Goal: Task Accomplishment & Management: Manage account settings

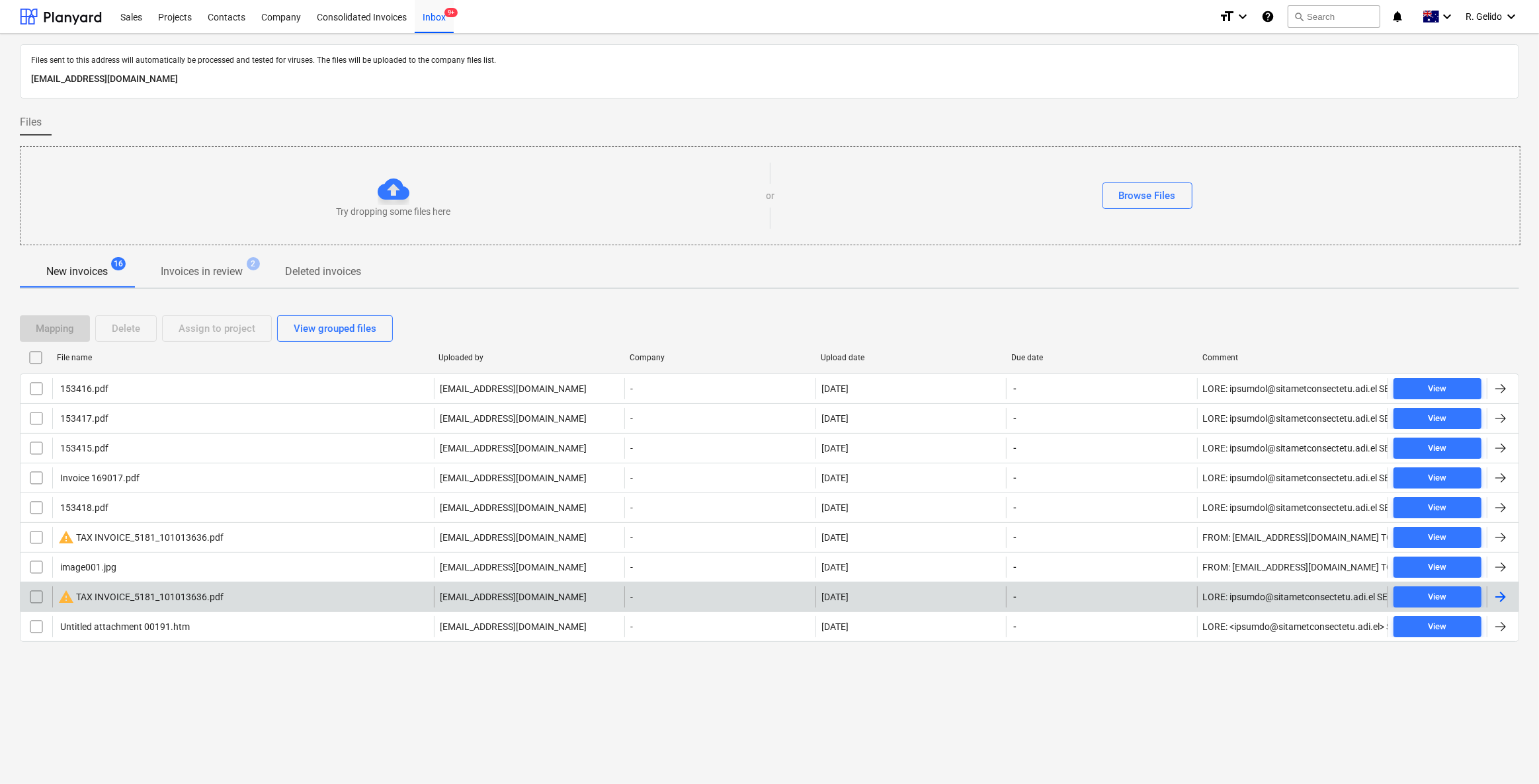
click at [253, 587] on div "warning TAX INVOICE_5181_101013636.pdf" at bounding box center [243, 597] width 381 height 21
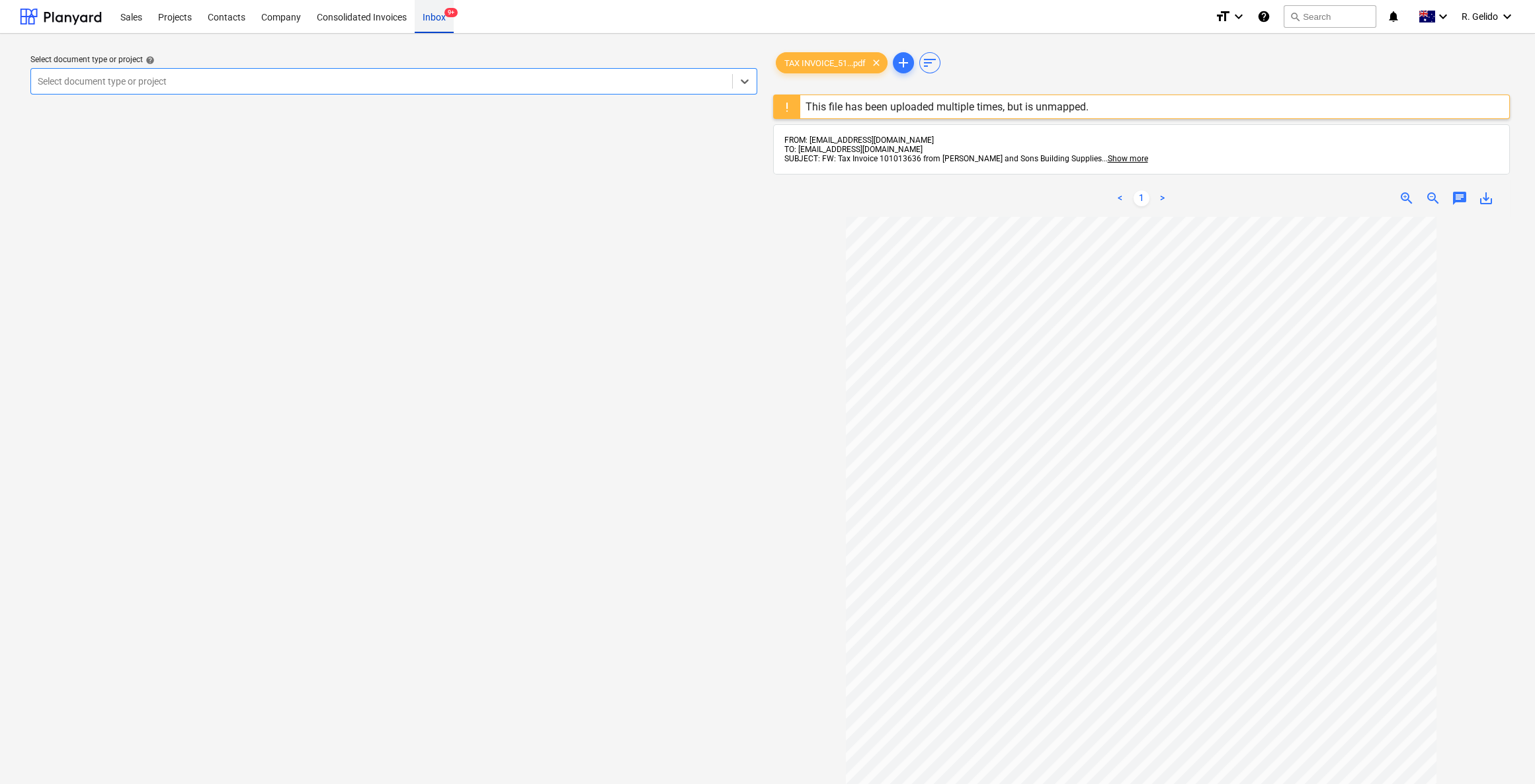
click at [436, 19] on div "Inbox 9+" at bounding box center [435, 15] width 39 height 33
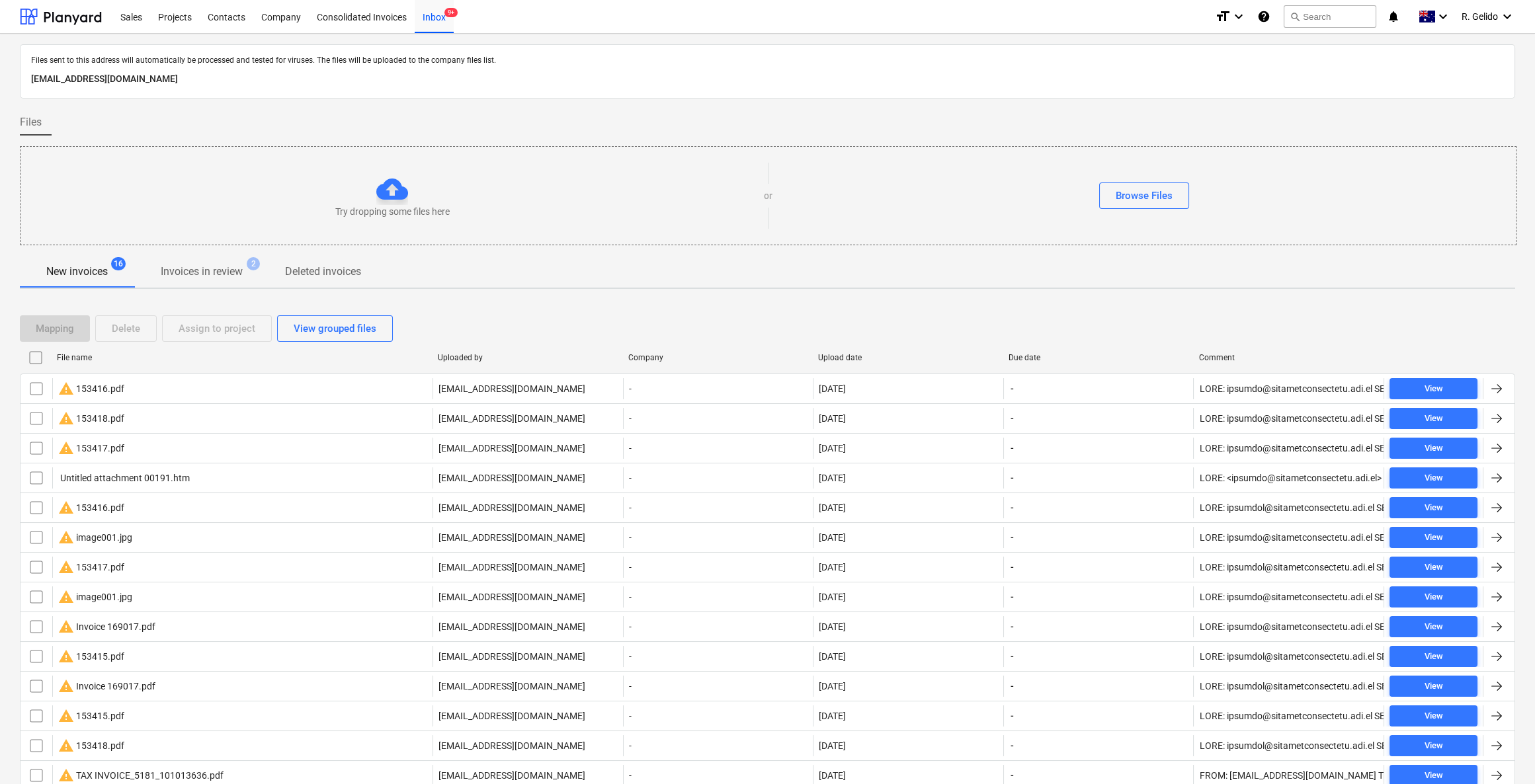
click at [193, 275] on p "Invoices in review" at bounding box center [202, 272] width 82 height 16
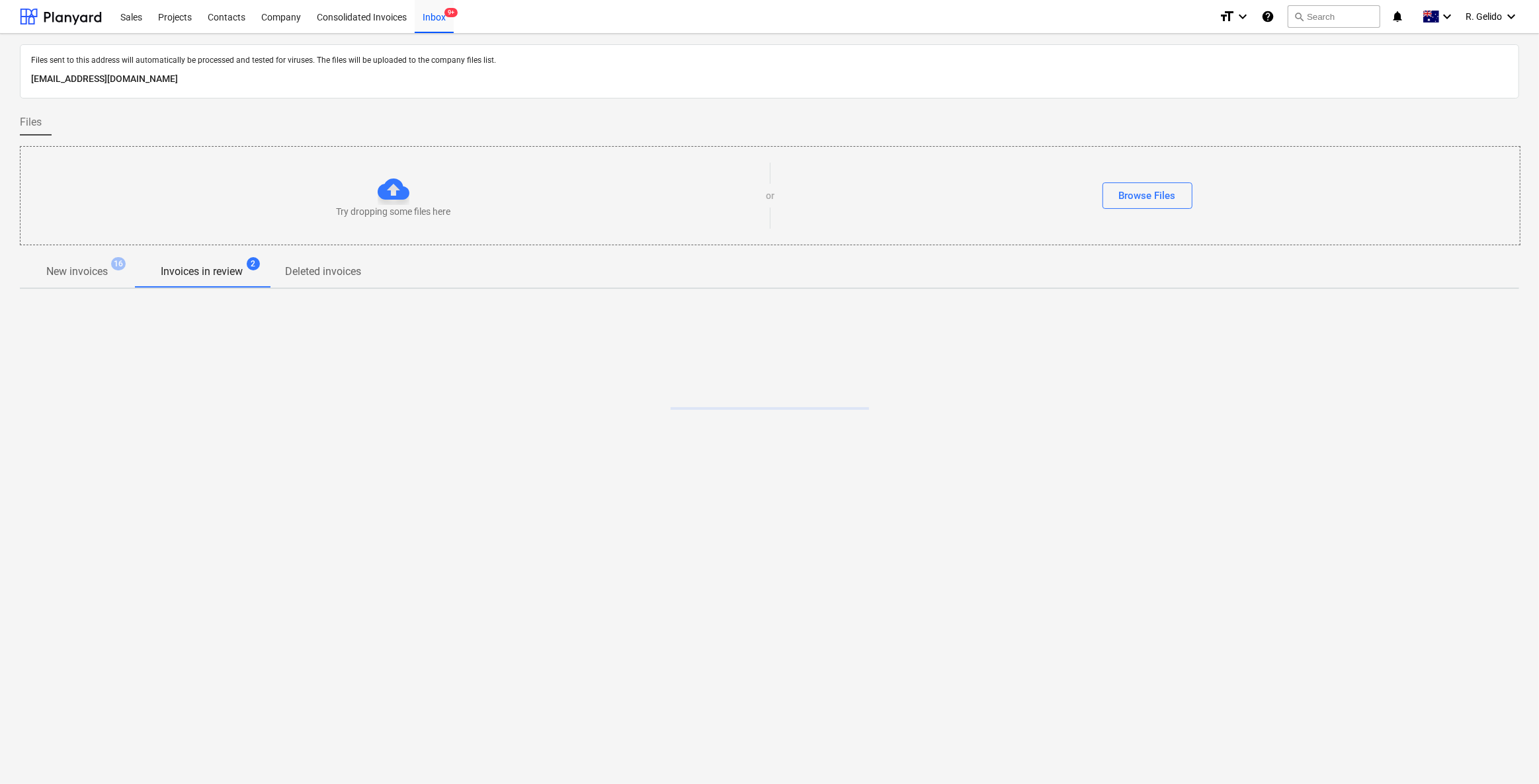
click at [72, 271] on p "New invoices" at bounding box center [77, 272] width 62 height 16
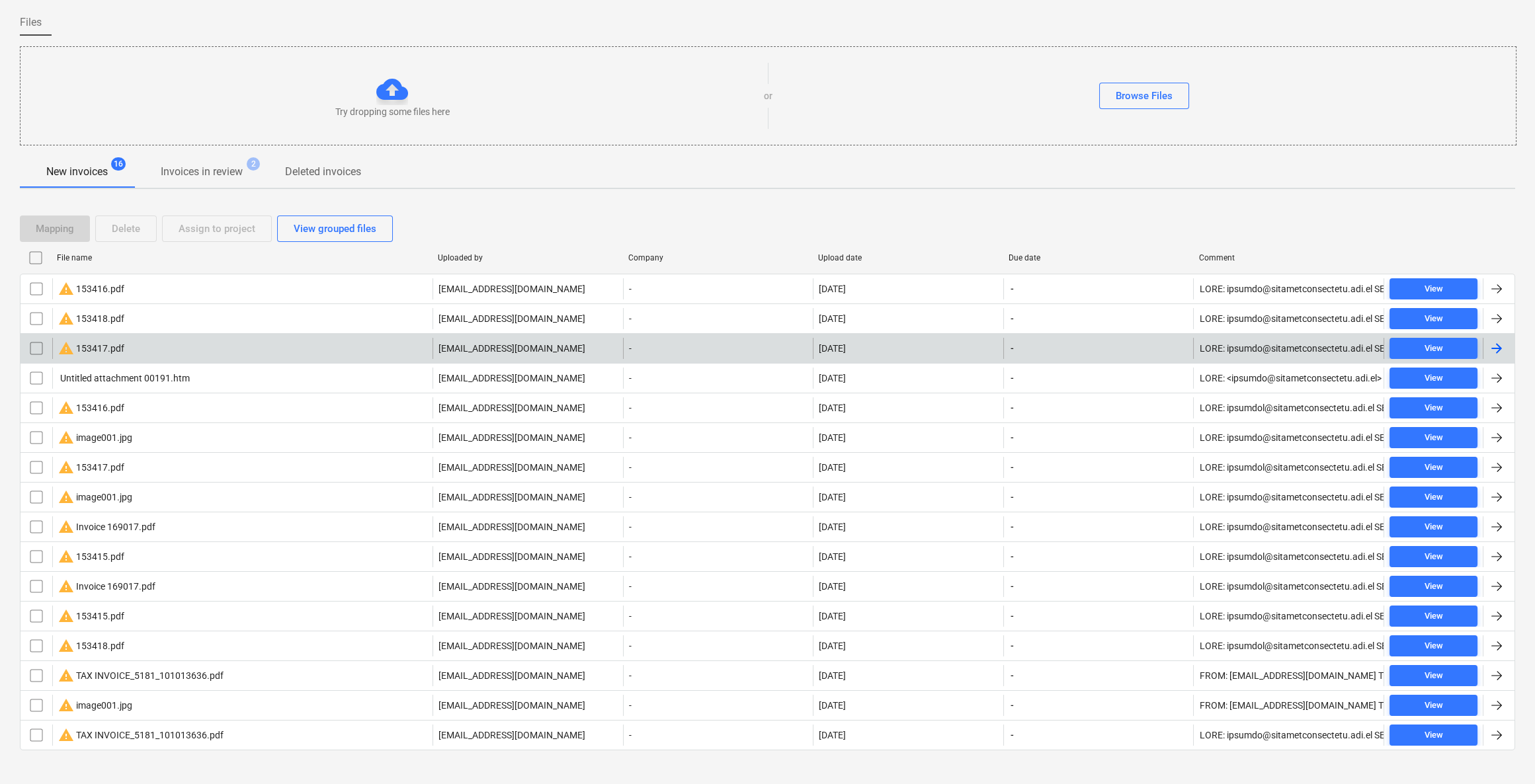
scroll to position [111, 0]
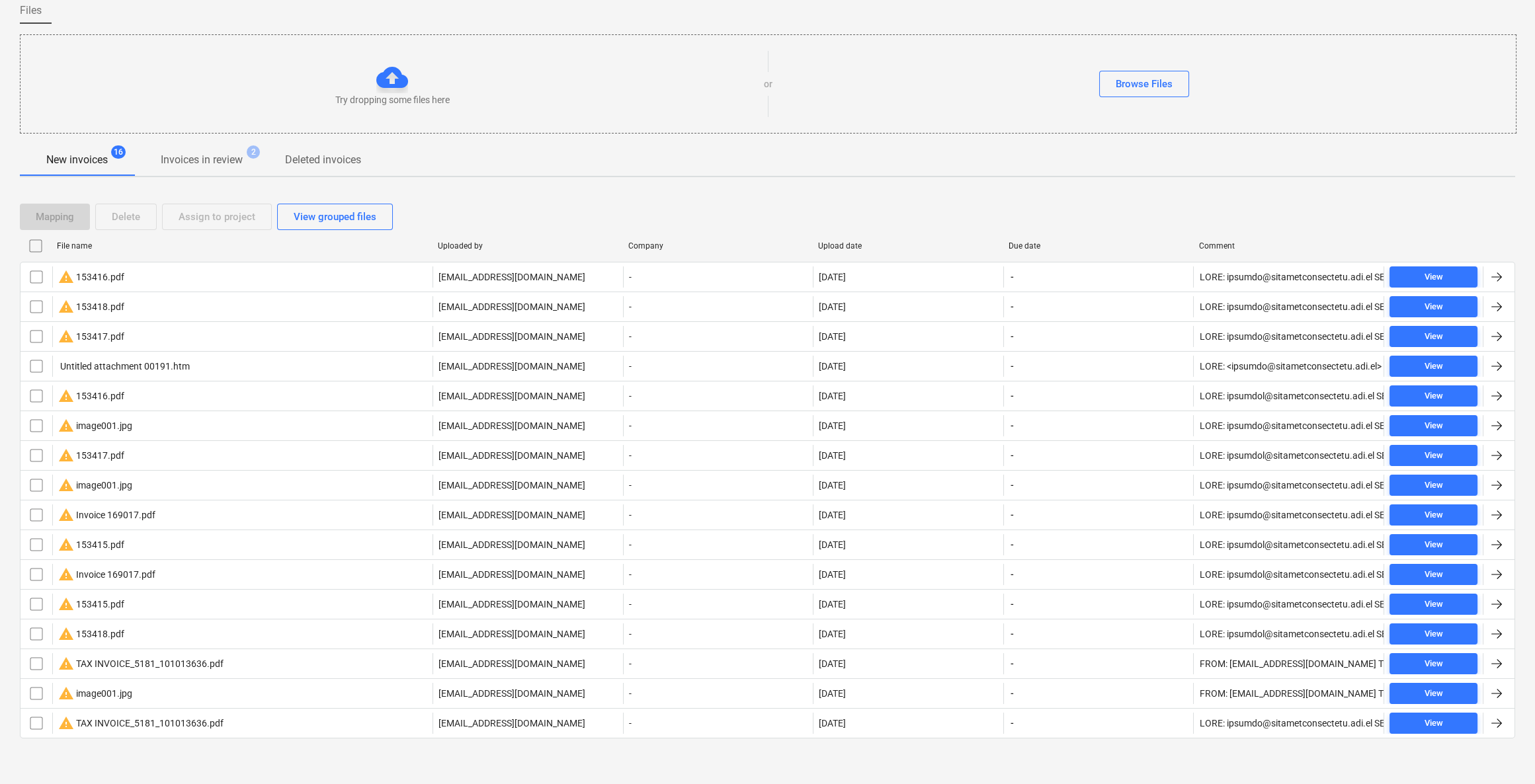
click at [88, 246] on div "File name" at bounding box center [242, 246] width 370 height 9
checkbox input "false"
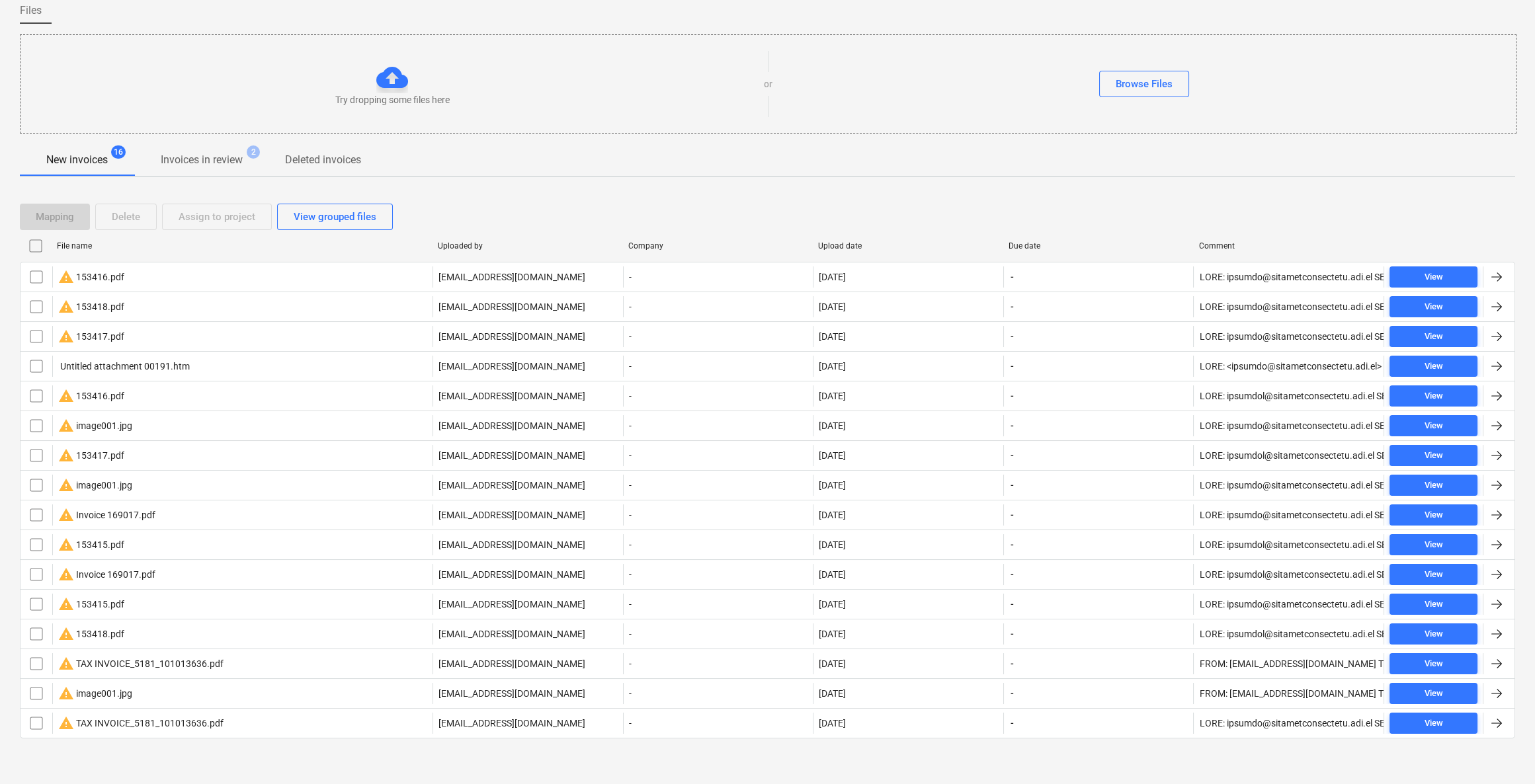
checkbox input "false"
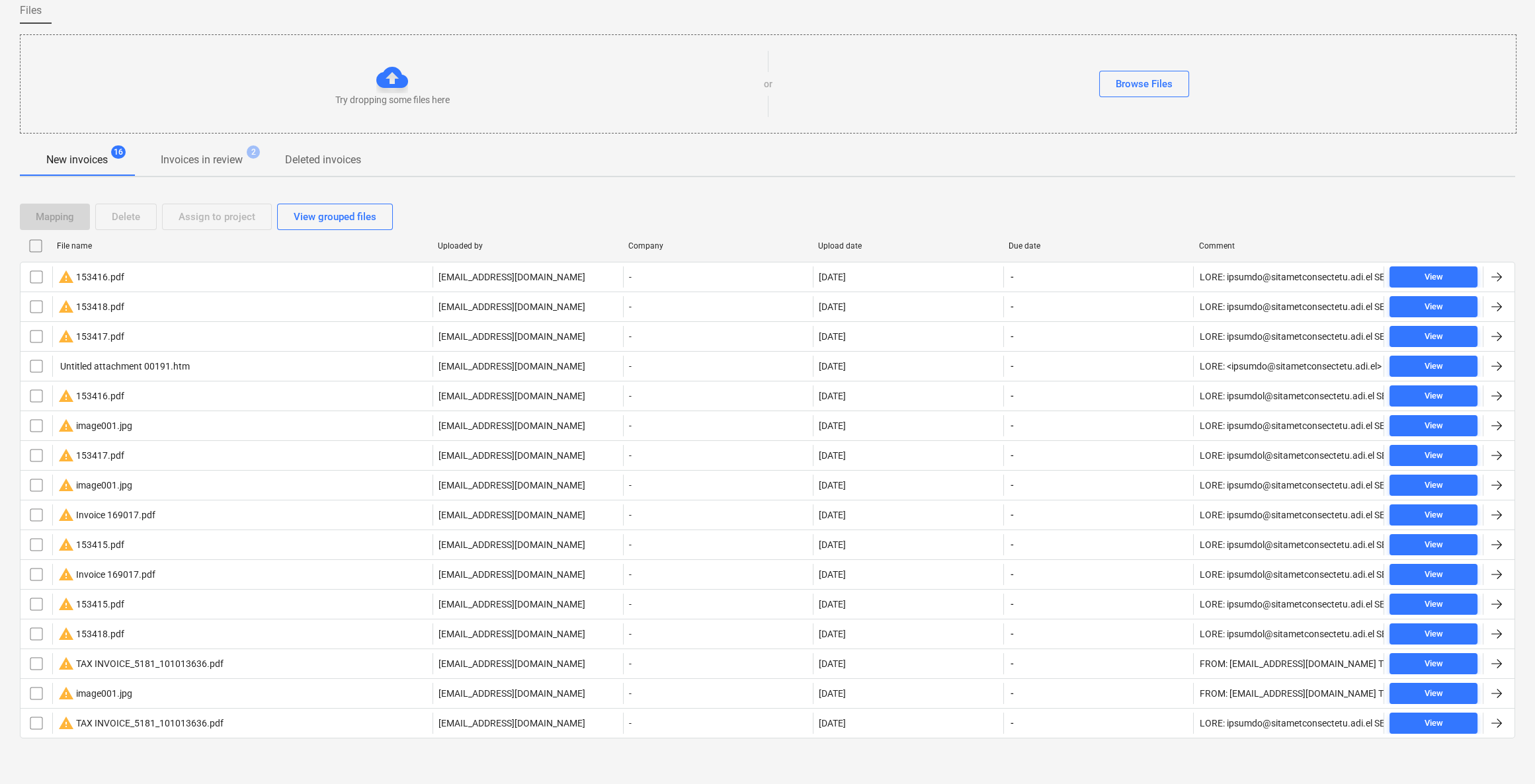
checkbox input "false"
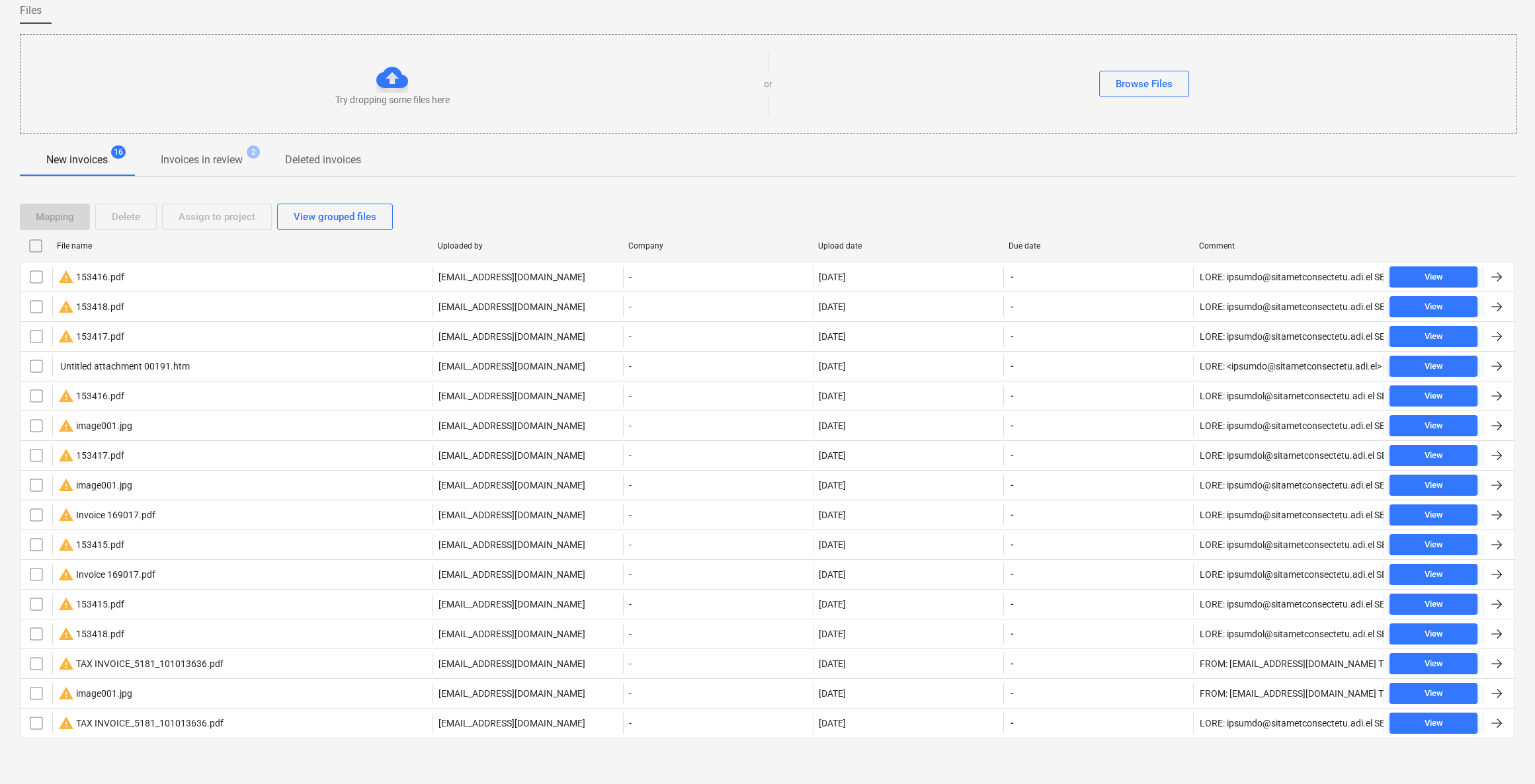
checkbox input "false"
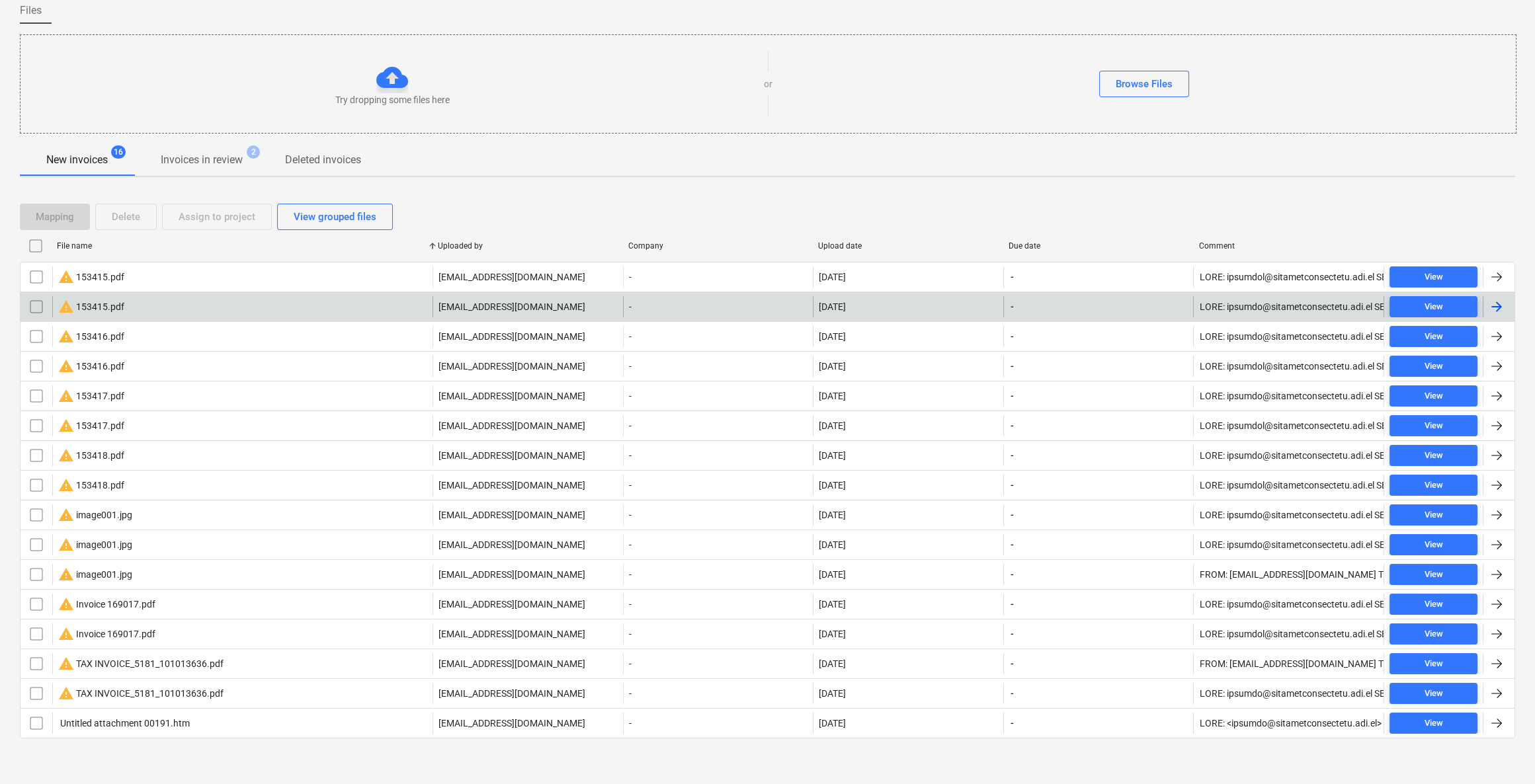
click at [33, 308] on input "checkbox" at bounding box center [36, 307] width 21 height 21
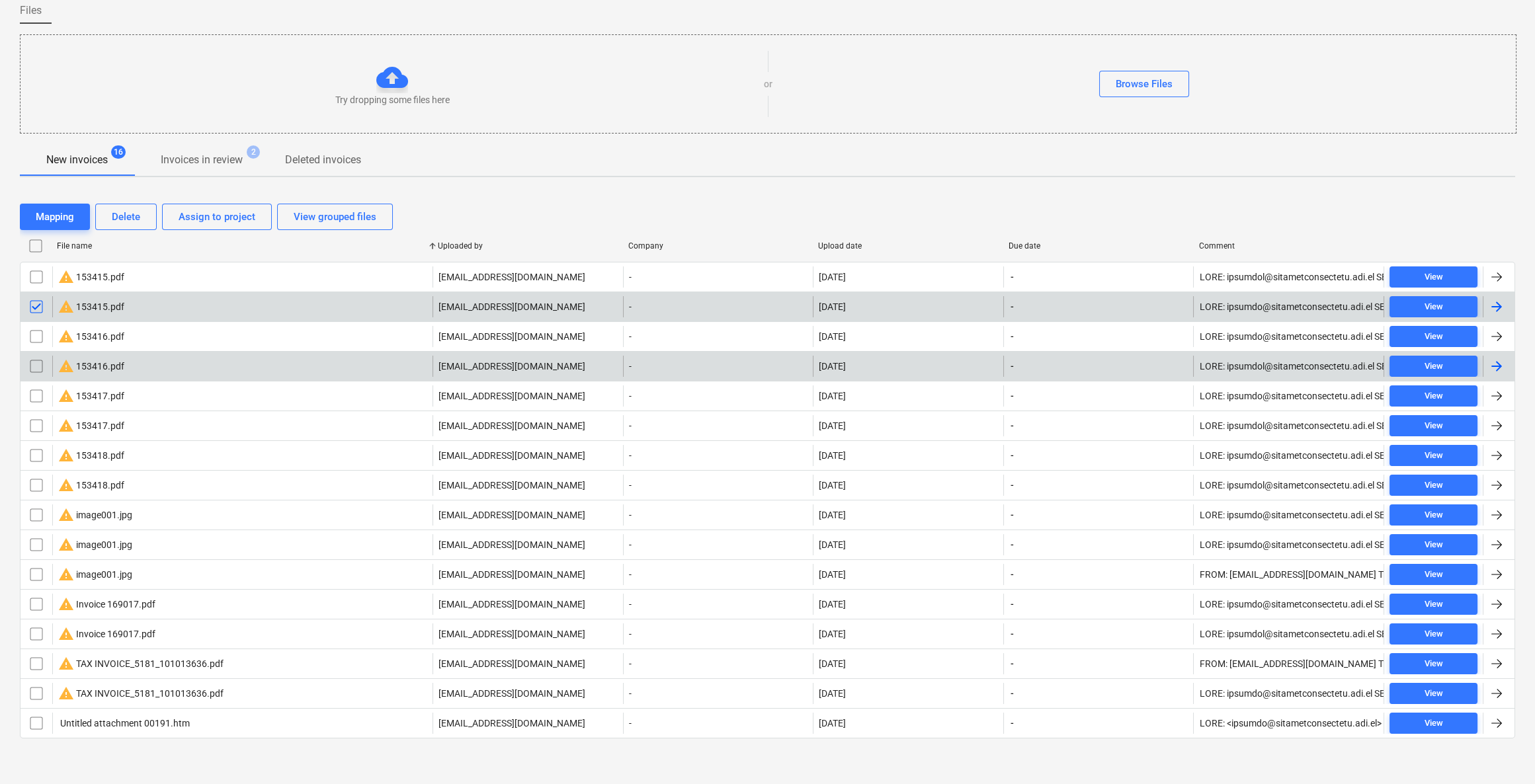
click at [36, 362] on input "checkbox" at bounding box center [36, 366] width 21 height 21
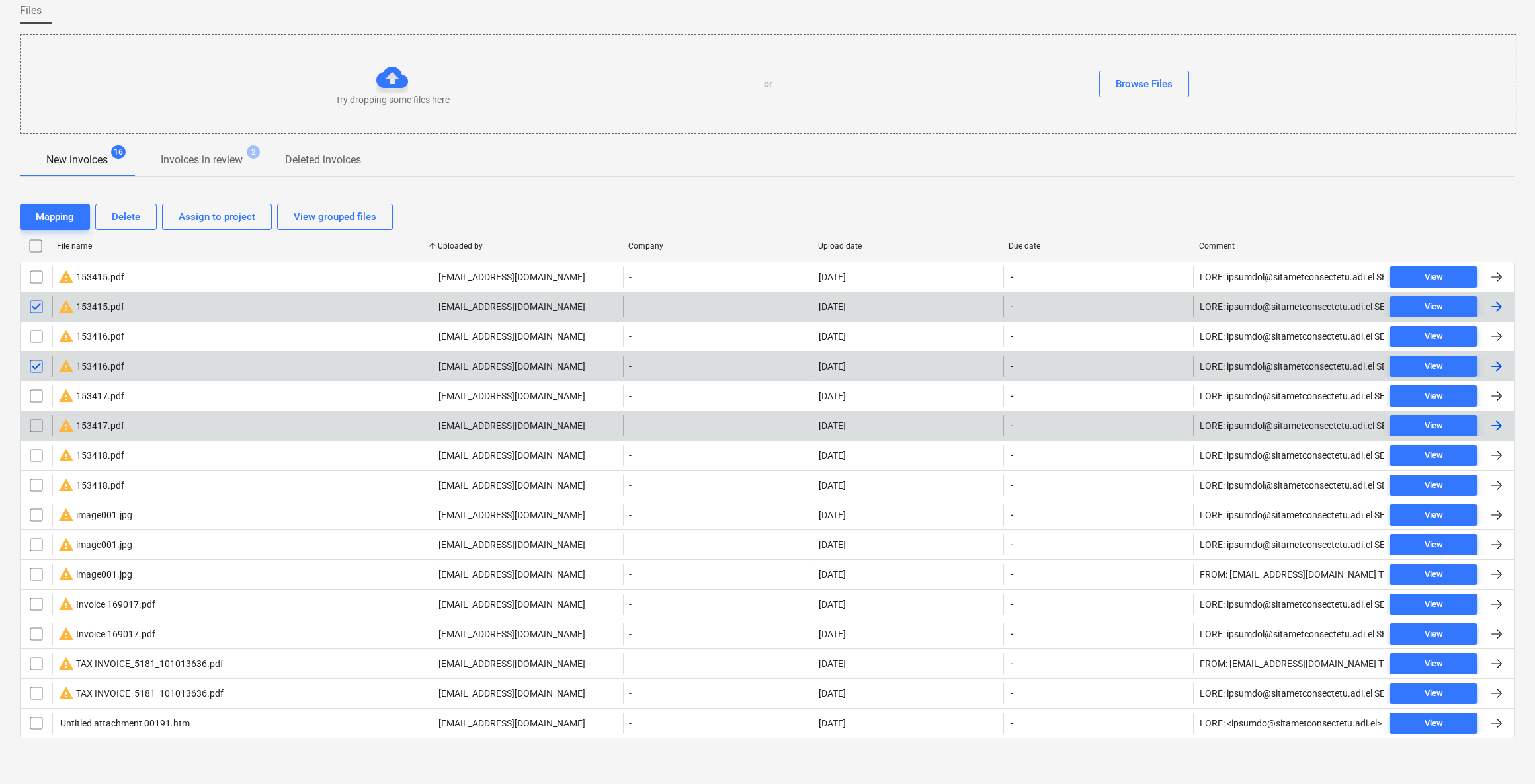
click at [34, 423] on input "checkbox" at bounding box center [36, 426] width 21 height 21
click at [35, 423] on input "checkbox" at bounding box center [36, 426] width 21 height 21
click at [35, 365] on input "checkbox" at bounding box center [36, 366] width 21 height 21
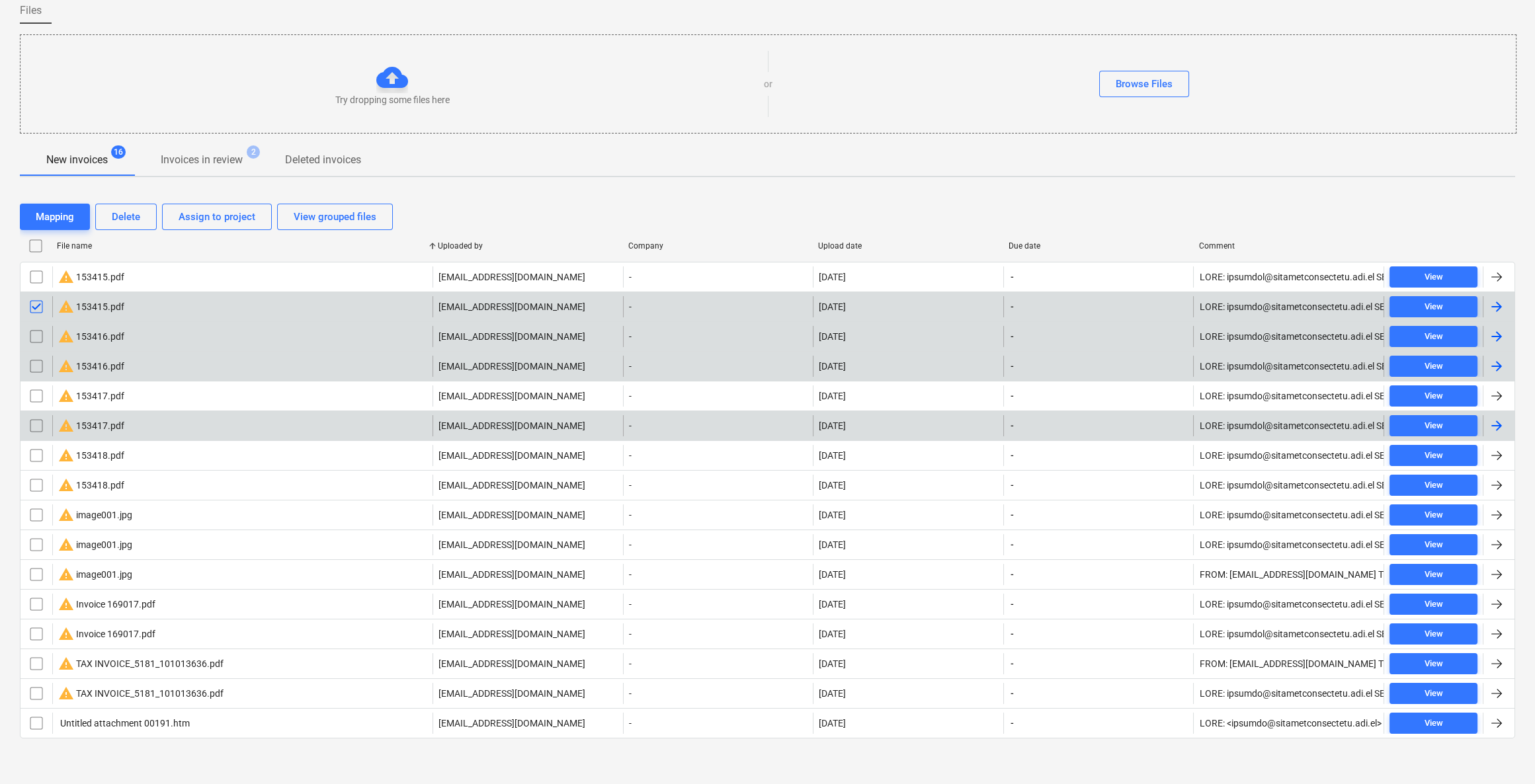
click at [33, 332] on input "checkbox" at bounding box center [36, 336] width 21 height 21
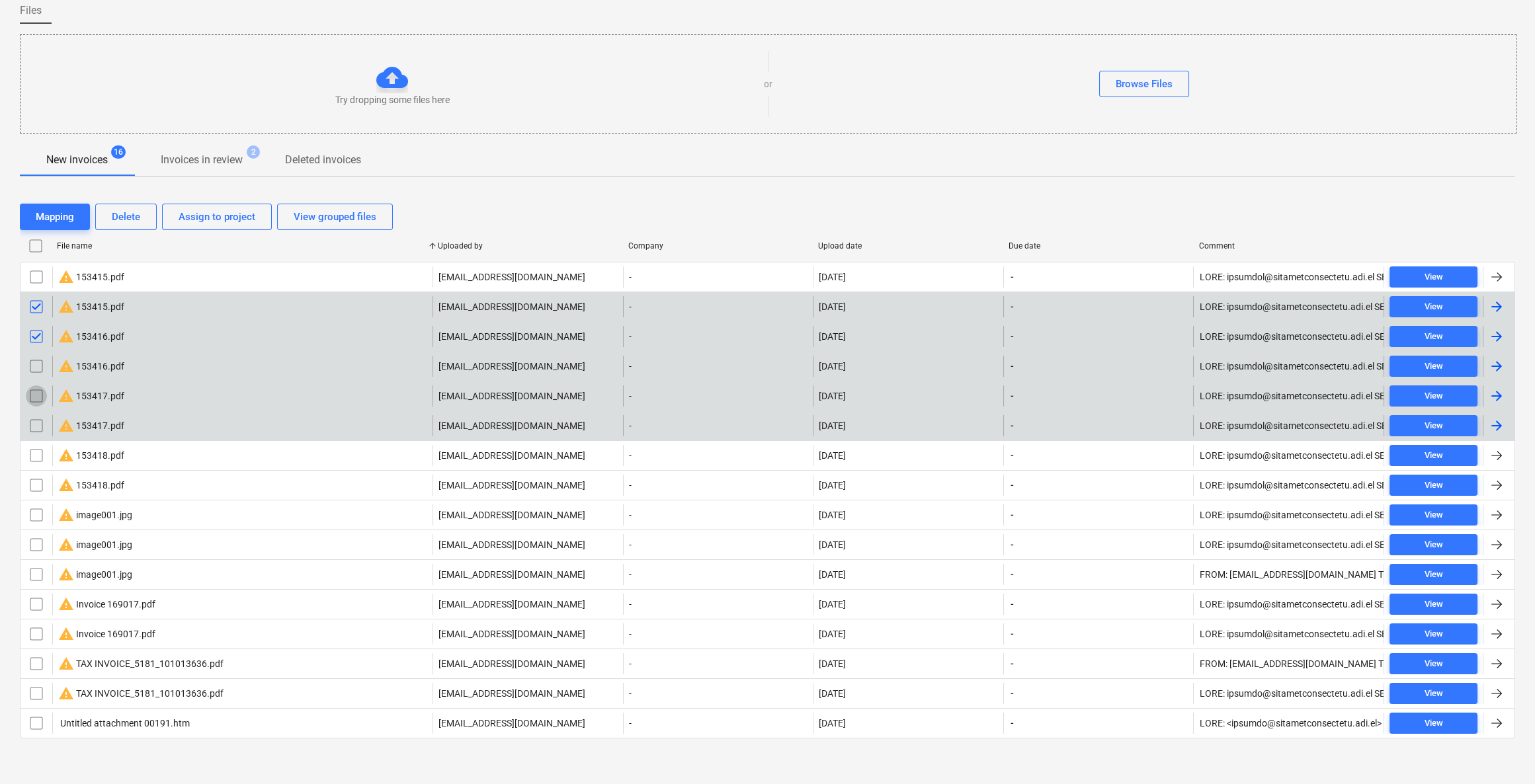
click at [36, 401] on input "checkbox" at bounding box center [36, 396] width 21 height 21
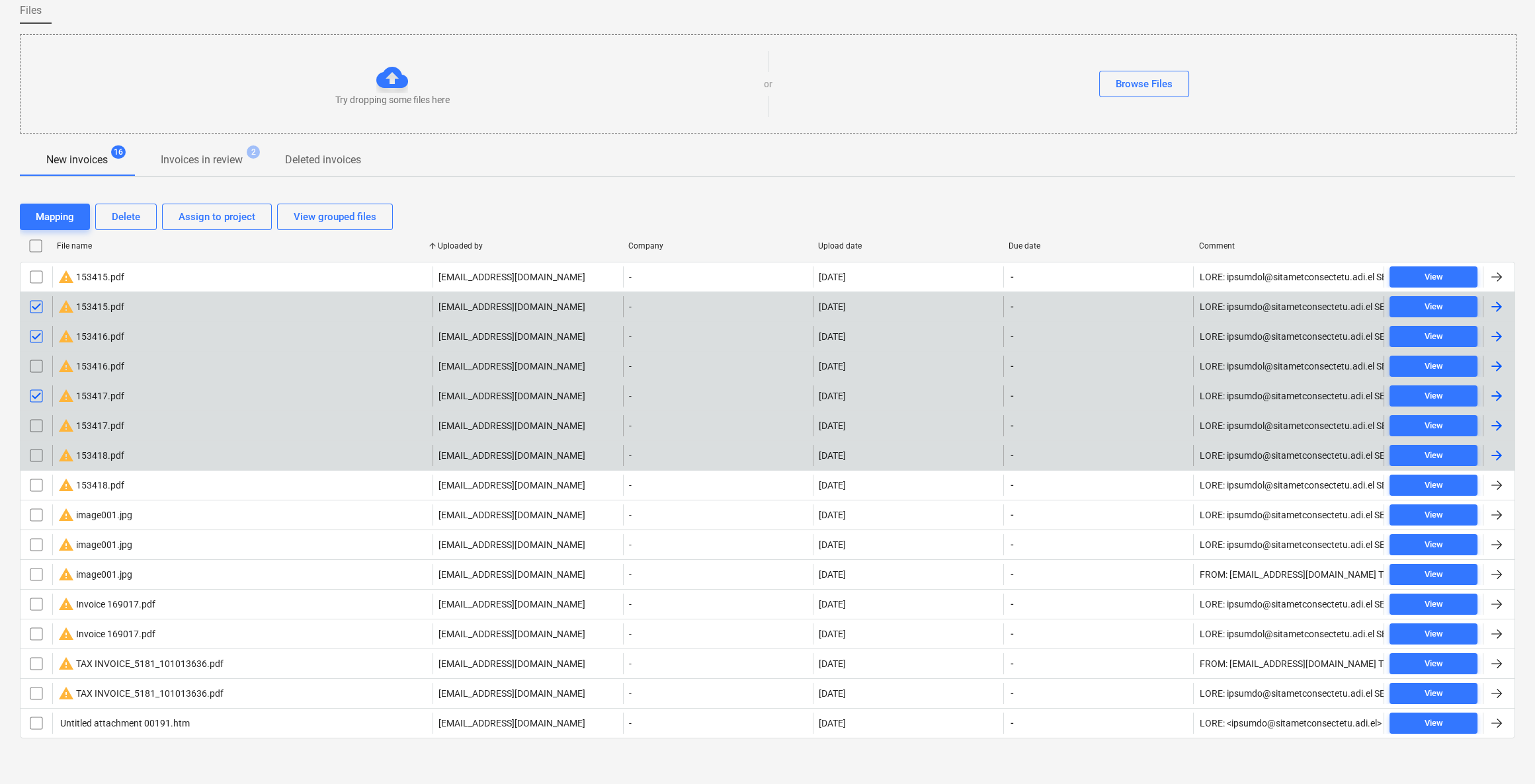
click at [33, 450] on input "checkbox" at bounding box center [36, 455] width 21 height 21
click at [129, 215] on div "Delete" at bounding box center [125, 217] width 28 height 17
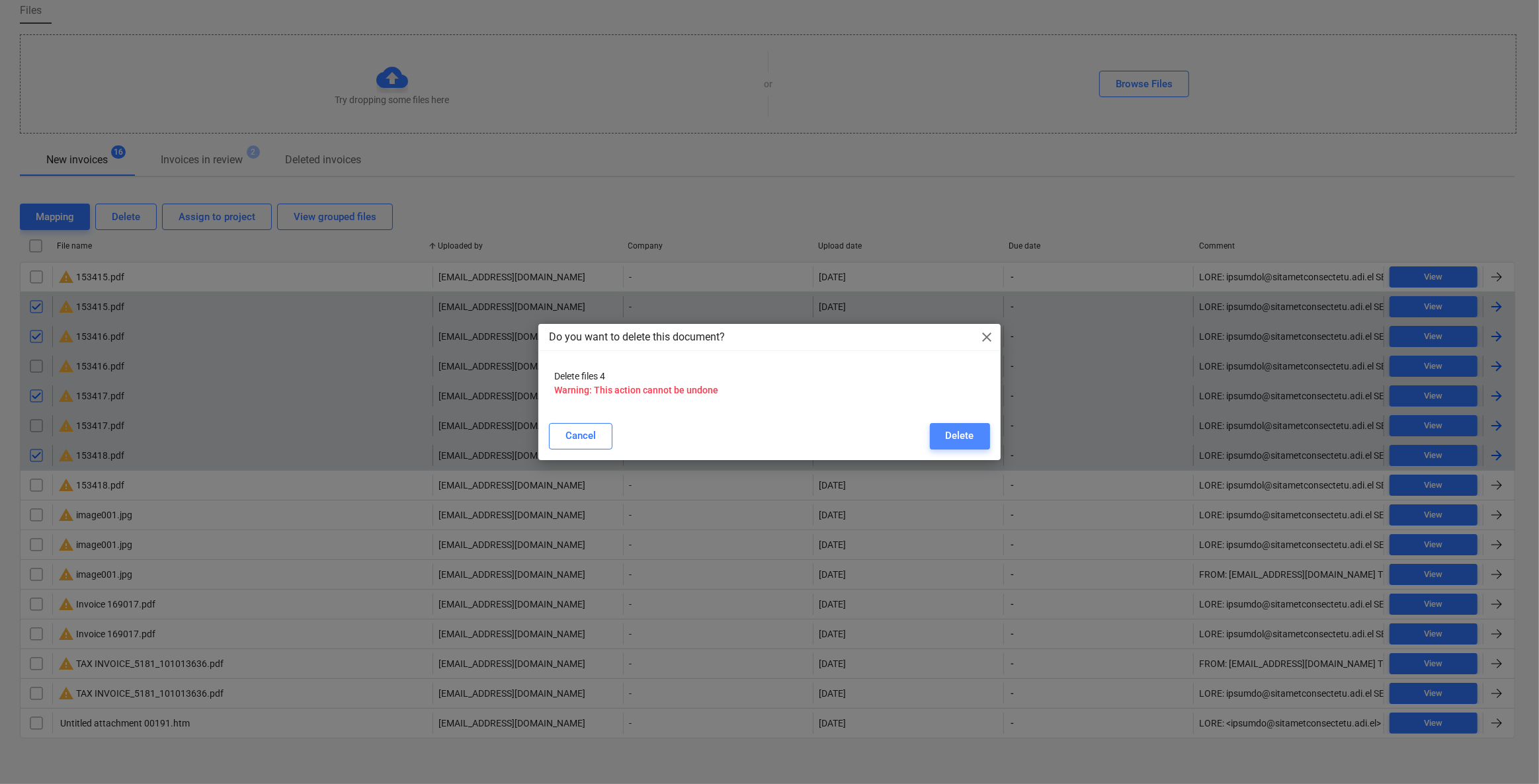
click at [949, 434] on div "Delete" at bounding box center [960, 436] width 28 height 17
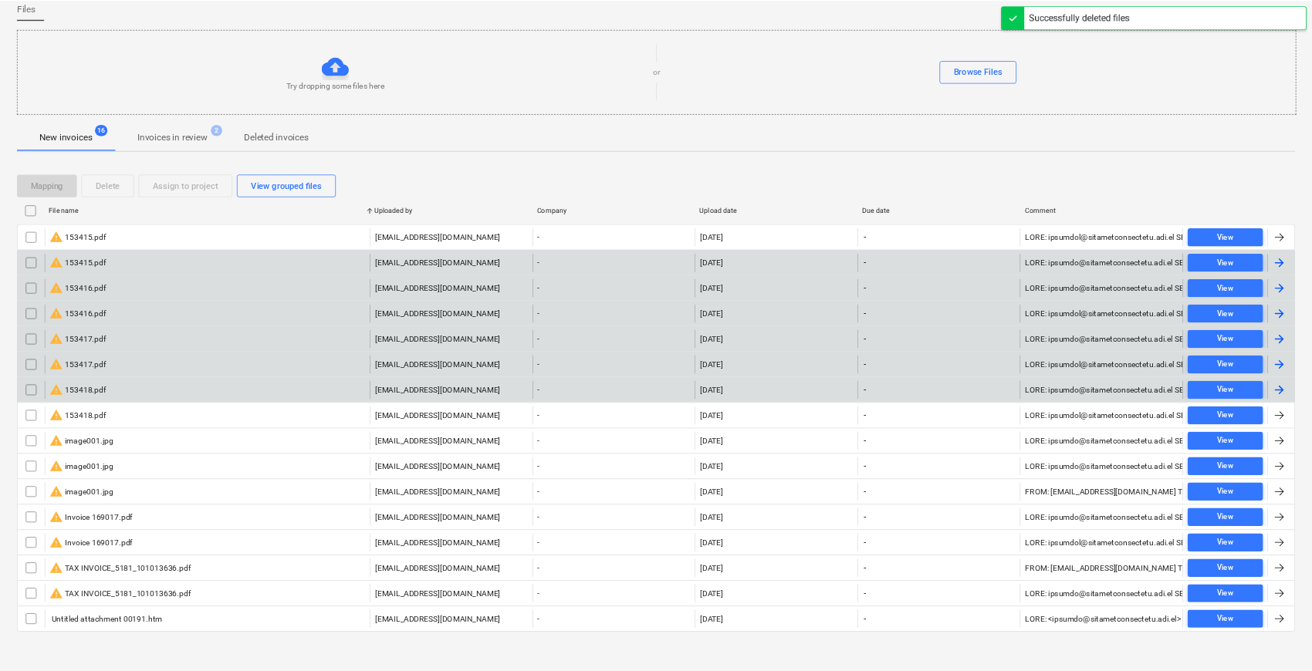
scroll to position [0, 0]
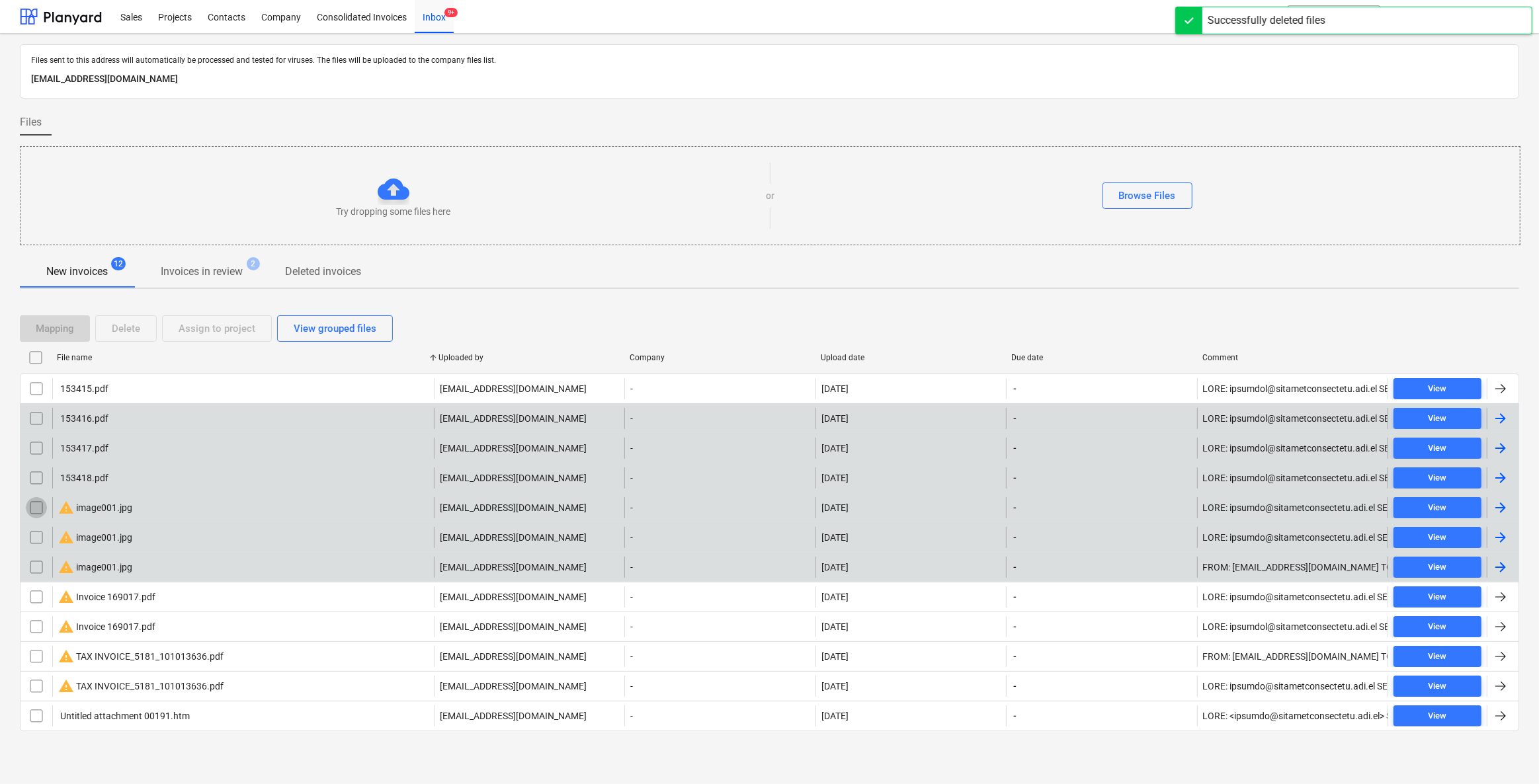
click at [31, 505] on input "checkbox" at bounding box center [36, 507] width 21 height 21
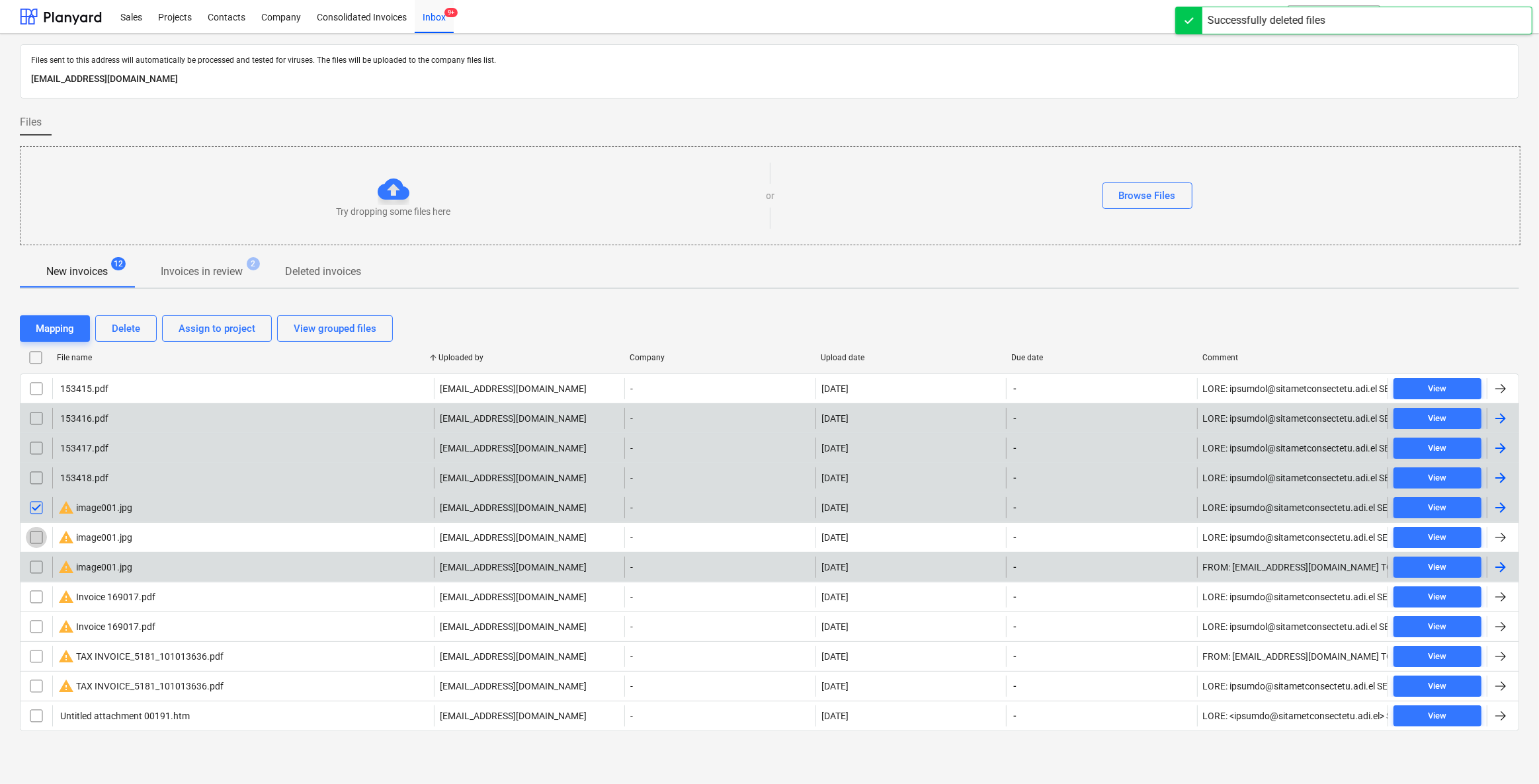
drag, startPoint x: 42, startPoint y: 532, endPoint x: 31, endPoint y: 555, distance: 25.5
click at [41, 532] on input "checkbox" at bounding box center [36, 537] width 21 height 21
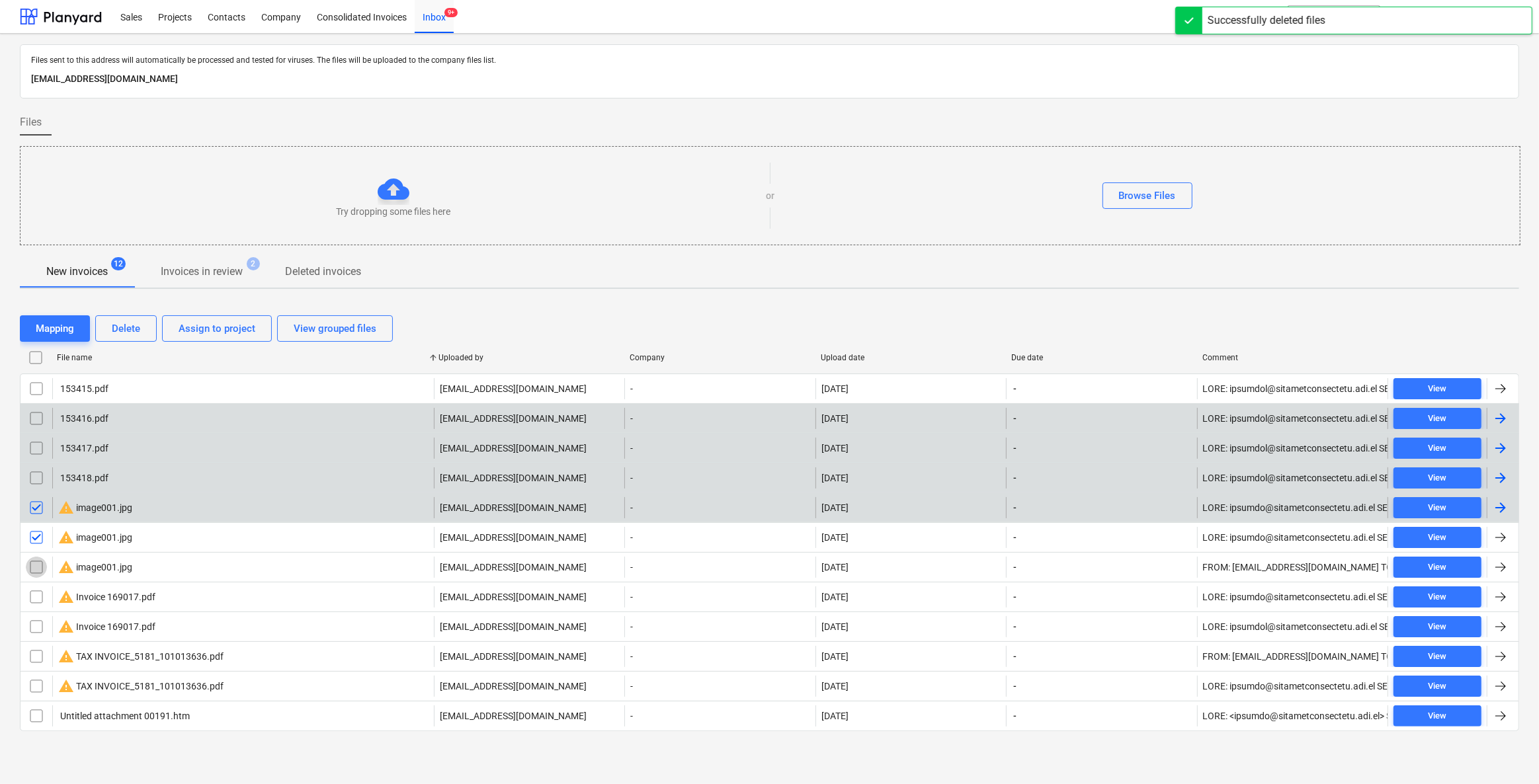
click at [29, 563] on input "checkbox" at bounding box center [36, 567] width 21 height 21
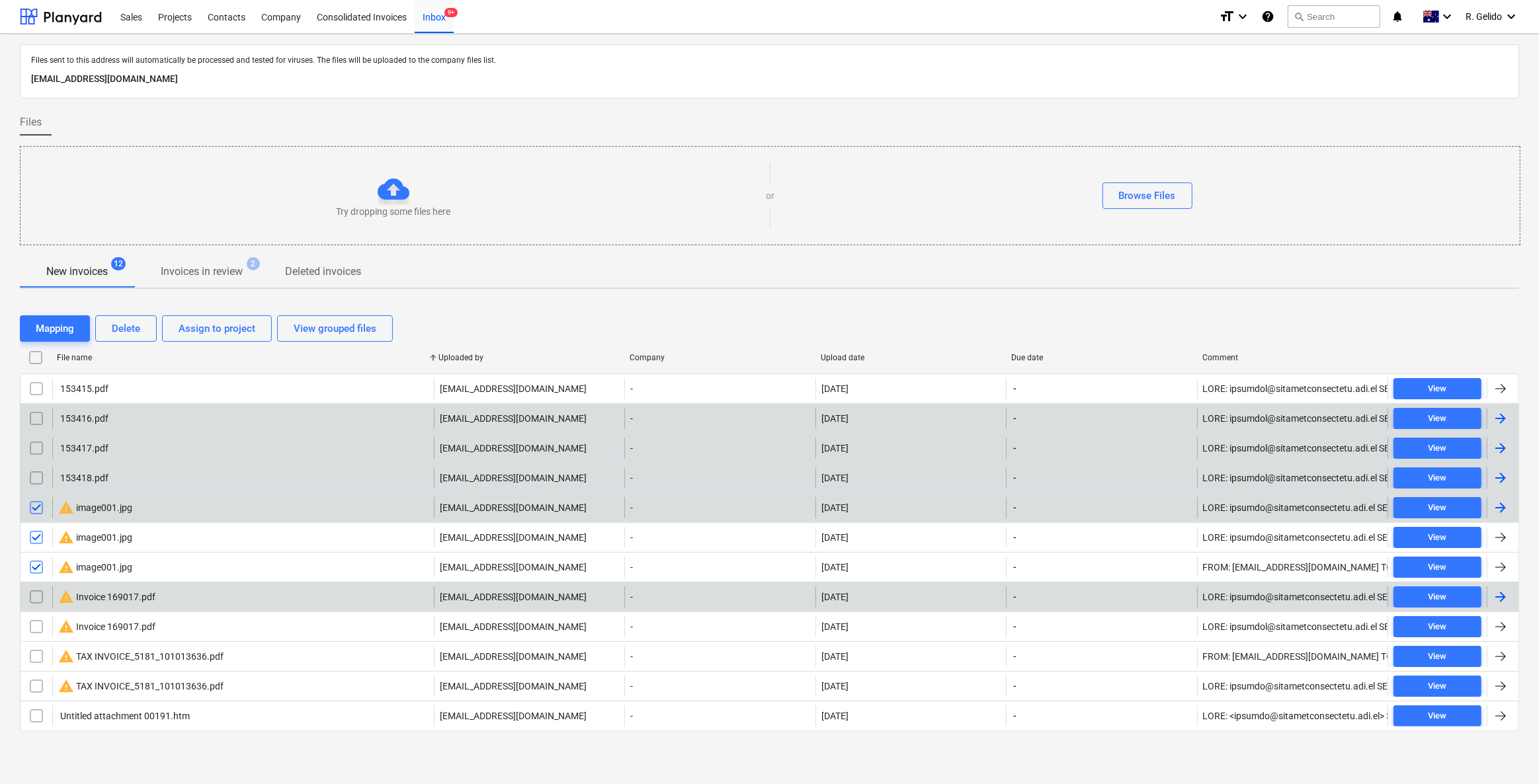
click at [39, 598] on input "checkbox" at bounding box center [36, 597] width 21 height 21
click at [132, 325] on div "Delete" at bounding box center [125, 329] width 28 height 17
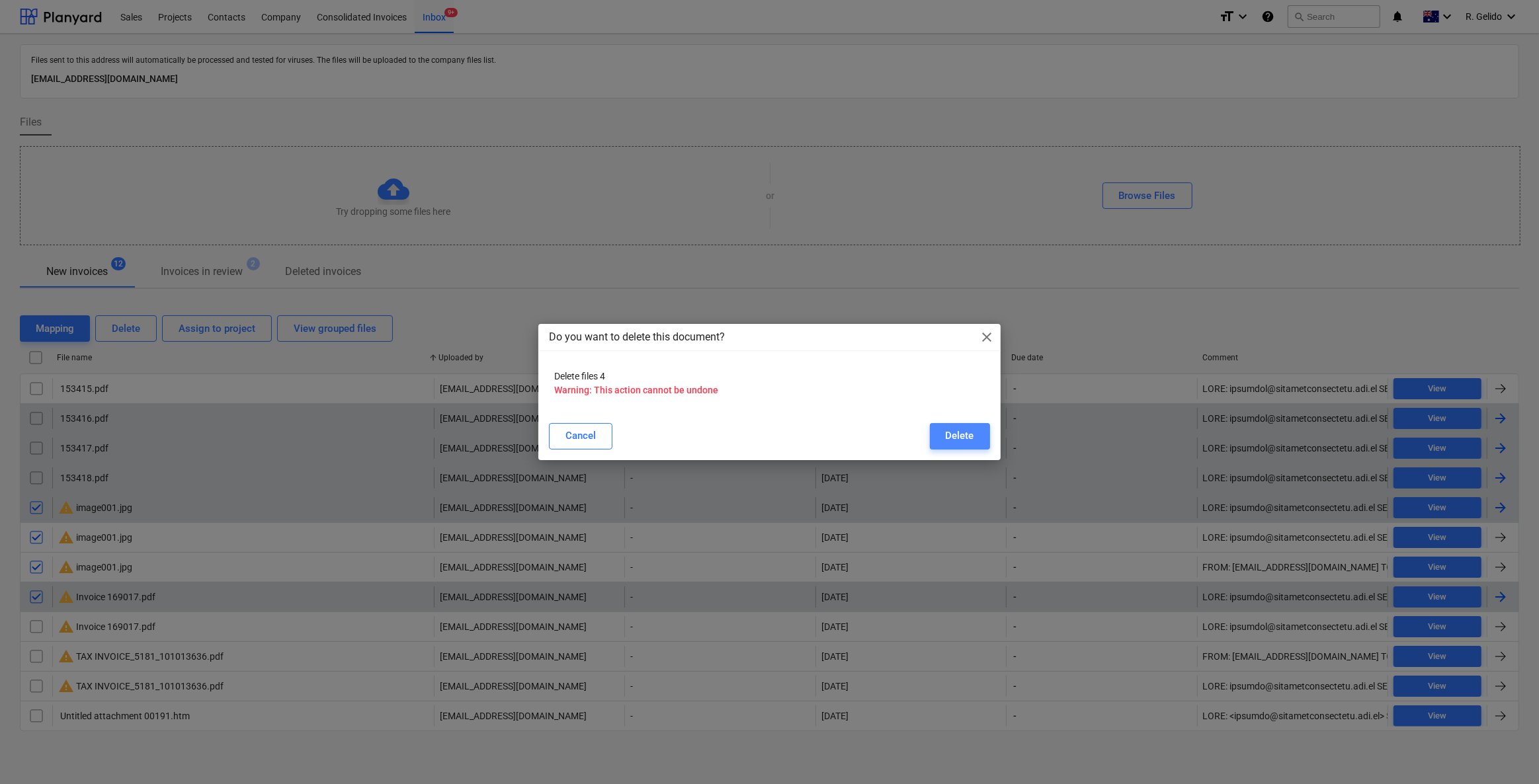
click at [985, 437] on button "Delete" at bounding box center [960, 436] width 60 height 27
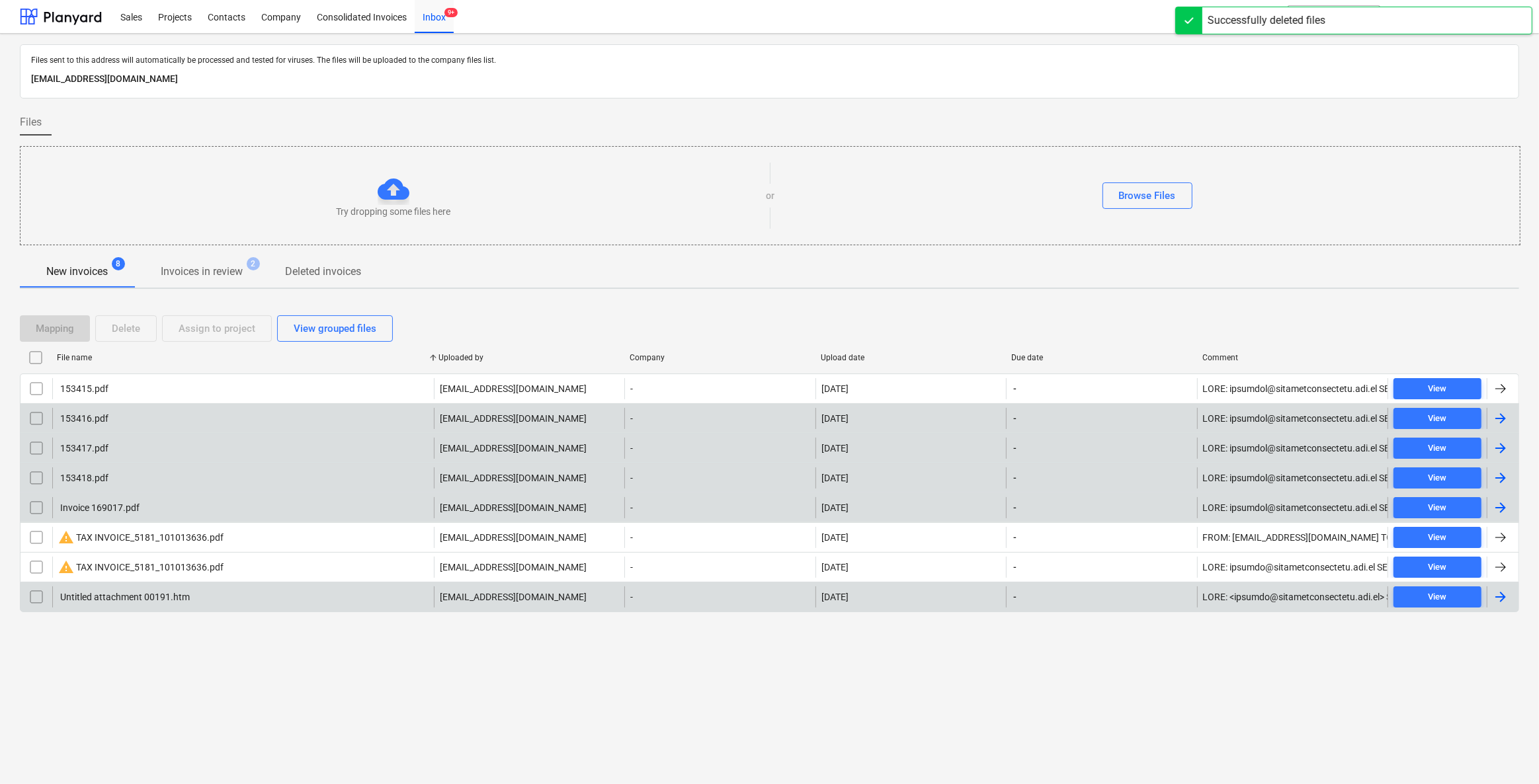
click at [34, 561] on input "checkbox" at bounding box center [36, 567] width 21 height 21
click at [112, 332] on div "Delete" at bounding box center [125, 329] width 28 height 17
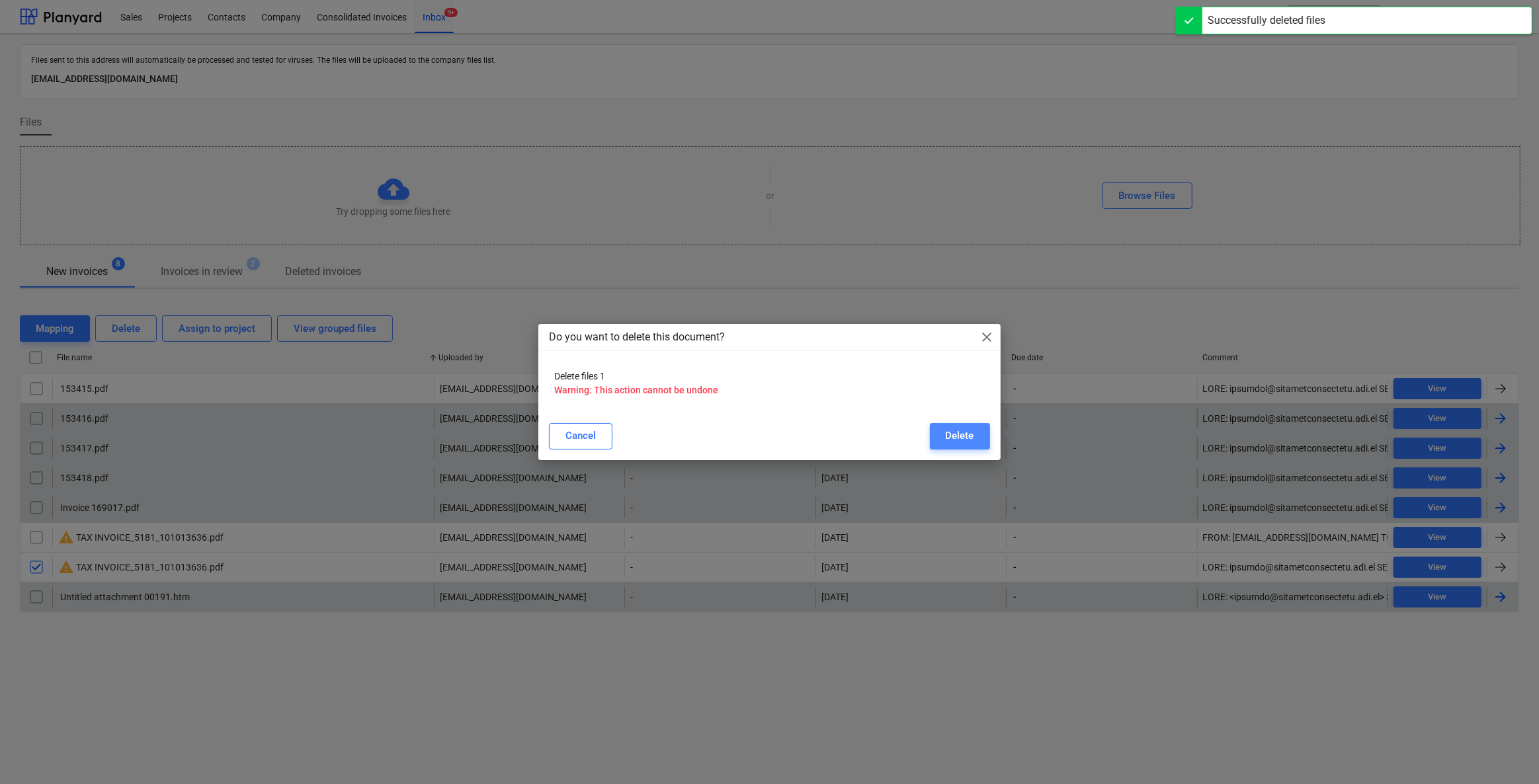
click at [965, 429] on div "Delete" at bounding box center [960, 436] width 28 height 17
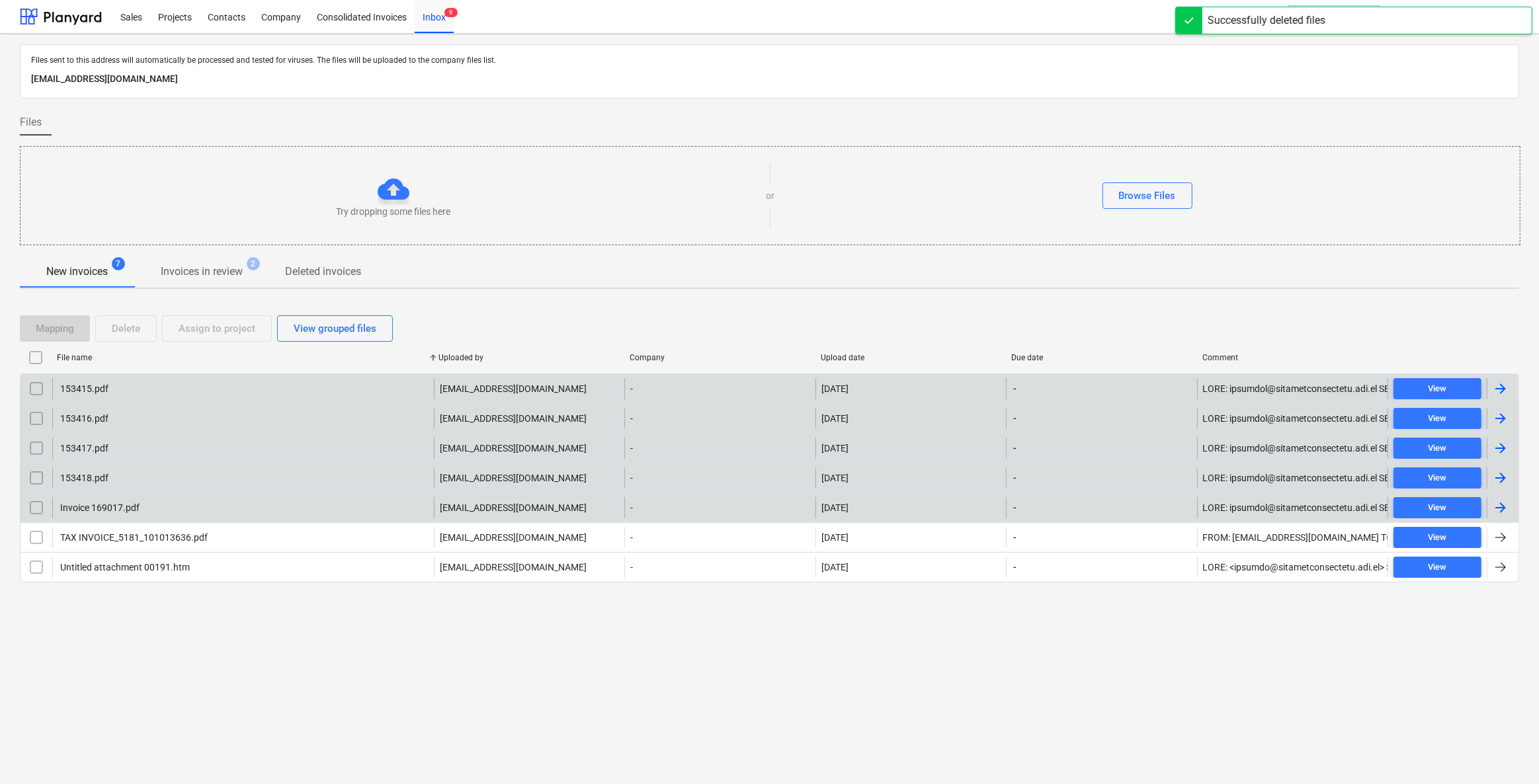
click at [176, 391] on div "153415.pdf" at bounding box center [243, 388] width 381 height 21
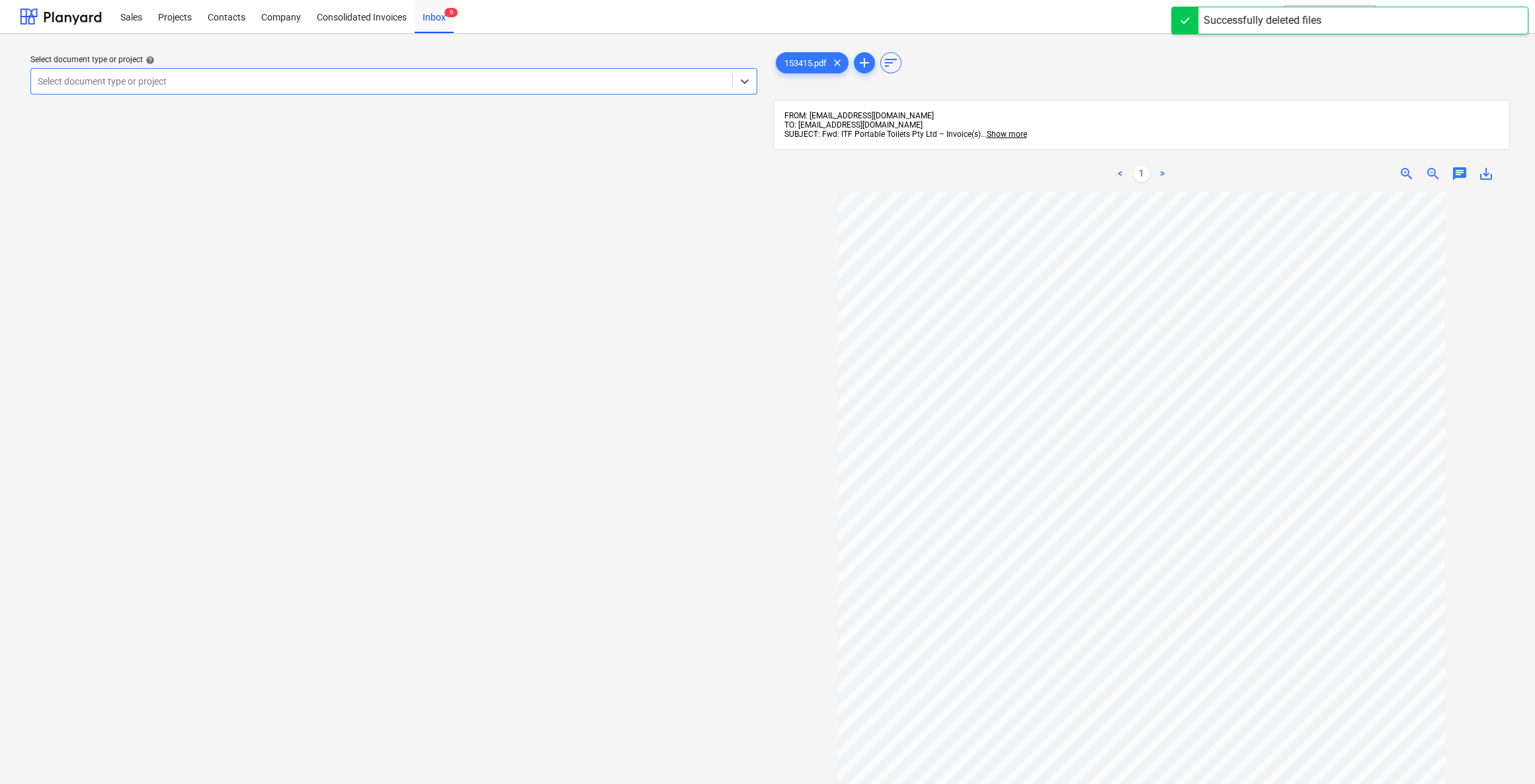
click at [479, 77] on div at bounding box center [381, 81] width 688 height 13
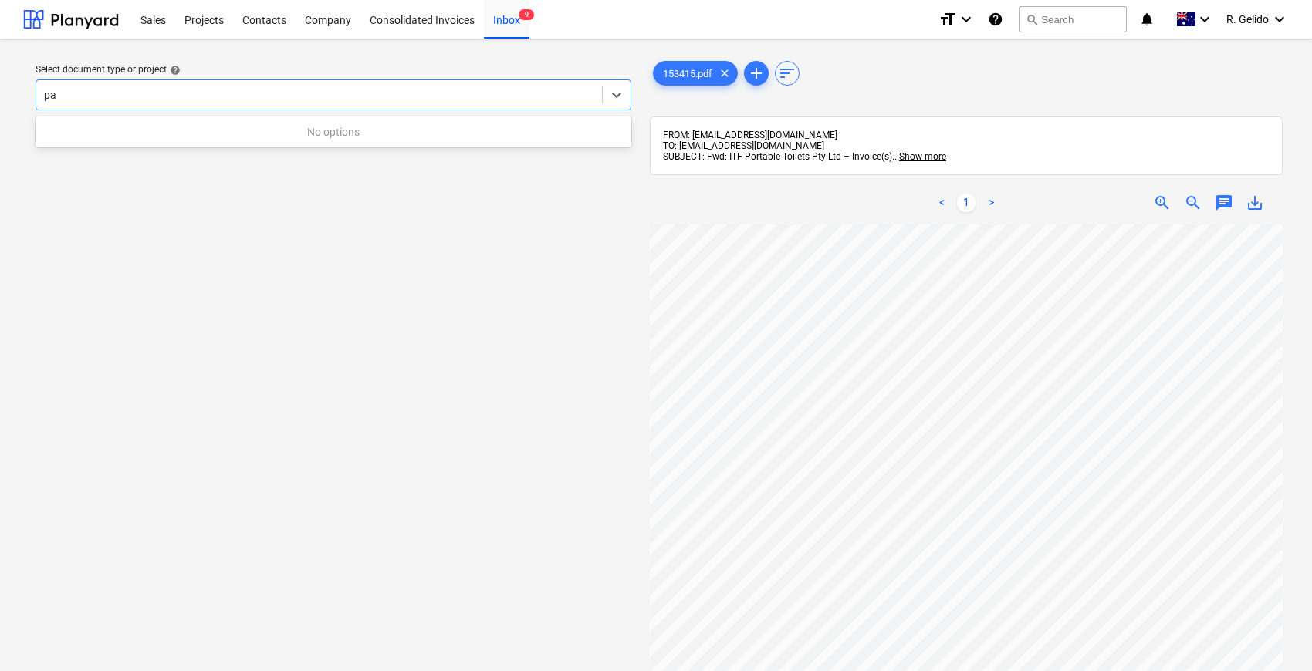
type input "p"
click at [462, 441] on div "Select document type or project help Select document type or project" at bounding box center [333, 455] width 621 height 807
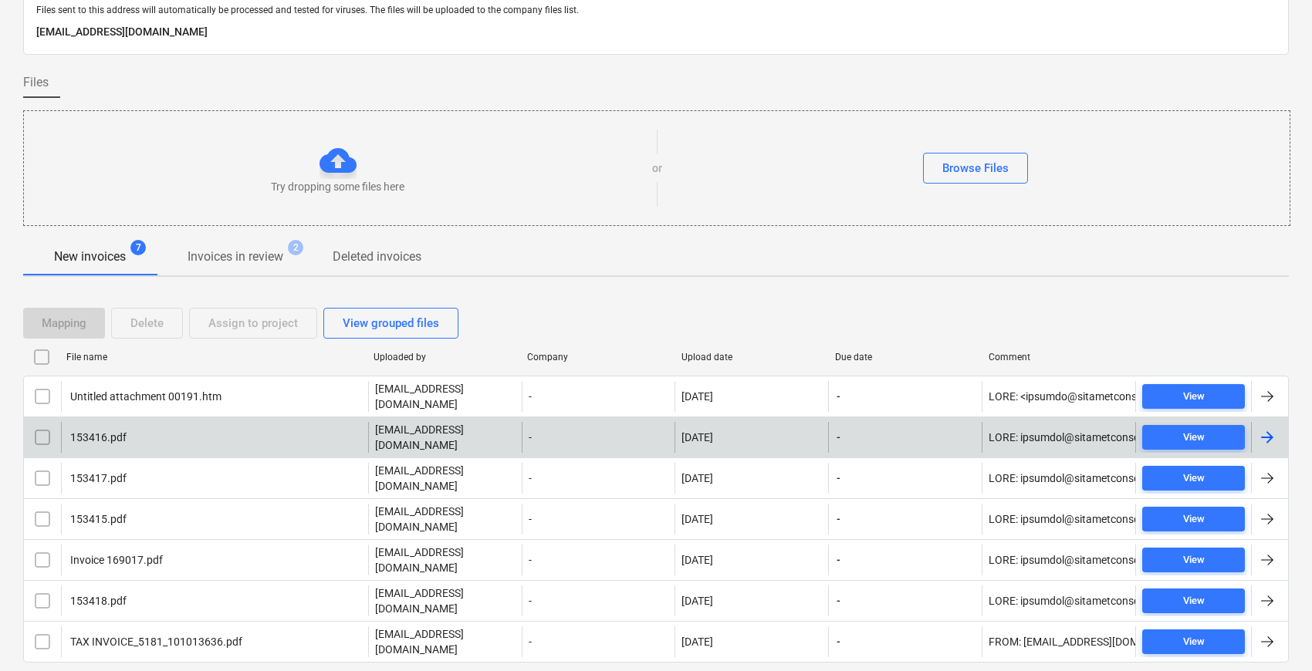
click at [170, 435] on div "153416.pdf" at bounding box center [214, 437] width 307 height 31
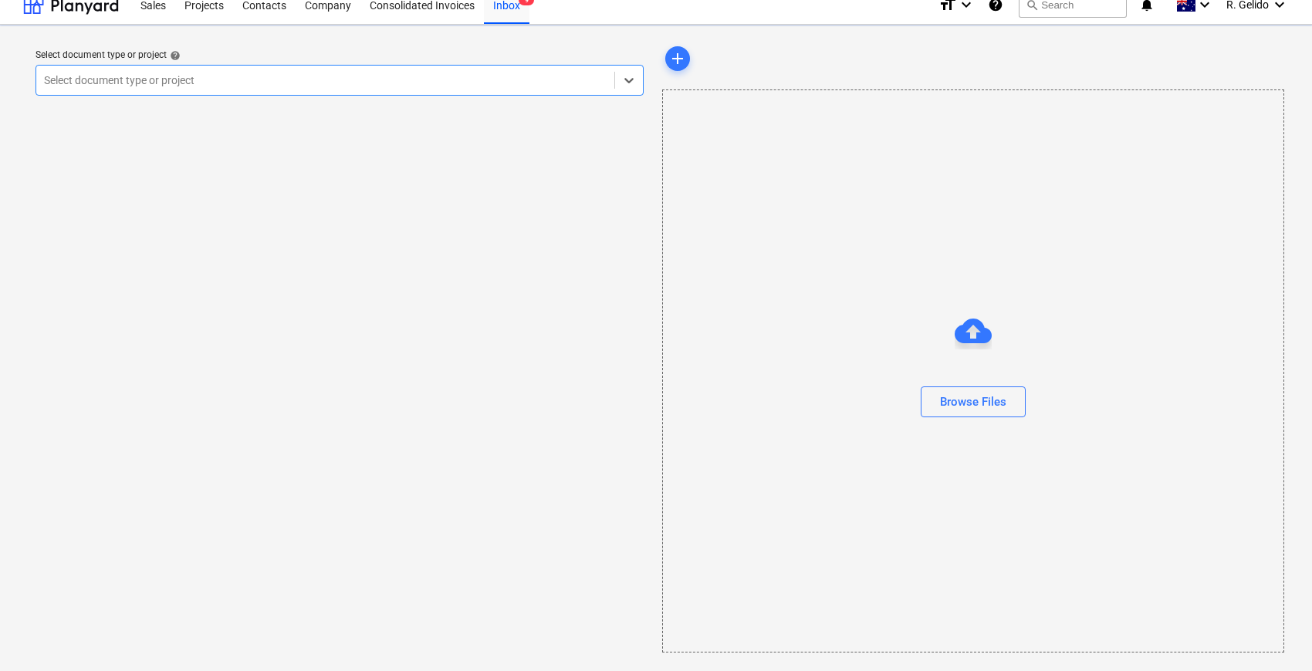
scroll to position [14, 0]
click at [170, 435] on div "Select document type or project help option , selected. Select is focused ,type…" at bounding box center [339, 349] width 633 height 622
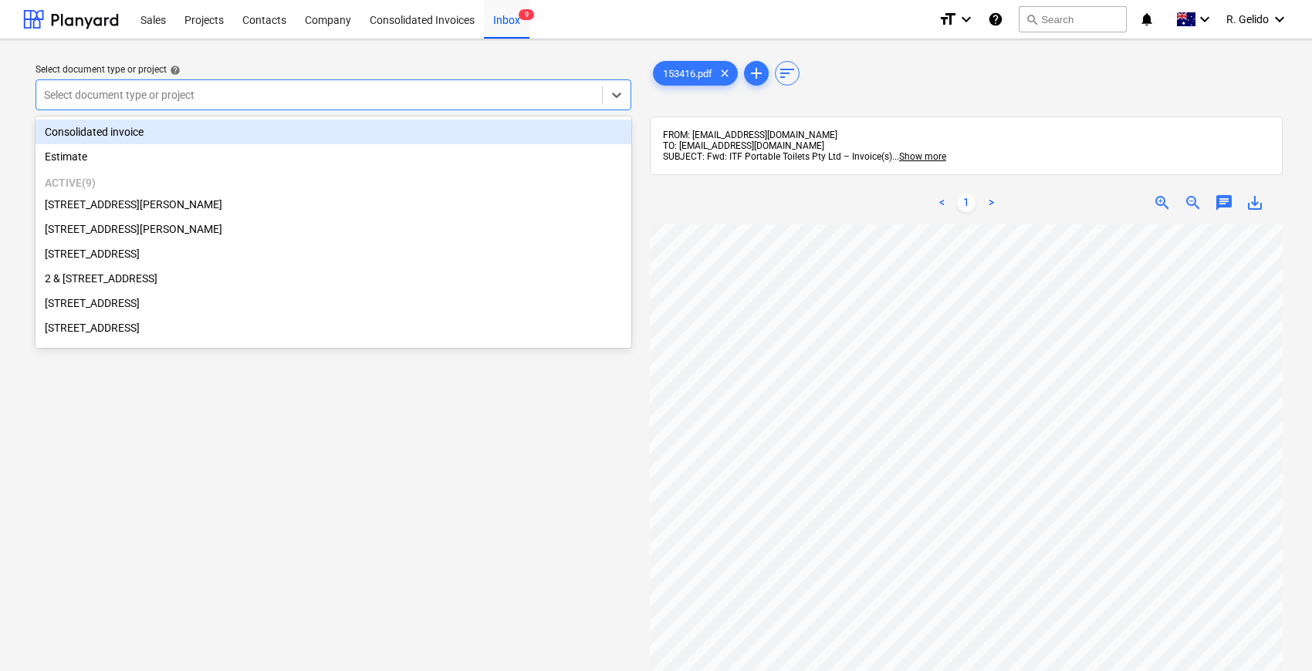
click at [180, 100] on div at bounding box center [319, 94] width 550 height 15
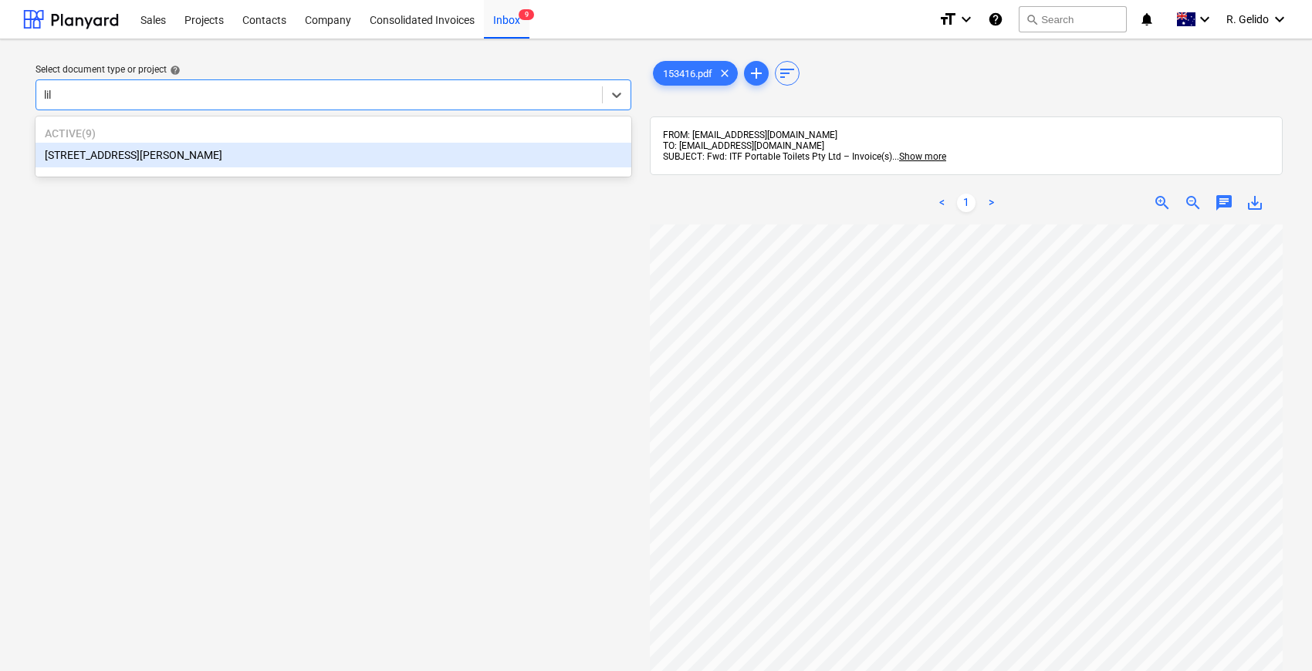
type input "lily"
click at [185, 152] on div "[STREET_ADDRESS][PERSON_NAME]" at bounding box center [334, 155] width 596 height 25
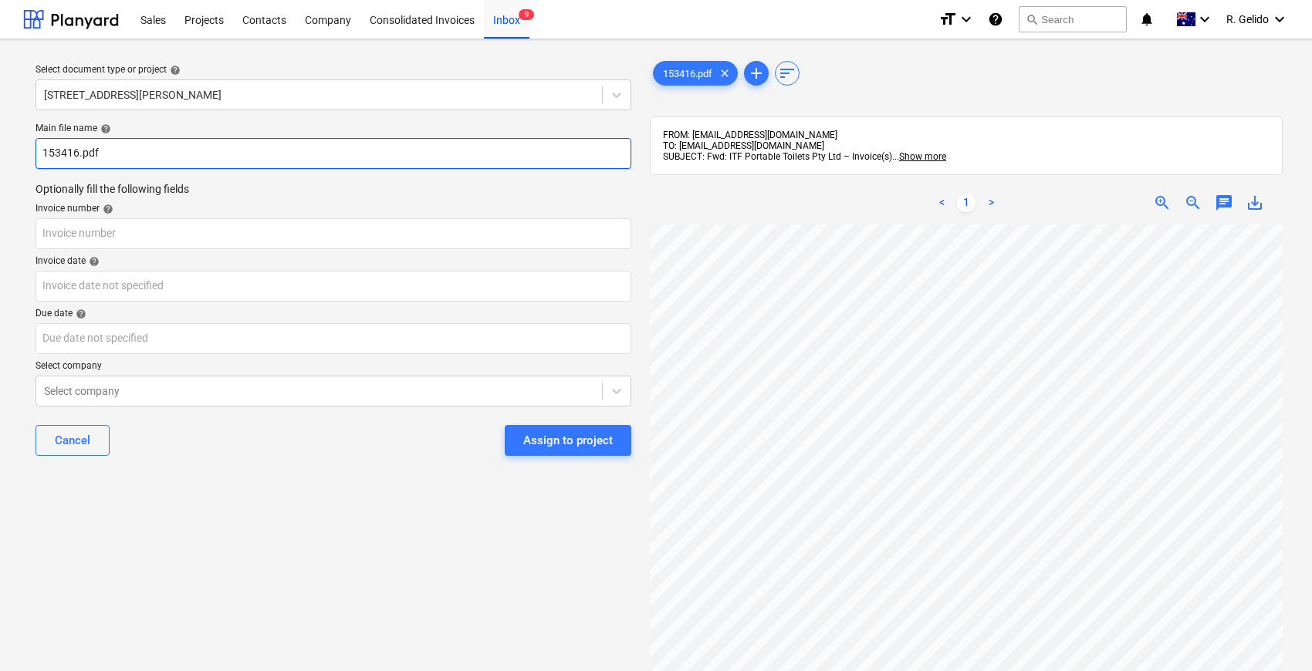
click at [45, 156] on input "153416.pdf" at bounding box center [334, 153] width 596 height 31
click at [91, 156] on input "ITF Inv 153416.pdf" at bounding box center [334, 153] width 596 height 31
type input "ITF Inv 153416.pdf"
click at [107, 250] on div "Main file name help ITF Inv 153416.pdf Optionally fill the following fields Inv…" at bounding box center [333, 296] width 608 height 358
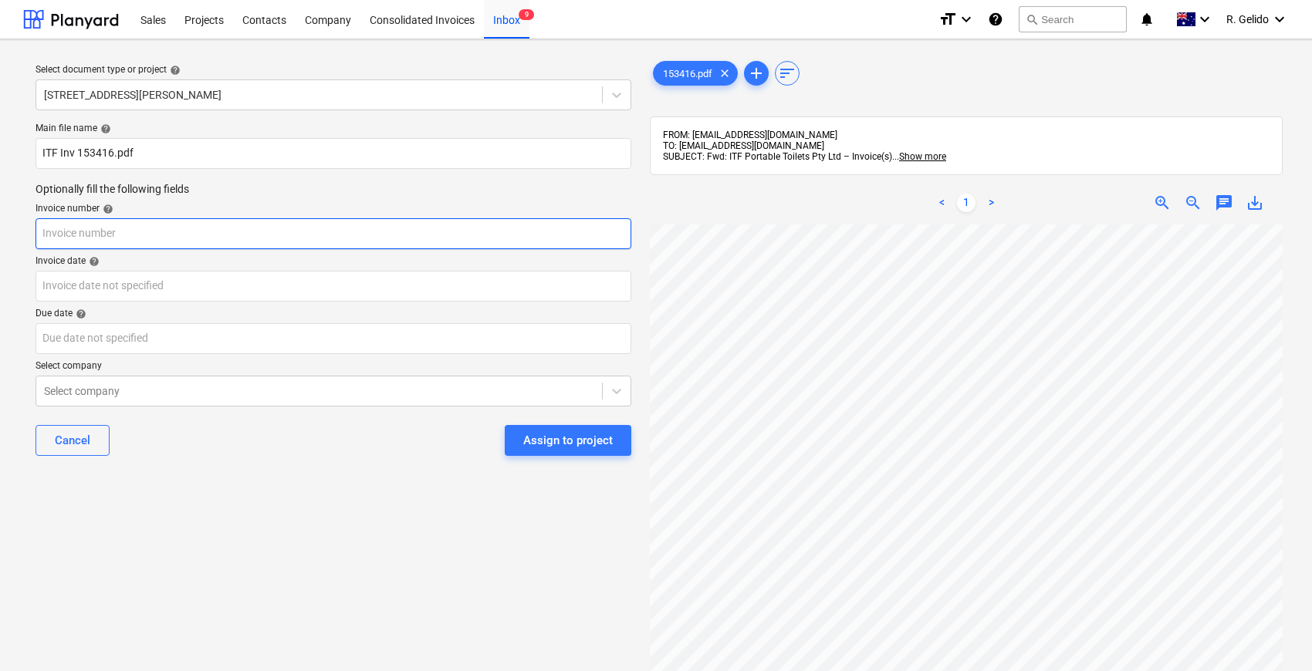
click at [110, 238] on input "text" at bounding box center [334, 233] width 596 height 31
paste input "153416"
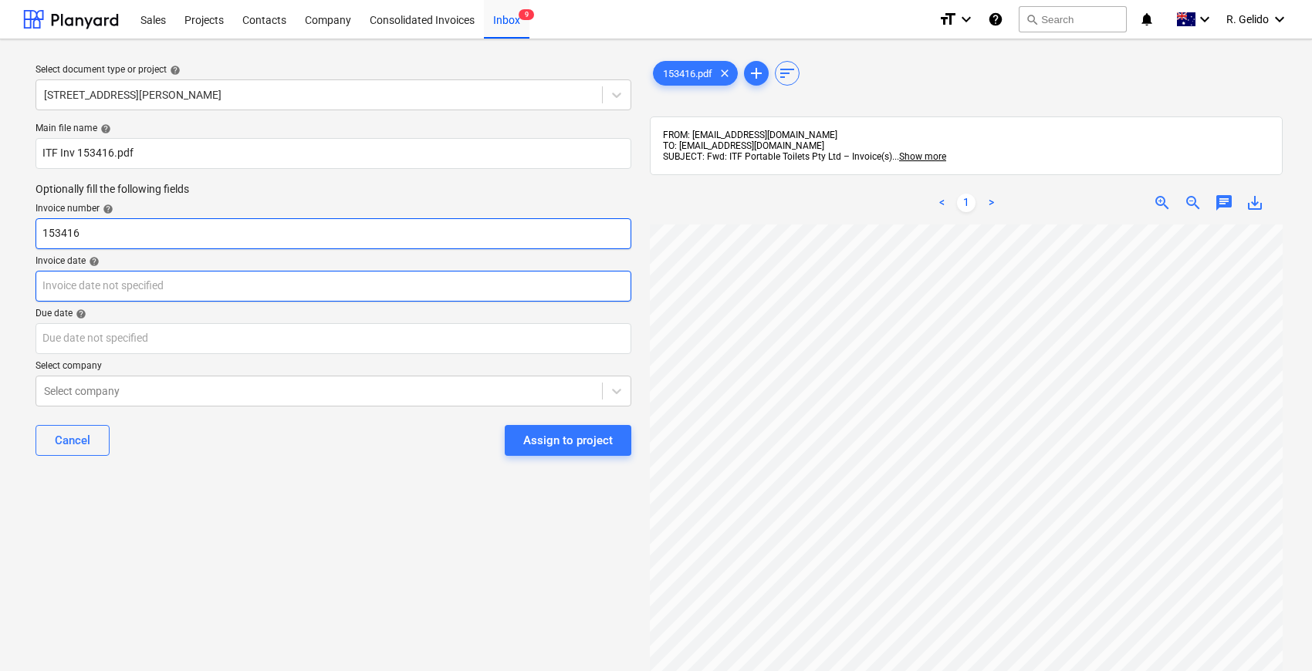
type input "153416"
click at [136, 287] on body "Sales Projects Contacts Company Consolidated Invoices Inbox 9 format_size keybo…" at bounding box center [656, 335] width 1312 height 671
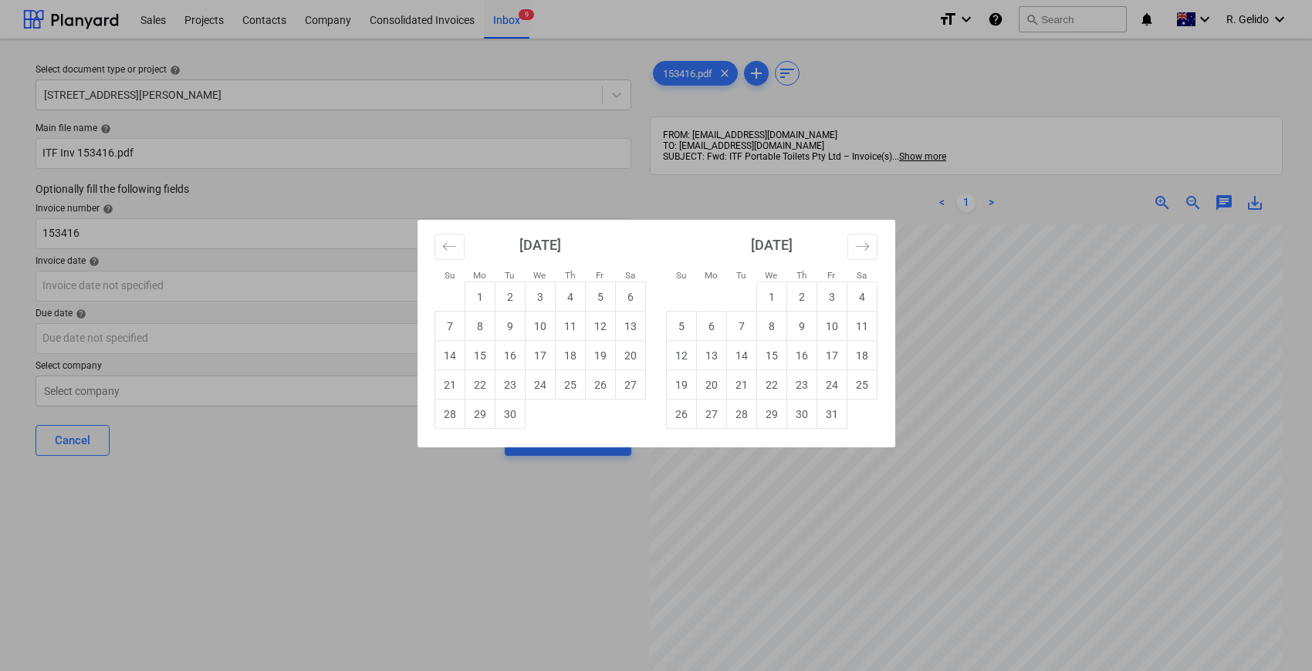
click at [498, 579] on div "Su Mo Tu We Th Fr Sa Su Mo Tu We Th Fr Sa [DATE] 1 2 3 4 5 6 7 8 9 10 11 12 13 …" at bounding box center [656, 335] width 1312 height 671
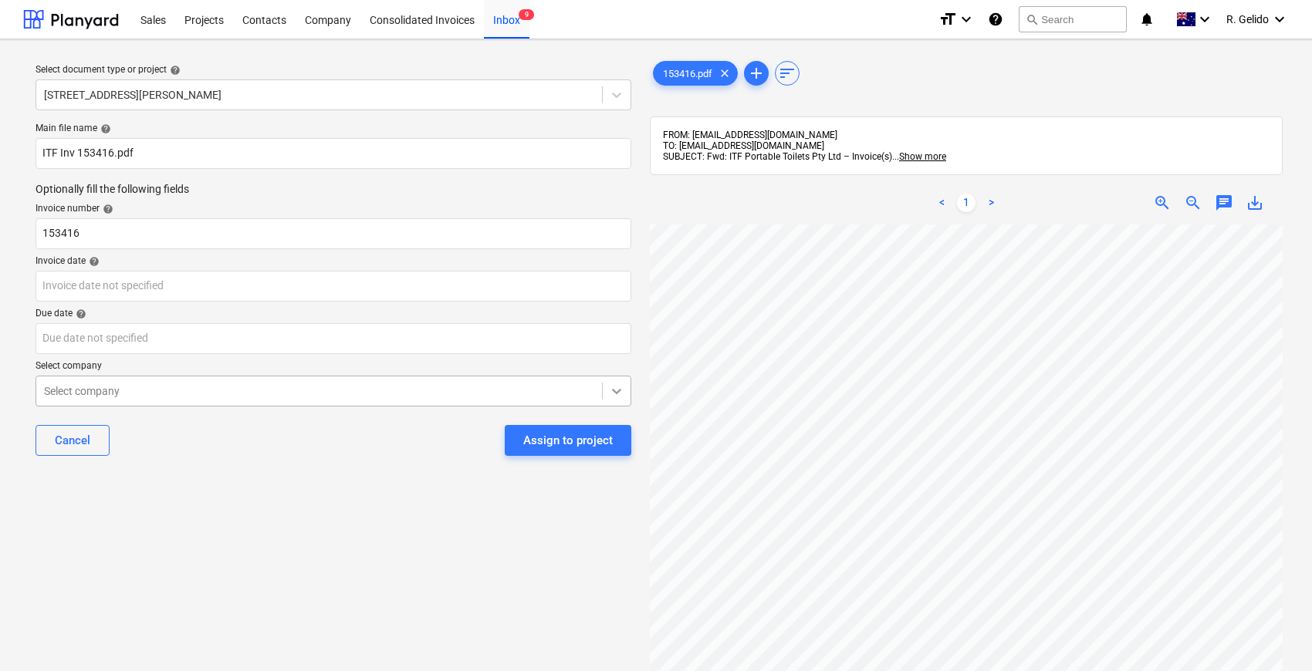
scroll to position [86, 0]
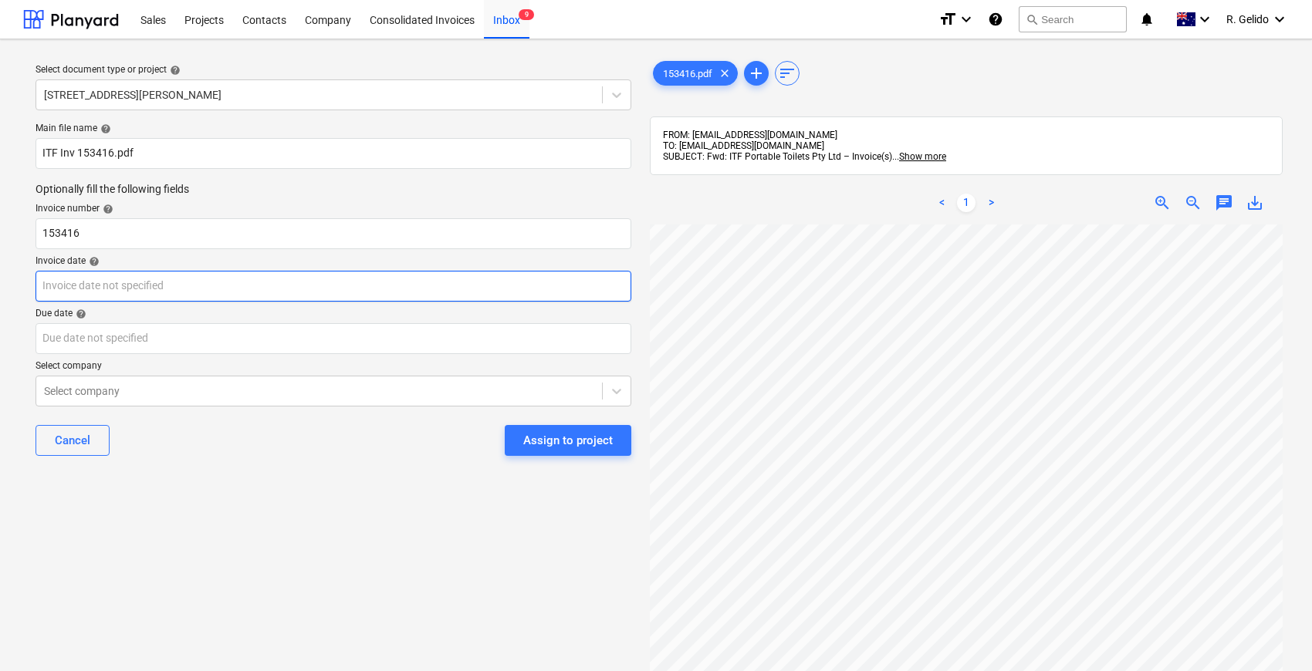
click at [116, 288] on body "Sales Projects Contacts Company Consolidated Invoices Inbox 9 format_size keybo…" at bounding box center [656, 335] width 1312 height 671
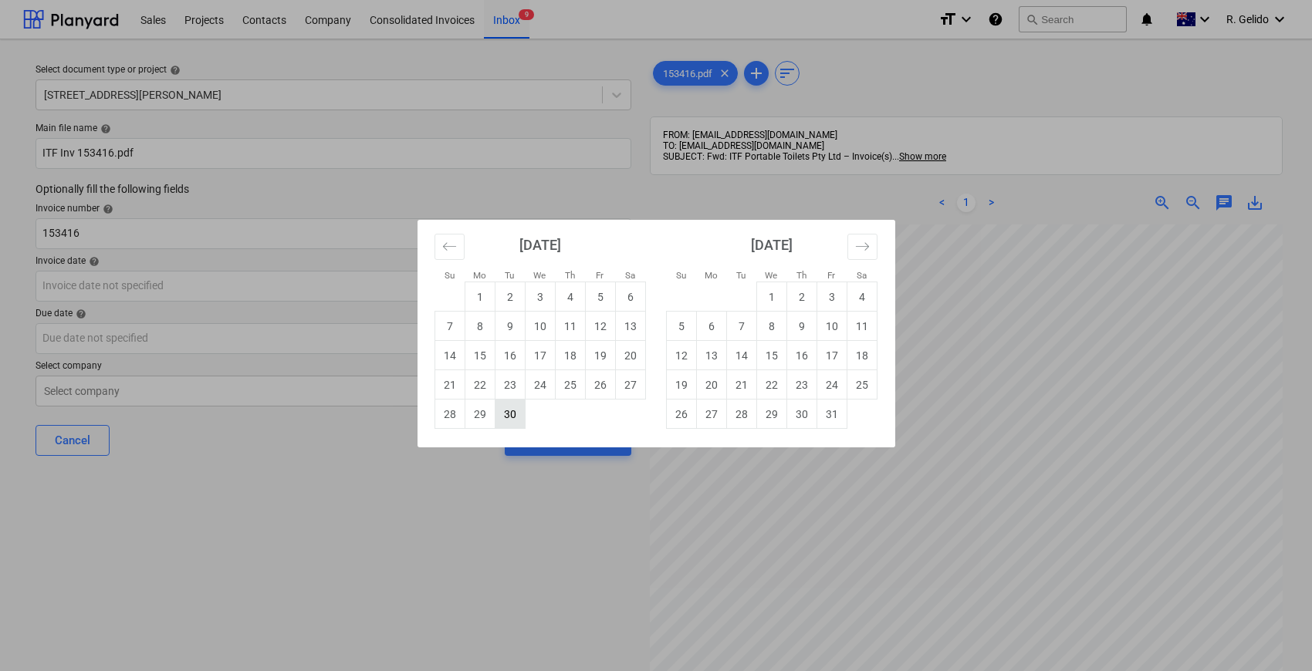
click at [509, 410] on td "30" at bounding box center [510, 414] width 30 height 29
type input "[DATE]"
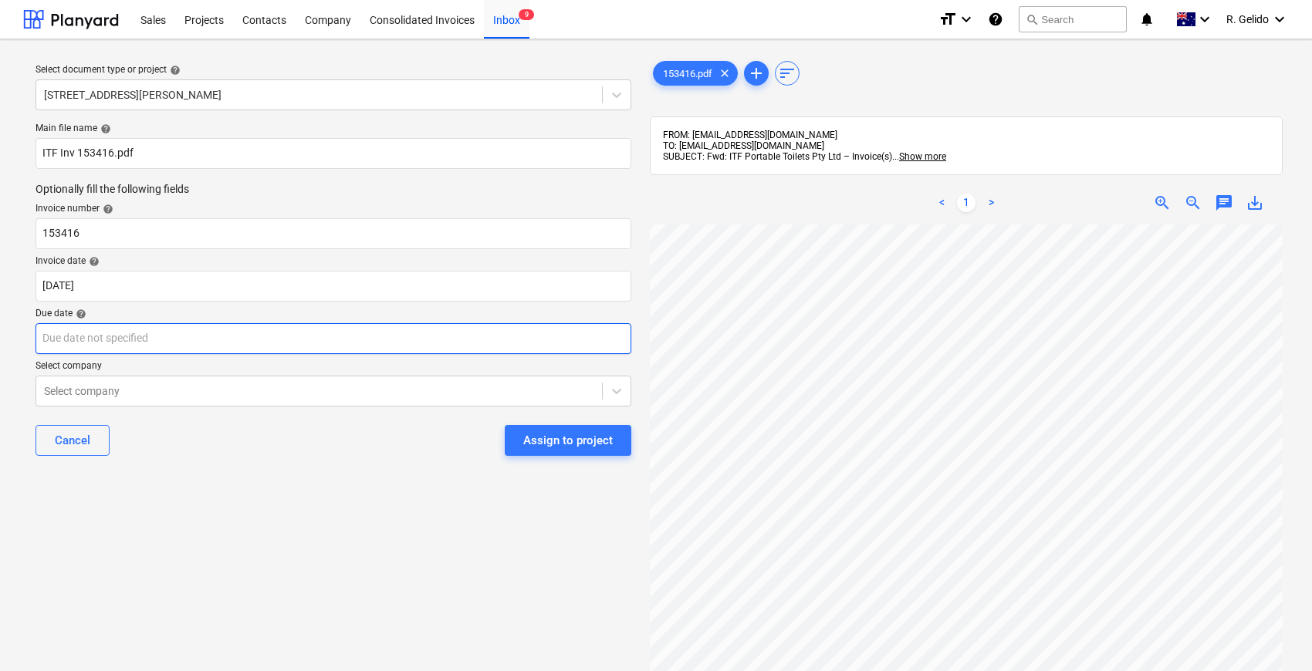
click at [90, 337] on body "Sales Projects Contacts Company Consolidated Invoices Inbox 9 format_size keybo…" at bounding box center [656, 335] width 1312 height 671
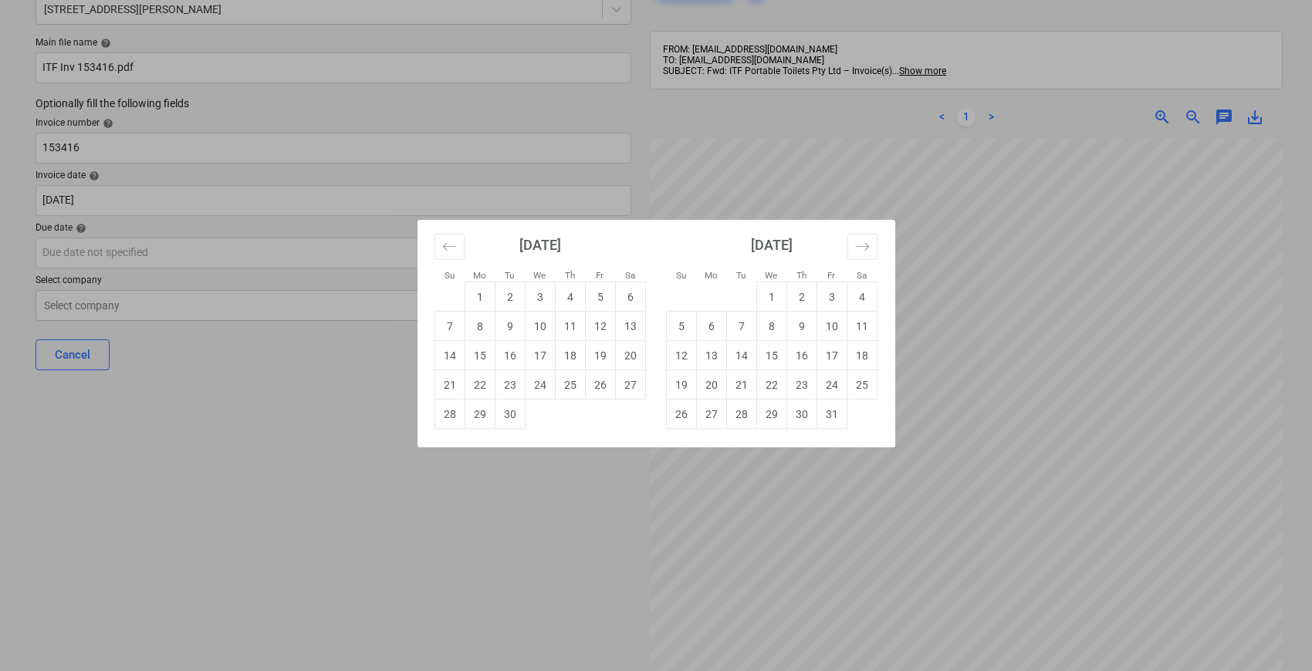
click at [127, 204] on div "Su Mo Tu We Th Fr Sa Su Mo Tu We Th Fr Sa [DATE] 1 2 3 4 5 6 7 8 9 10 11 12 13 …" at bounding box center [656, 335] width 1312 height 671
click at [127, 204] on body "Sales Projects Contacts Company Consolidated Invoices Inbox 9 format_size keybo…" at bounding box center [656, 249] width 1312 height 671
click at [127, 204] on div "Su Mo Tu We Th Fr Sa Su Mo Tu We Th Fr Sa [DATE] 1 2 3 4 5 6 7 8 9 10 11 12 13 …" at bounding box center [656, 335] width 1312 height 671
click at [127, 204] on body "Sales Projects Contacts Company Consolidated Invoices Inbox 9 format_size keybo…" at bounding box center [656, 249] width 1312 height 671
click at [127, 233] on div "Su Mo Tu We Th Fr Sa Su Mo Tu We Th Fr Sa [DATE] 1 2 3 4 5 6 7 8 9 10 11 12 13 …" at bounding box center [656, 335] width 1312 height 671
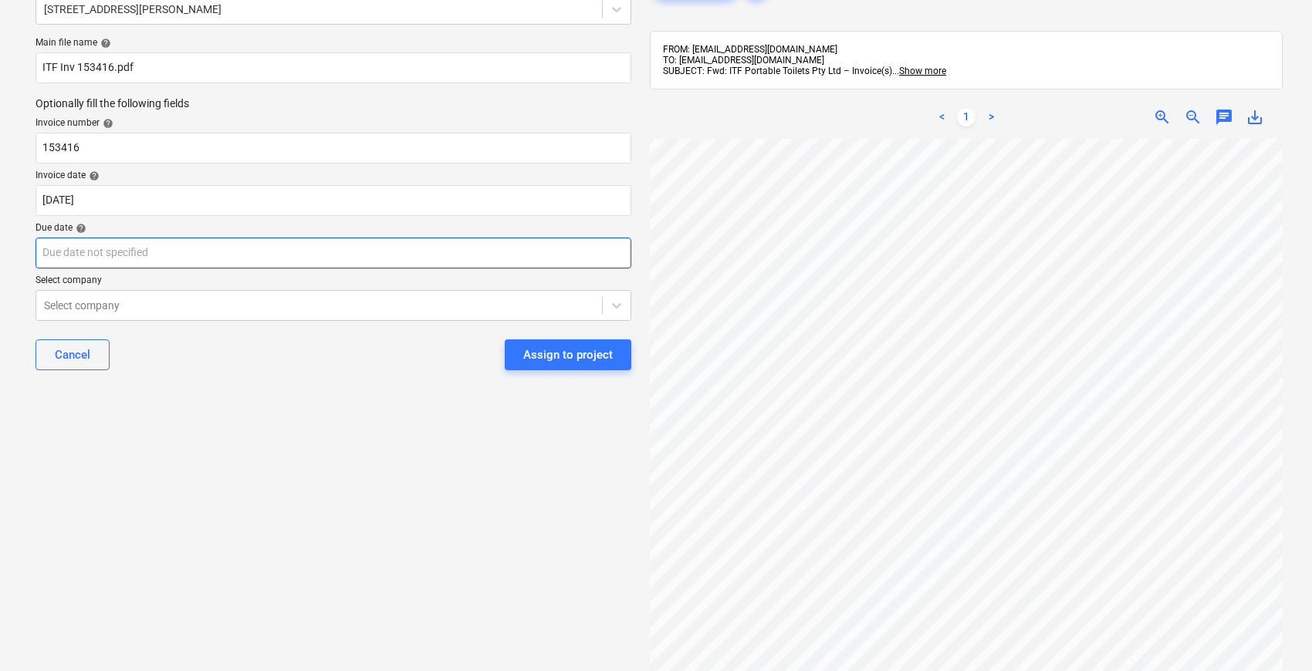
click at [140, 255] on body "Sales Projects Contacts Company Consolidated Invoices Inbox 9 format_size keybo…" at bounding box center [656, 249] width 1312 height 671
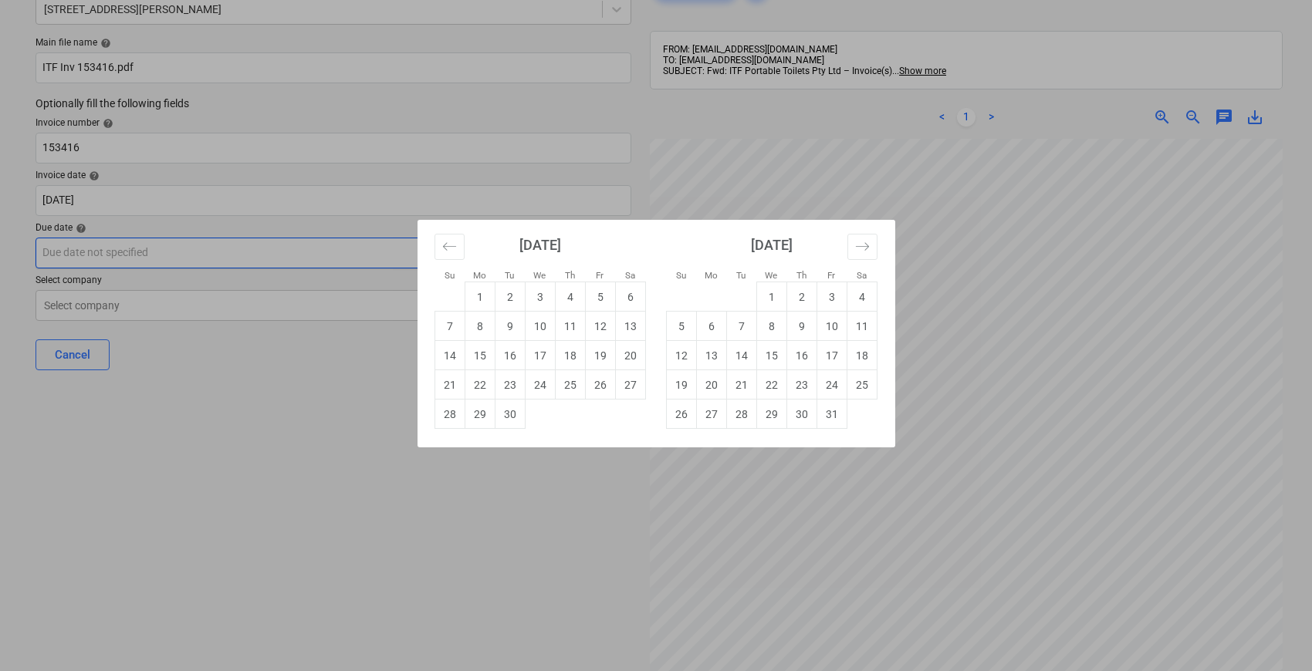
paste input "[DATE]"
type input "[DATE]"
click at [204, 398] on div "Su Mo Tu We Th Fr Sa Su Mo Tu We Th Fr Sa [DATE] 1 2 3 4 5 6 7 8 9 10 11 12 13 …" at bounding box center [656, 335] width 1312 height 671
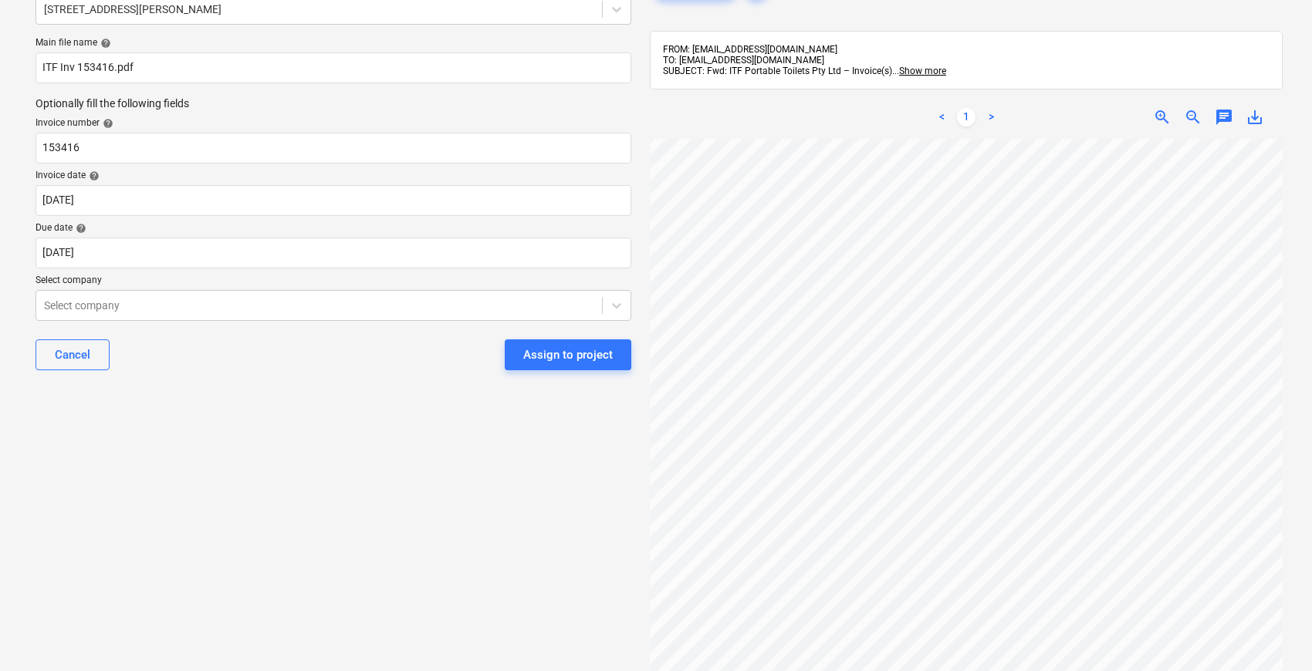
click at [463, 539] on div "Select document type or project help [STREET_ADDRESS][PERSON_NAME] file name he…" at bounding box center [333, 370] width 621 height 808
click at [271, 397] on div "Select document type or project help [STREET_ADDRESS][PERSON_NAME] file name he…" at bounding box center [333, 370] width 621 height 808
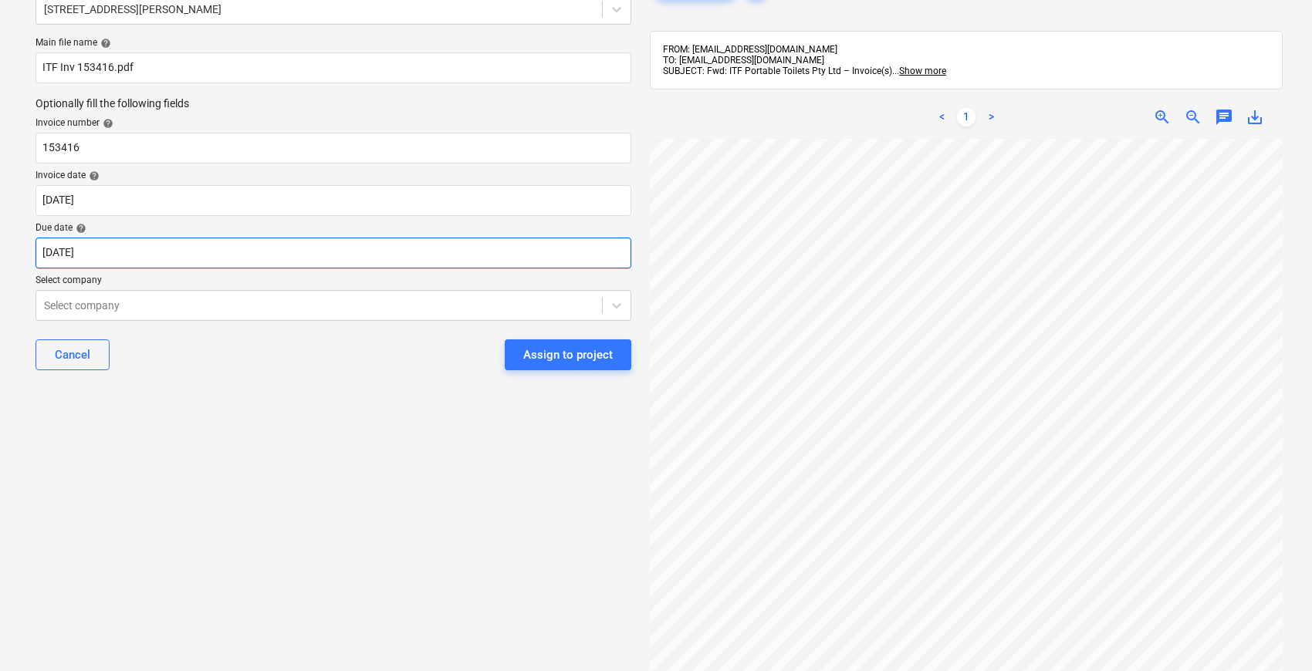
scroll to position [0, 0]
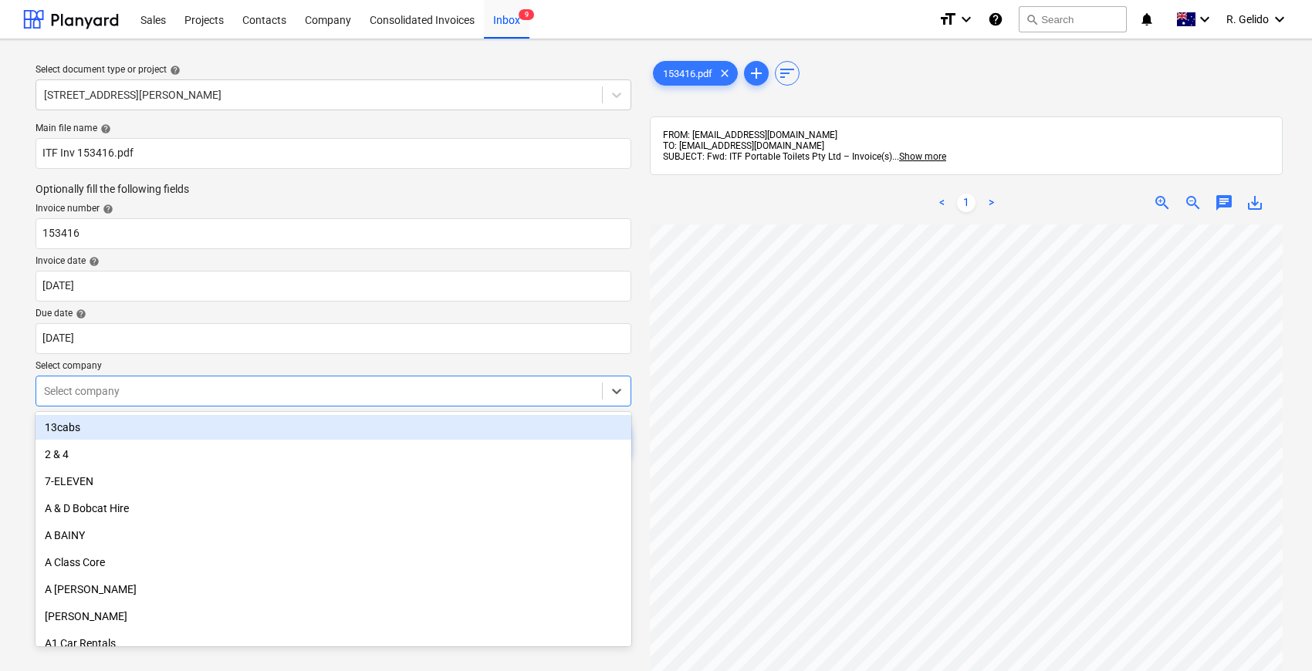
click at [278, 392] on div at bounding box center [319, 391] width 550 height 15
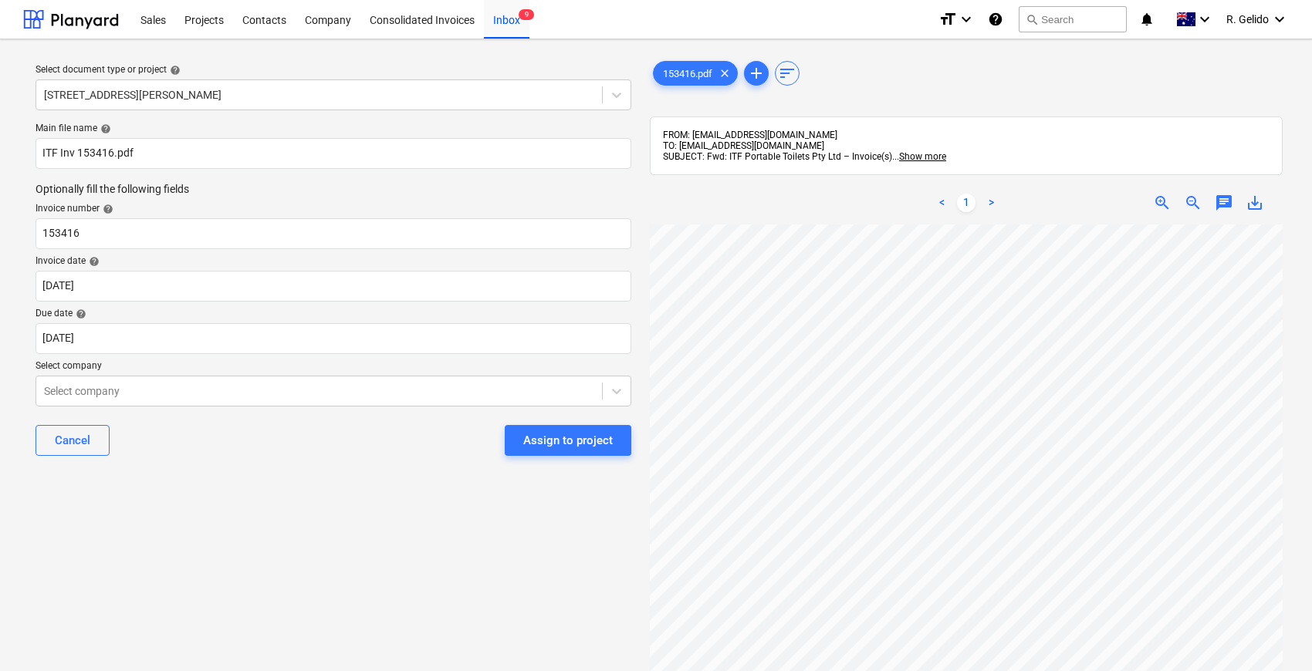
click at [644, 482] on div "153416.pdf clear add sort FROM: [EMAIL_ADDRESS][DOMAIN_NAME] TO: [EMAIL_ADDRESS…" at bounding box center [966, 455] width 645 height 807
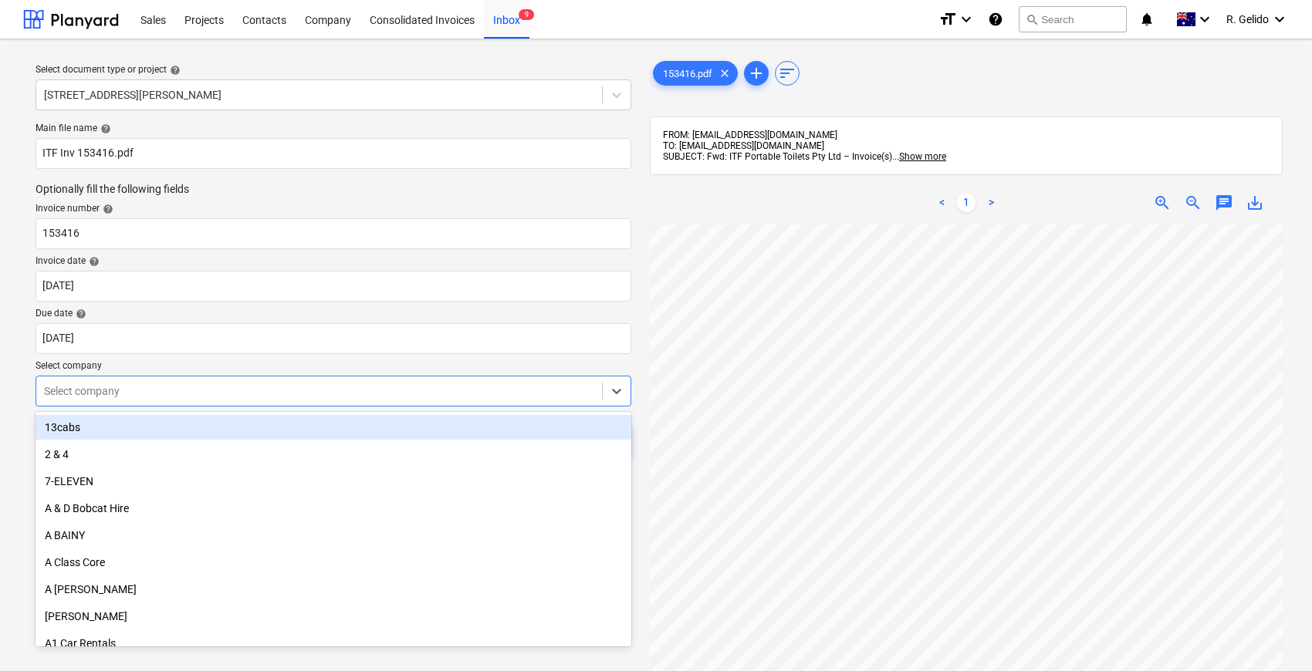
click at [184, 395] on div at bounding box center [319, 391] width 550 height 15
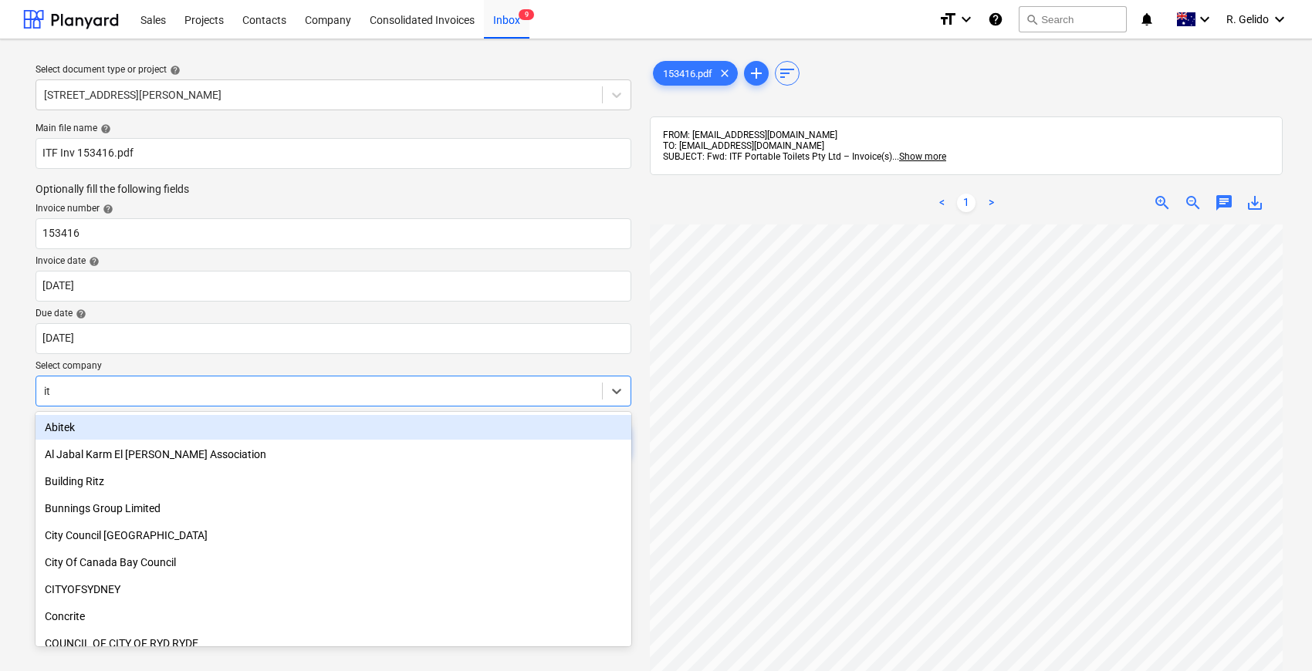
type input "itf"
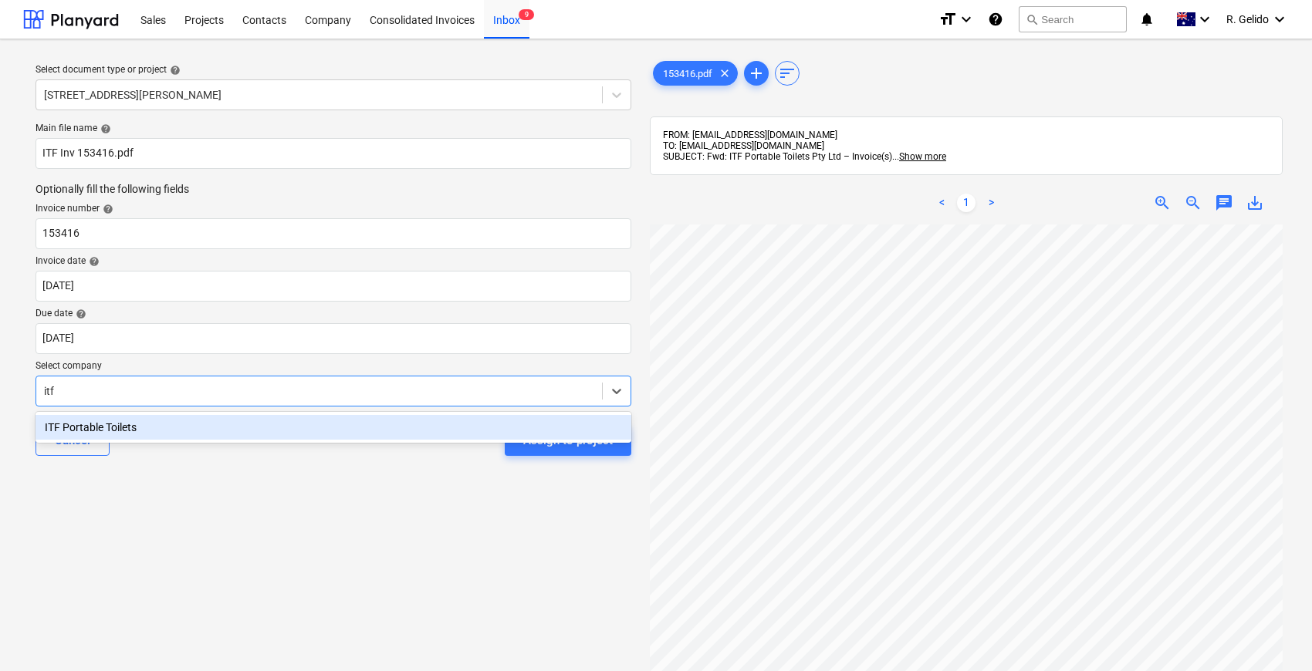
click at [266, 428] on div "ITF Portable Toilets" at bounding box center [334, 427] width 596 height 25
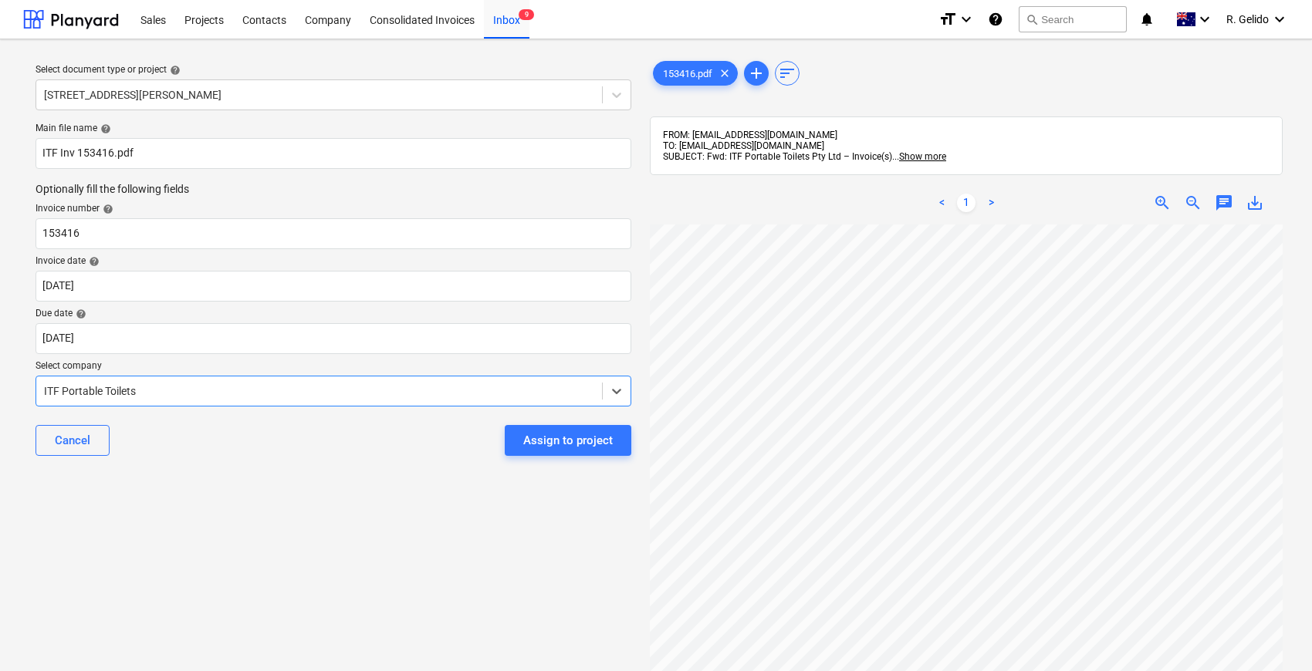
click at [306, 504] on div "Select document type or project help [STREET_ADDRESS][PERSON_NAME] file name he…" at bounding box center [333, 455] width 621 height 807
click at [284, 509] on div "Select document type or project help [STREET_ADDRESS][PERSON_NAME] file name he…" at bounding box center [333, 455] width 621 height 807
click at [272, 462] on div "Cancel Assign to project" at bounding box center [334, 441] width 596 height 56
click at [570, 437] on div "Assign to project" at bounding box center [568, 441] width 90 height 20
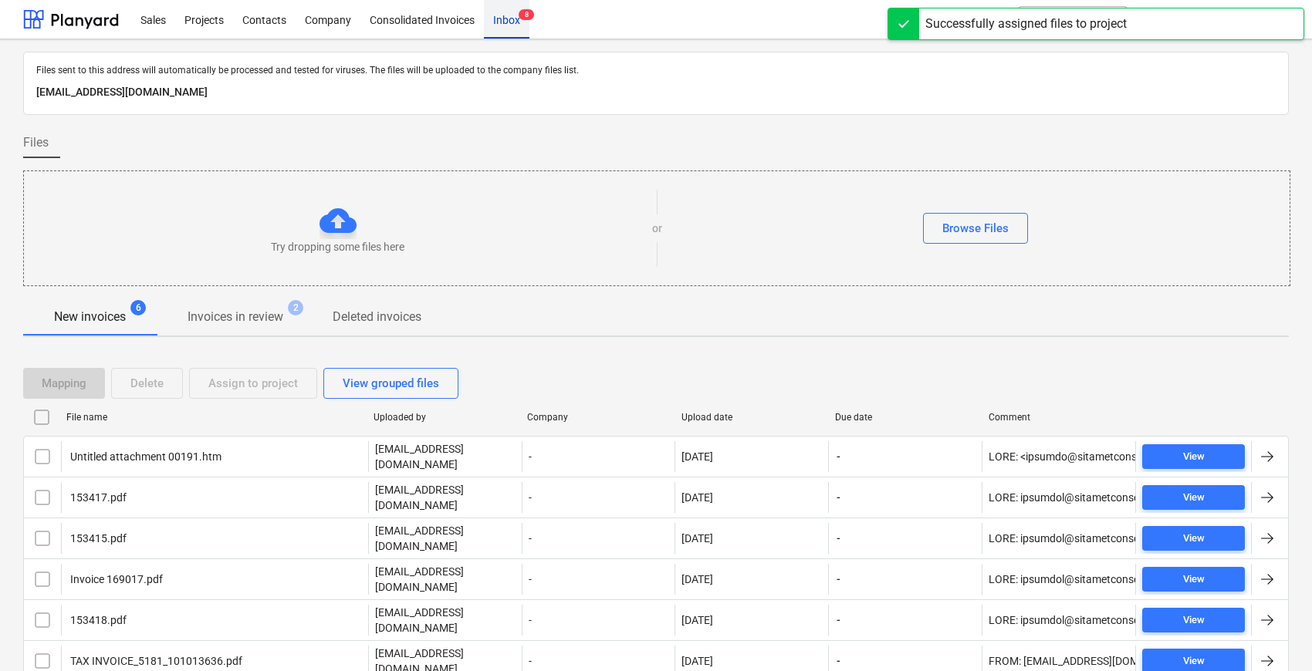
click at [506, 19] on div "Inbox 8" at bounding box center [507, 18] width 46 height 39
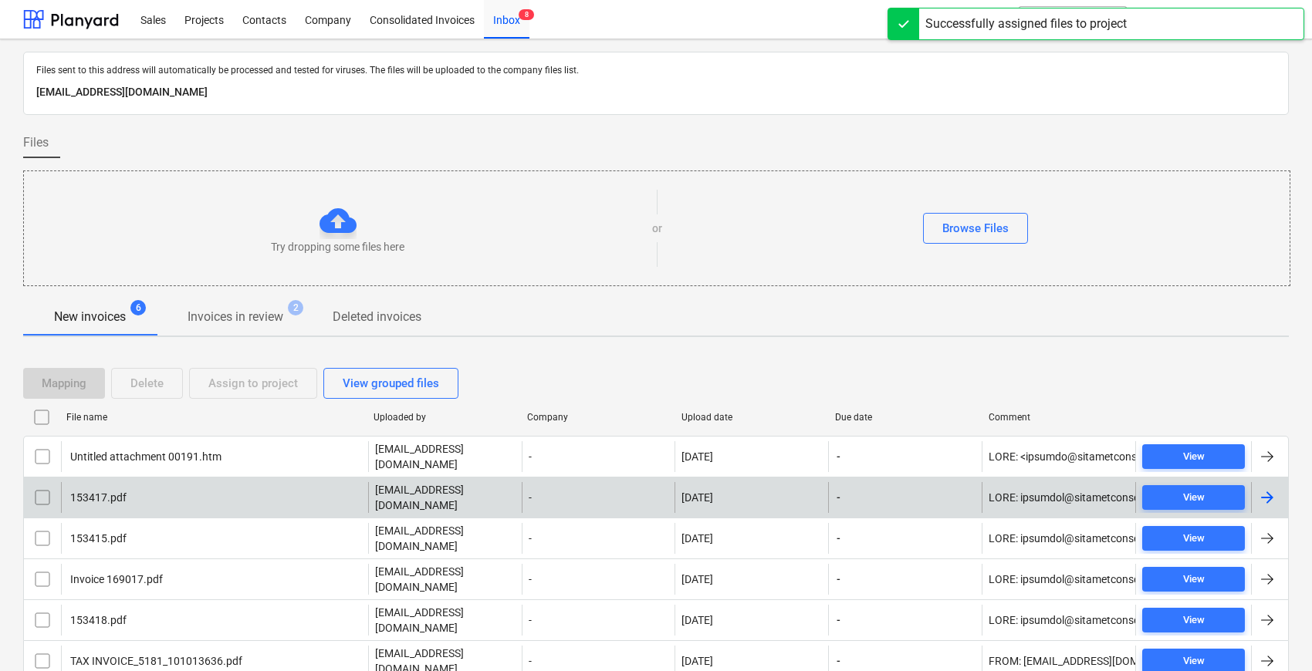
click at [165, 482] on div "153417.pdf" at bounding box center [214, 497] width 307 height 31
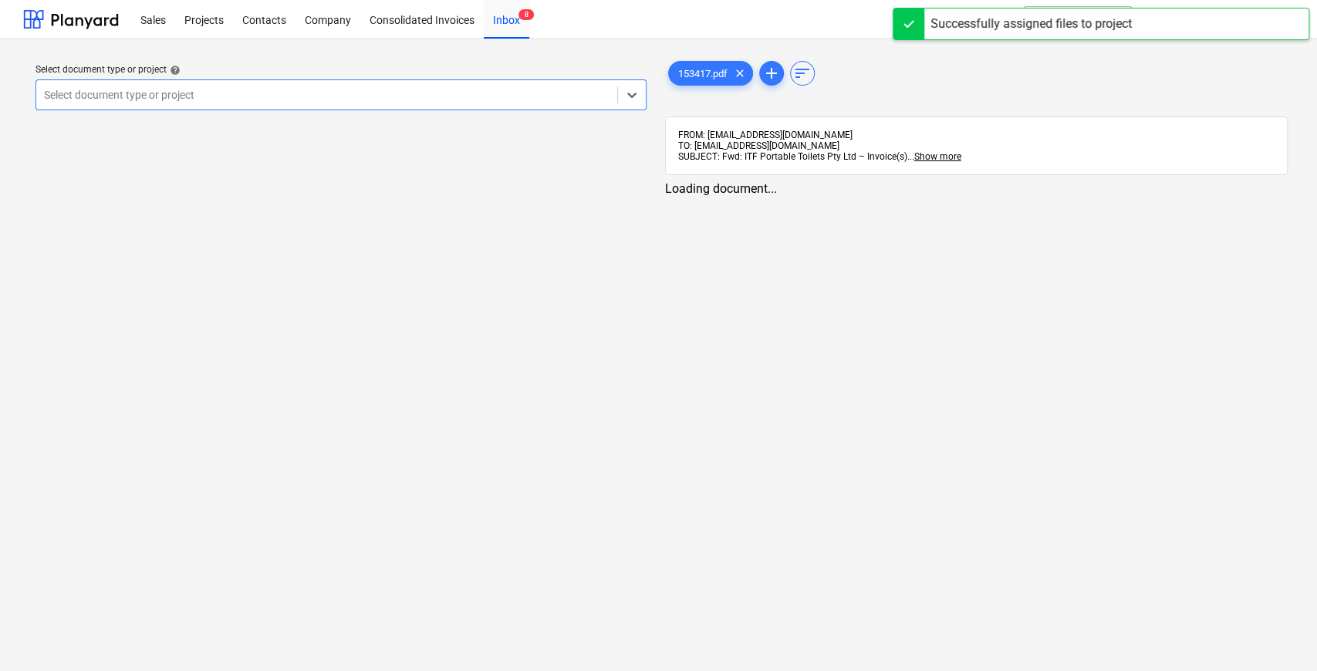
click at [356, 99] on div at bounding box center [327, 94] width 566 height 15
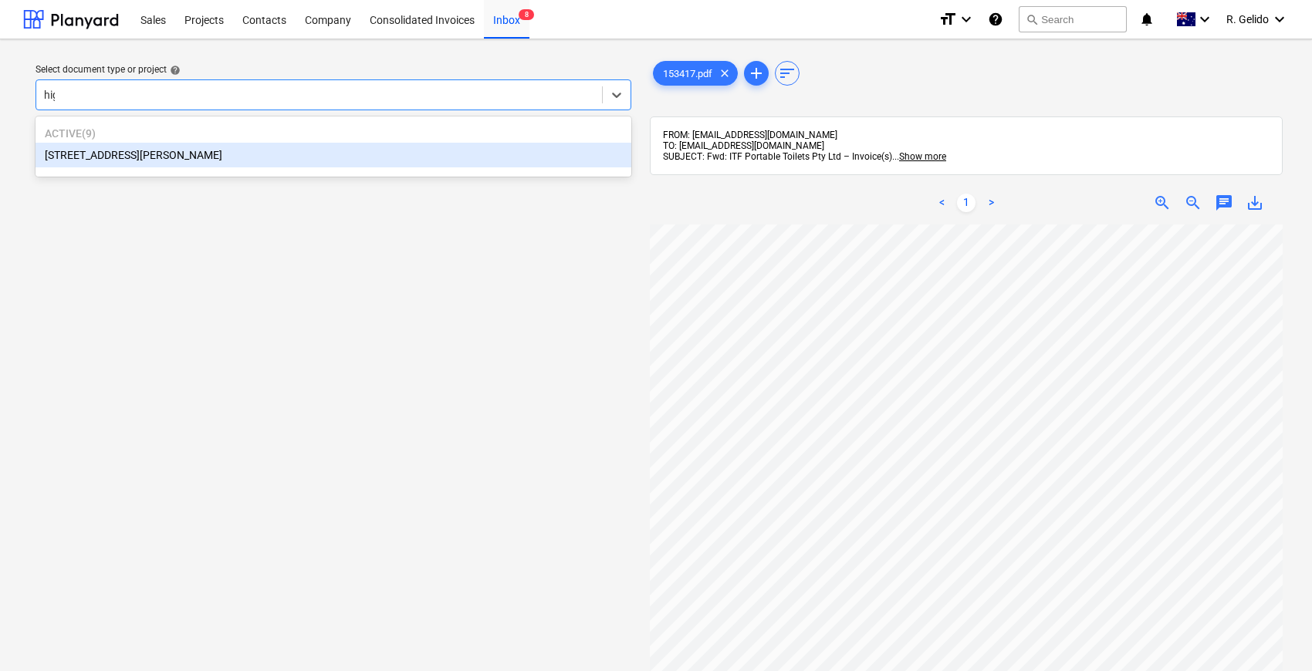
type input "high"
click at [316, 161] on div "[STREET_ADDRESS][PERSON_NAME]" at bounding box center [334, 155] width 596 height 25
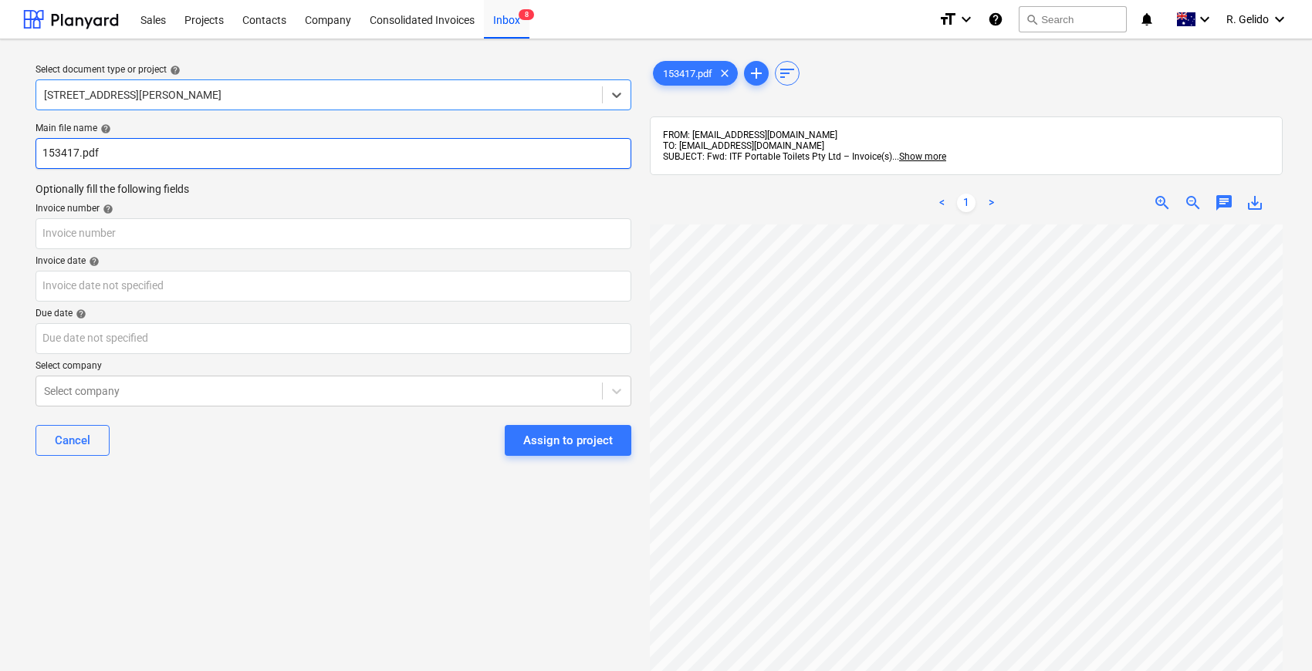
click at [43, 150] on input "153417.pdf" at bounding box center [334, 153] width 596 height 31
click at [96, 157] on input "ITF Inv 153417.pdf" at bounding box center [334, 153] width 596 height 31
type input "ITF Inv 153417.pdf"
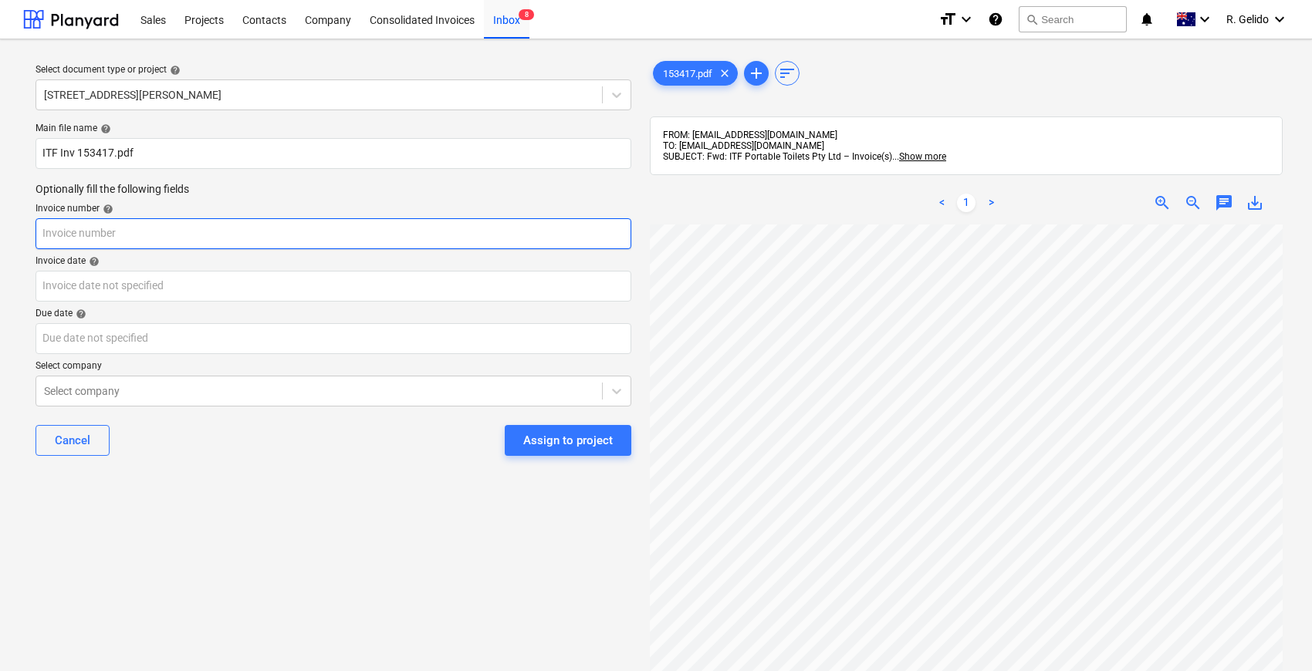
click at [85, 227] on input "text" at bounding box center [334, 233] width 596 height 31
paste input "153417"
type input "153417"
click at [93, 301] on div "Main file name help ITF Inv 153417.pdf Optionally fill the following fields Inv…" at bounding box center [333, 296] width 608 height 358
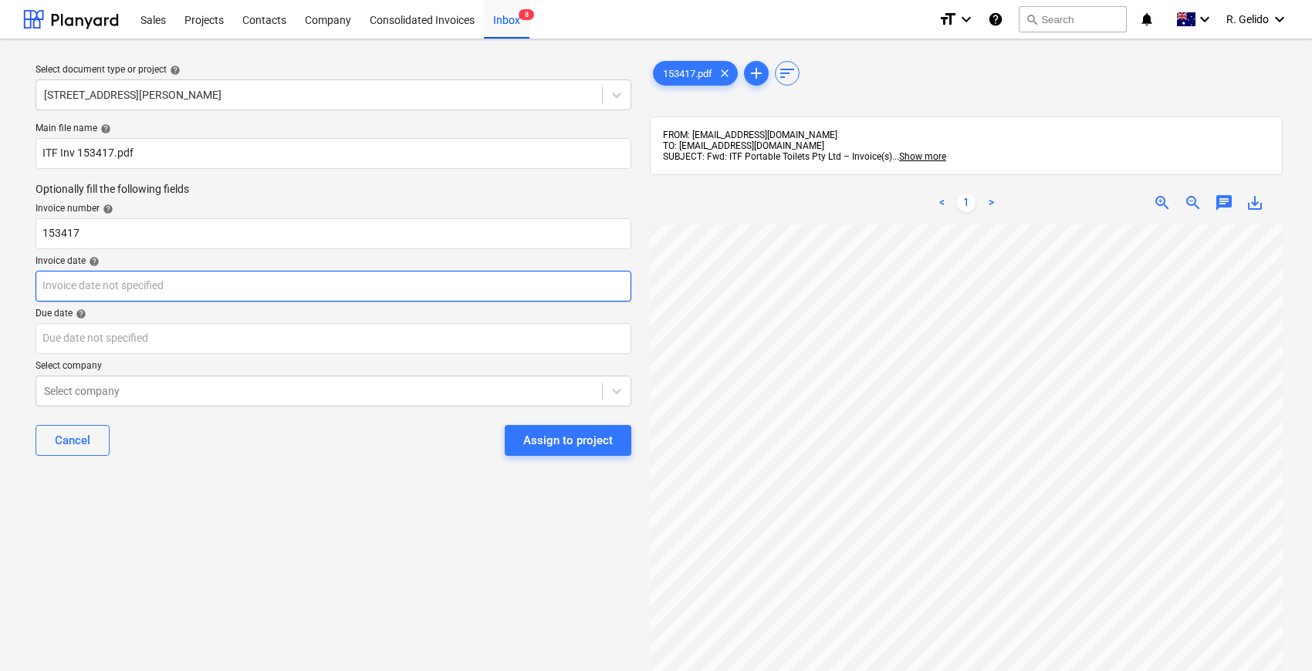
click at [94, 295] on body "Sales Projects Contacts Company Consolidated Invoices Inbox 8 format_size keybo…" at bounding box center [656, 335] width 1312 height 671
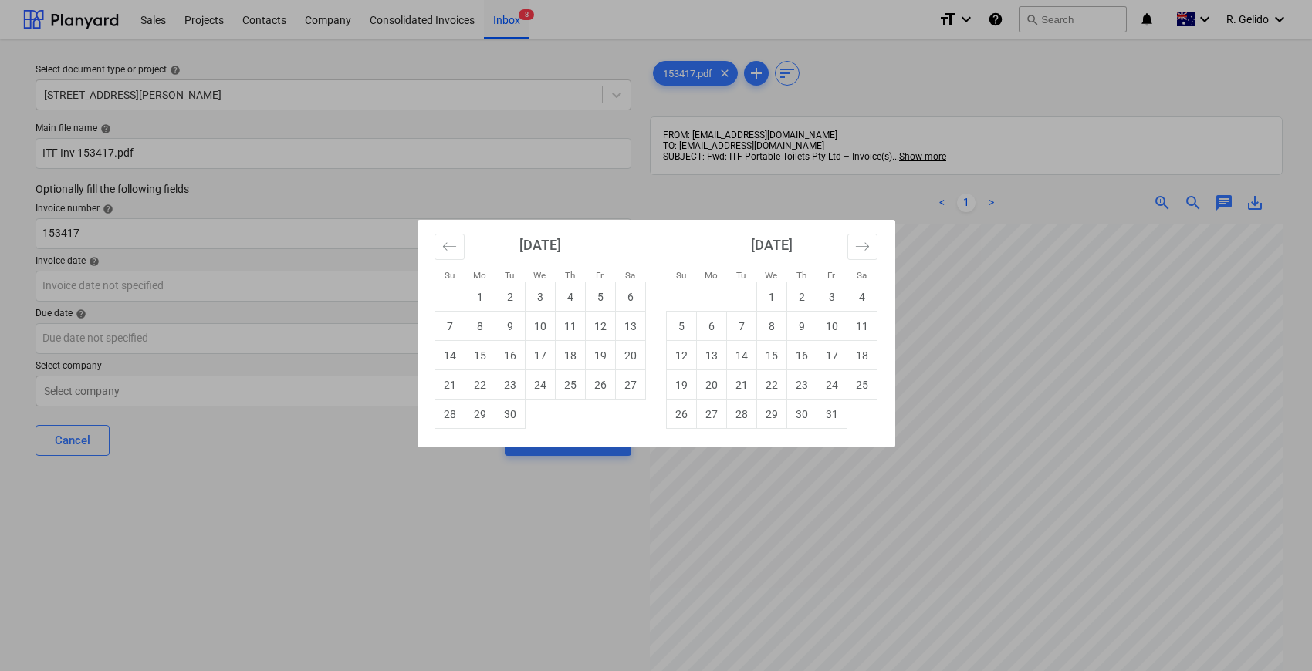
click at [535, 543] on div "Su Mo Tu We Th Fr Sa Su Mo Tu We Th Fr Sa [DATE] 1 2 3 4 5 6 7 8 9 10 11 12 13 …" at bounding box center [656, 335] width 1312 height 671
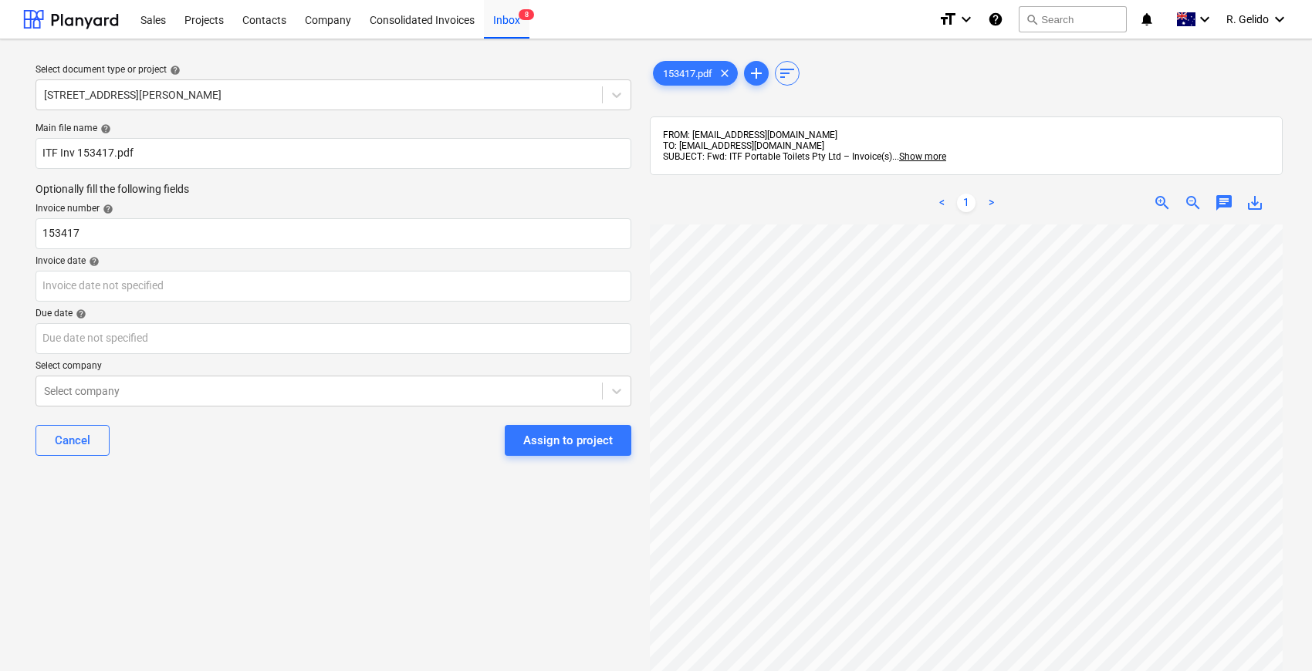
scroll to position [86, 0]
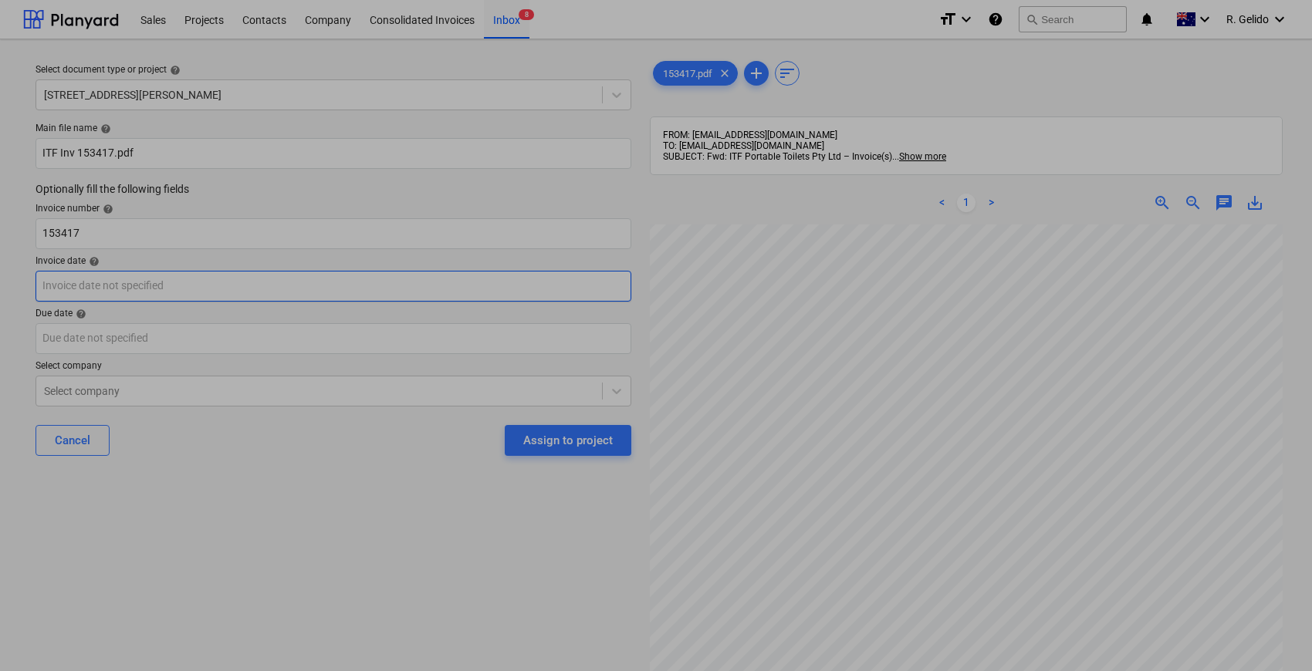
click at [115, 287] on body "Sales Projects Contacts Company Consolidated Invoices Inbox 8 format_size keybo…" at bounding box center [656, 335] width 1312 height 671
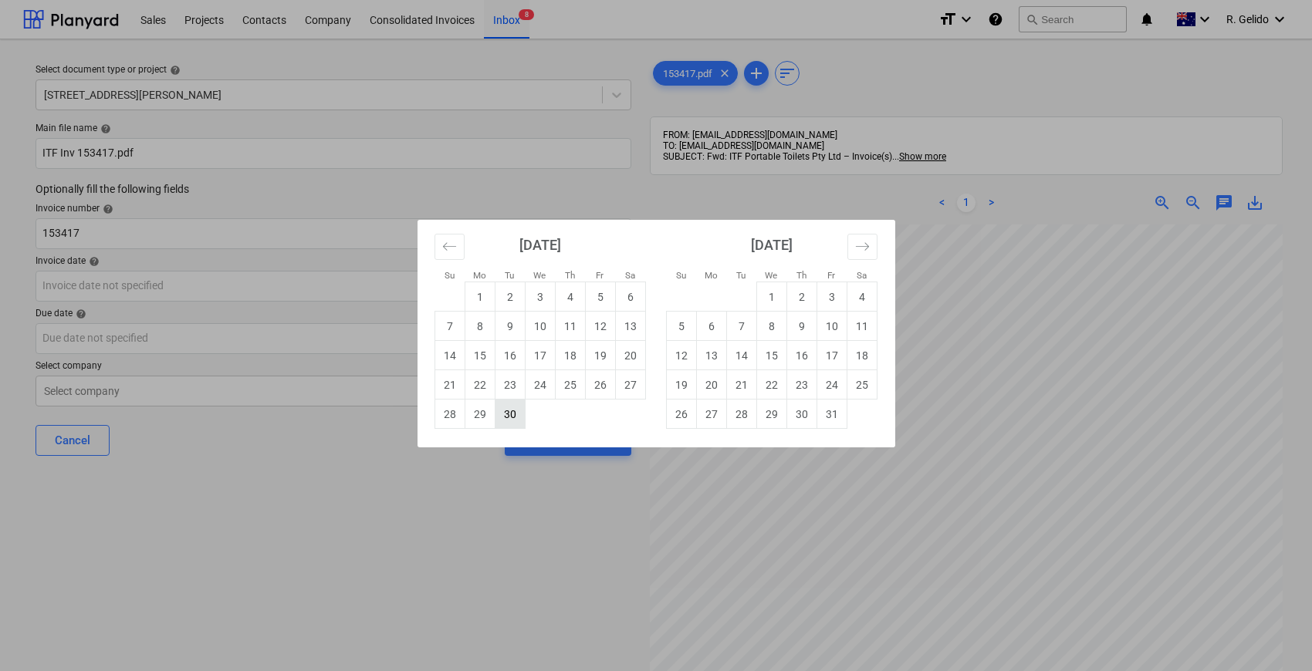
click at [506, 411] on td "30" at bounding box center [510, 414] width 30 height 29
type input "[DATE]"
drag, startPoint x: 197, startPoint y: 279, endPoint x: 0, endPoint y: 282, distance: 196.8
click at [0, 282] on body "Sales Projects Contacts Company Consolidated Invoices Inbox 8 format_size keybo…" at bounding box center [656, 335] width 1312 height 671
click at [146, 343] on div "Su Mo Tu We Th Fr Sa Su Mo Tu We Th Fr Sa [DATE] 1 2 3 4 5 6 7 8 9 10 11 12 13 …" at bounding box center [656, 335] width 1312 height 671
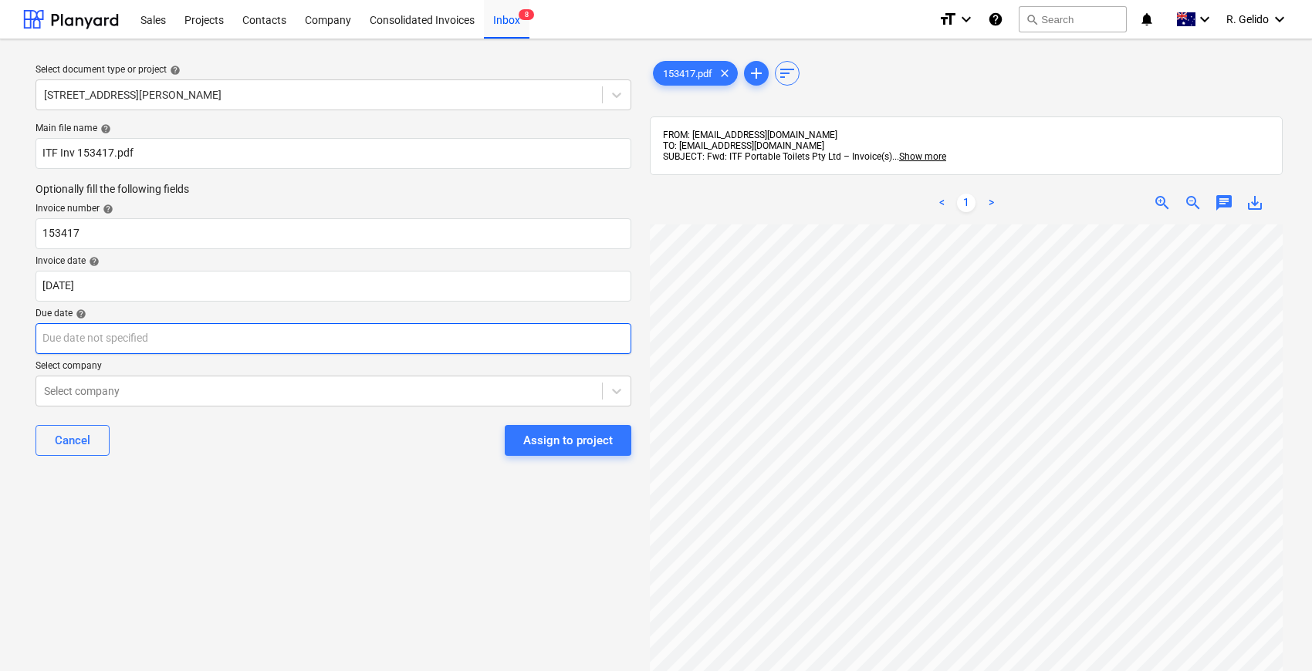
click at [153, 342] on body "Sales Projects Contacts Company Consolidated Invoices Inbox 8 format_size keybo…" at bounding box center [656, 335] width 1312 height 671
paste input "[DATE]"
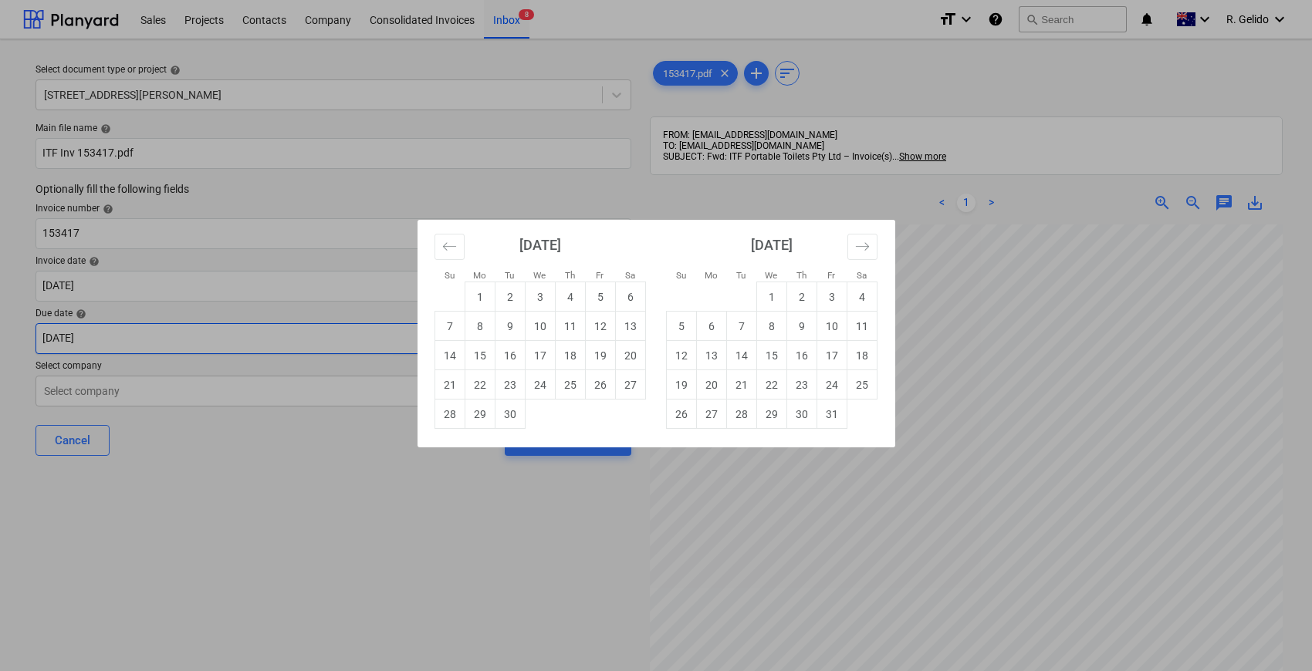
type input "[DATE]"
click at [258, 468] on div "Su Mo Tu We Th Fr Sa Su Mo Tu We Th Fr Sa [DATE] 1 2 3 4 5 6 7 8 9 10 11 12 13 …" at bounding box center [656, 335] width 1312 height 671
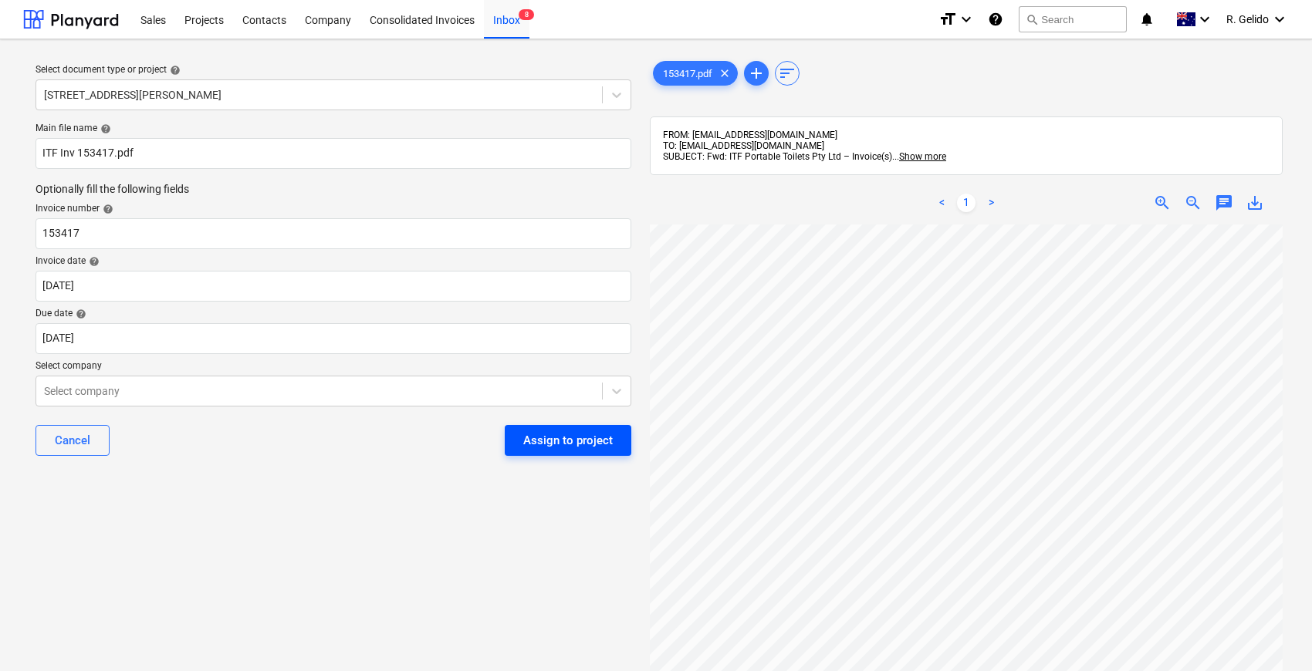
scroll to position [0, 0]
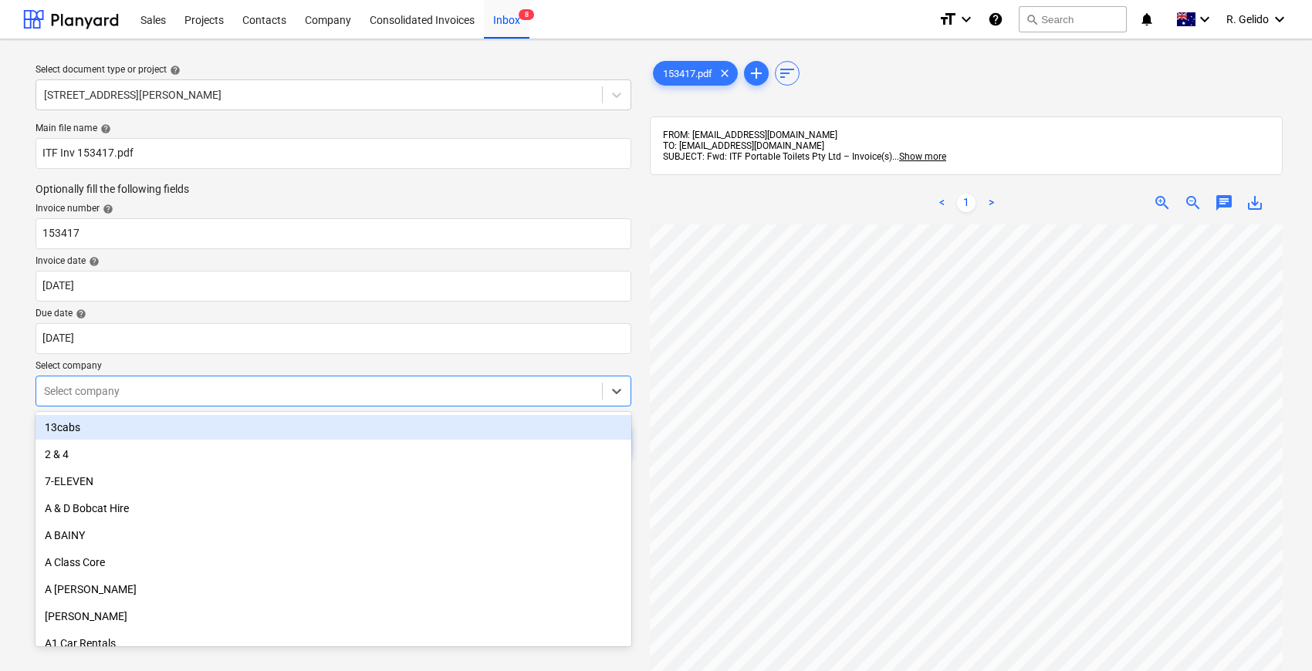
click at [131, 387] on div at bounding box center [319, 391] width 550 height 15
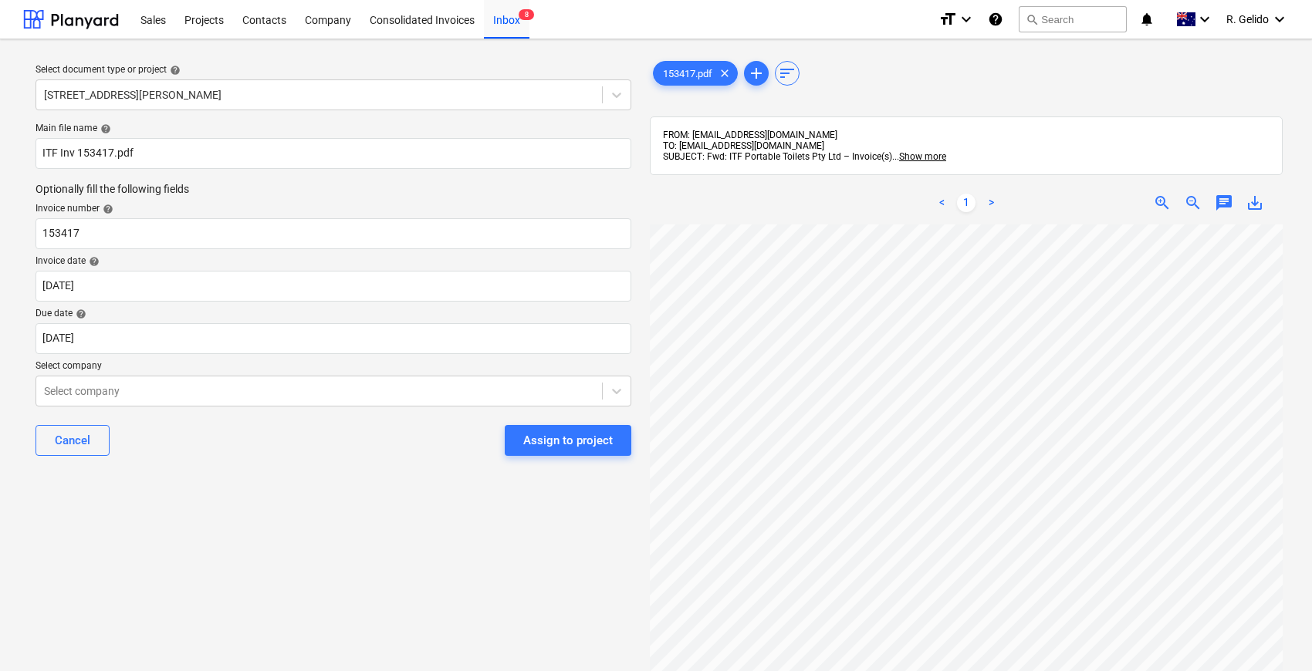
click at [0, 465] on div "Select document type or project help [STREET_ADDRESS][PERSON_NAME] file name he…" at bounding box center [656, 455] width 1312 height 832
click at [118, 380] on div "Select company" at bounding box center [319, 391] width 566 height 22
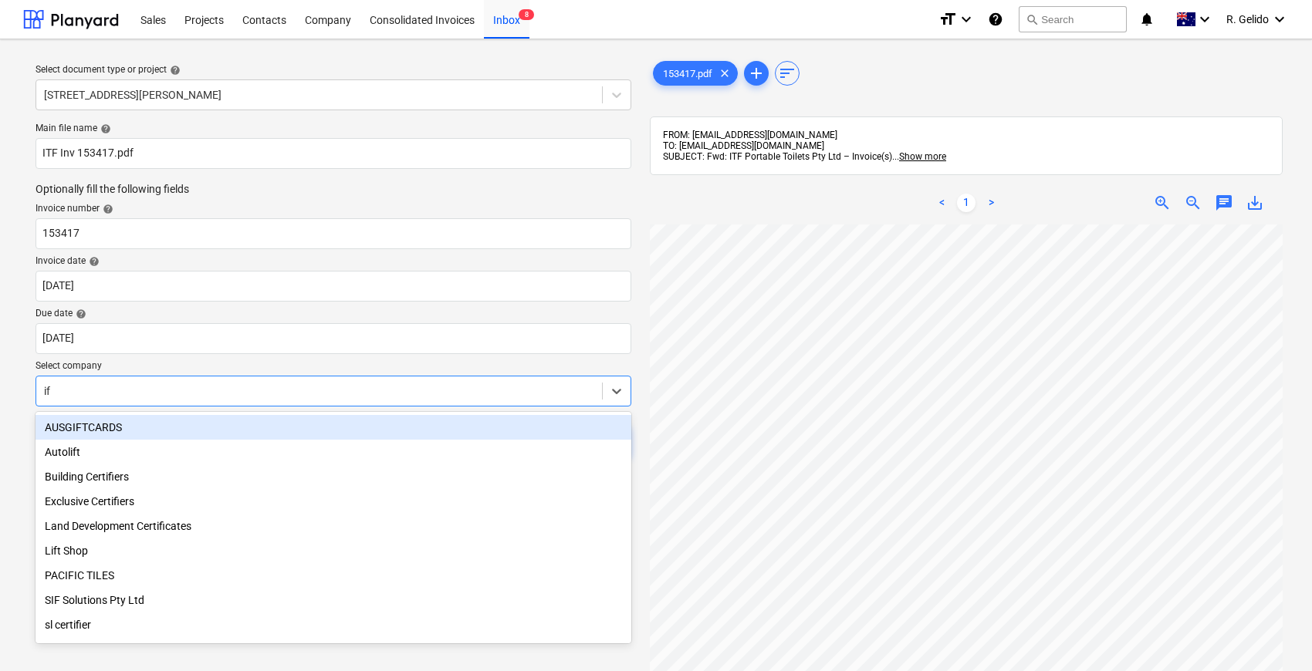
type input "ift"
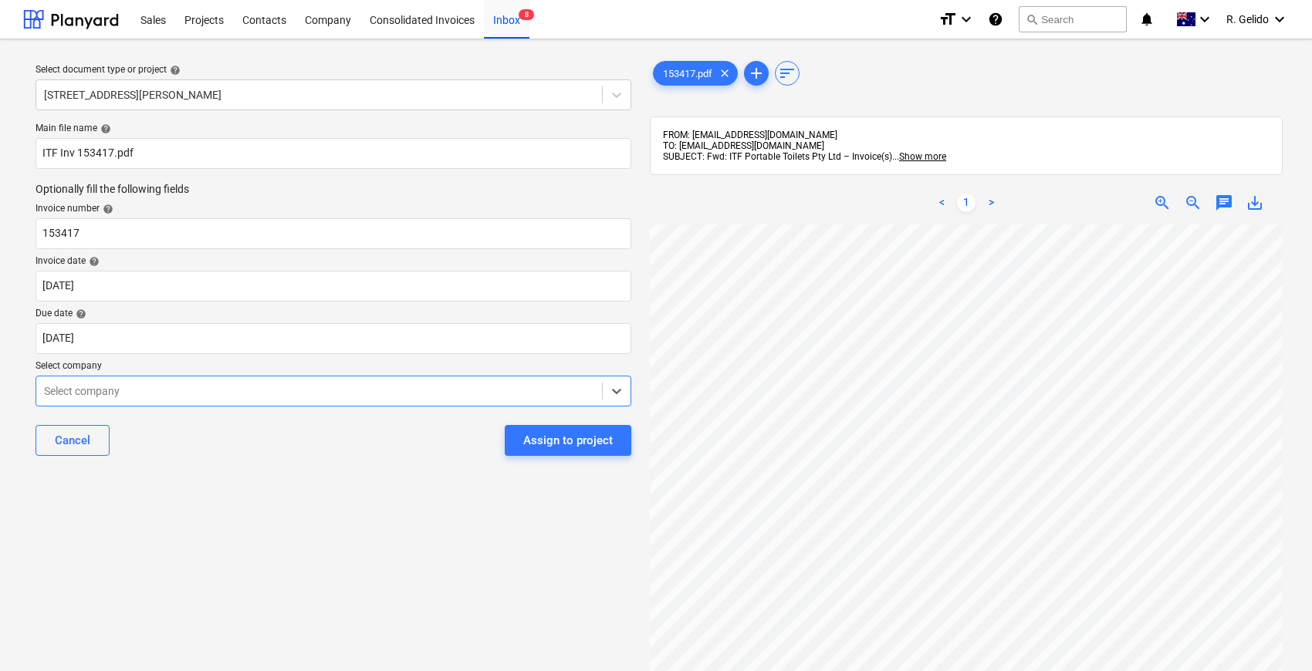
click at [130, 394] on div at bounding box center [319, 391] width 550 height 15
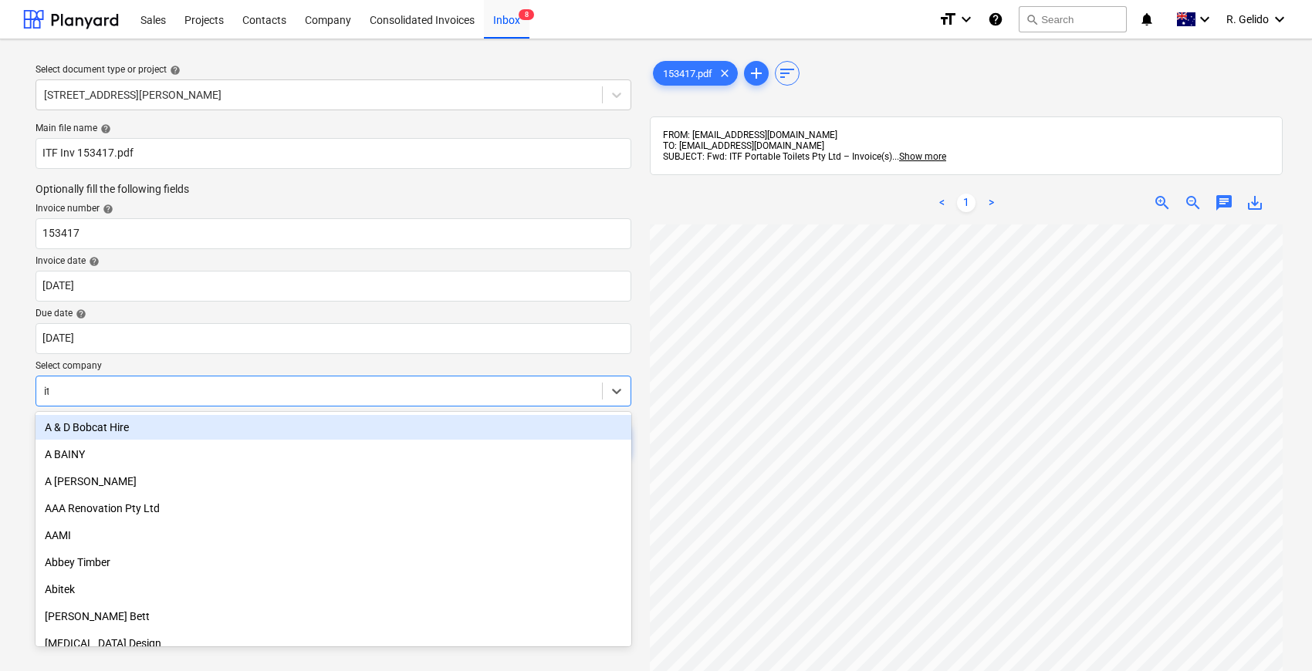
type input "itf"
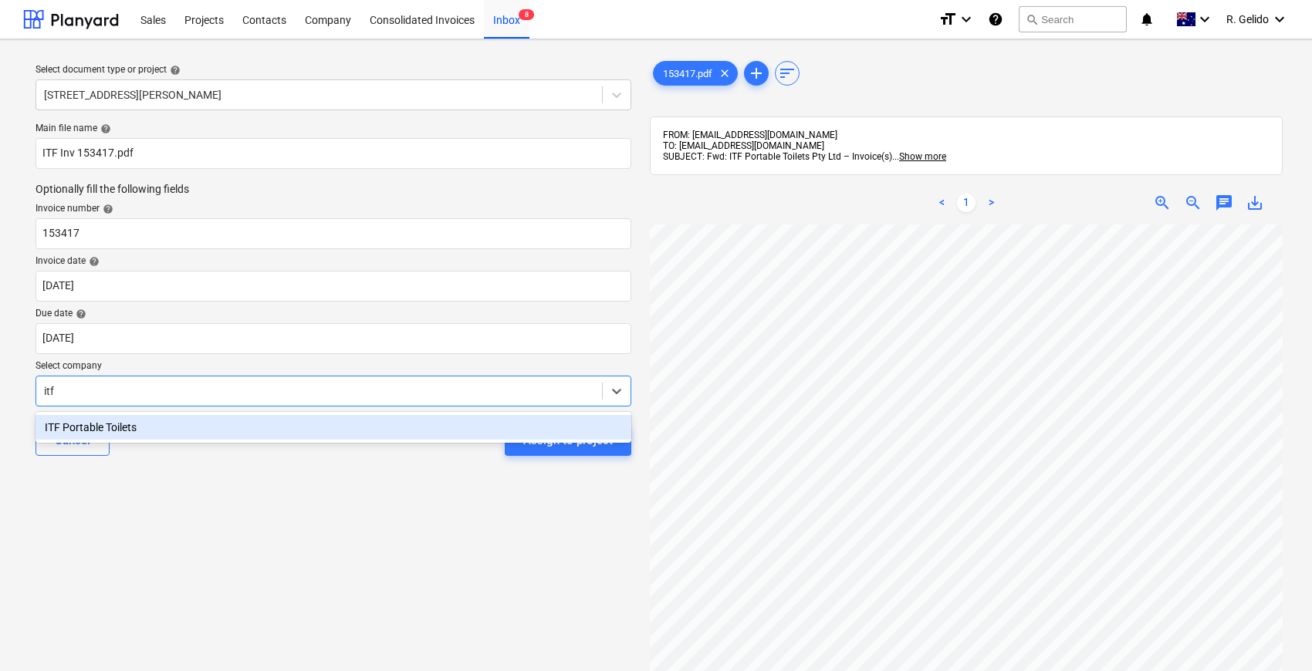
click at [164, 421] on div "ITF Portable Toilets" at bounding box center [334, 427] width 596 height 25
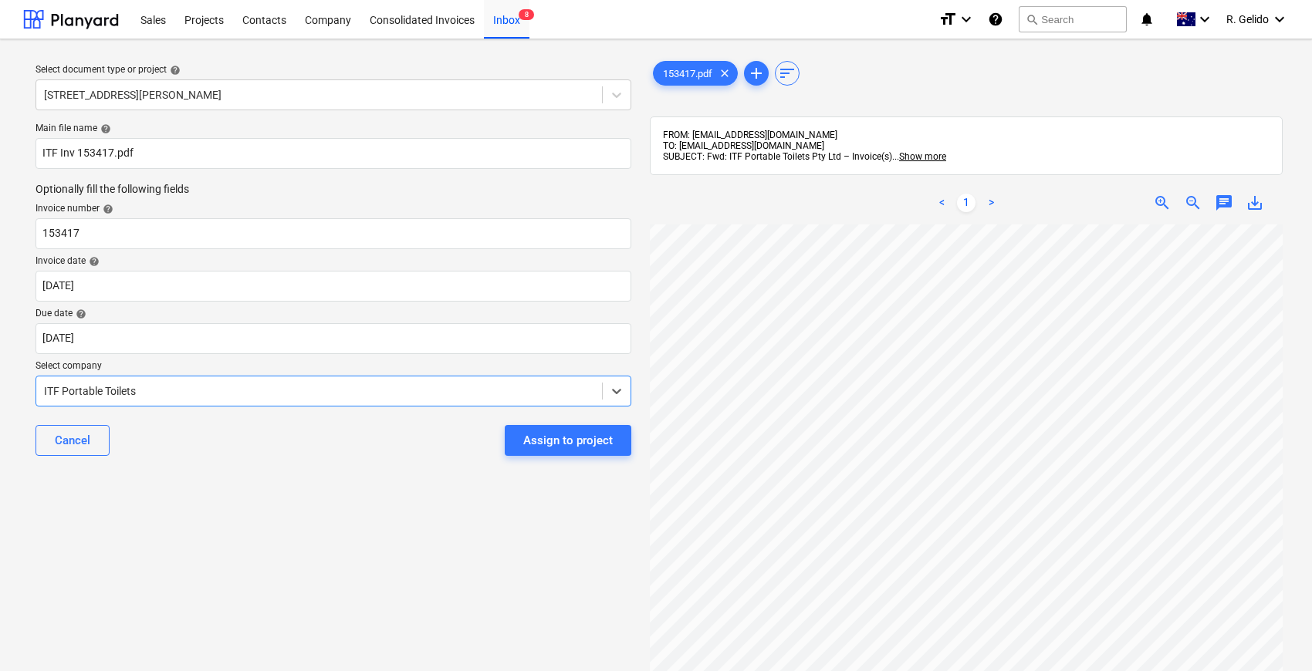
click at [224, 467] on div "Cancel Assign to project" at bounding box center [334, 441] width 596 height 56
click at [367, 548] on div "Select document type or project help [STREET_ADDRESS][PERSON_NAME] file name he…" at bounding box center [333, 455] width 621 height 807
click at [301, 527] on div "Select document type or project help [STREET_ADDRESS][PERSON_NAME] file name he…" at bounding box center [333, 455] width 621 height 807
click at [553, 440] on div "Assign to project" at bounding box center [568, 441] width 90 height 20
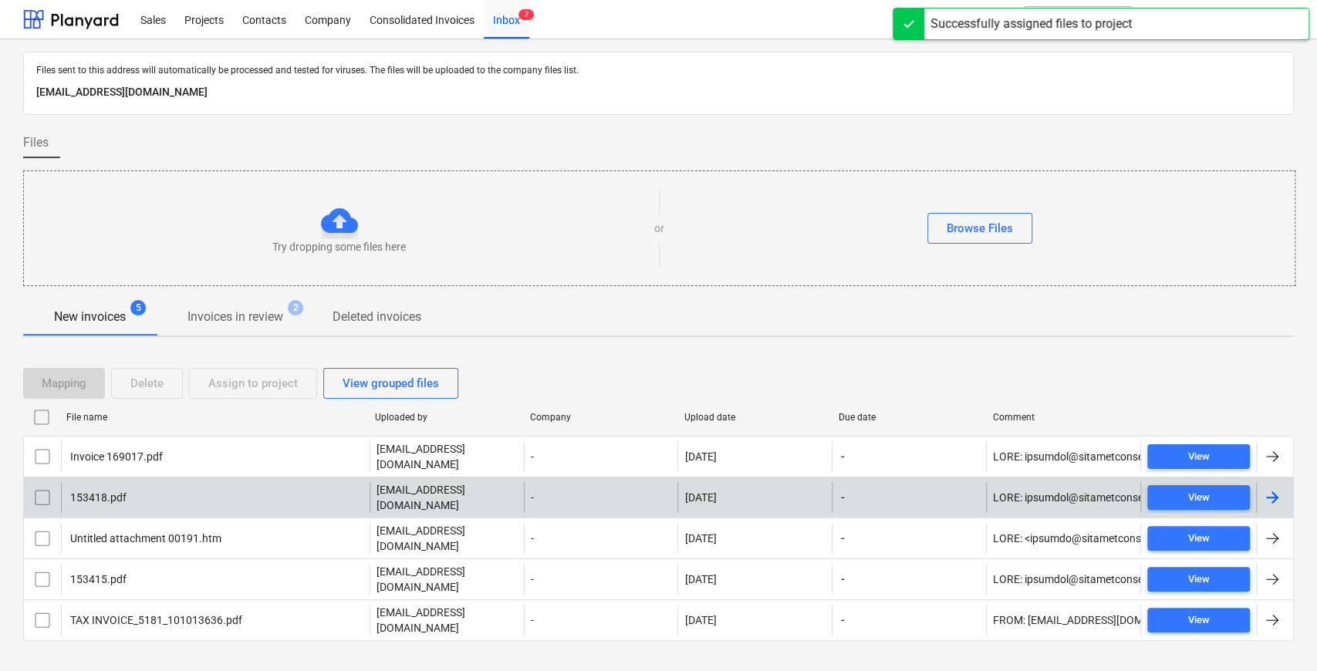
click at [279, 494] on div "153418.pdf" at bounding box center [215, 497] width 309 height 31
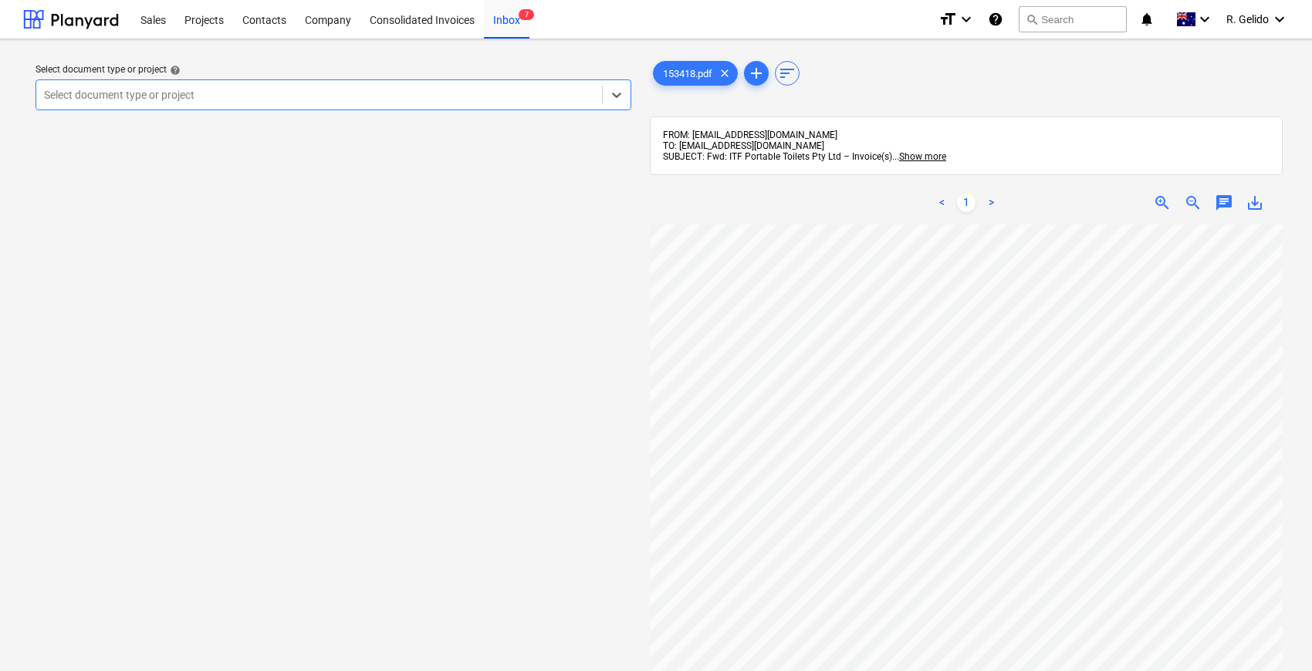
click at [403, 95] on div at bounding box center [319, 94] width 550 height 15
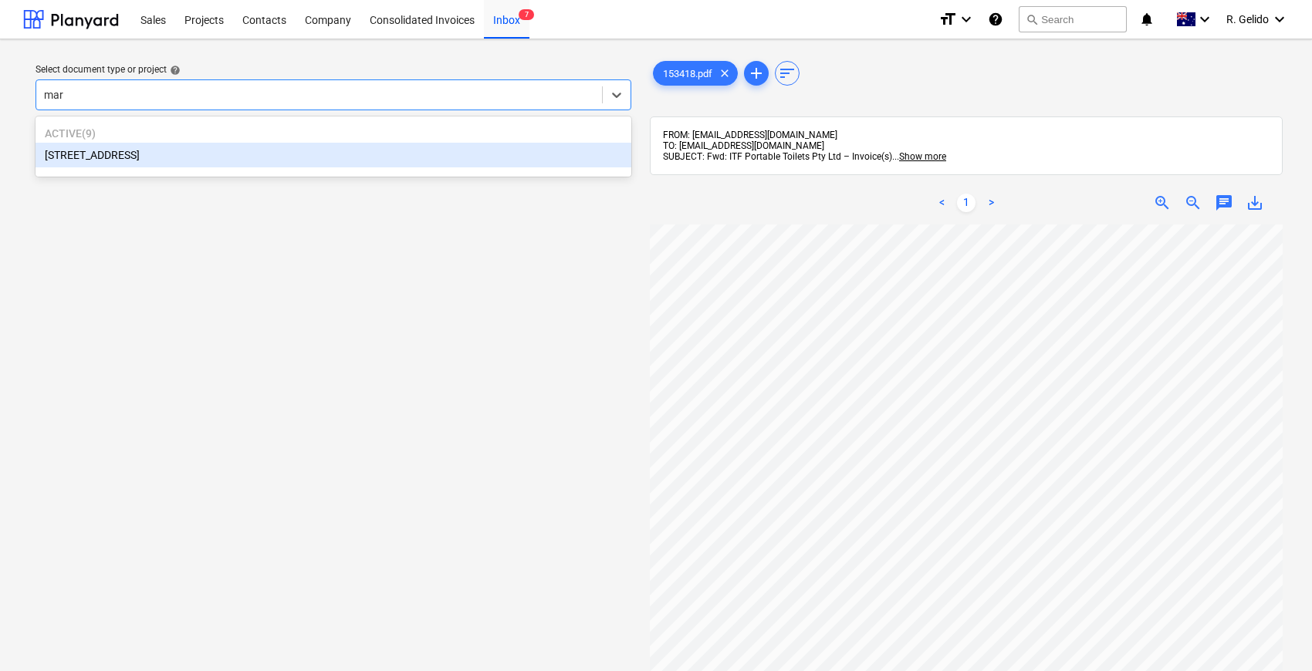
type input "mars"
click at [428, 159] on div "[STREET_ADDRESS]" at bounding box center [334, 155] width 596 height 25
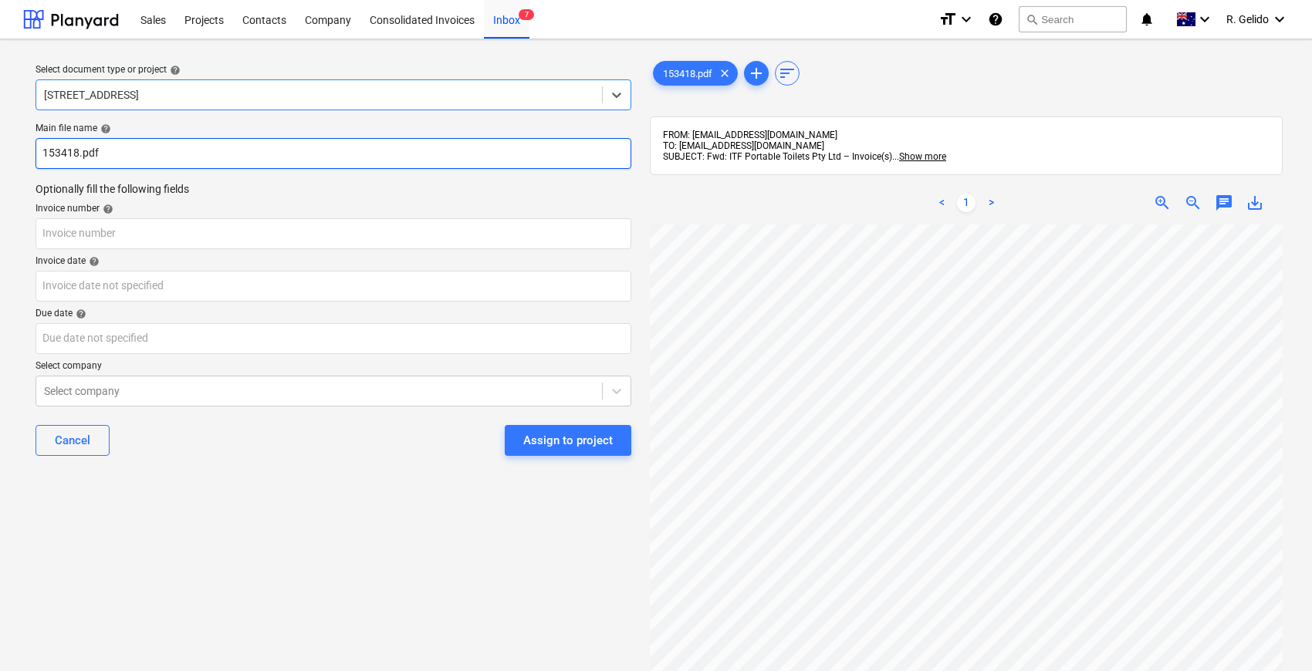
click at [42, 150] on input "153418.pdf" at bounding box center [334, 153] width 596 height 31
click at [101, 149] on input "ITF Inv 153418.pdf" at bounding box center [334, 153] width 596 height 31
type input "ITF Inv 153418.pdf"
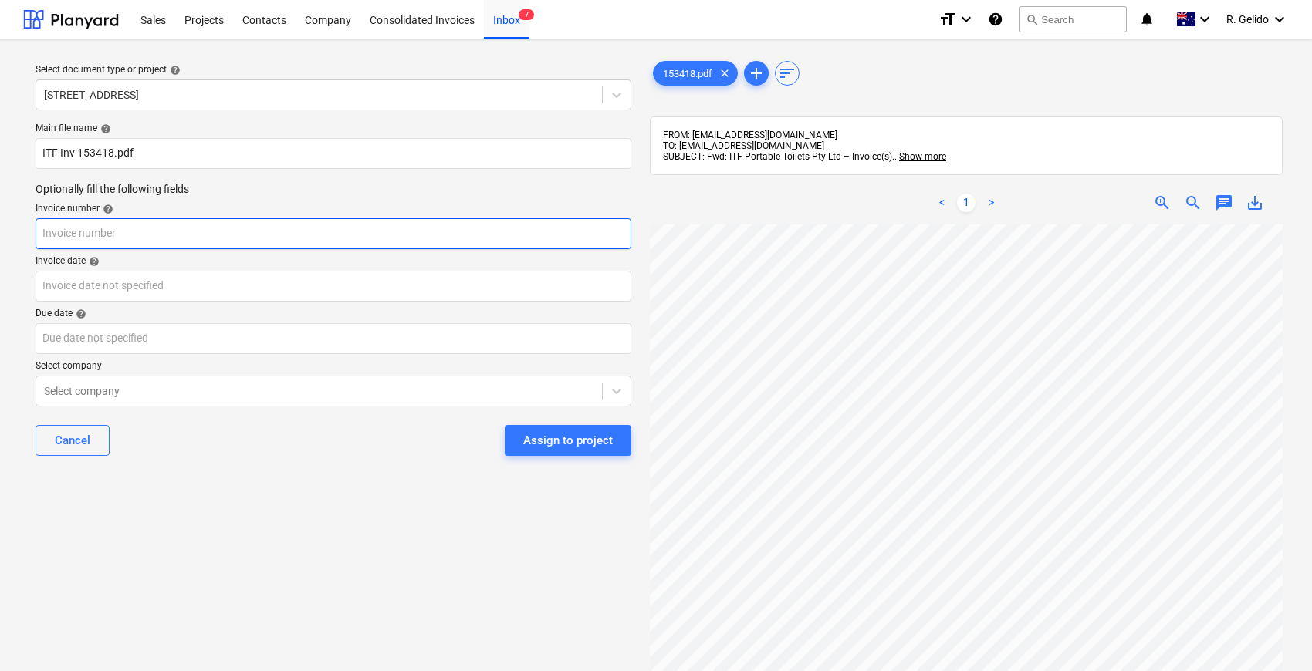
click at [60, 233] on input "text" at bounding box center [334, 233] width 596 height 31
paste input "153418"
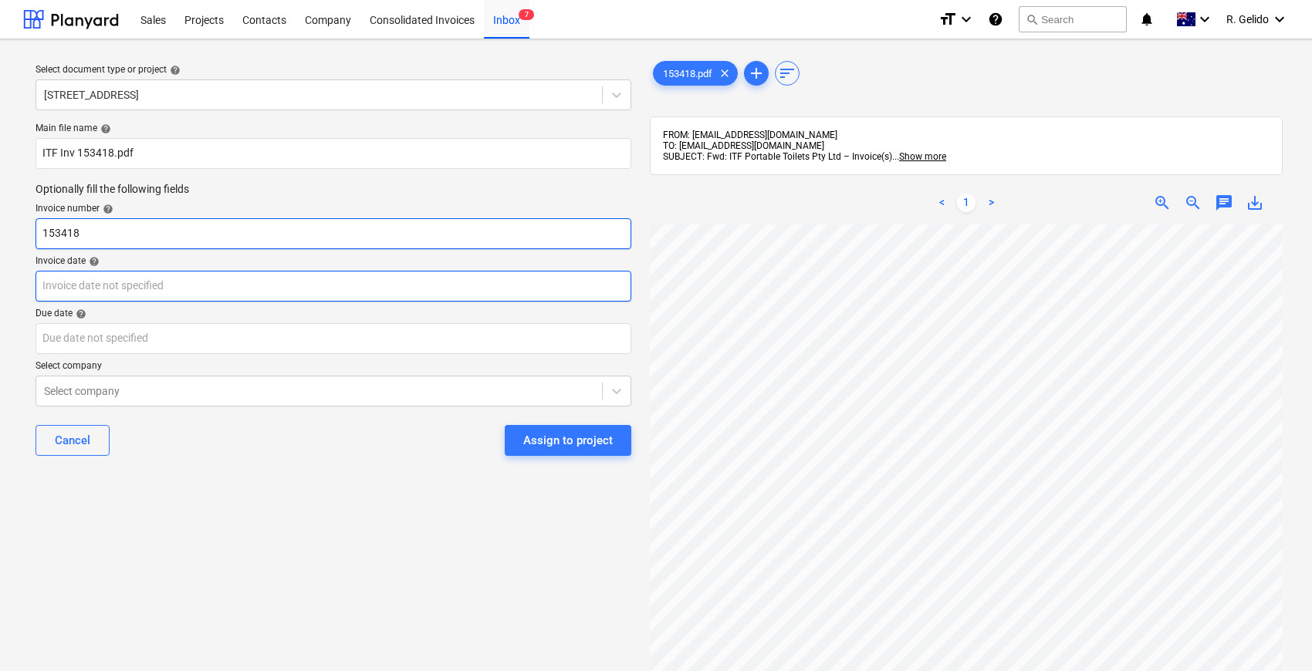
type input "153418"
click at [87, 292] on body "Sales Projects Contacts Company Consolidated Invoices Inbox 7 format_size keybo…" at bounding box center [656, 335] width 1312 height 671
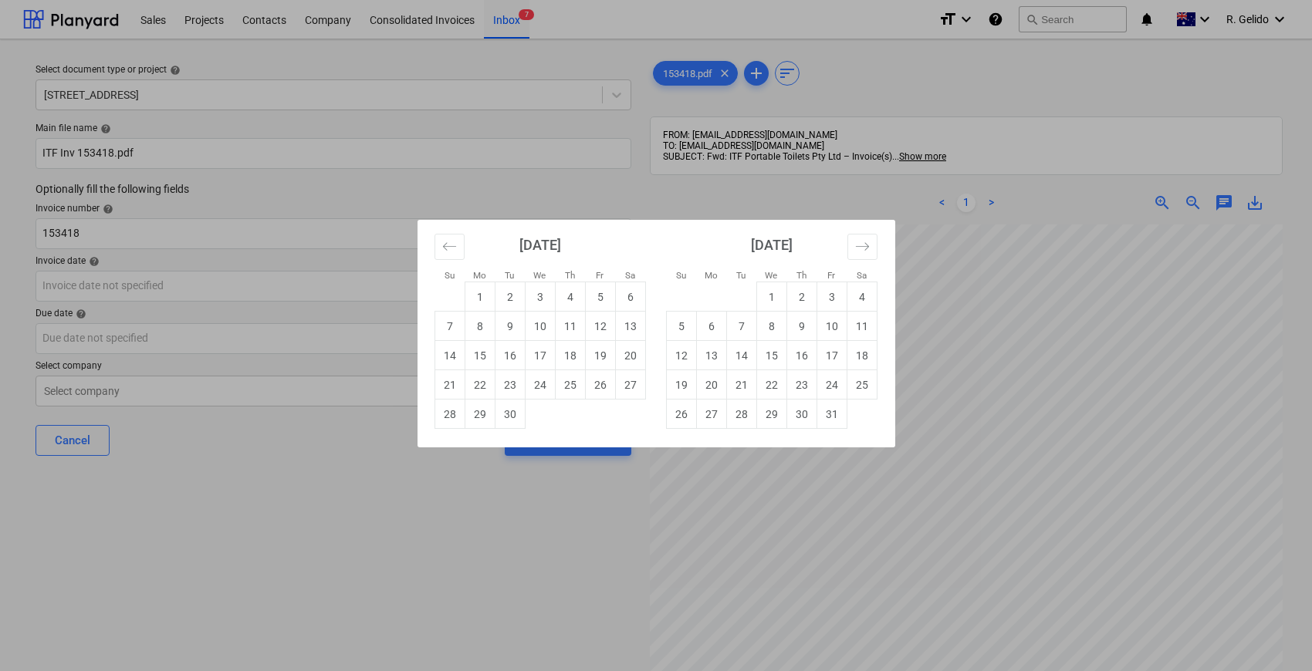
drag, startPoint x: 512, startPoint y: 404, endPoint x: 345, endPoint y: 374, distance: 170.0
click at [512, 406] on td "30" at bounding box center [510, 414] width 30 height 29
type input "[DATE]"
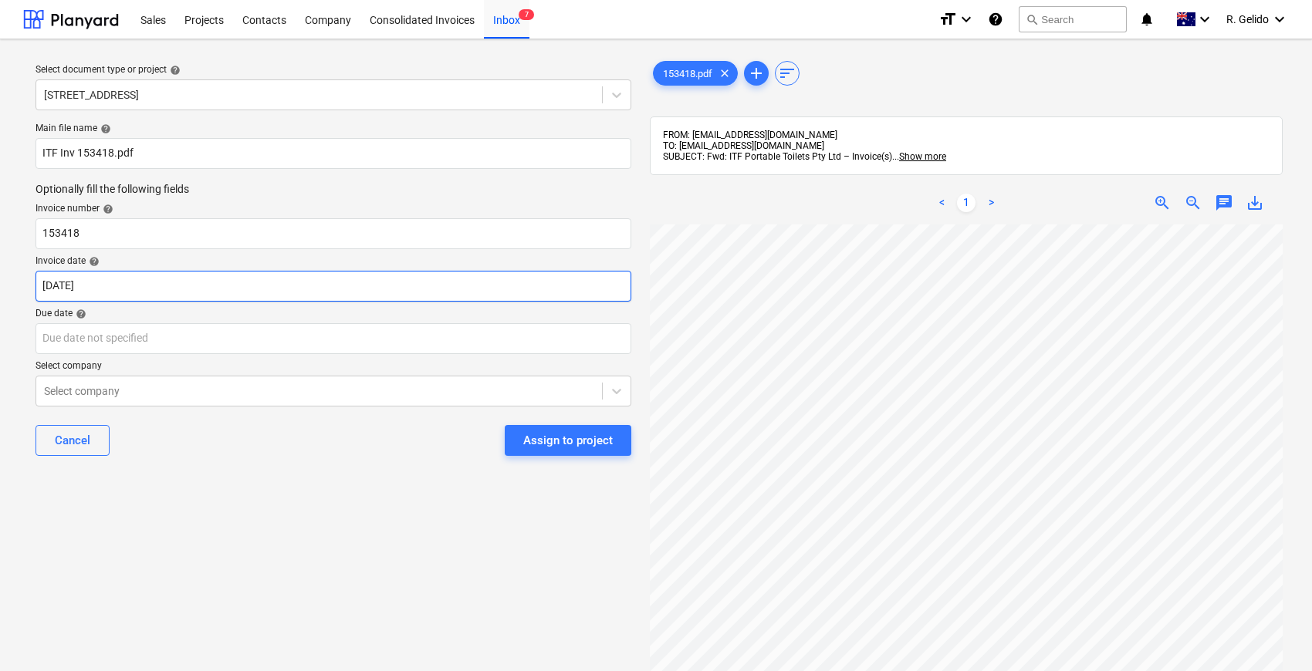
click at [0, 289] on body "Sales Projects Contacts Company Consolidated Invoices Inbox 7 format_size keybo…" at bounding box center [656, 335] width 1312 height 671
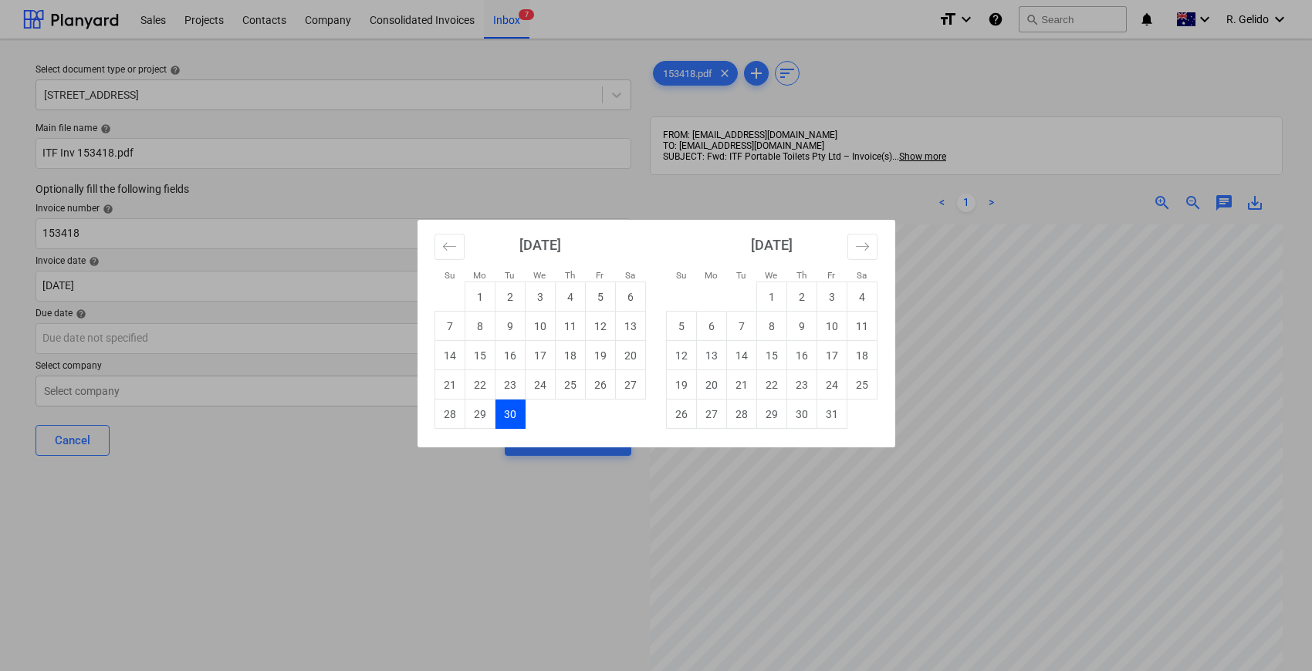
click at [122, 346] on div "Su Mo Tu We Th Fr Sa Su Mo Tu We Th Fr Sa [DATE] 1 2 3 4 5 6 7 8 9 10 11 12 13 …" at bounding box center [656, 335] width 1312 height 671
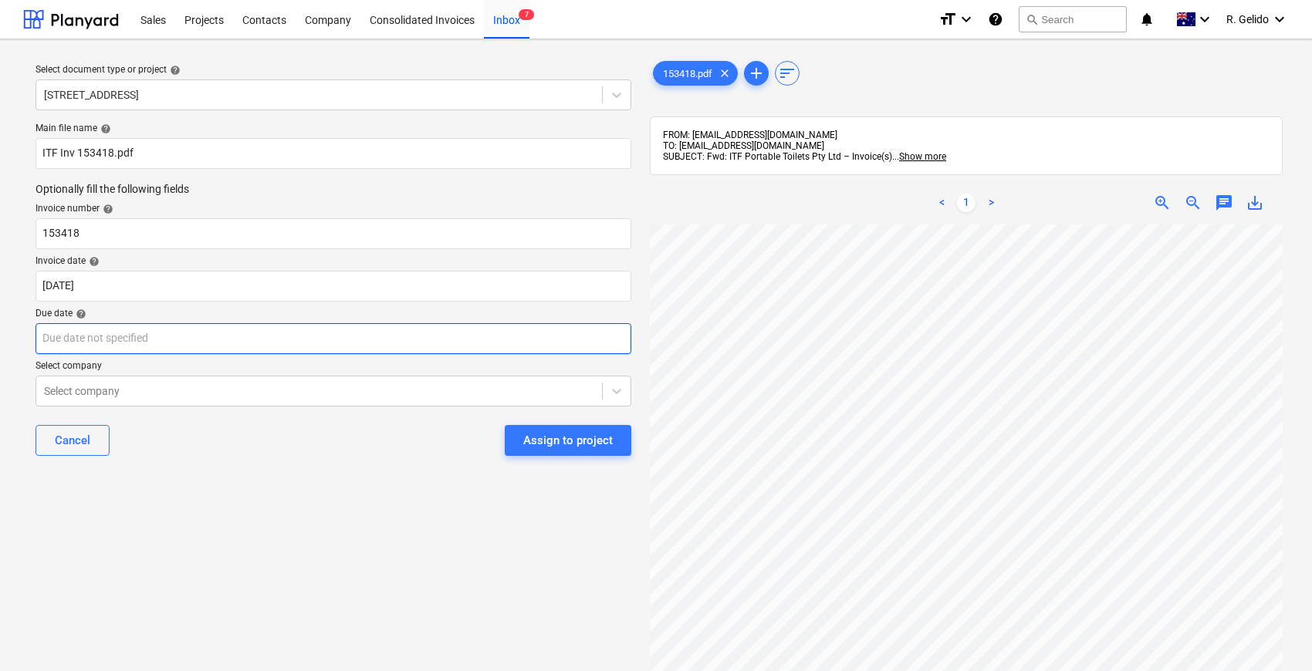
click at [136, 333] on body "Sales Projects Contacts Company Consolidated Invoices Inbox 7 format_size keybo…" at bounding box center [656, 335] width 1312 height 671
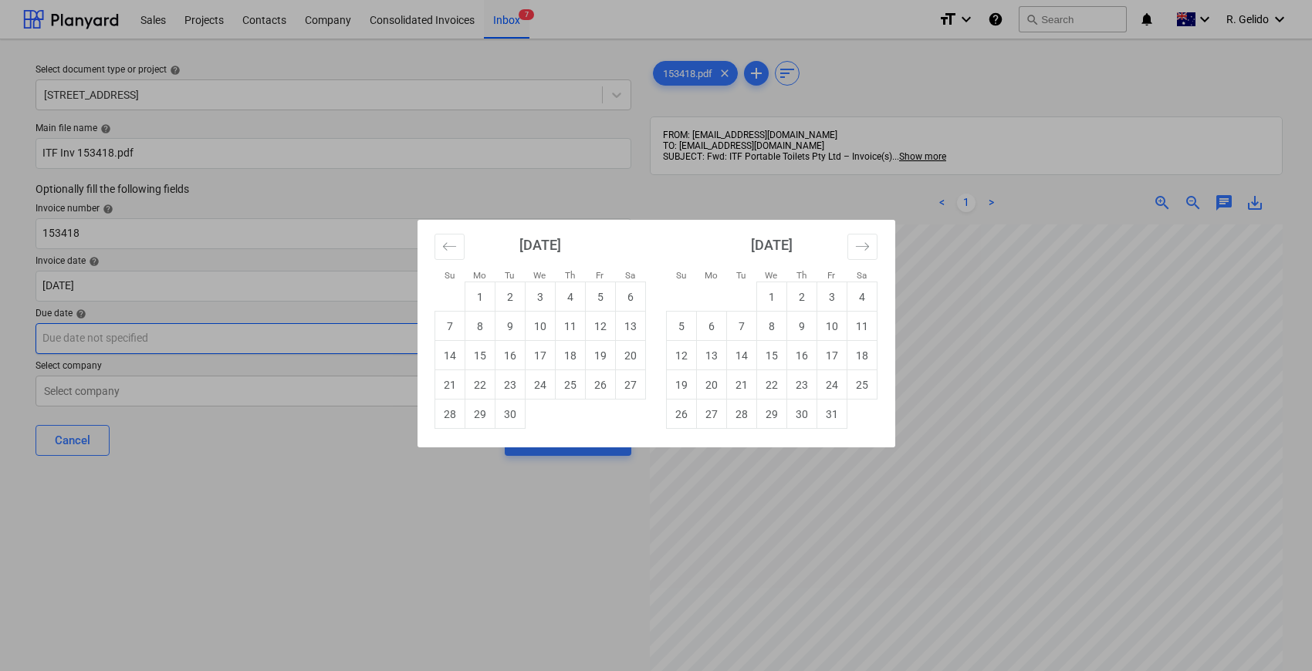
paste input "[DATE]"
type input "[DATE]"
drag, startPoint x: 254, startPoint y: 483, endPoint x: 262, endPoint y: 462, distance: 23.2
click at [255, 483] on div "Su Mo Tu We Th Fr Sa Su Mo Tu We Th Fr Sa [DATE] 1 2 3 4 5 6 7 8 9 10 11 12 13 …" at bounding box center [656, 335] width 1312 height 671
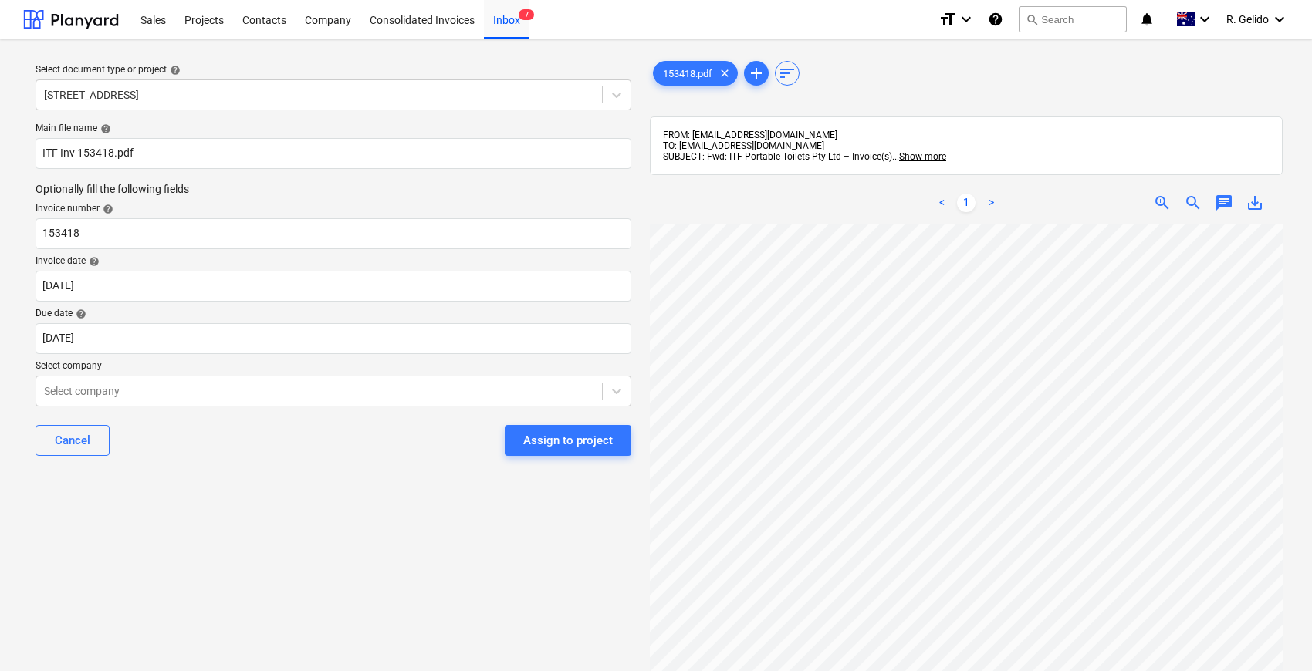
scroll to position [86, 0]
click at [147, 395] on div at bounding box center [319, 391] width 550 height 15
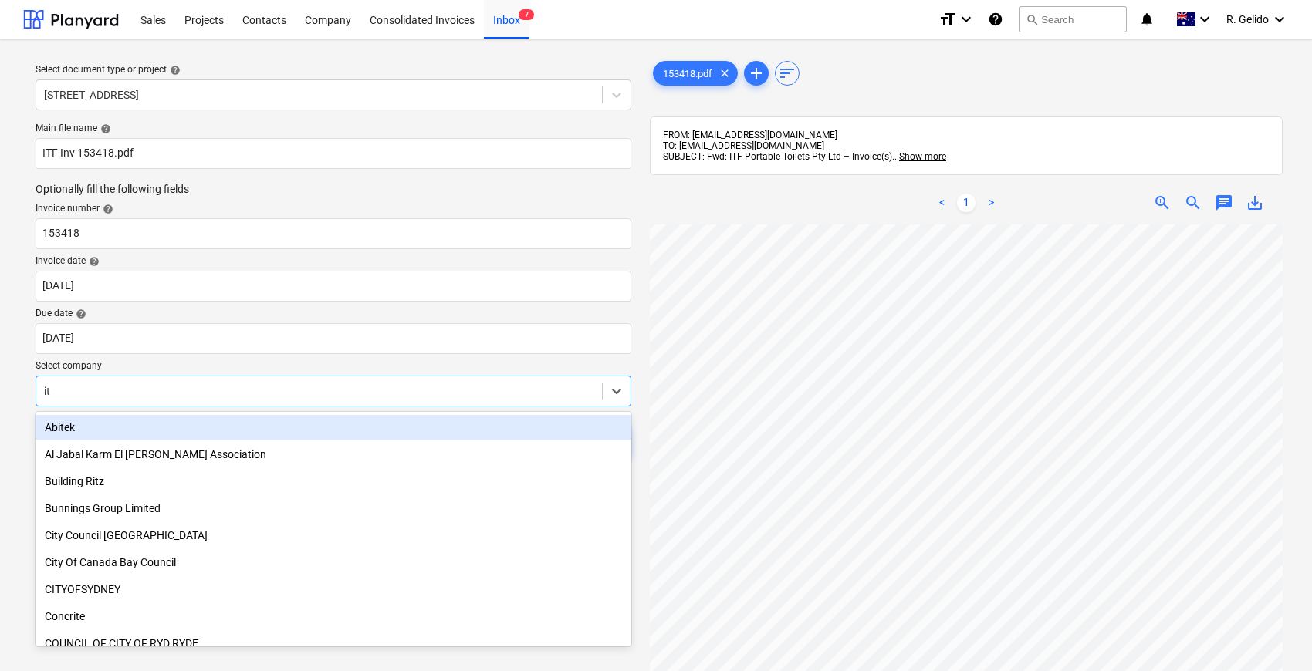
type input "itf"
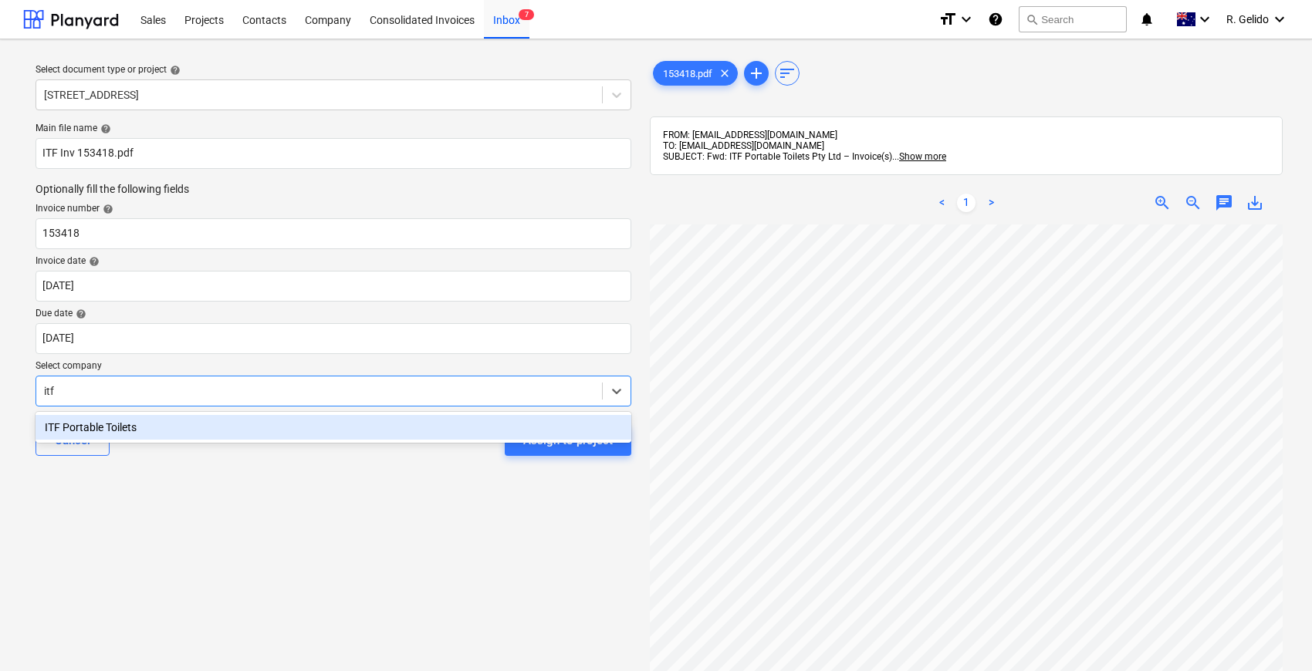
click at [184, 435] on div "ITF Portable Toilets" at bounding box center [334, 427] width 596 height 25
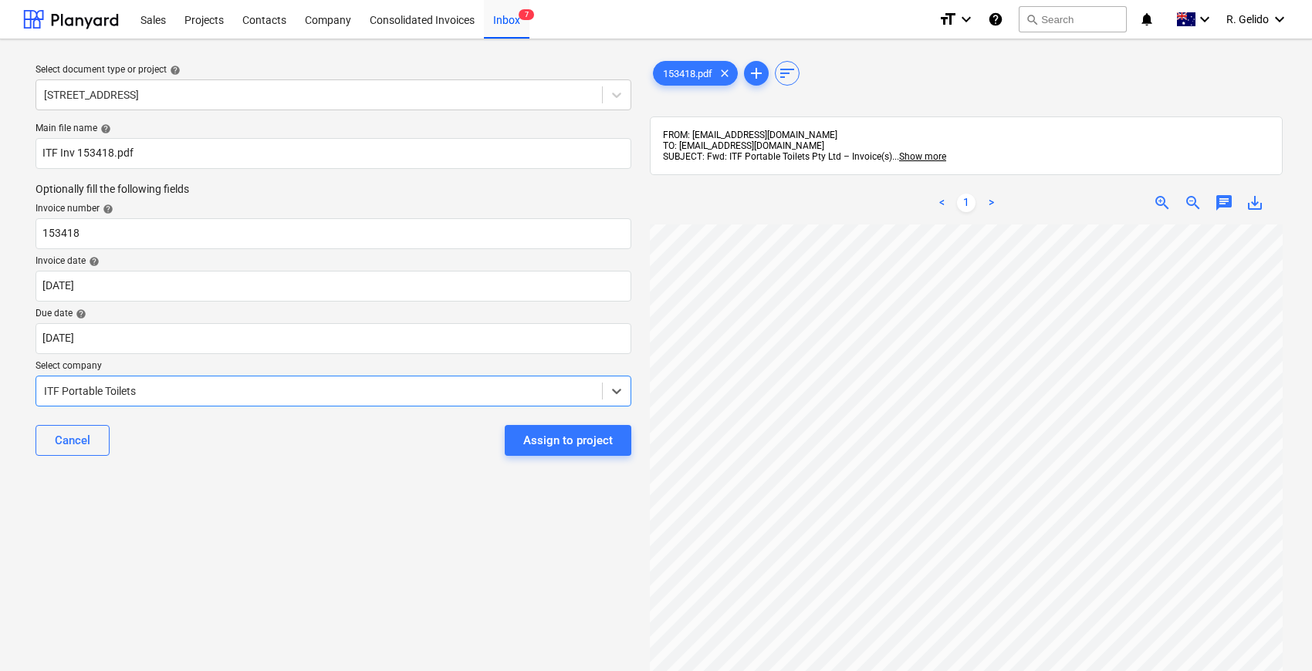
click at [237, 466] on div "Cancel Assign to project" at bounding box center [334, 441] width 596 height 56
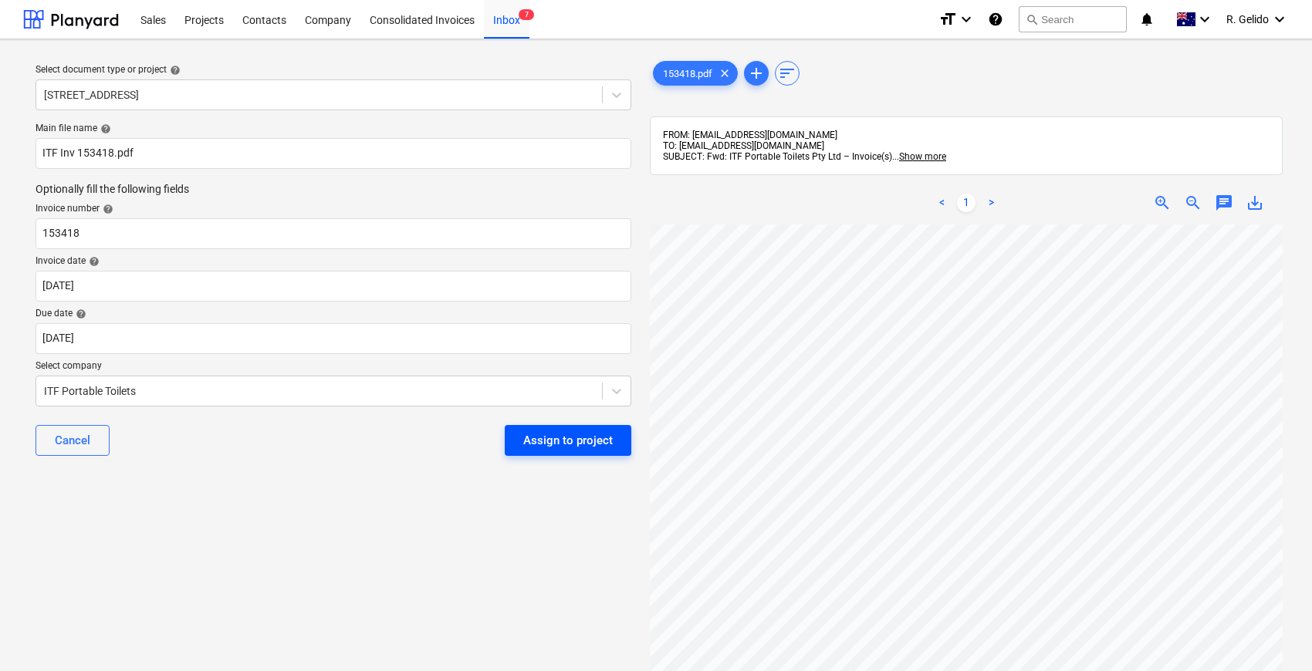
scroll to position [257, 0]
click at [550, 452] on button "Assign to project" at bounding box center [568, 440] width 127 height 31
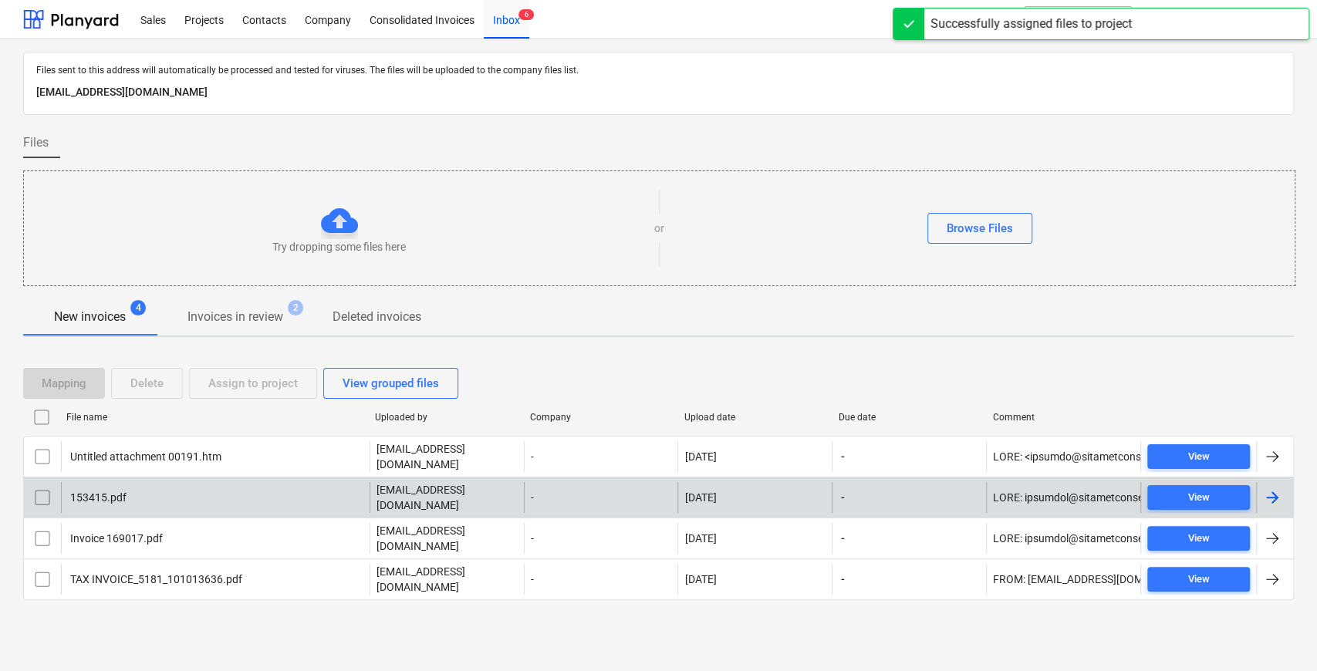
click at [215, 488] on div "153415.pdf" at bounding box center [215, 497] width 309 height 31
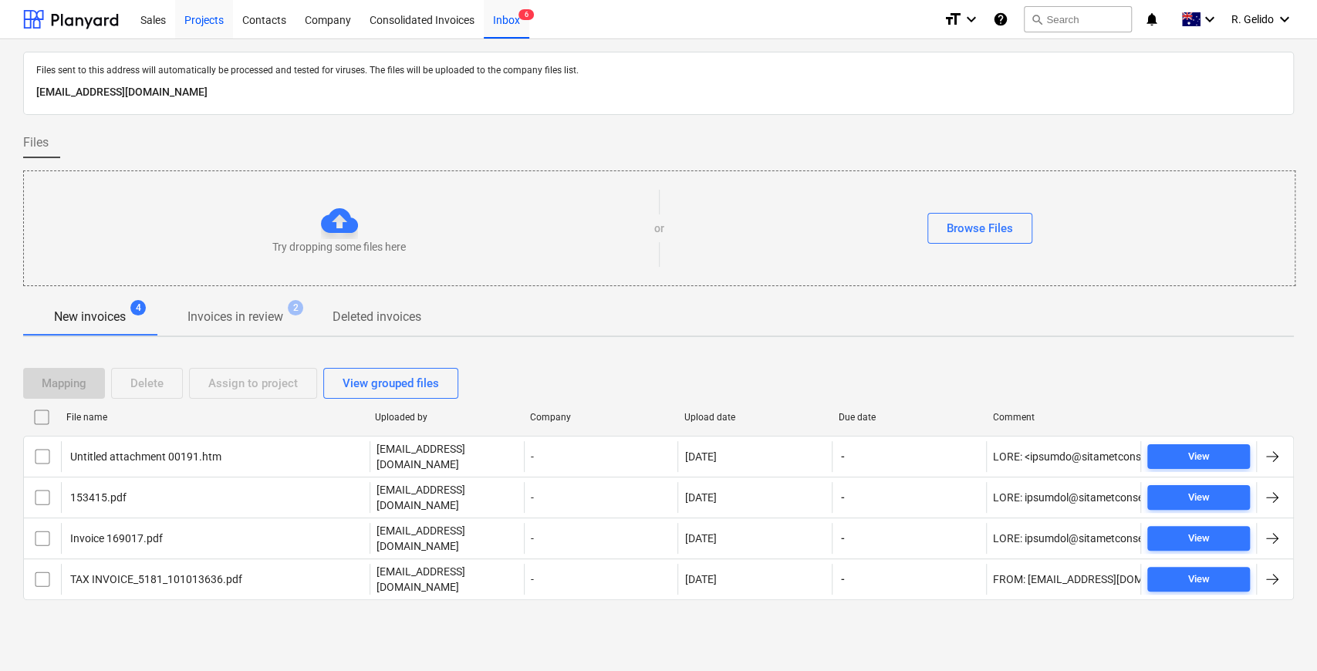
click at [217, 16] on div "Projects" at bounding box center [204, 18] width 58 height 39
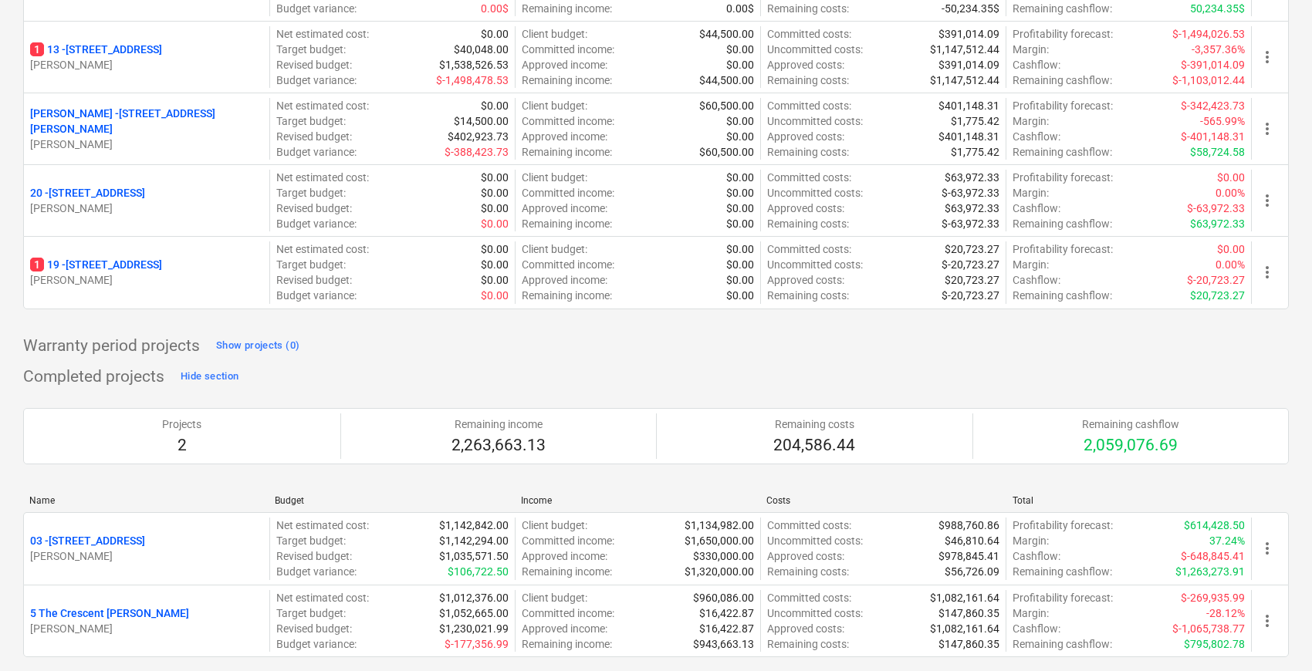
scroll to position [514, 0]
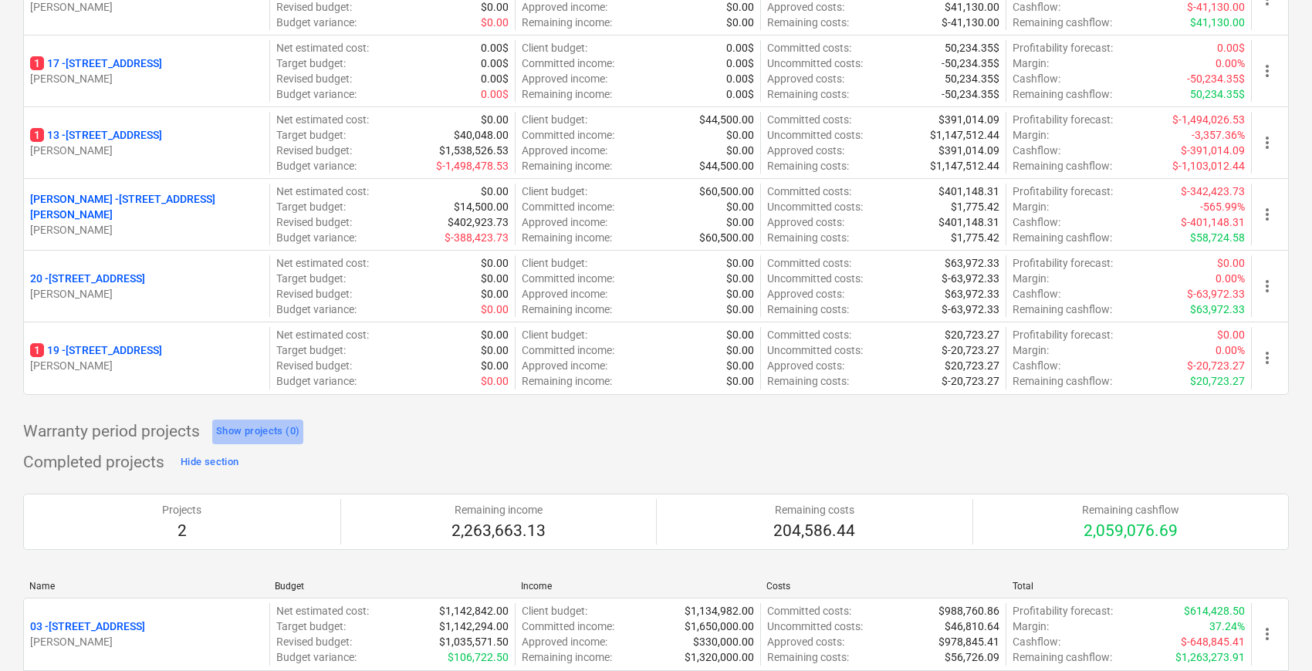
click at [269, 423] on div "Show projects (0)" at bounding box center [257, 432] width 83 height 18
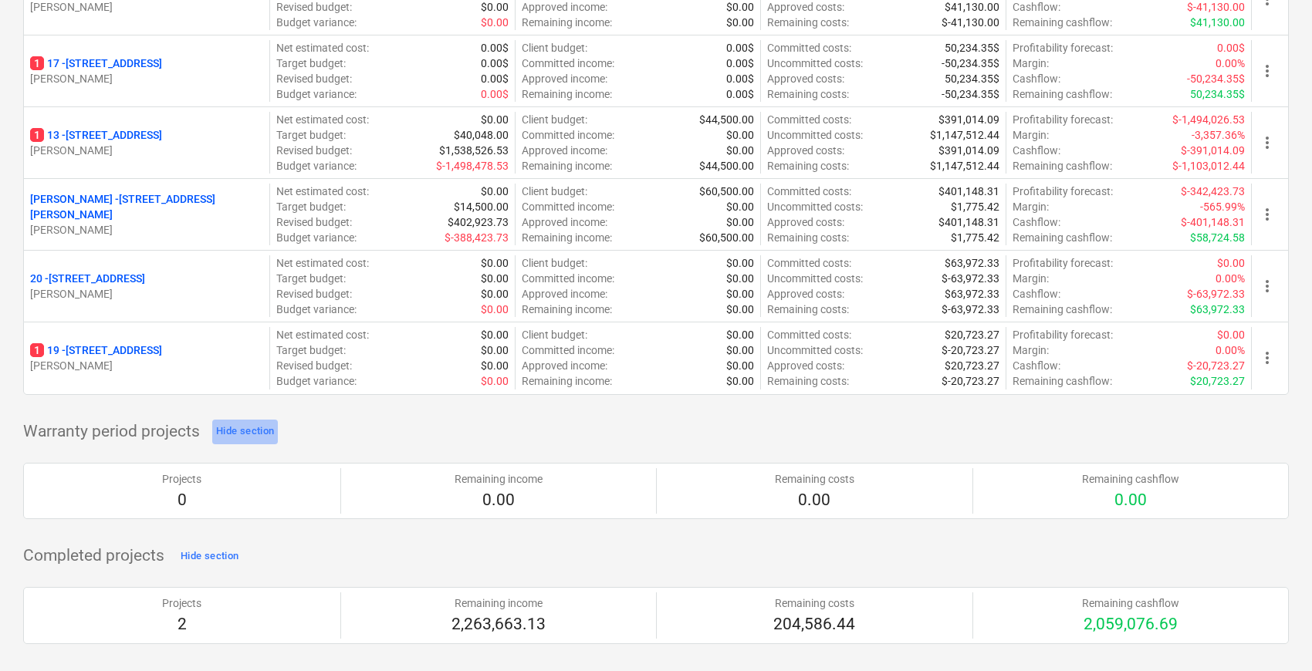
click at [269, 423] on div "Hide section" at bounding box center [245, 432] width 58 height 18
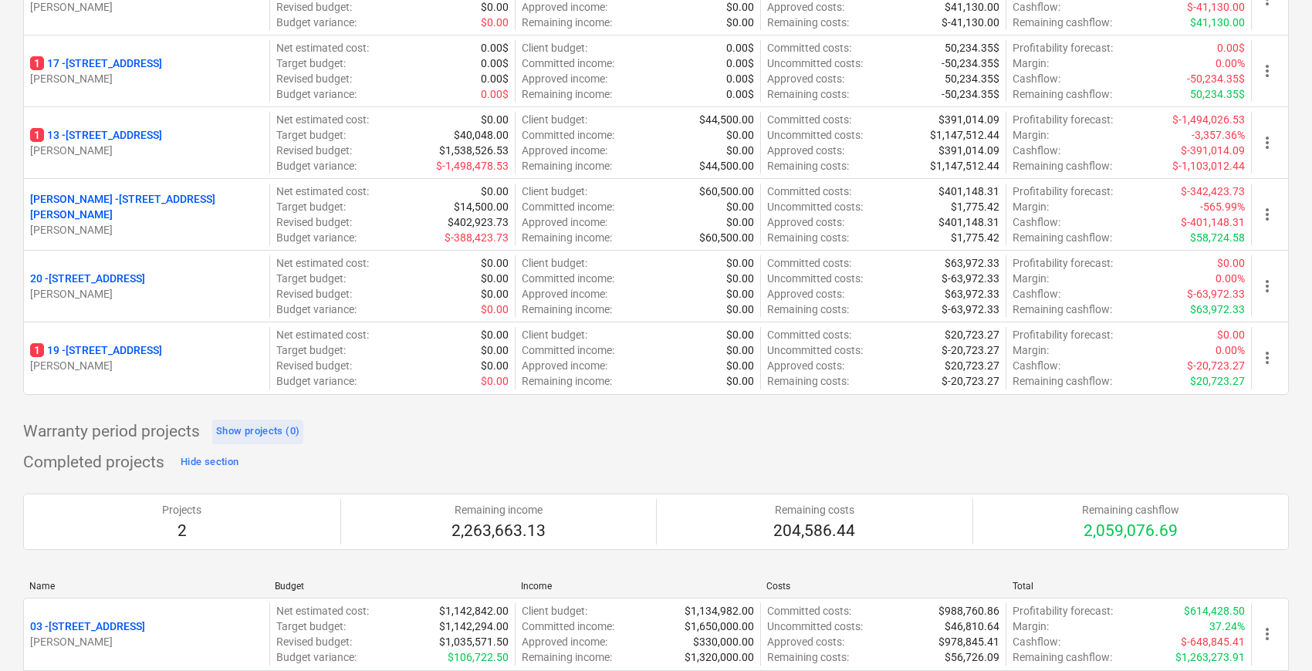
scroll to position [600, 0]
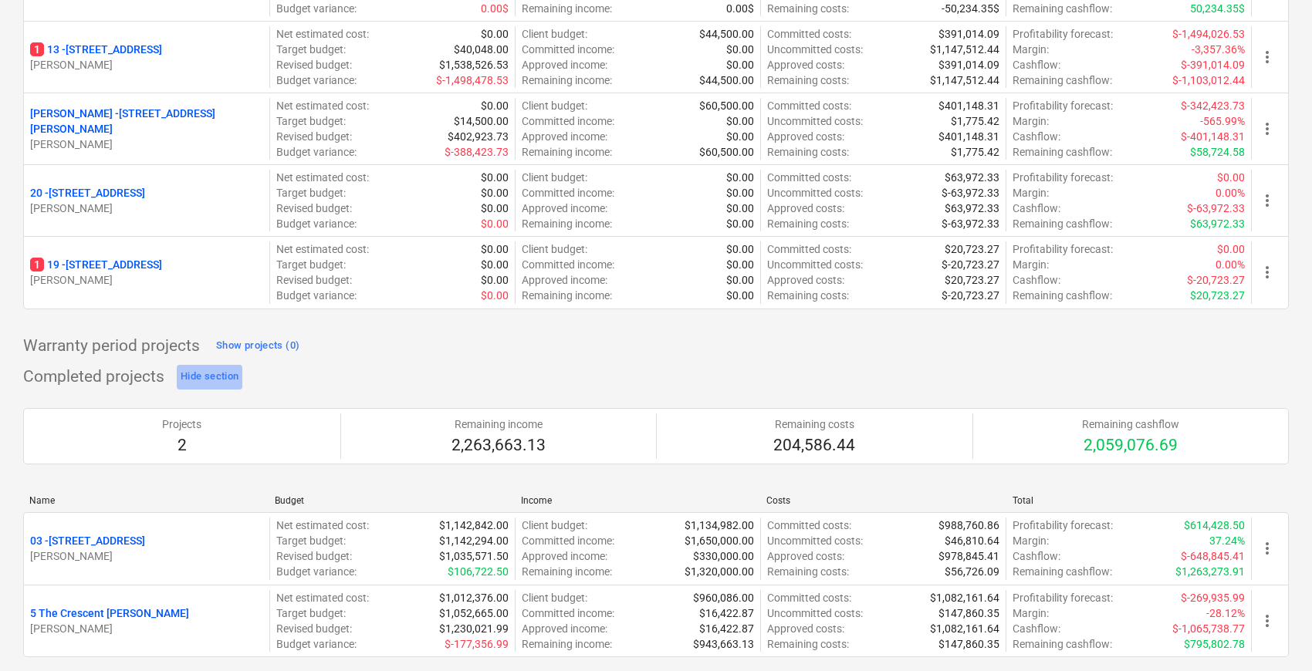
click at [202, 369] on div "Hide section" at bounding box center [210, 377] width 58 height 18
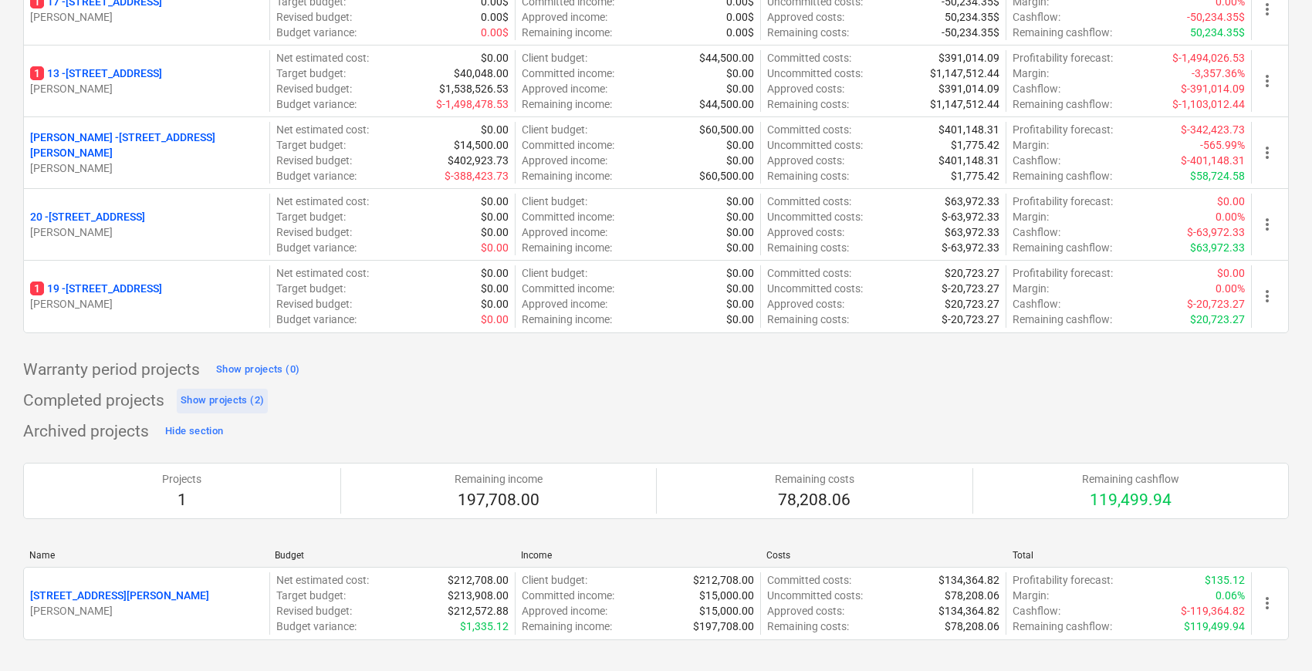
scroll to position [571, 0]
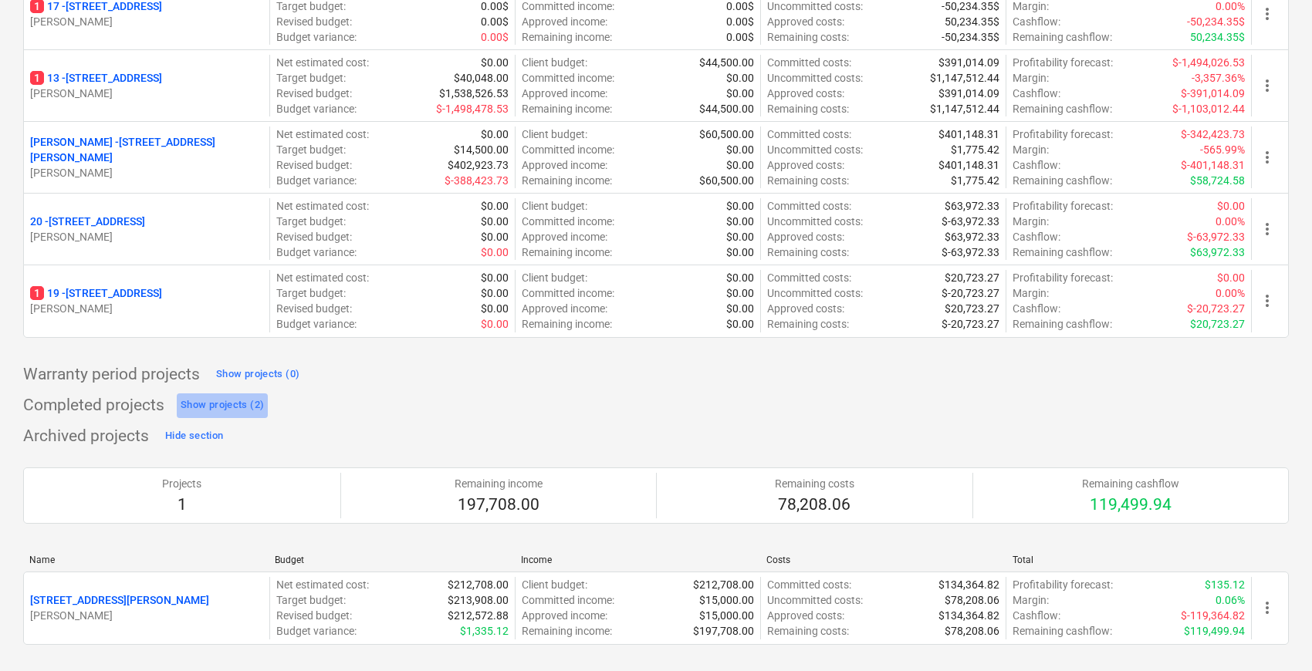
click at [198, 400] on div "Show projects (2)" at bounding box center [222, 406] width 83 height 18
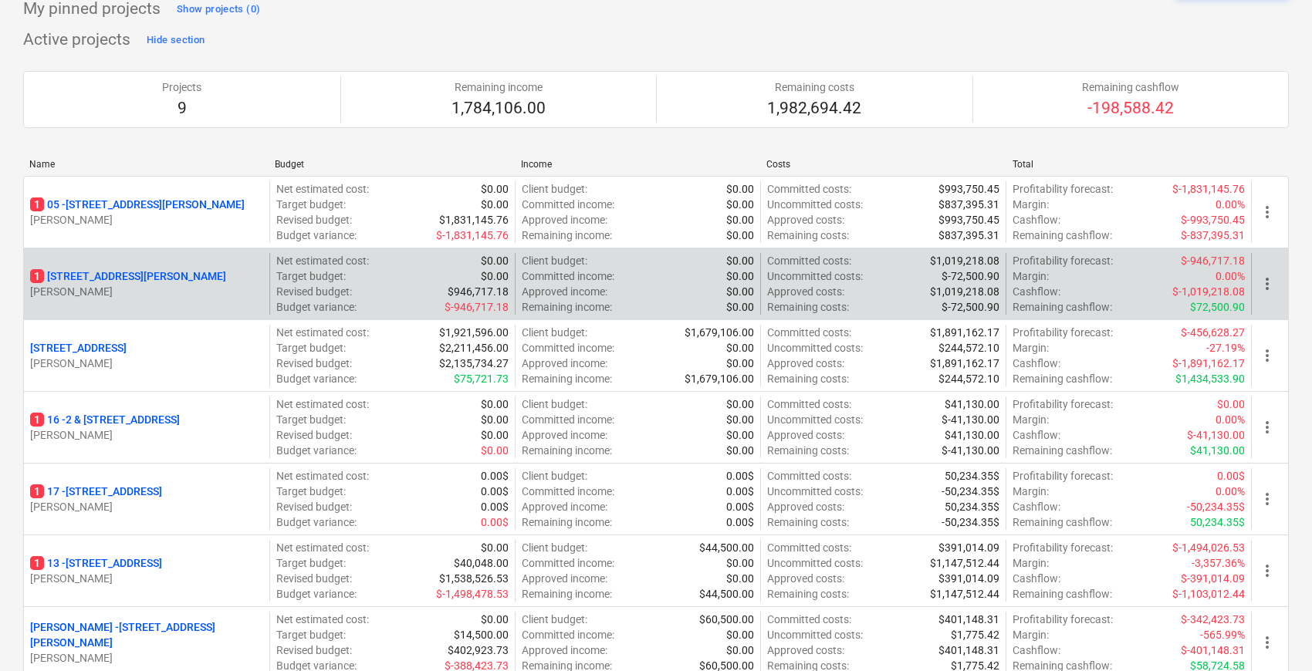
scroll to position [0, 0]
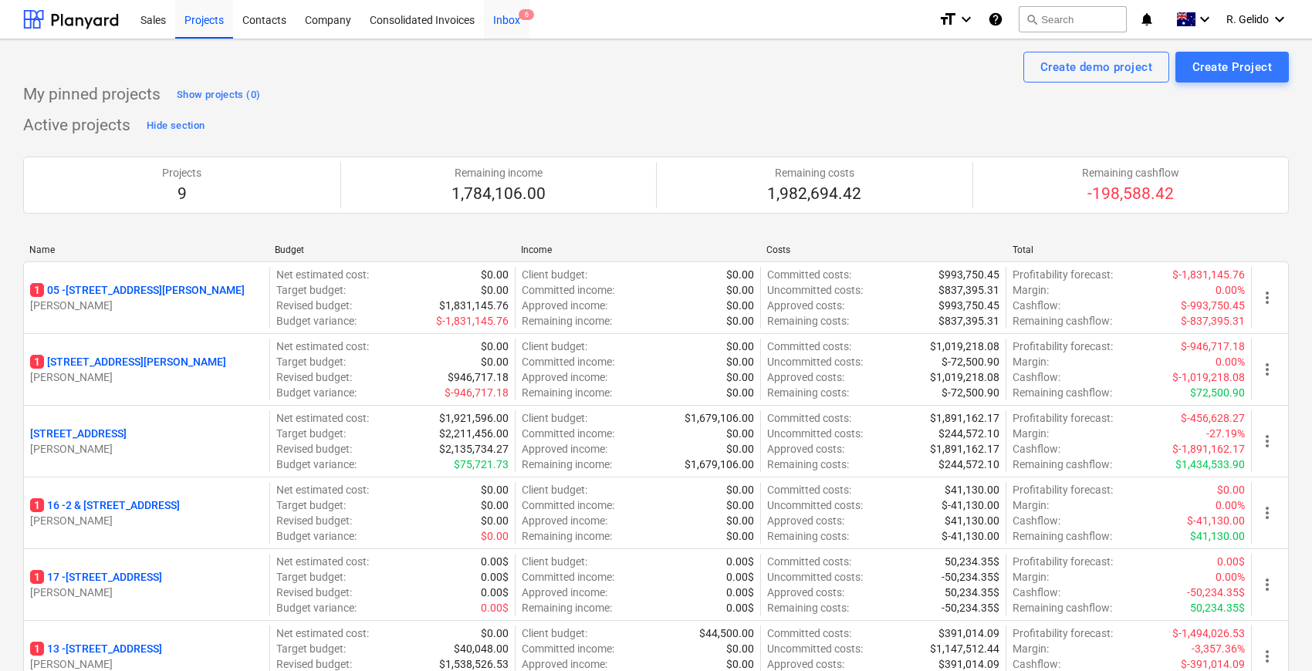
click at [515, 23] on div "Inbox 6" at bounding box center [507, 18] width 46 height 39
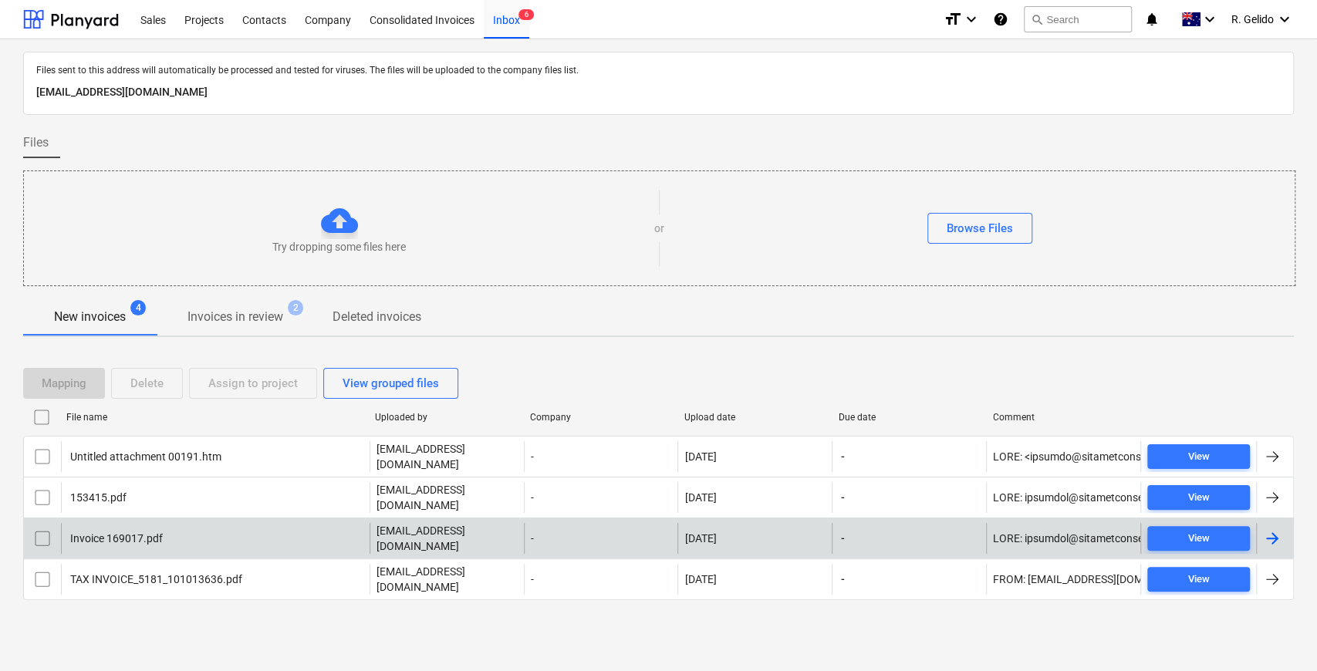
click at [170, 524] on div "Invoice 169017.pdf" at bounding box center [215, 538] width 309 height 31
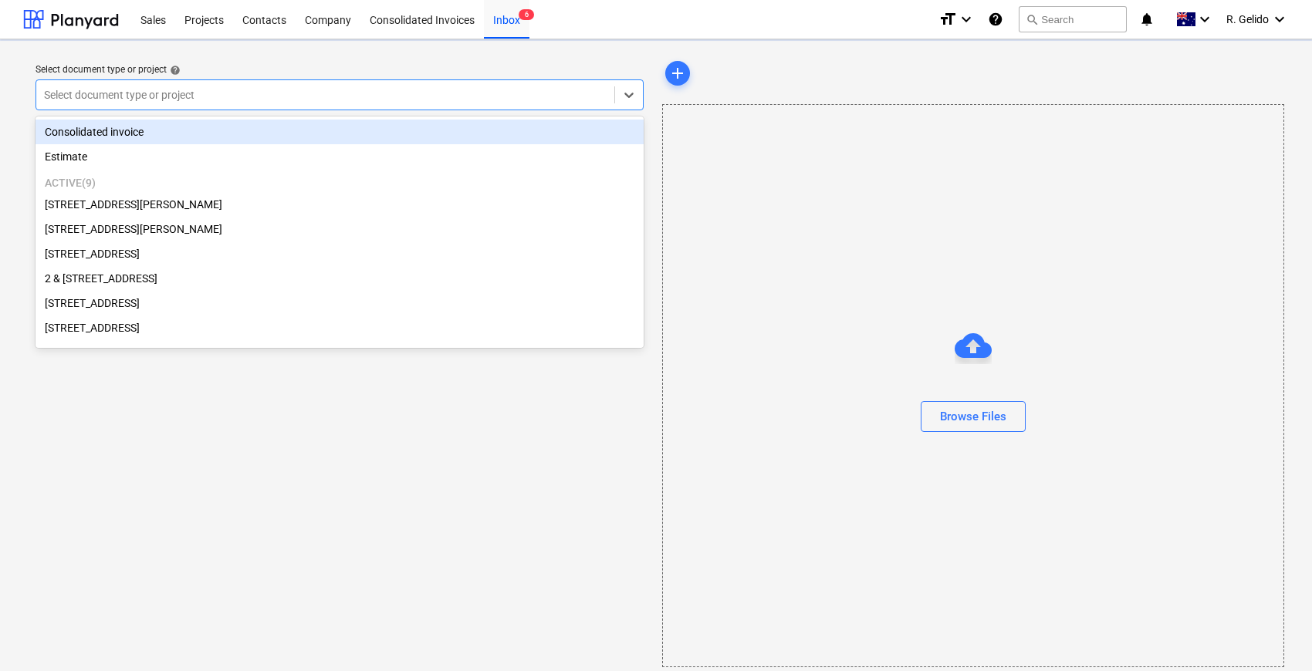
click at [313, 90] on div at bounding box center [325, 94] width 563 height 15
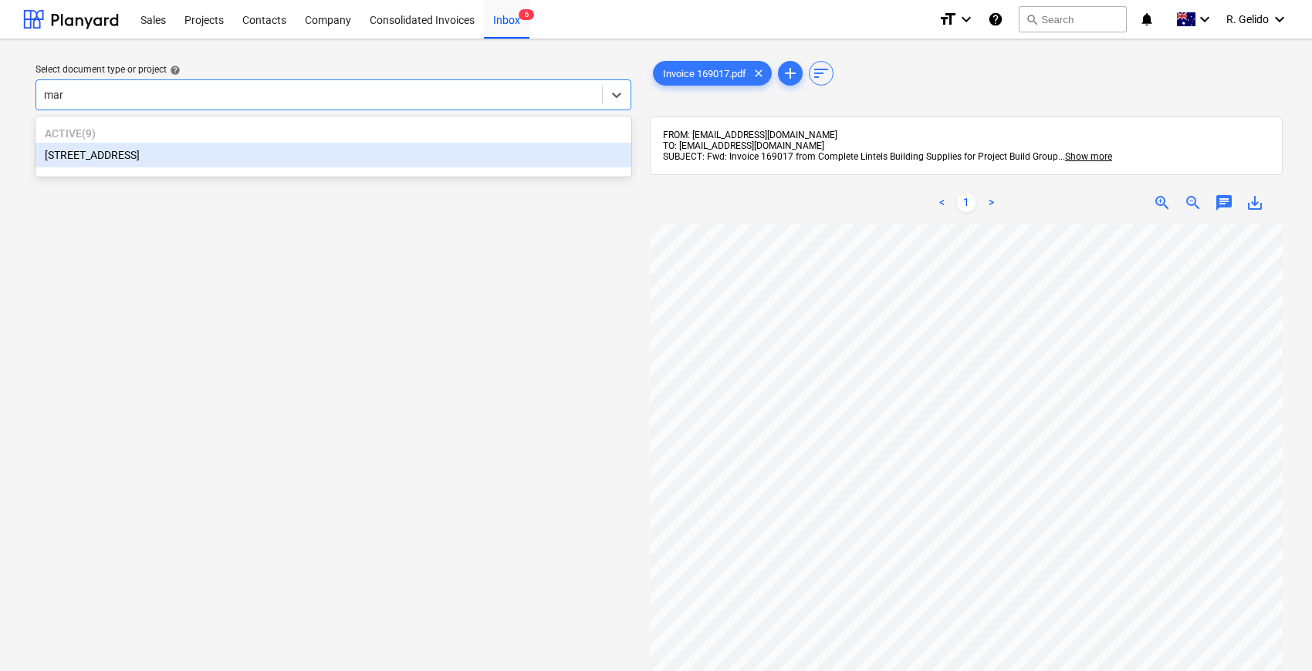
type input "mars"
click at [214, 159] on div "[STREET_ADDRESS]" at bounding box center [334, 155] width 596 height 25
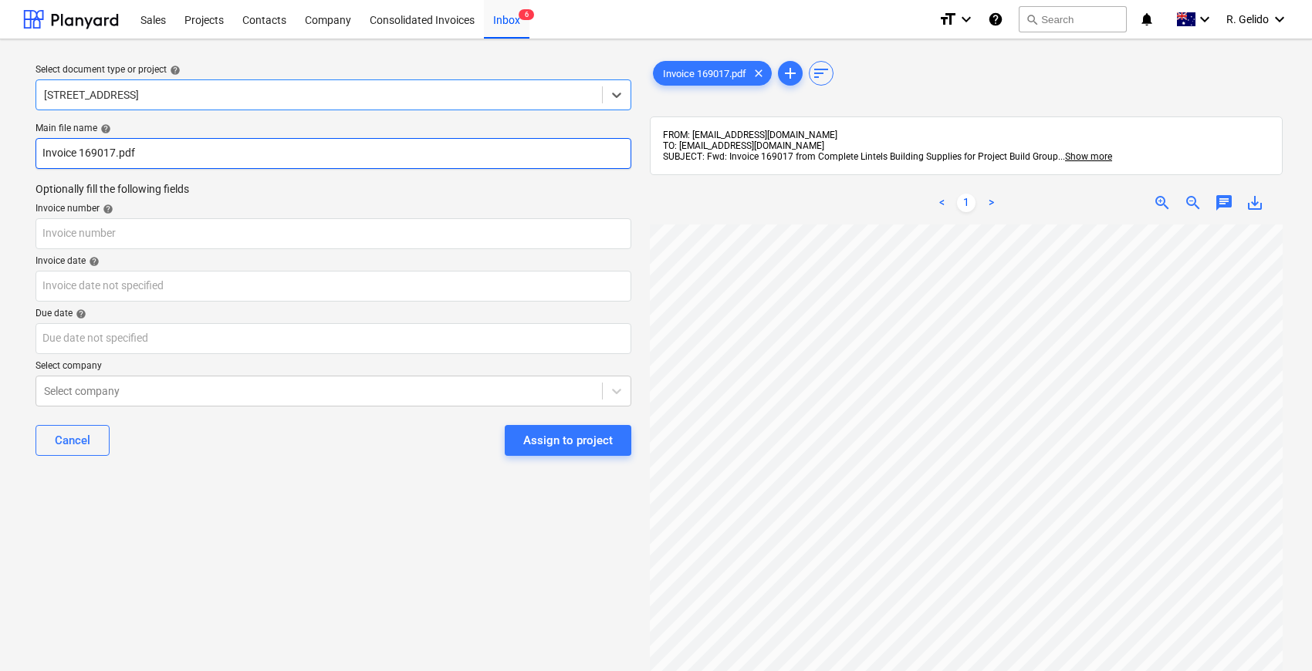
click at [37, 159] on input "Invoice 169017.pdf" at bounding box center [334, 153] width 596 height 31
click at [164, 145] on input "Compete Lintels Invoice 169017.pdf" at bounding box center [334, 153] width 596 height 31
type input "Compete Lintels Invoice 169017.pdf"
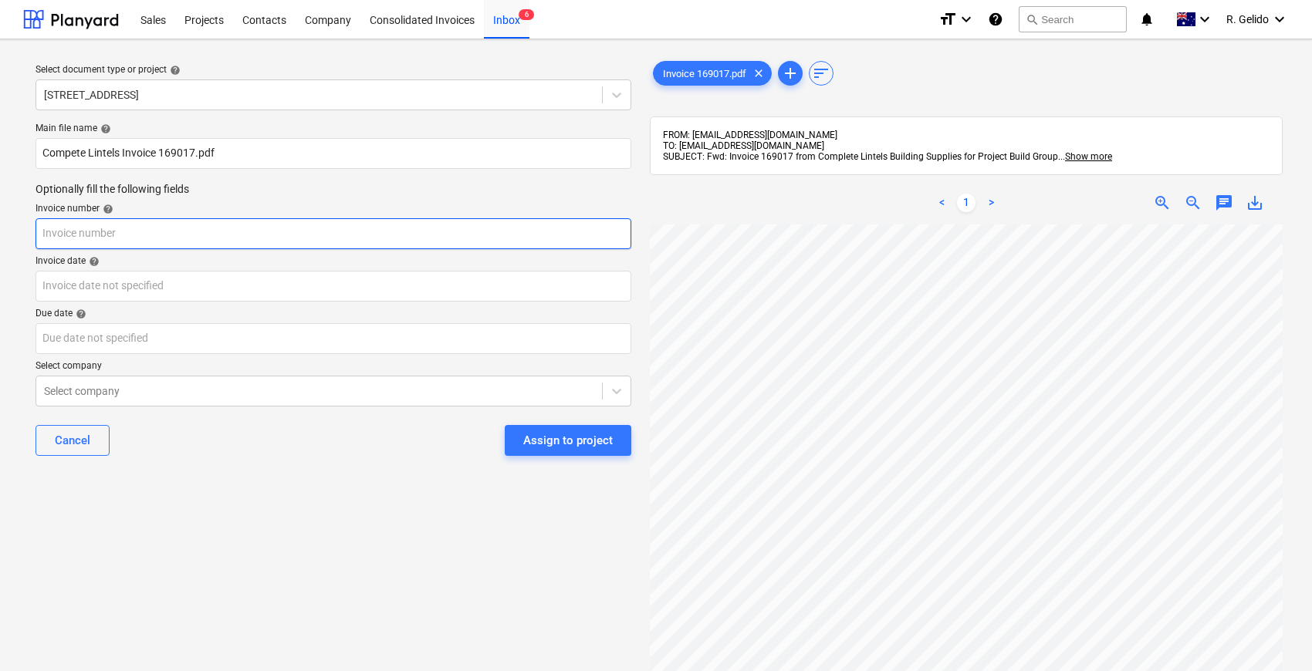
click at [99, 226] on input "text" at bounding box center [334, 233] width 596 height 31
paste input "169017"
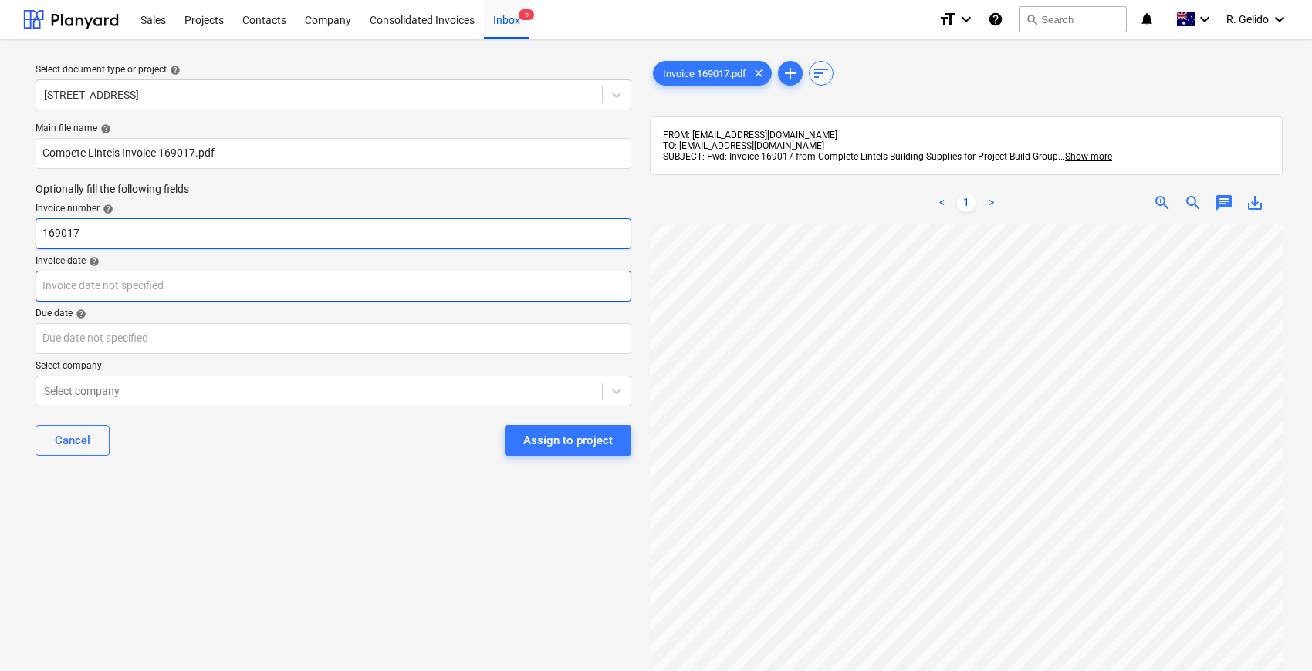
type input "169017"
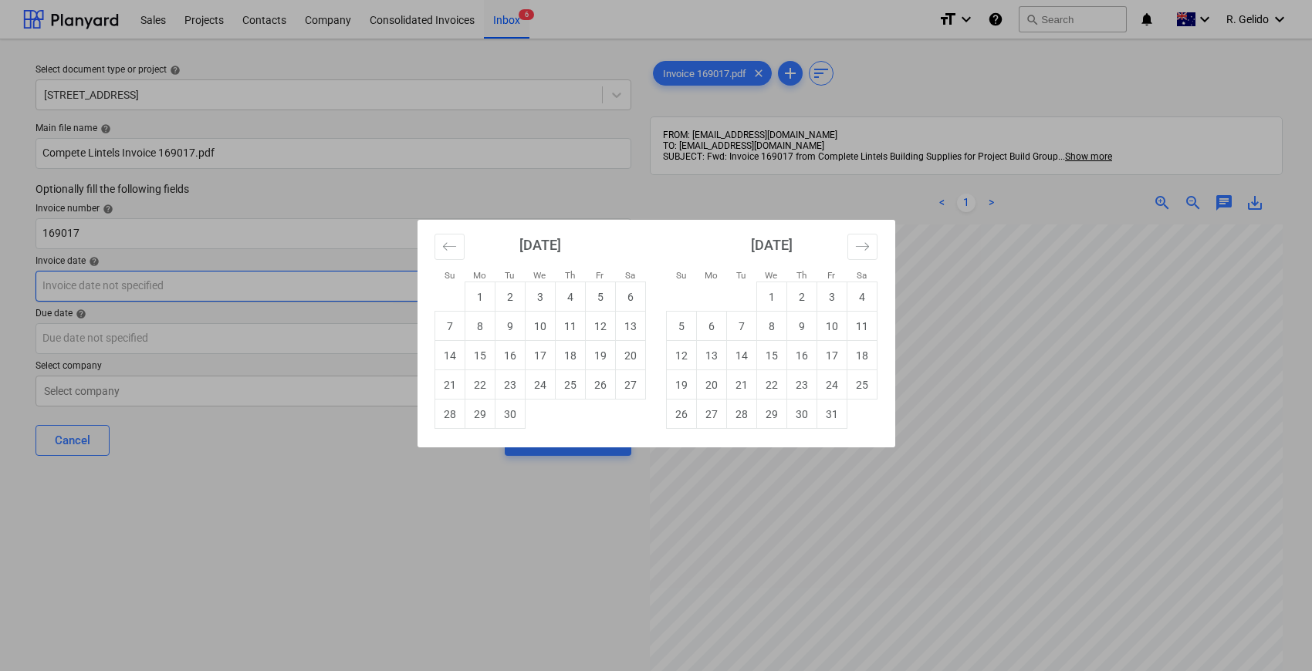
click at [123, 295] on body "Sales Projects Contacts Company Consolidated Invoices Inbox 6 format_size keybo…" at bounding box center [656, 335] width 1312 height 671
click at [168, 523] on div "Su Mo Tu We Th Fr Sa Su Mo Tu We Th Fr Sa [DATE] 1 2 3 4 5 6 7 8 9 10 11 12 13 …" at bounding box center [656, 335] width 1312 height 671
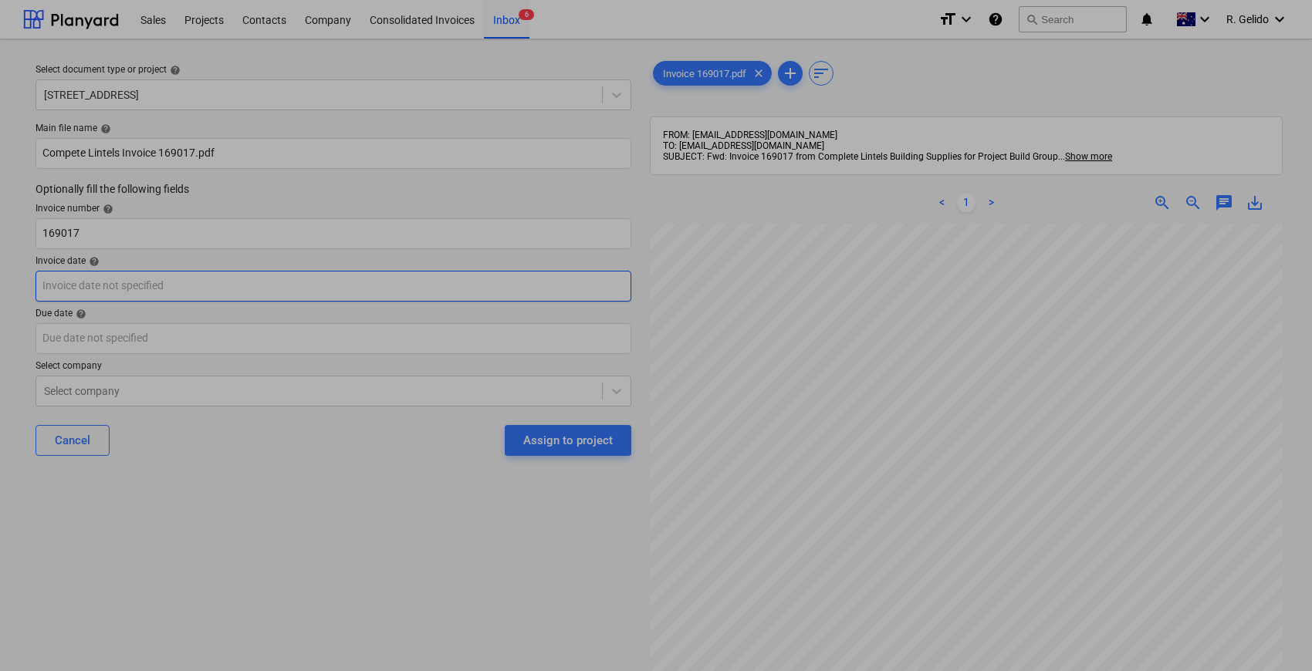
click at [131, 293] on body "Sales Projects Contacts Company Consolidated Invoices Inbox 6 format_size keybo…" at bounding box center [656, 335] width 1312 height 671
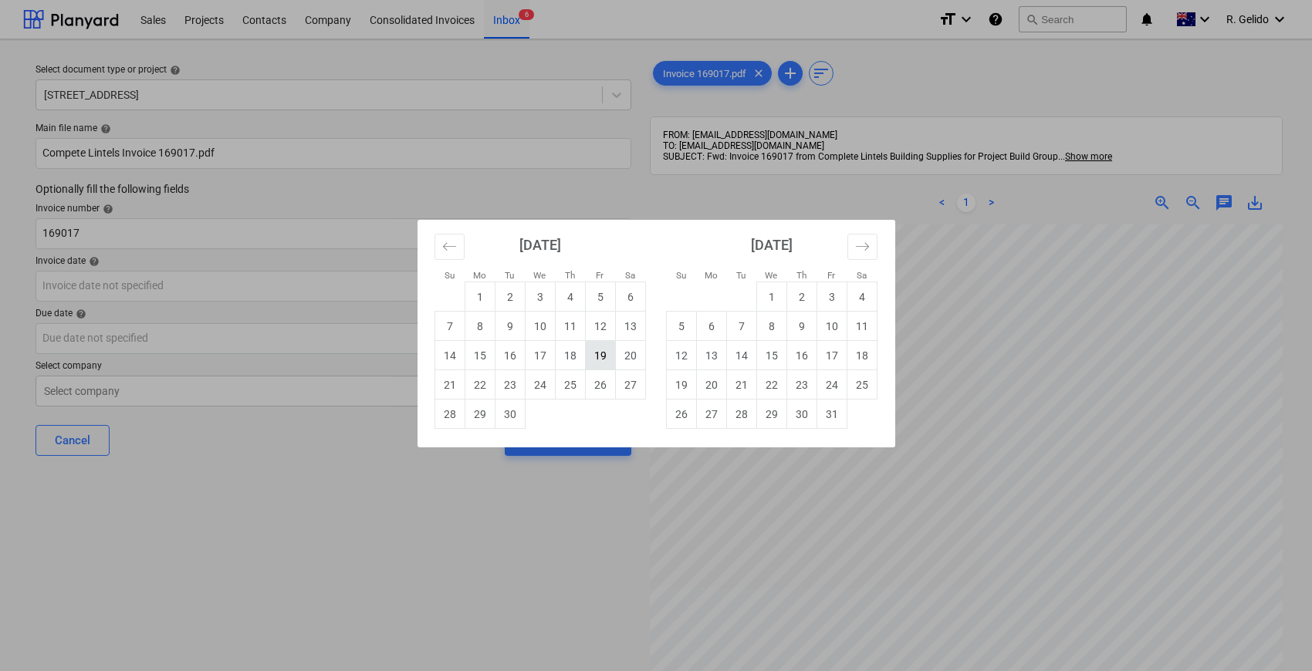
click at [588, 361] on td "19" at bounding box center [600, 355] width 30 height 29
type input "[DATE]"
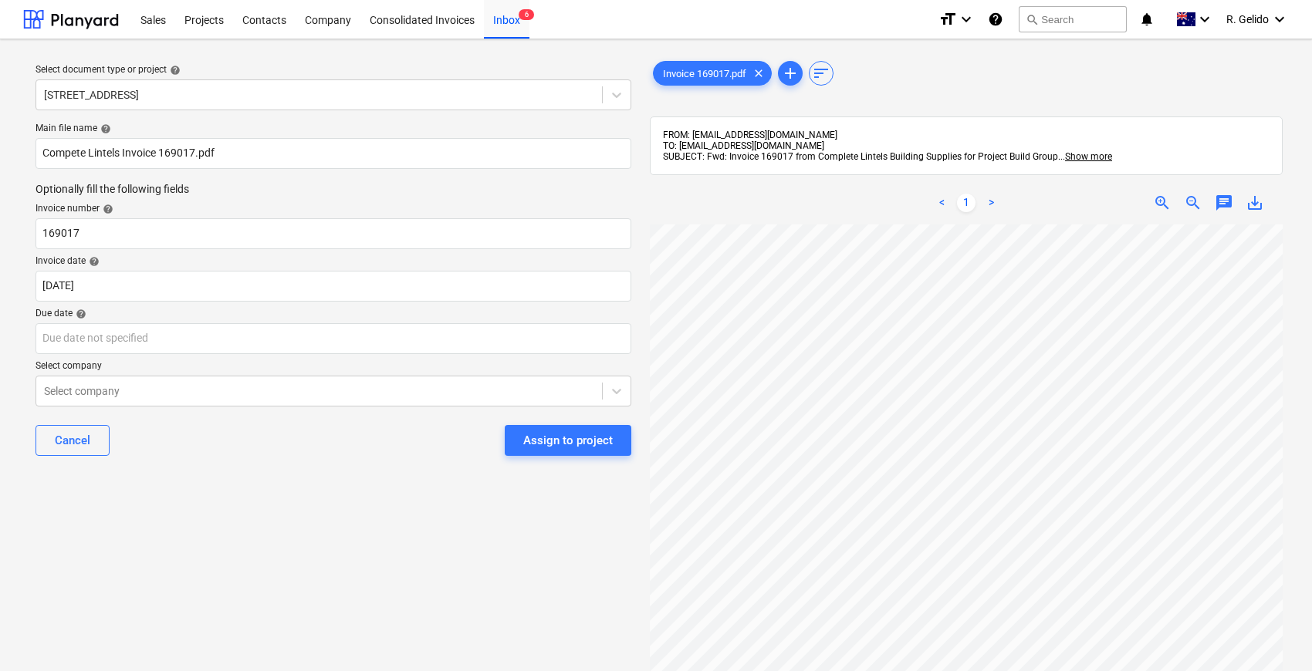
click at [261, 469] on div "Main file name help Compete Lintels Invoice 169017.pdf Optionally fill the foll…" at bounding box center [333, 296] width 608 height 358
click at [156, 341] on body "Sales Projects Contacts Company Consolidated Invoices Inbox 6 format_size keybo…" at bounding box center [656, 335] width 1312 height 671
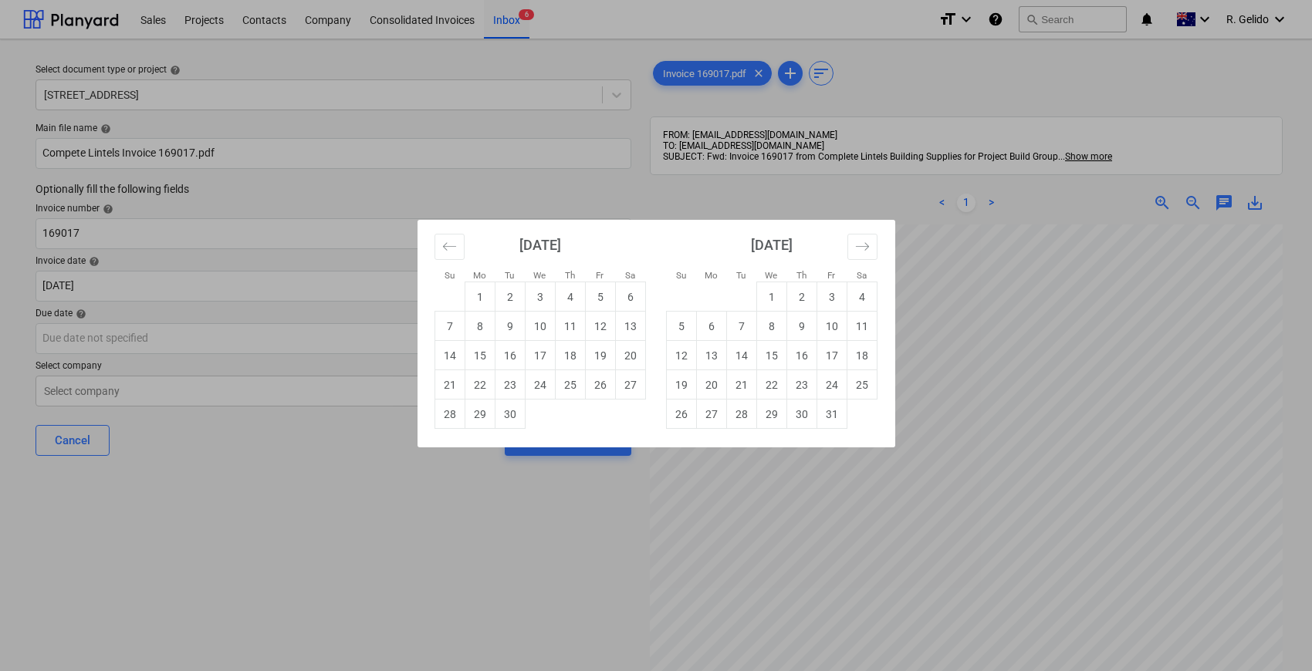
click at [263, 513] on div "Su Mo Tu We Th Fr Sa Su Mo Tu We Th Fr Sa [DATE] 1 2 3 4 5 6 7 8 9 10 11 12 13 …" at bounding box center [656, 335] width 1312 height 671
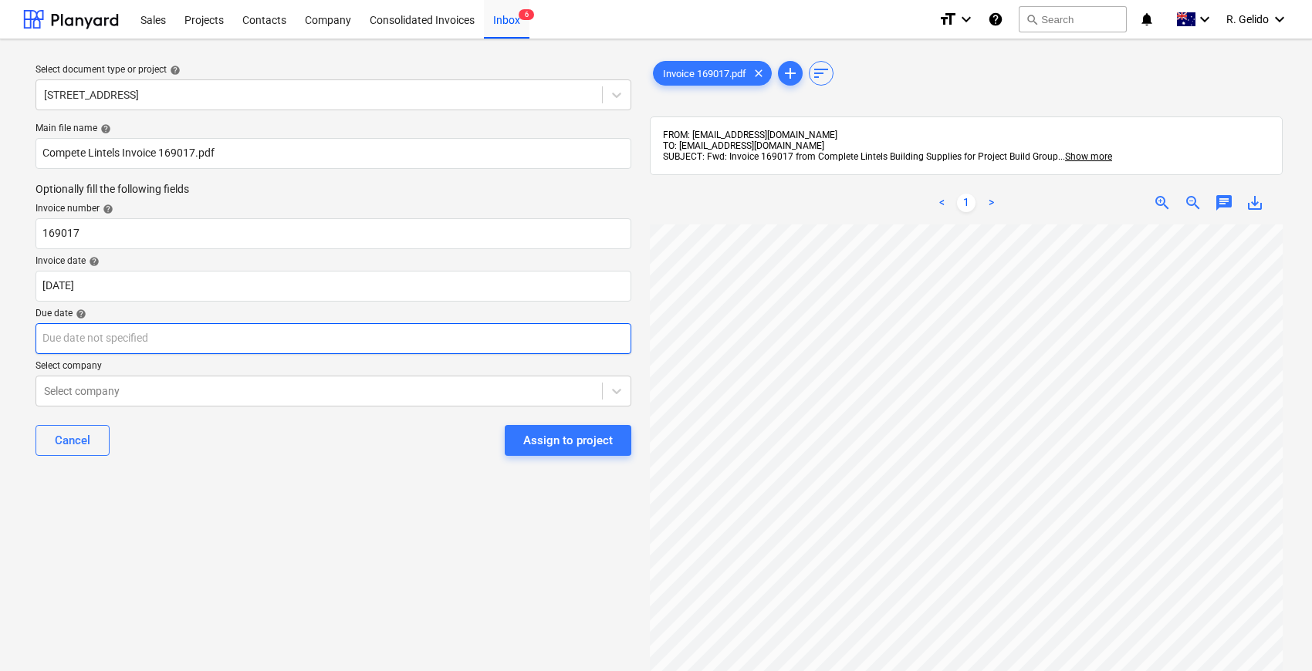
click at [233, 343] on body "Sales Projects Contacts Company Consolidated Invoices Inbox 6 format_size keybo…" at bounding box center [656, 335] width 1312 height 671
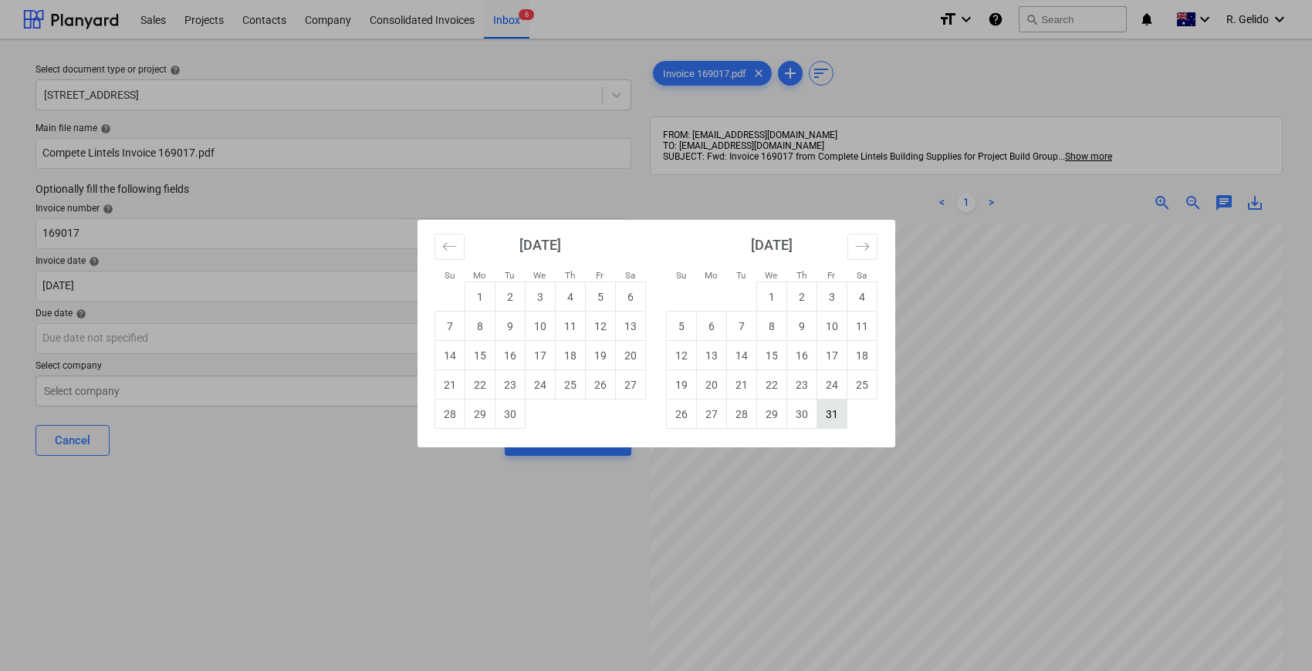
click at [830, 409] on td "31" at bounding box center [832, 414] width 30 height 29
type input "[DATE]"
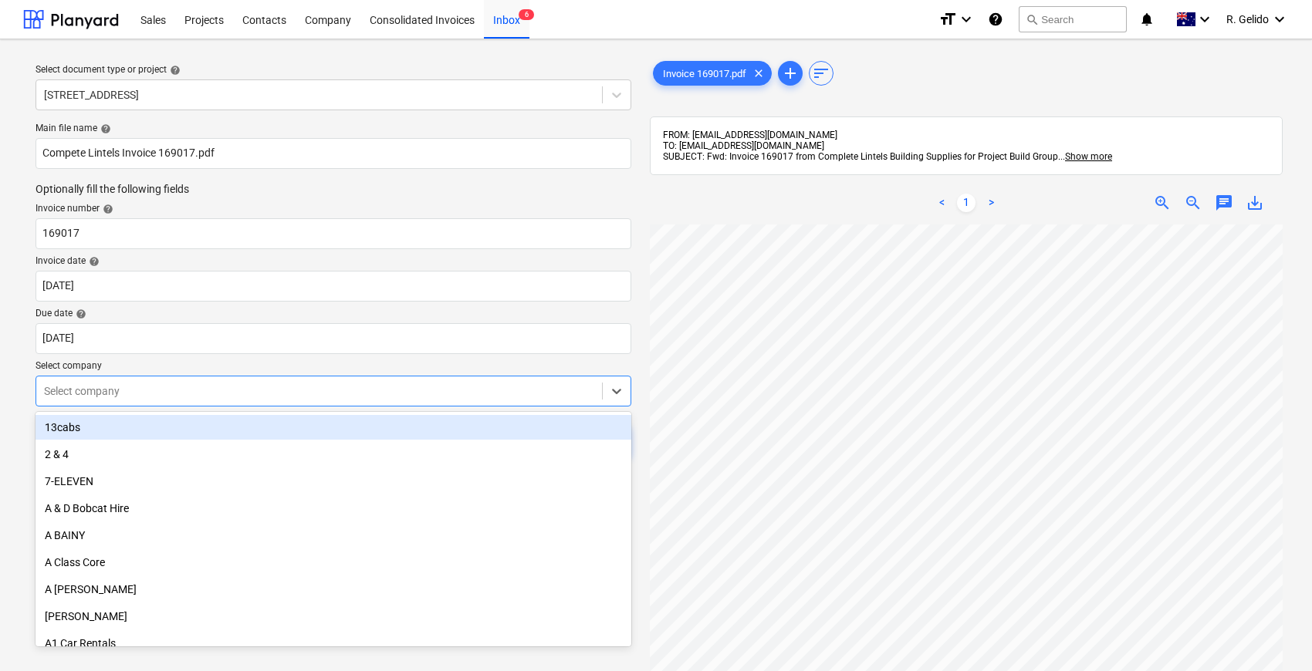
click at [253, 398] on div at bounding box center [319, 391] width 550 height 15
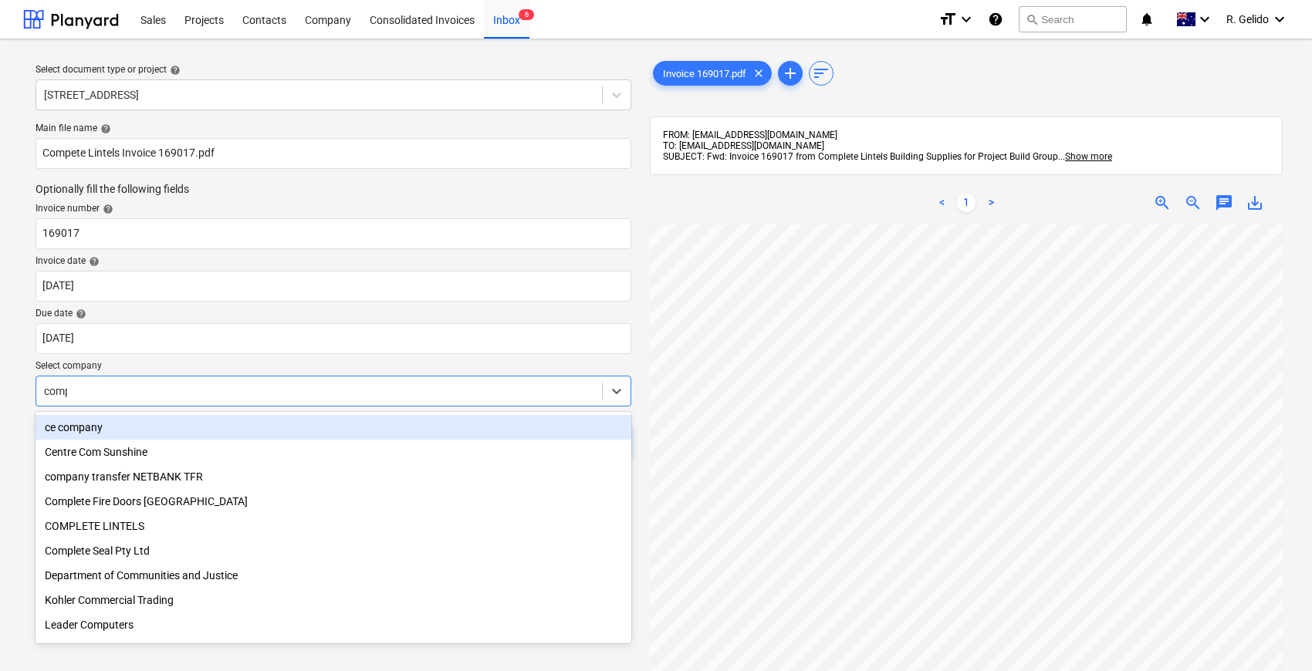
type input "compl"
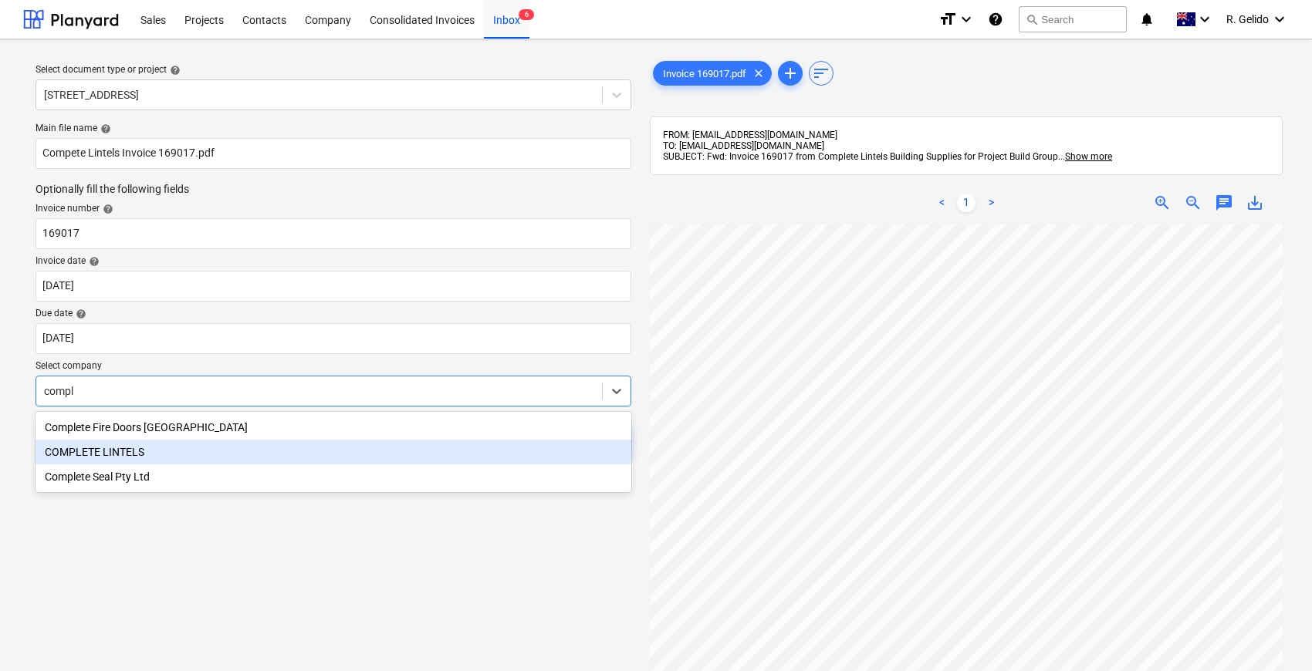
click at [181, 457] on div "COMPLETE LINTELS" at bounding box center [334, 452] width 596 height 25
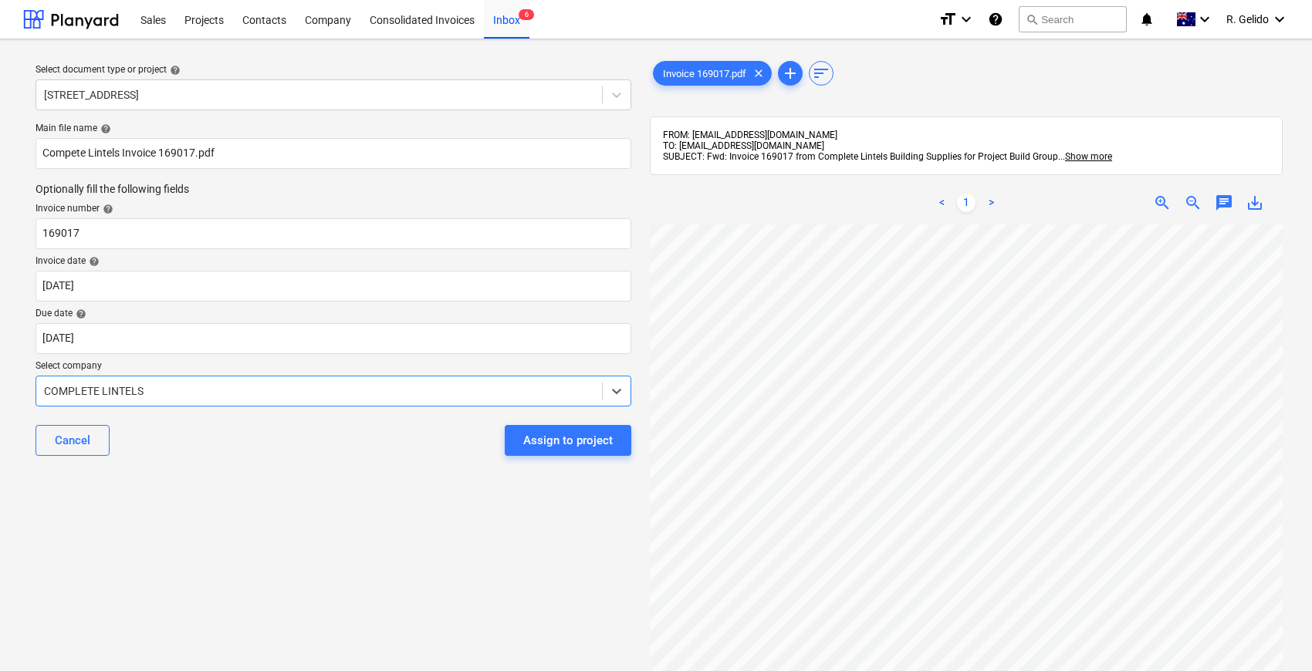
click at [324, 509] on div "Select document type or project help 2 [GEOGRAPHIC_DATA], [GEOGRAPHIC_DATA] Mai…" at bounding box center [333, 455] width 621 height 807
click at [124, 389] on div at bounding box center [319, 391] width 550 height 15
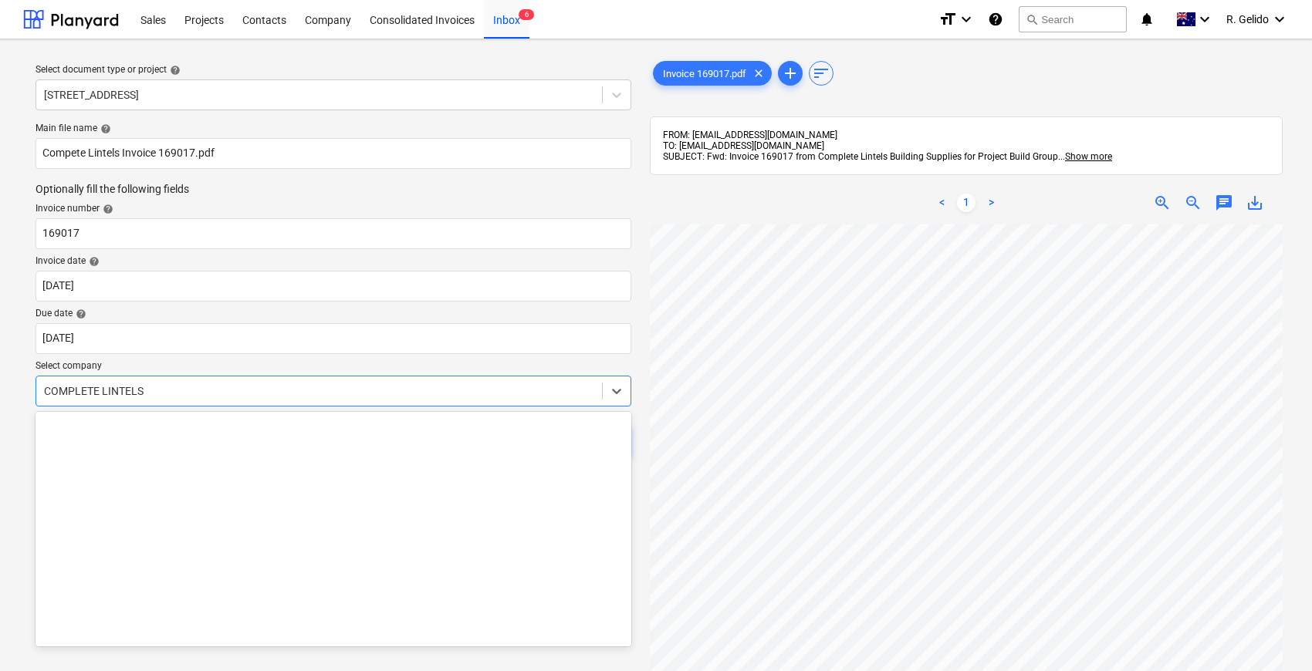
scroll to position [5294, 0]
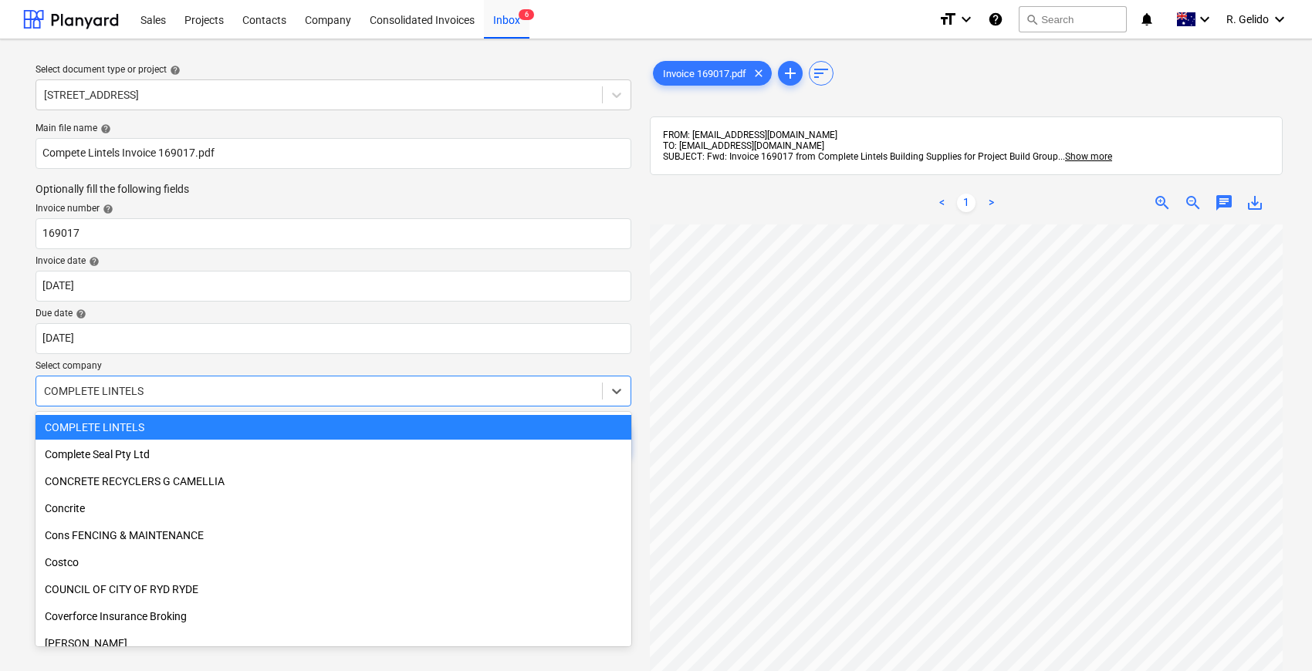
click at [256, 434] on div "COMPLETE LINTELS" at bounding box center [334, 427] width 596 height 25
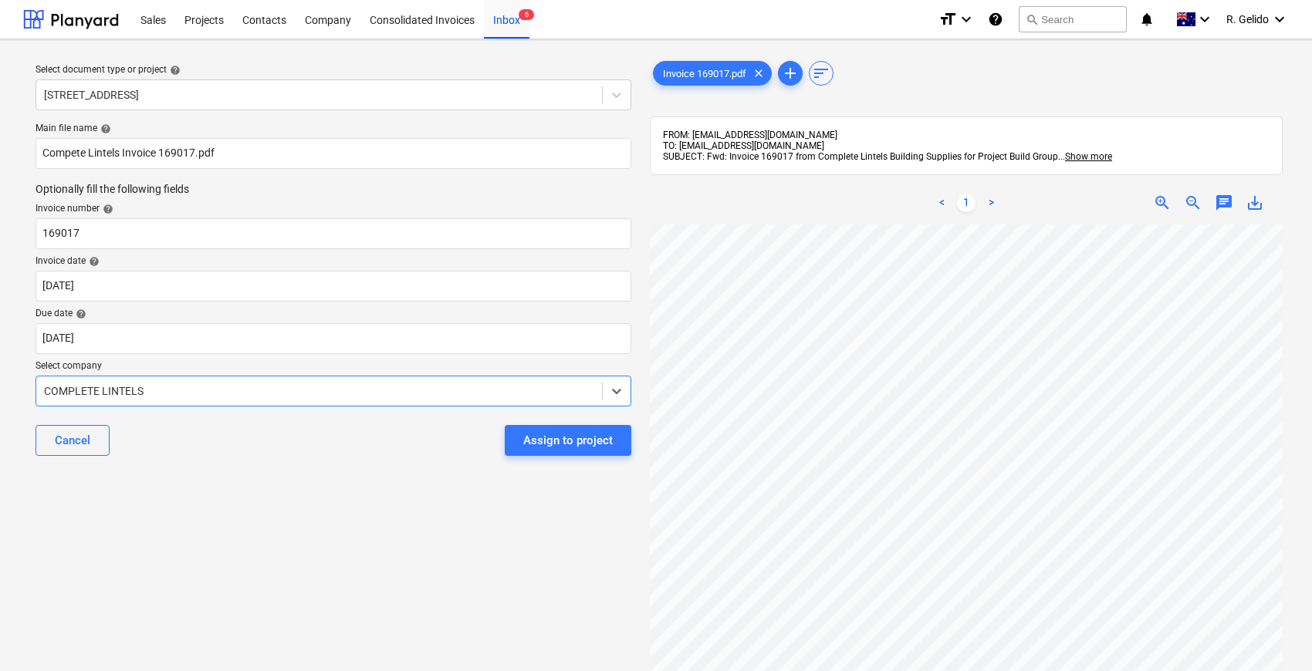
click at [379, 454] on div "Cancel Assign to project" at bounding box center [334, 441] width 596 height 56
click at [212, 395] on div at bounding box center [319, 391] width 550 height 15
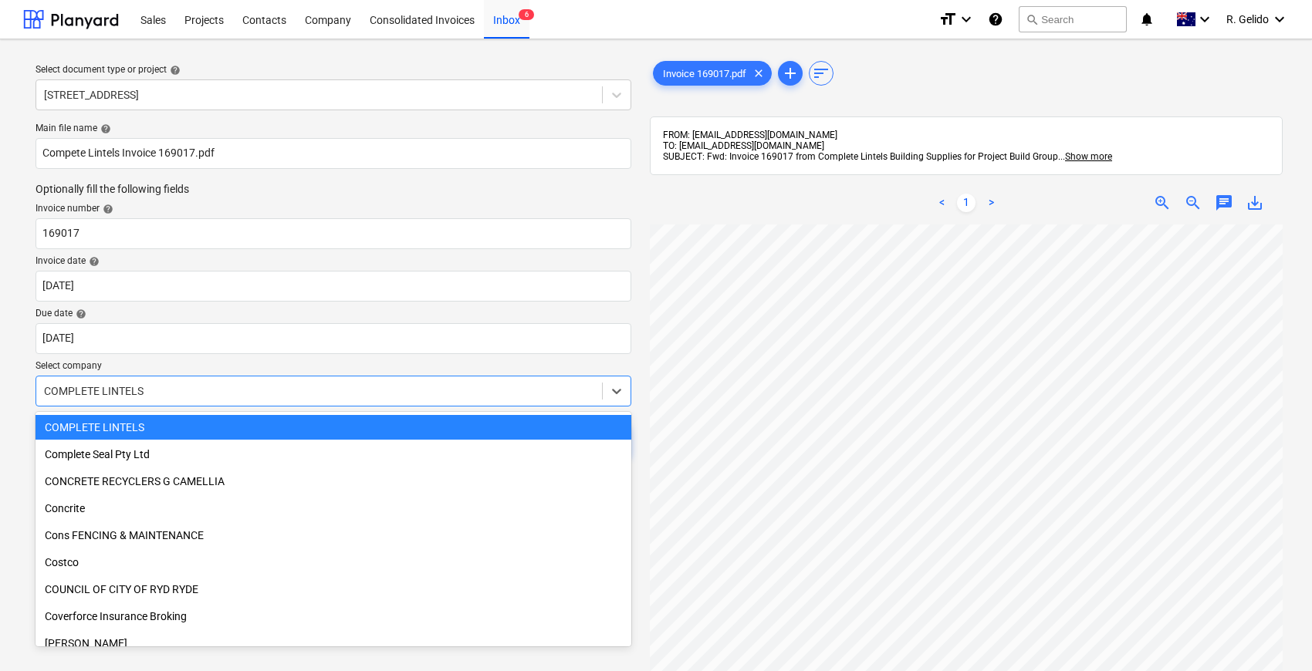
click at [207, 435] on div "COMPLETE LINTELS" at bounding box center [334, 427] width 596 height 25
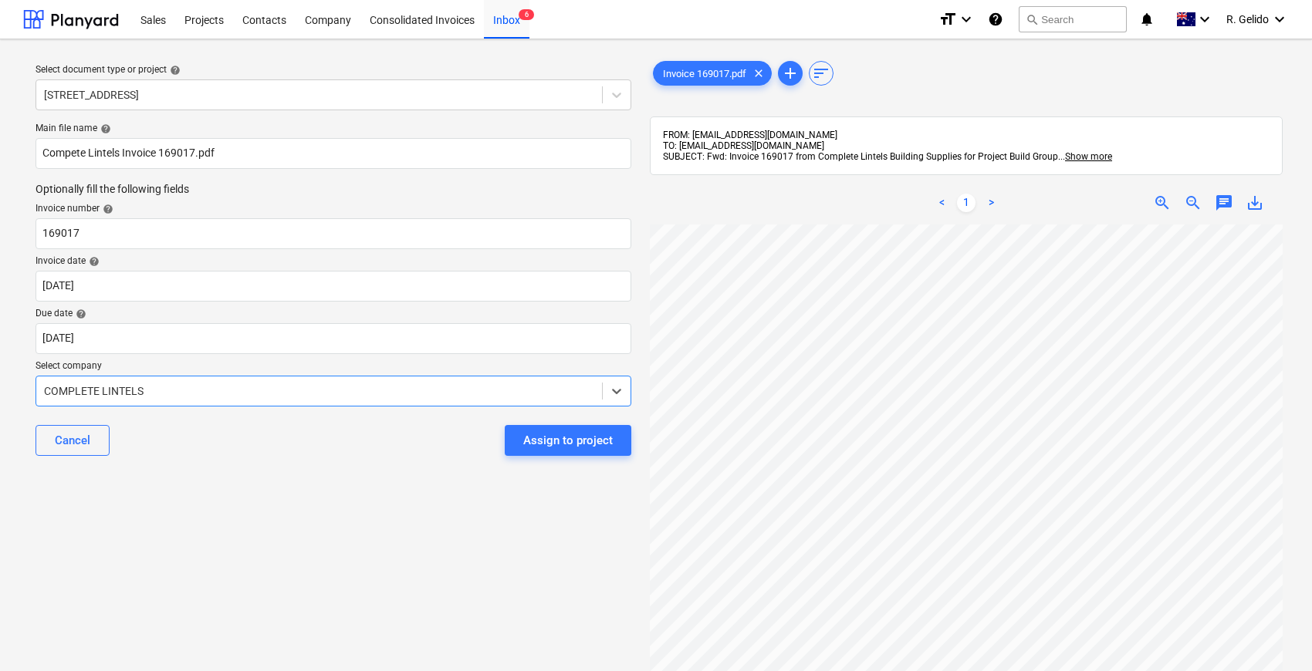
click at [316, 431] on div "Cancel Assign to project" at bounding box center [334, 441] width 596 height 56
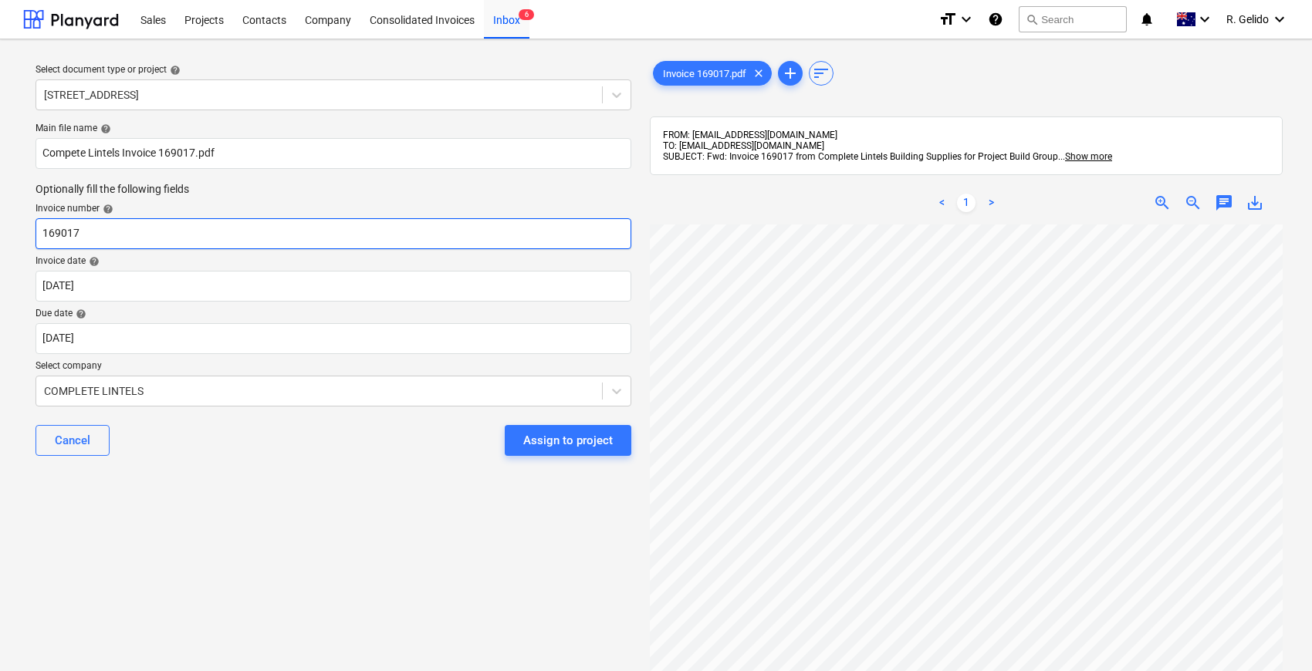
click at [107, 234] on input "169017" at bounding box center [334, 233] width 596 height 31
click at [208, 511] on div "Select document type or project help 2 [GEOGRAPHIC_DATA], [GEOGRAPHIC_DATA] Mai…" at bounding box center [333, 455] width 621 height 807
click at [218, 467] on div "Cancel Assign to project" at bounding box center [334, 441] width 596 height 56
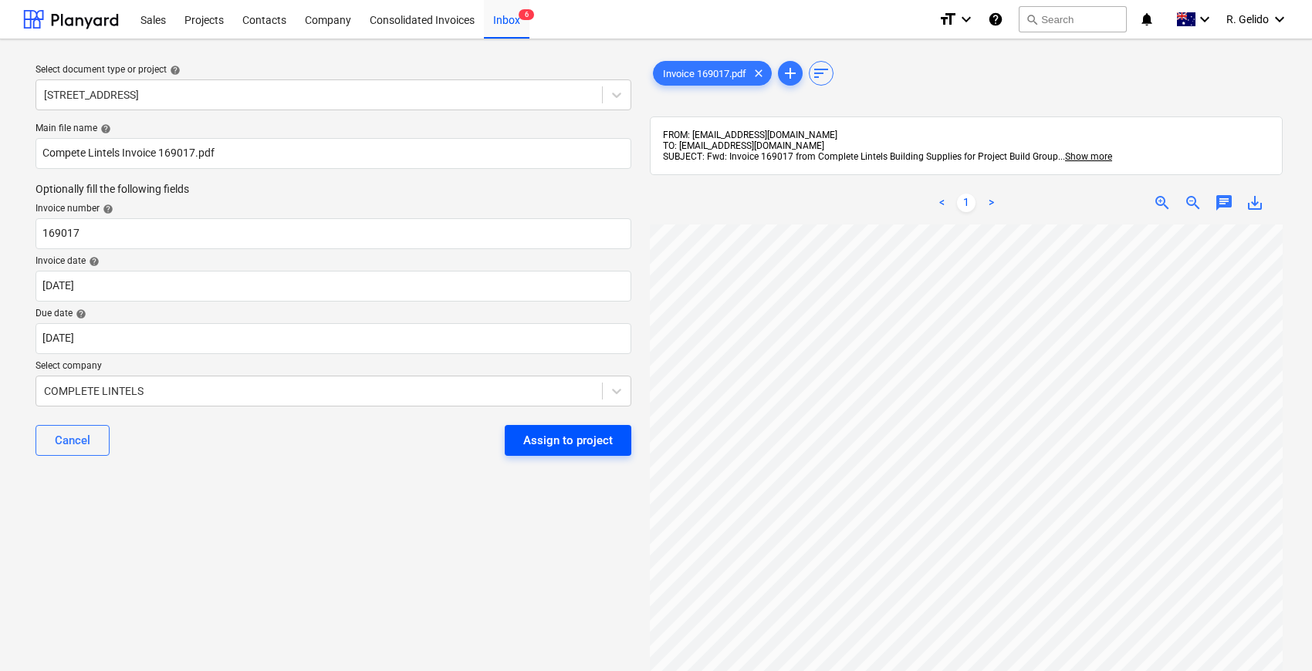
click at [589, 437] on div "Assign to project" at bounding box center [568, 441] width 90 height 20
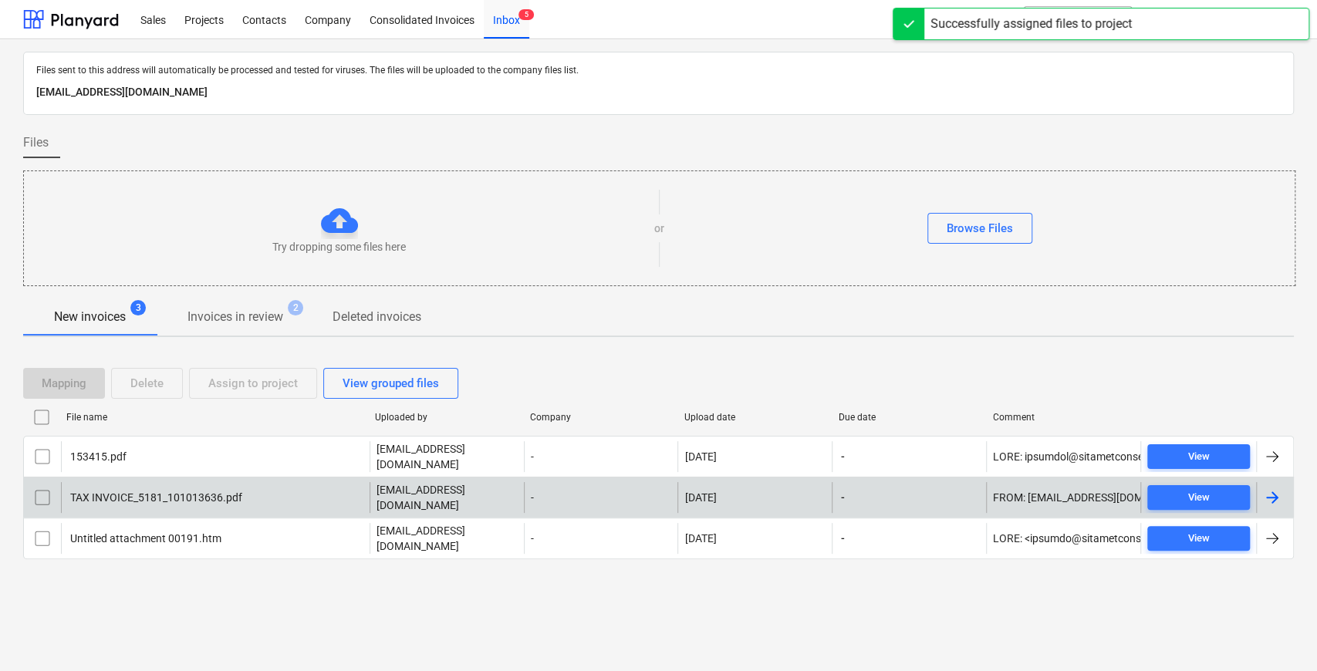
click at [136, 492] on div "TAX INVOICE_5181_101013636.pdf" at bounding box center [155, 498] width 174 height 12
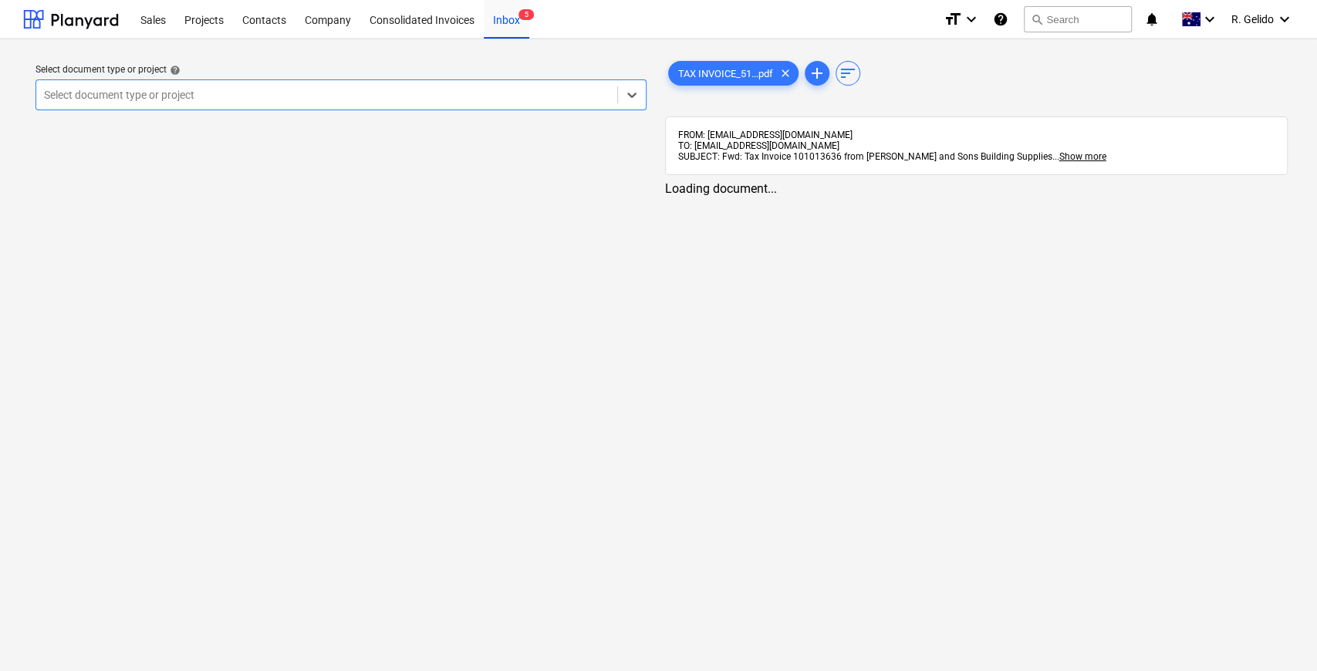
click at [299, 99] on div at bounding box center [327, 94] width 566 height 15
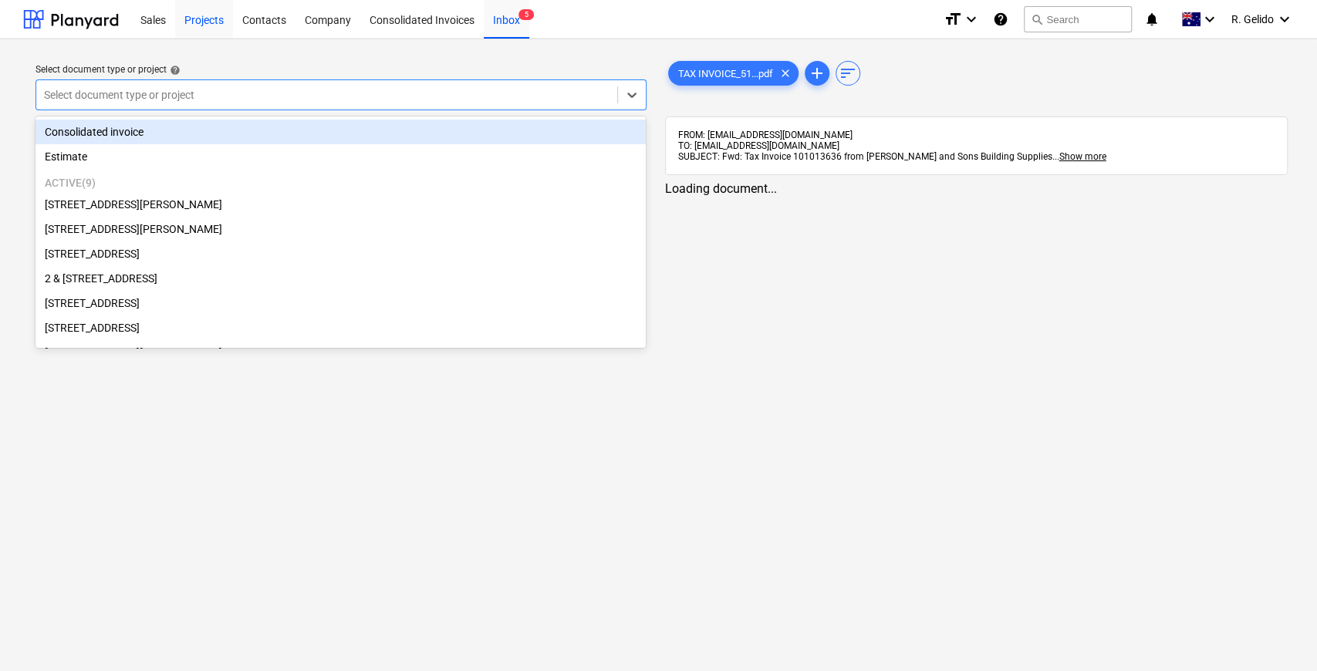
click at [211, 17] on div "Projects" at bounding box center [204, 18] width 58 height 39
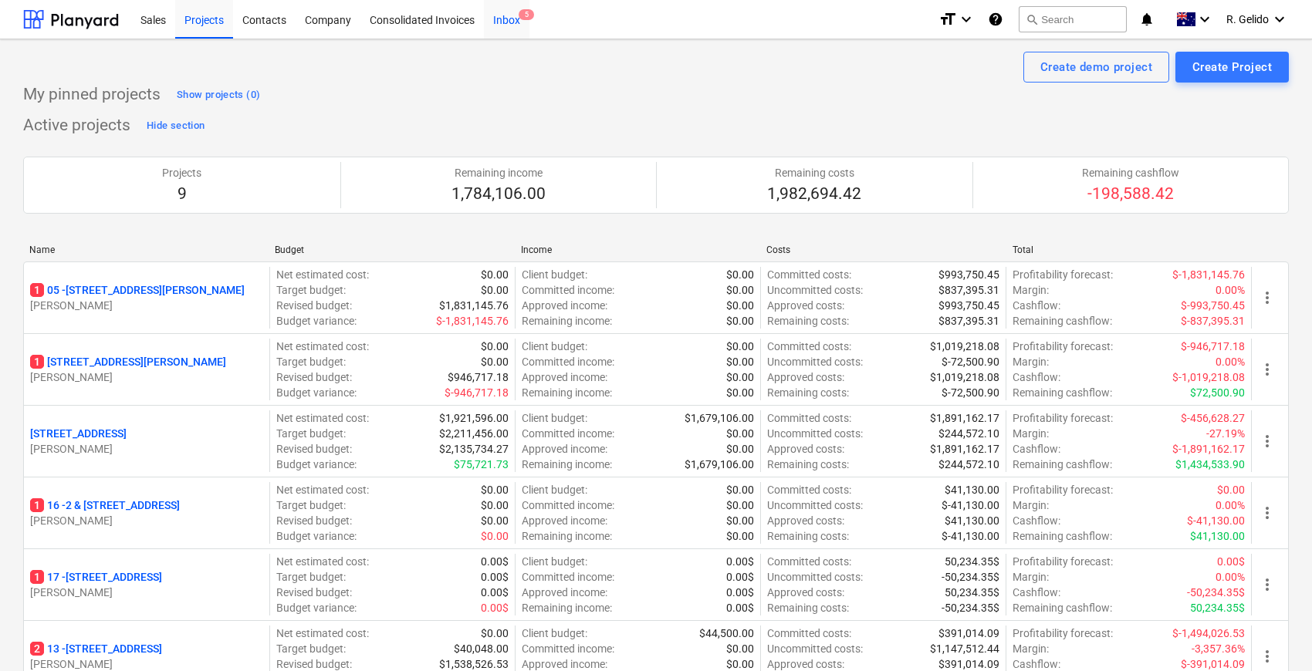
click at [495, 12] on div "Inbox 5" at bounding box center [507, 18] width 46 height 39
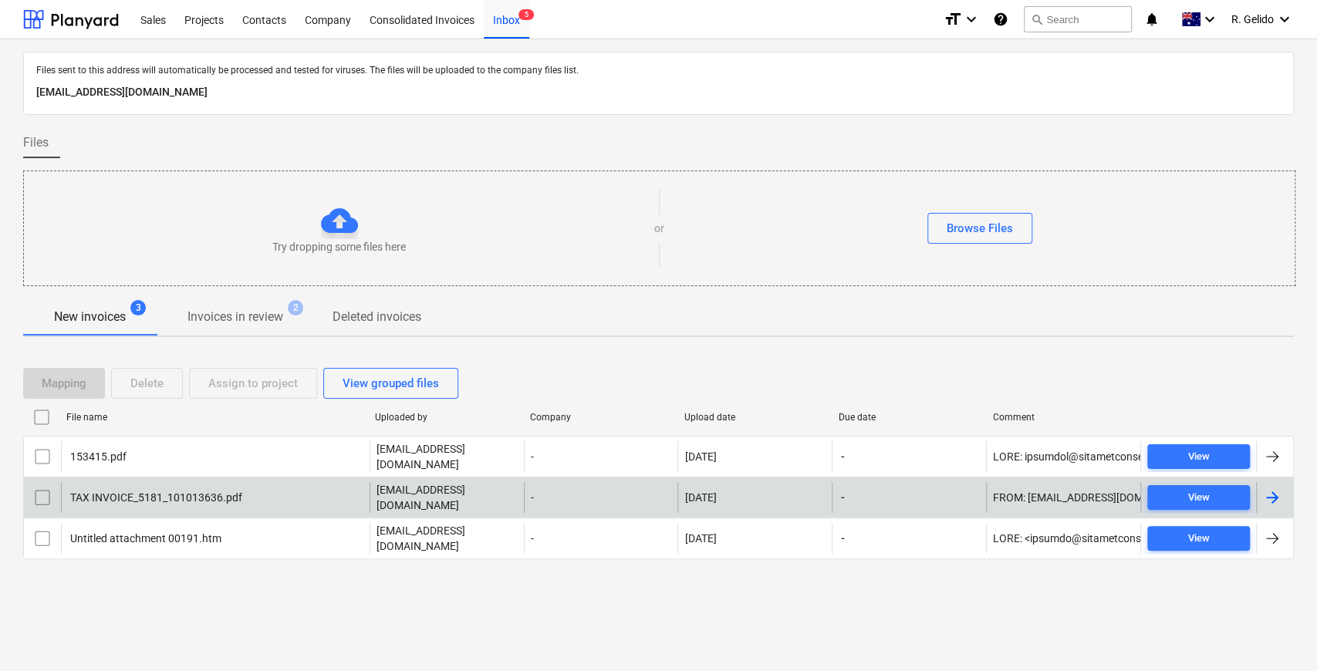
click at [127, 499] on div "TAX INVOICE_5181_101013636.pdf" at bounding box center [215, 497] width 309 height 31
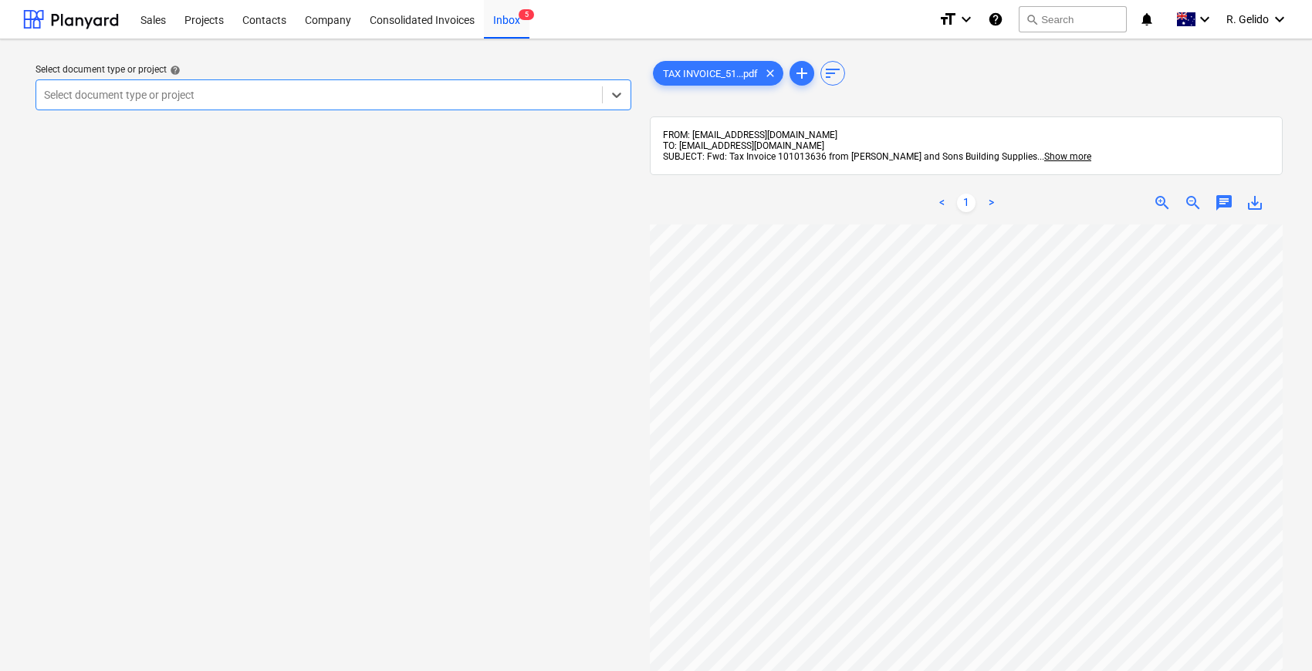
scroll to position [257, 0]
click at [458, 116] on div "Select document type or project help Select document type or project" at bounding box center [333, 87] width 608 height 59
click at [499, 97] on div at bounding box center [319, 94] width 550 height 15
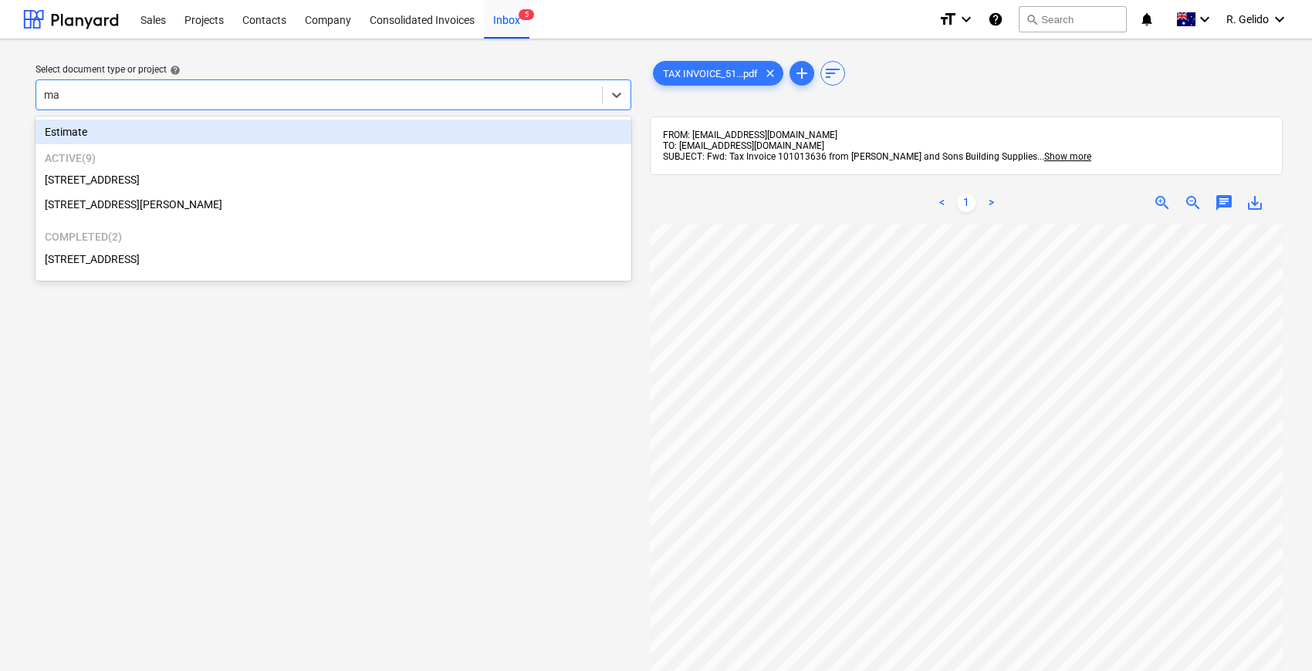
type input "mar"
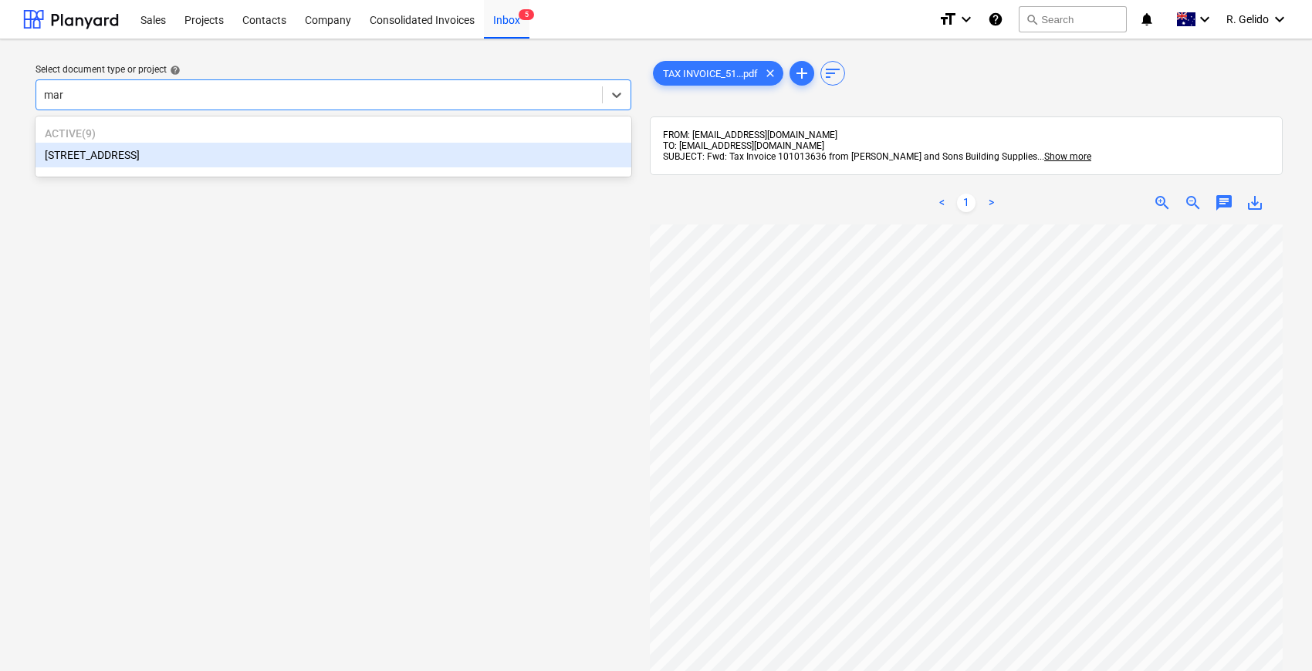
click at [395, 157] on div "[STREET_ADDRESS]" at bounding box center [334, 155] width 596 height 25
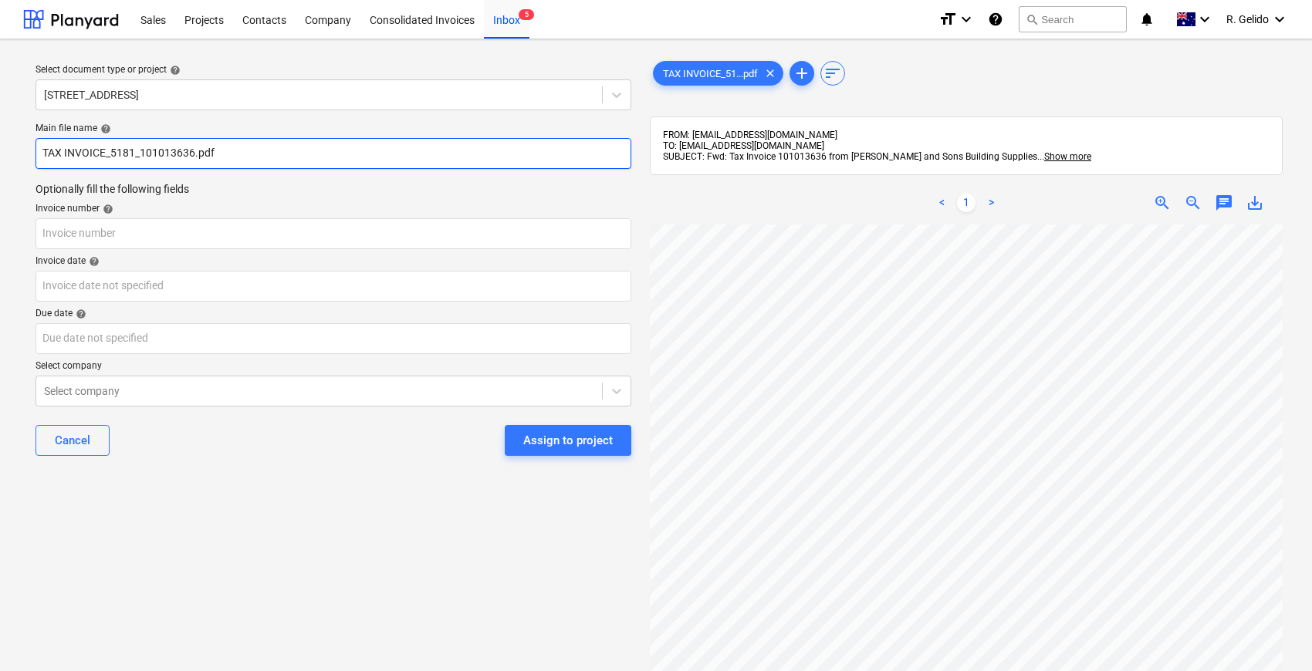
drag, startPoint x: 140, startPoint y: 154, endPoint x: 65, endPoint y: 159, distance: 75.8
click at [65, 159] on input "TAX INVOICE_5181_101013636.pdf" at bounding box center [334, 153] width 596 height 31
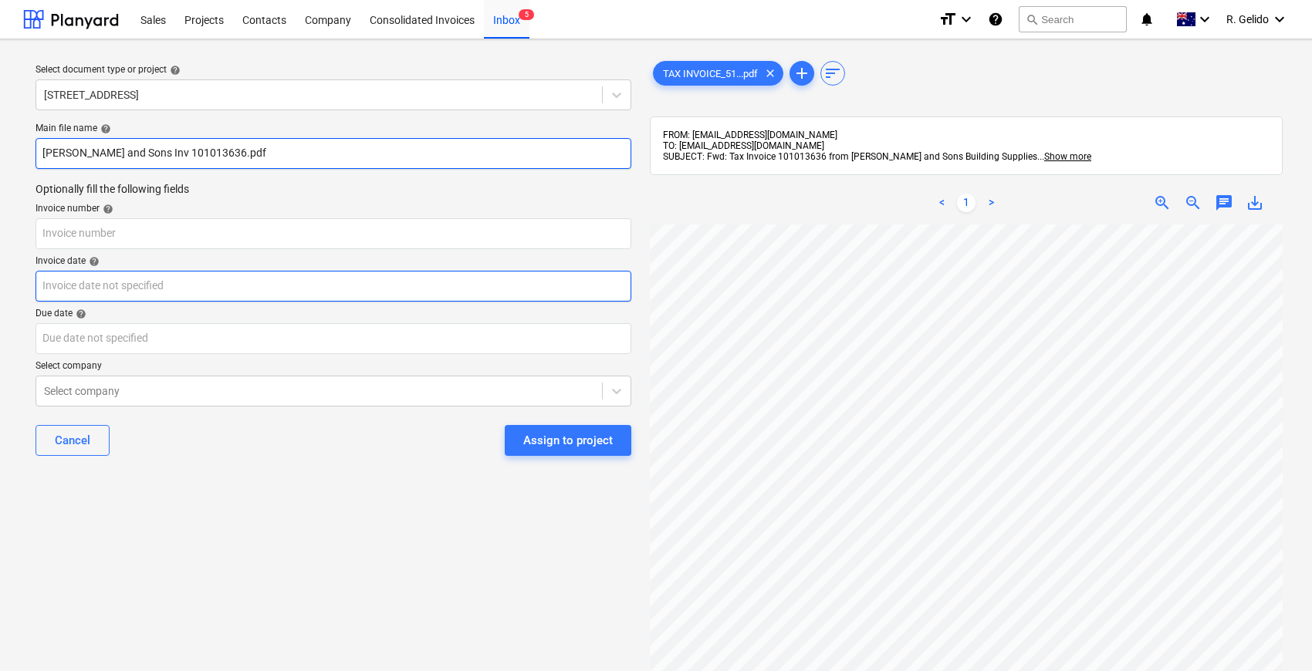
scroll to position [86, 0]
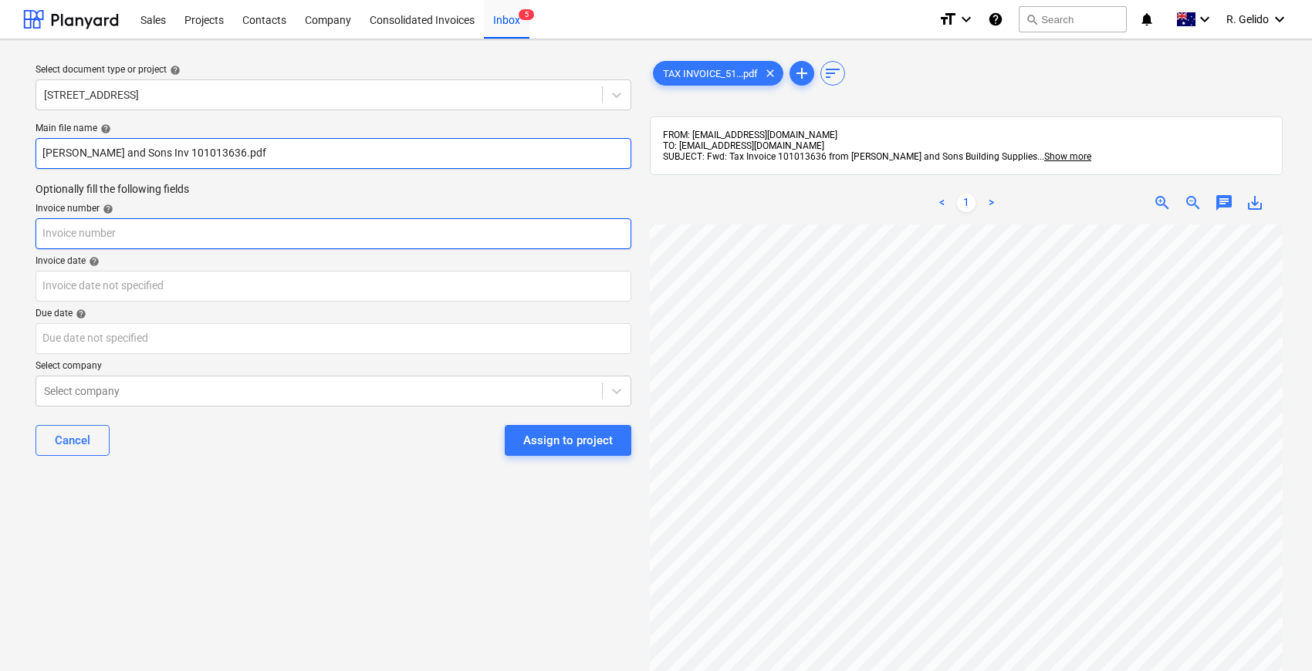
type input "[PERSON_NAME] and Sons Inv 101013636.pdf"
click at [196, 228] on input "text" at bounding box center [334, 233] width 596 height 31
click at [162, 148] on input "[PERSON_NAME] and Sons Inv 101013636.pdf" at bounding box center [334, 153] width 596 height 31
click at [122, 230] on input "text" at bounding box center [334, 233] width 596 height 31
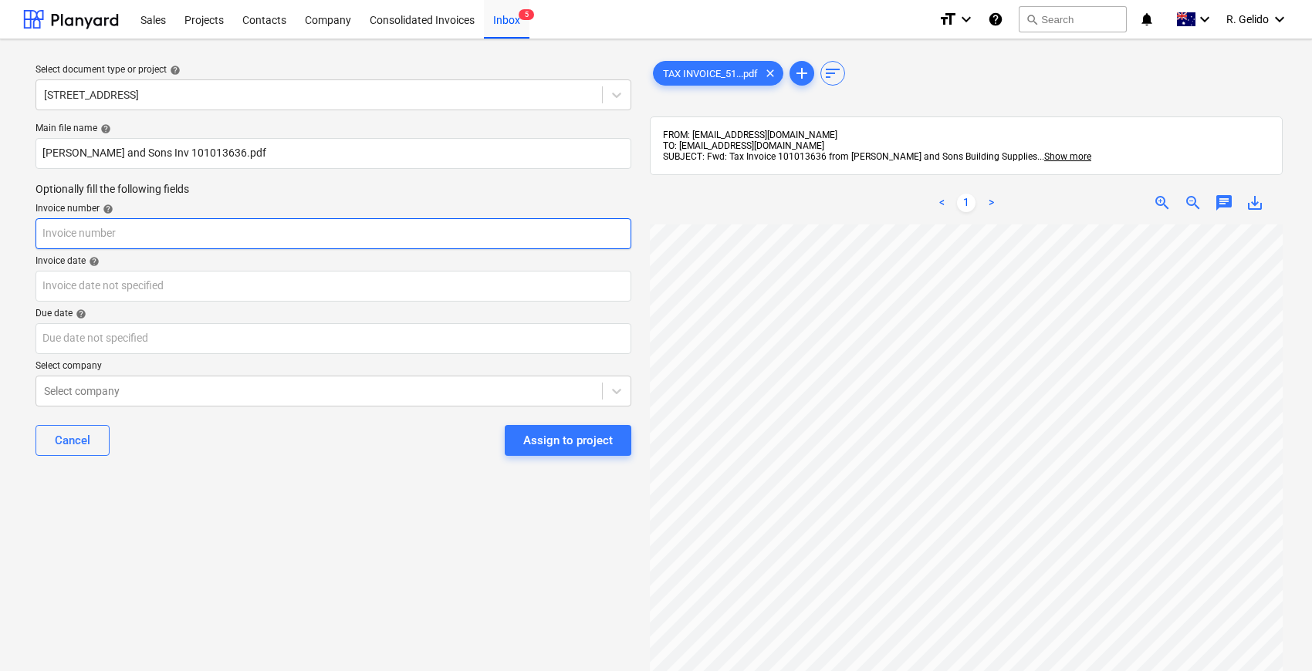
paste input "101013636"
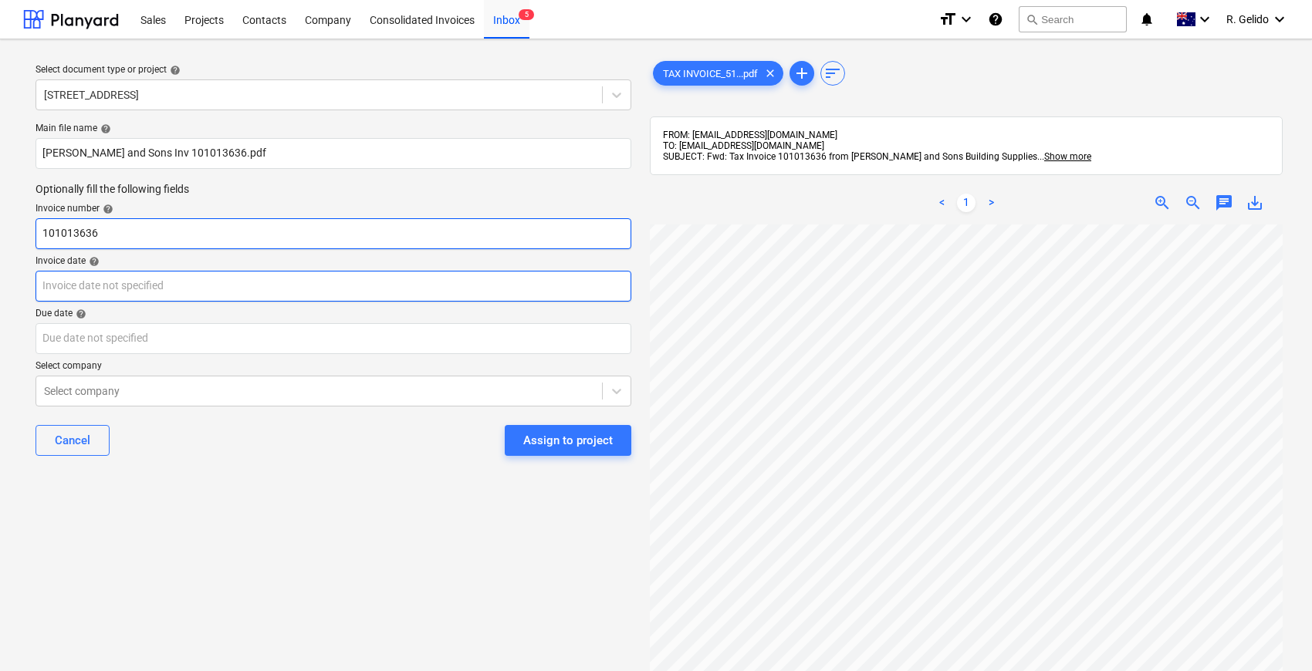
type input "101013636"
click at [145, 282] on body "Sales Projects Contacts Company Consolidated Invoices Inbox 5 format_size keybo…" at bounding box center [656, 335] width 1312 height 671
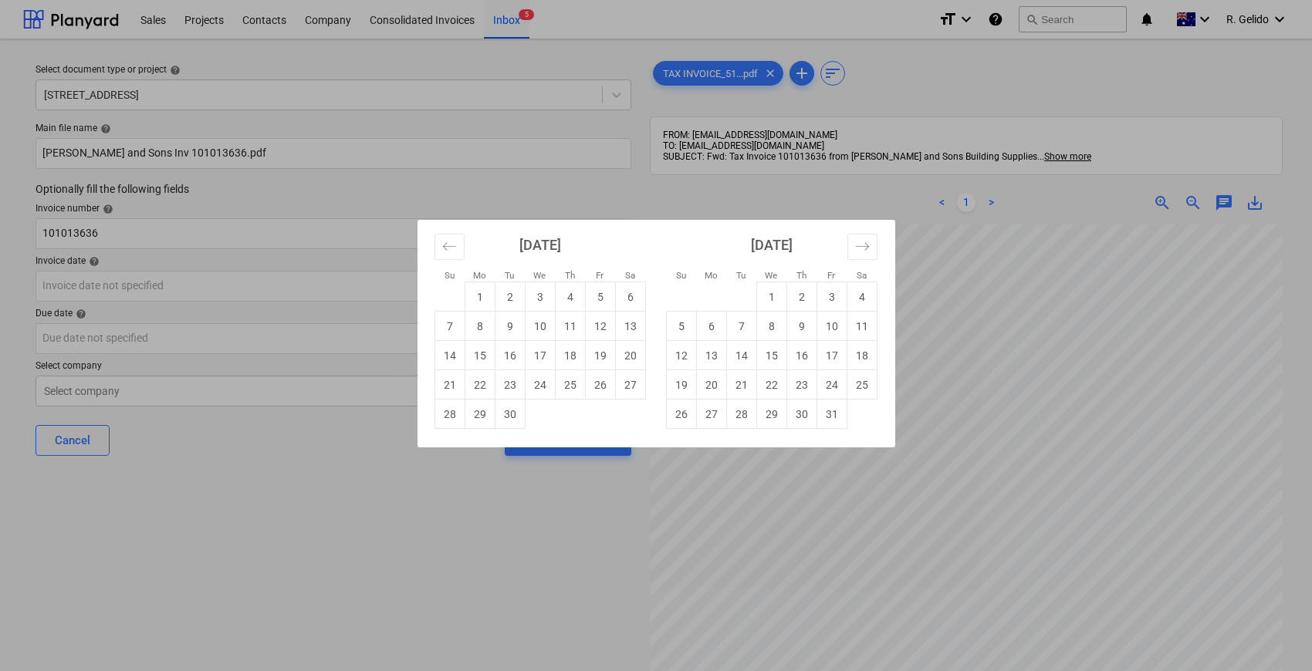
click at [1077, 363] on div "Su Mo Tu We Th Fr Sa Su Mo Tu We Th Fr Sa [DATE] 1 2 3 4 5 6 7 8 9 10 11 12 13 …" at bounding box center [656, 335] width 1312 height 671
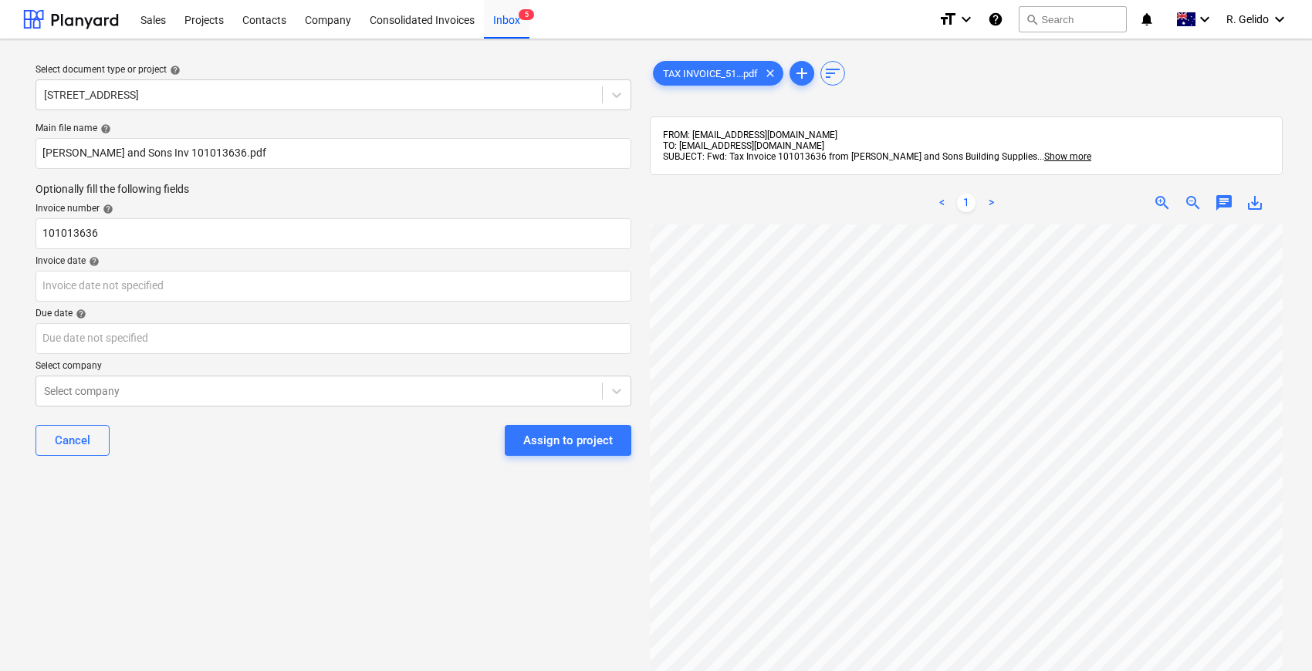
scroll to position [127, 64]
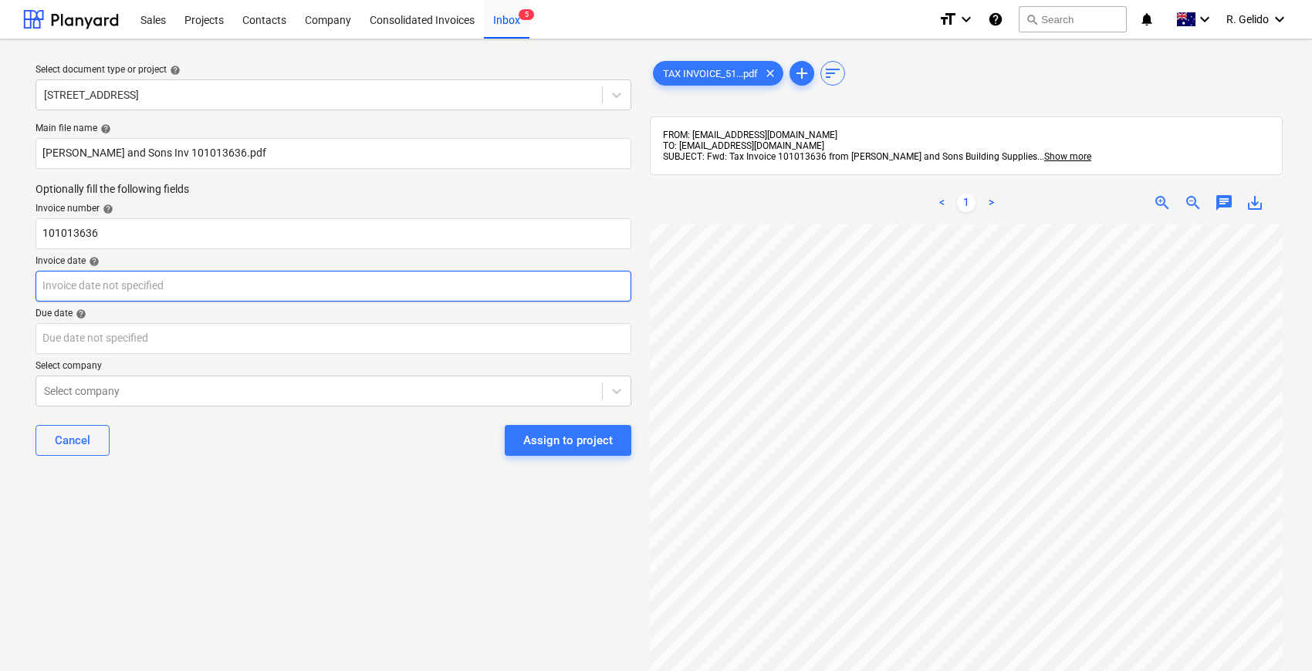
click at [123, 286] on body "Sales Projects Contacts Company Consolidated Invoices Inbox 5 format_size keybo…" at bounding box center [656, 335] width 1312 height 671
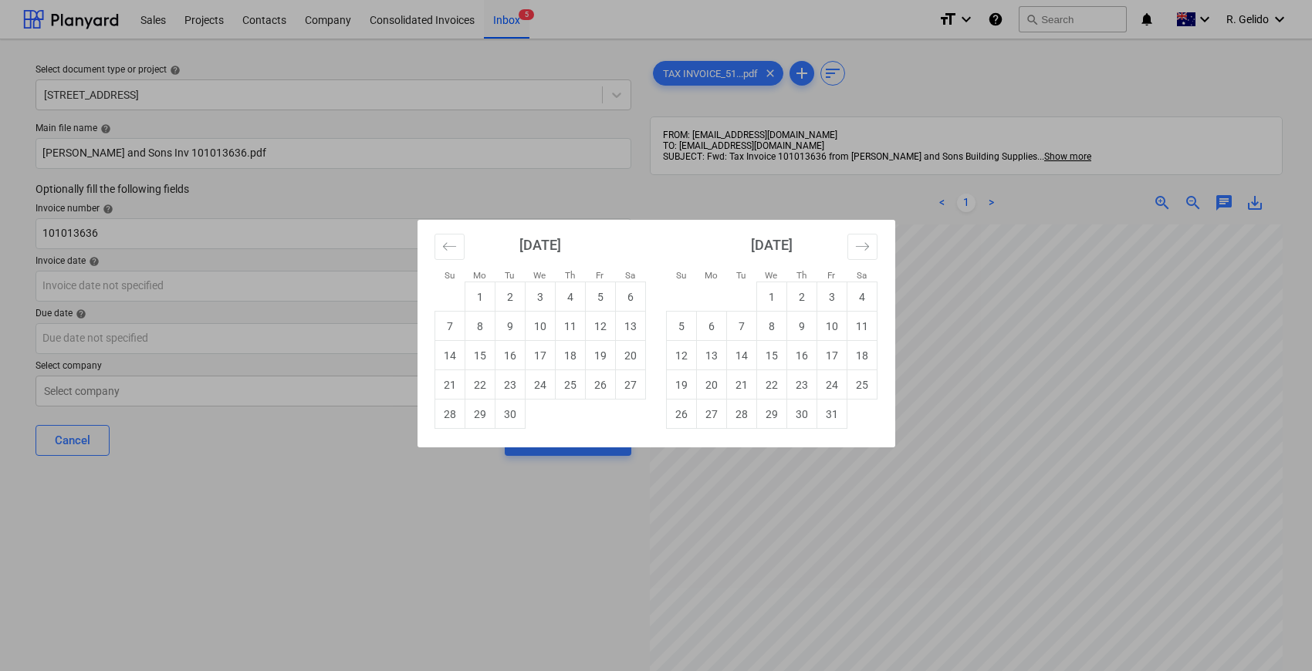
click at [927, 620] on div "Su Mo Tu We Th Fr Sa Su Mo Tu We Th Fr Sa [DATE] 1 2 3 4 5 6 7 8 9 10 11 12 13 …" at bounding box center [656, 335] width 1312 height 671
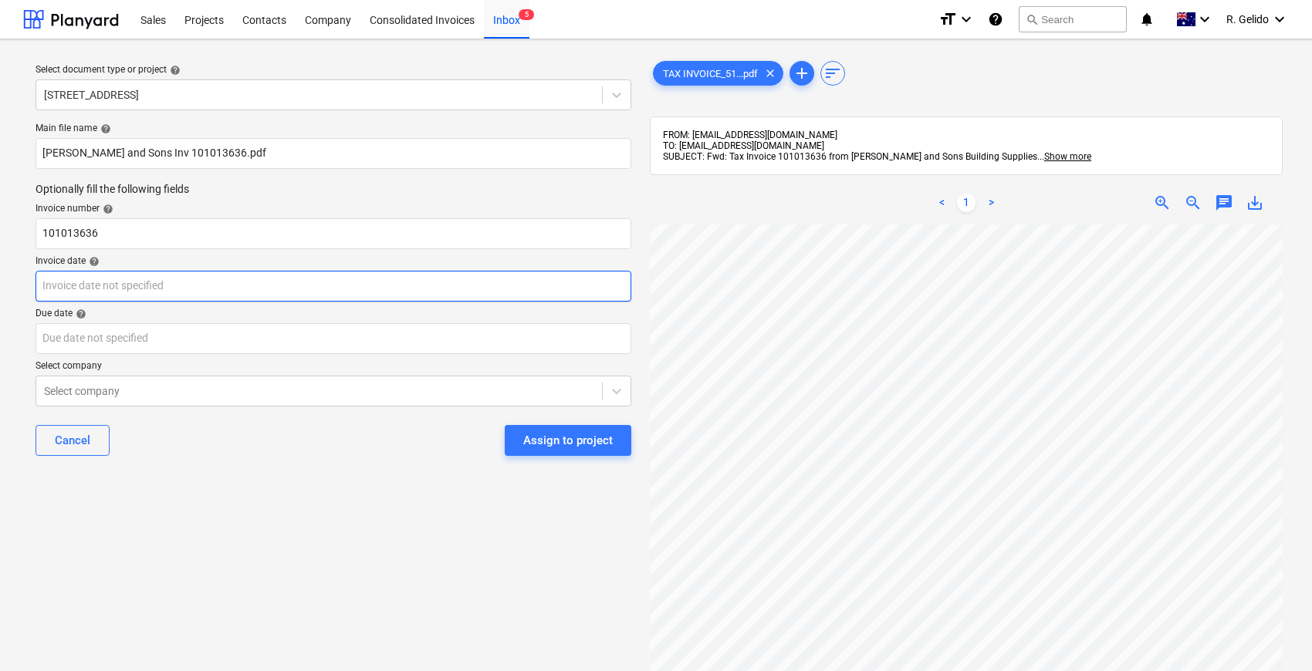
click at [163, 286] on body "Sales Projects Contacts Company Consolidated Invoices Inbox 5 format_size keybo…" at bounding box center [656, 335] width 1312 height 671
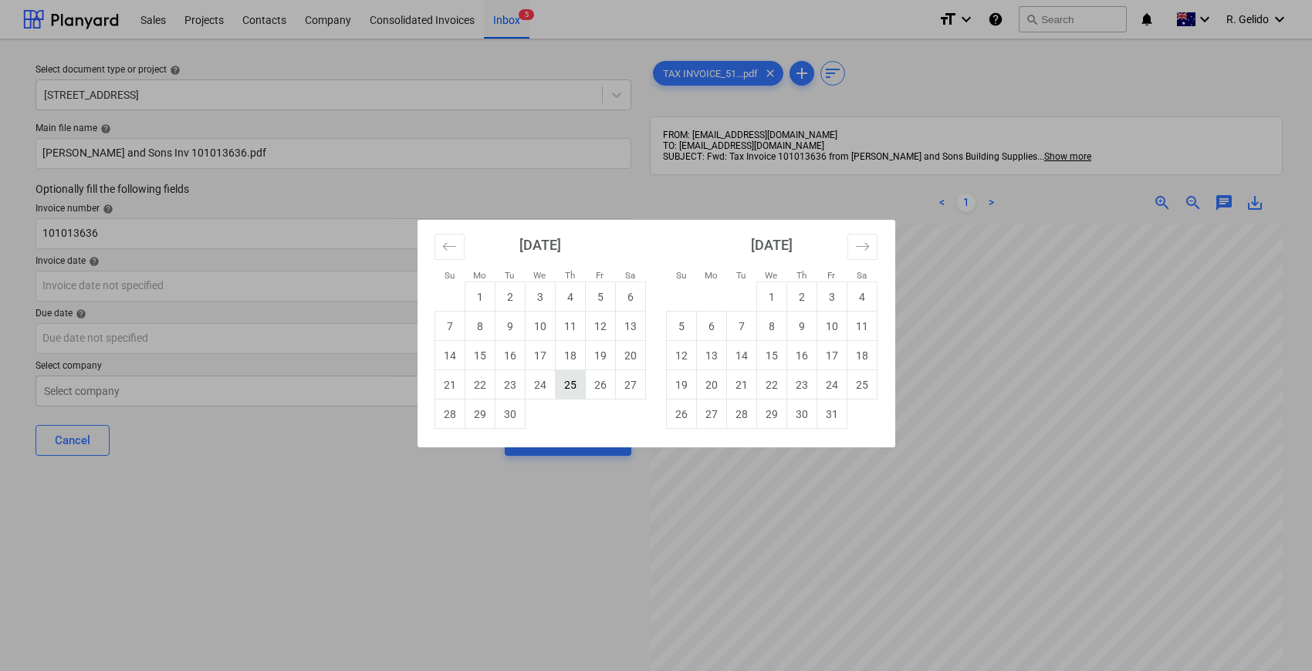
click at [560, 386] on td "25" at bounding box center [570, 384] width 30 height 29
type input "[DATE]"
click at [104, 350] on body "Sales Projects Contacts Company Consolidated Invoices Inbox 5 format_size keybo…" at bounding box center [656, 335] width 1312 height 671
click at [821, 422] on td "31" at bounding box center [832, 414] width 30 height 29
type input "[DATE]"
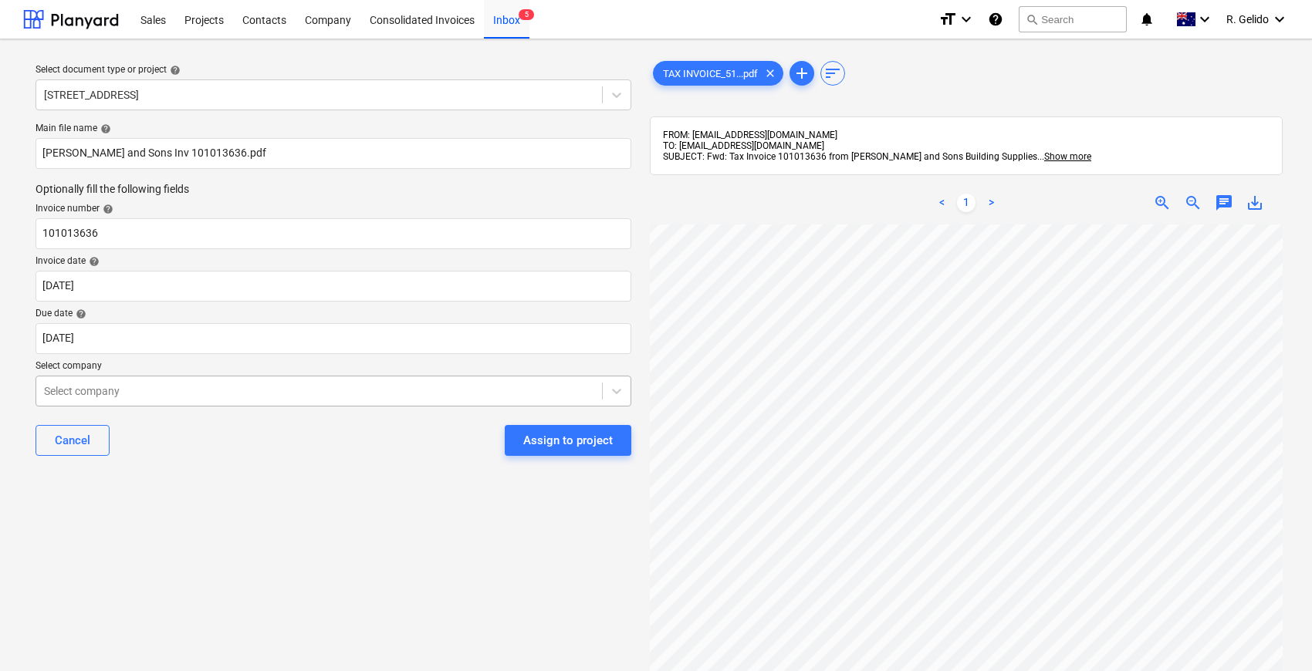
click at [132, 393] on div at bounding box center [319, 391] width 550 height 15
click at [130, 387] on div at bounding box center [319, 391] width 550 height 15
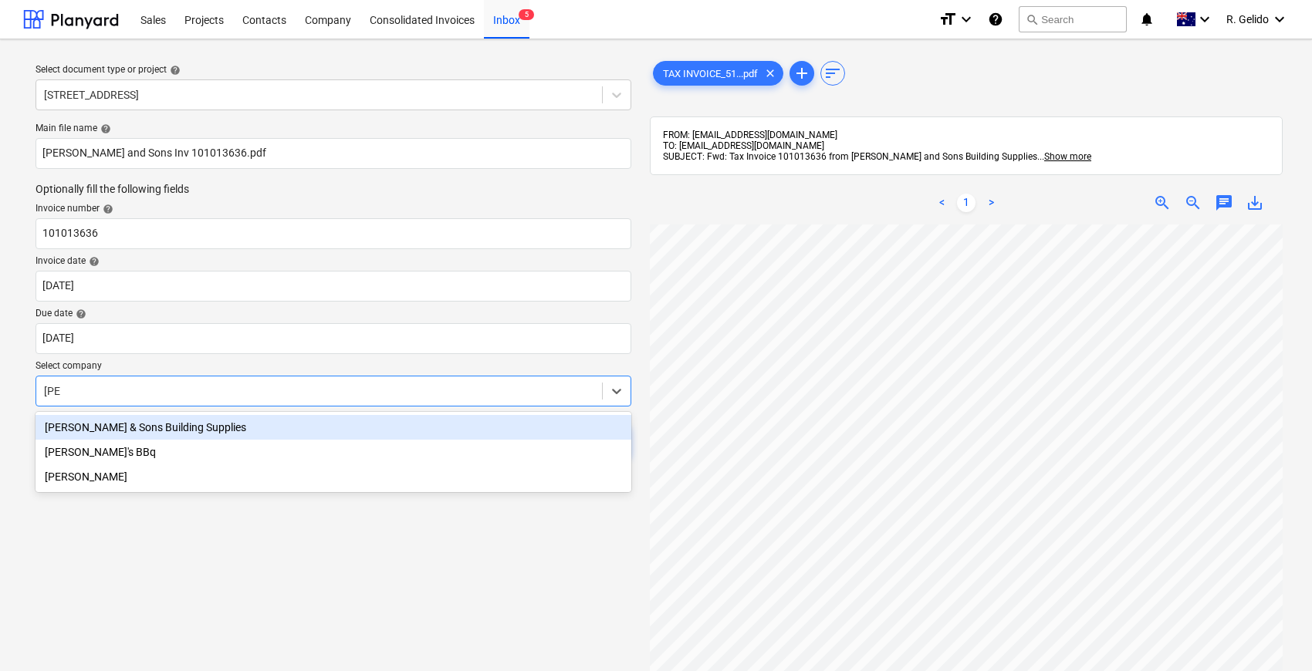
type input "[PERSON_NAME]"
click at [171, 435] on div "[PERSON_NAME] & Sons Building Supplies" at bounding box center [334, 427] width 596 height 25
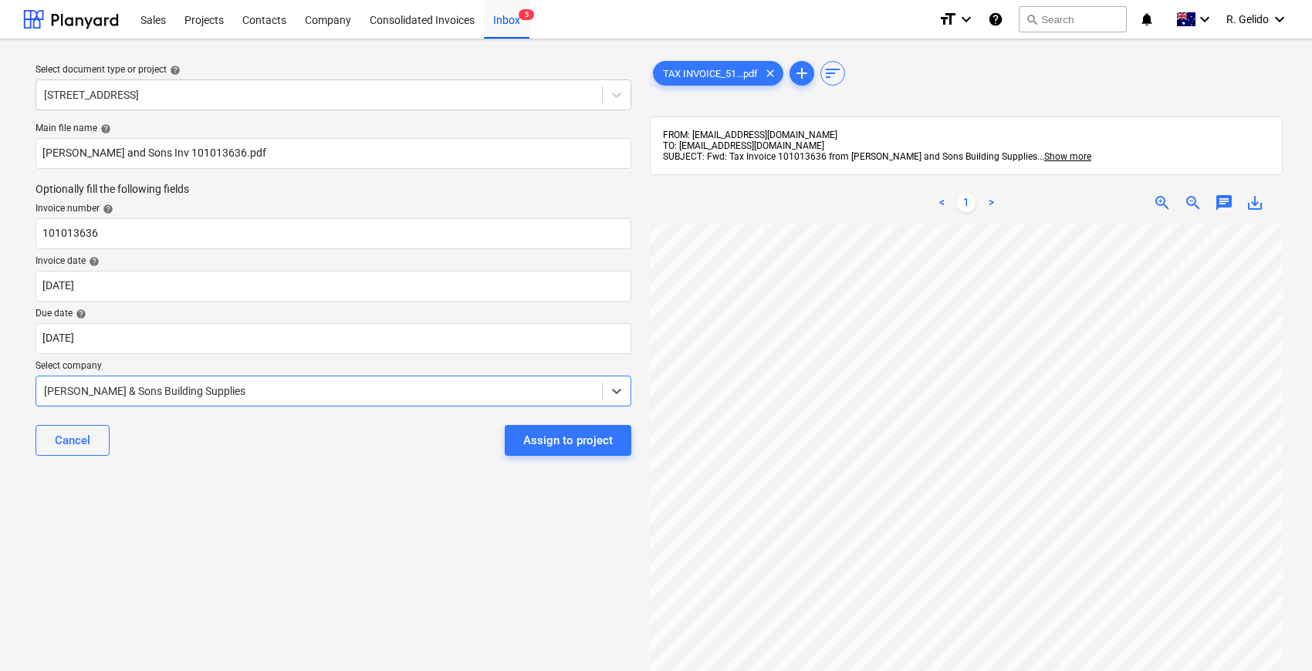
click at [307, 495] on div "Select document type or project help 2 [GEOGRAPHIC_DATA], Marsfield Main file n…" at bounding box center [333, 455] width 621 height 807
click at [223, 469] on div "Main file name help [PERSON_NAME] and Sons Inv 101013636.pdf Optionally fill th…" at bounding box center [333, 296] width 608 height 358
click at [533, 457] on div "Cancel Assign to project" at bounding box center [334, 441] width 596 height 56
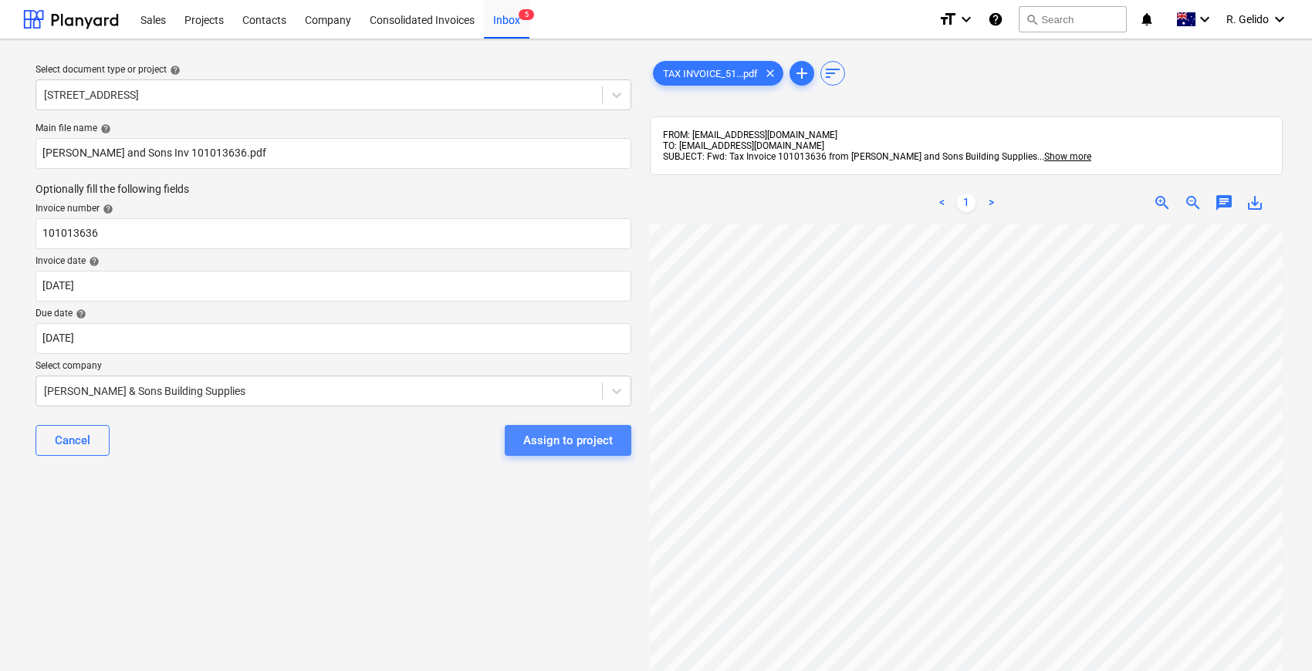
click at [550, 443] on div "Assign to project" at bounding box center [568, 441] width 90 height 20
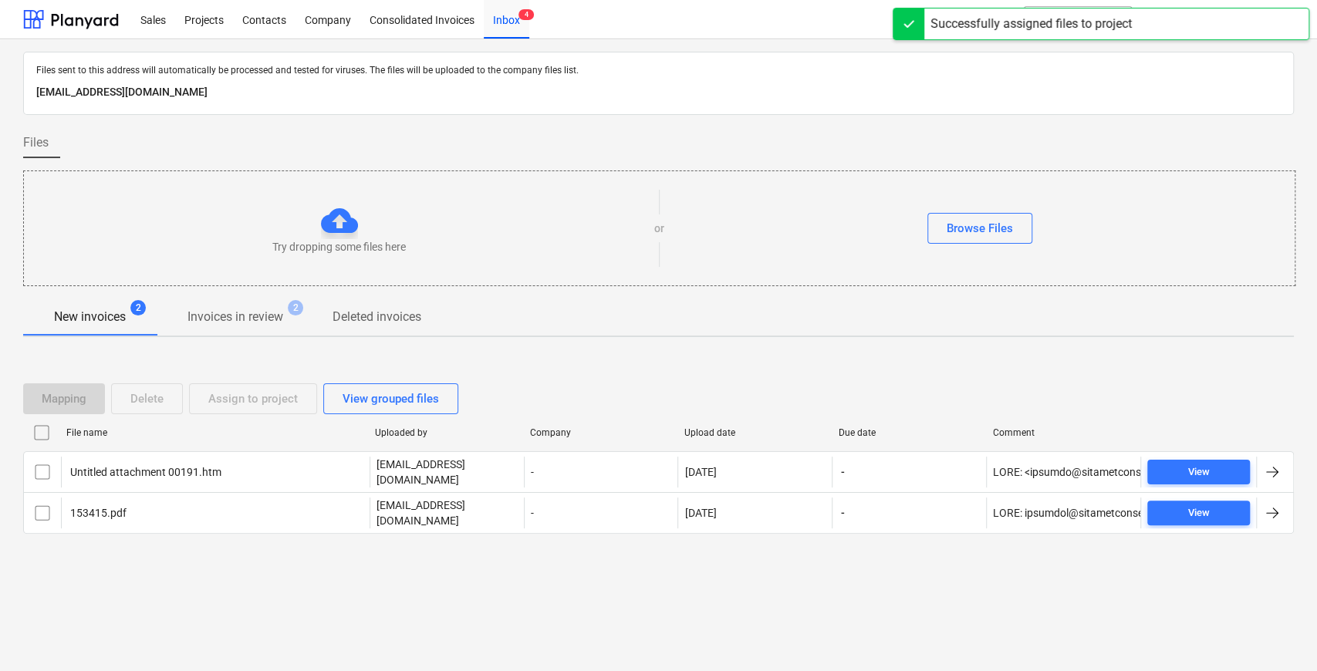
drag, startPoint x: 231, startPoint y: 587, endPoint x: 267, endPoint y: 360, distance: 230.6
click at [228, 587] on div "Files sent to this address will automatically be processed and tested for virus…" at bounding box center [658, 355] width 1317 height 632
click at [191, 23] on div "Projects" at bounding box center [204, 18] width 58 height 39
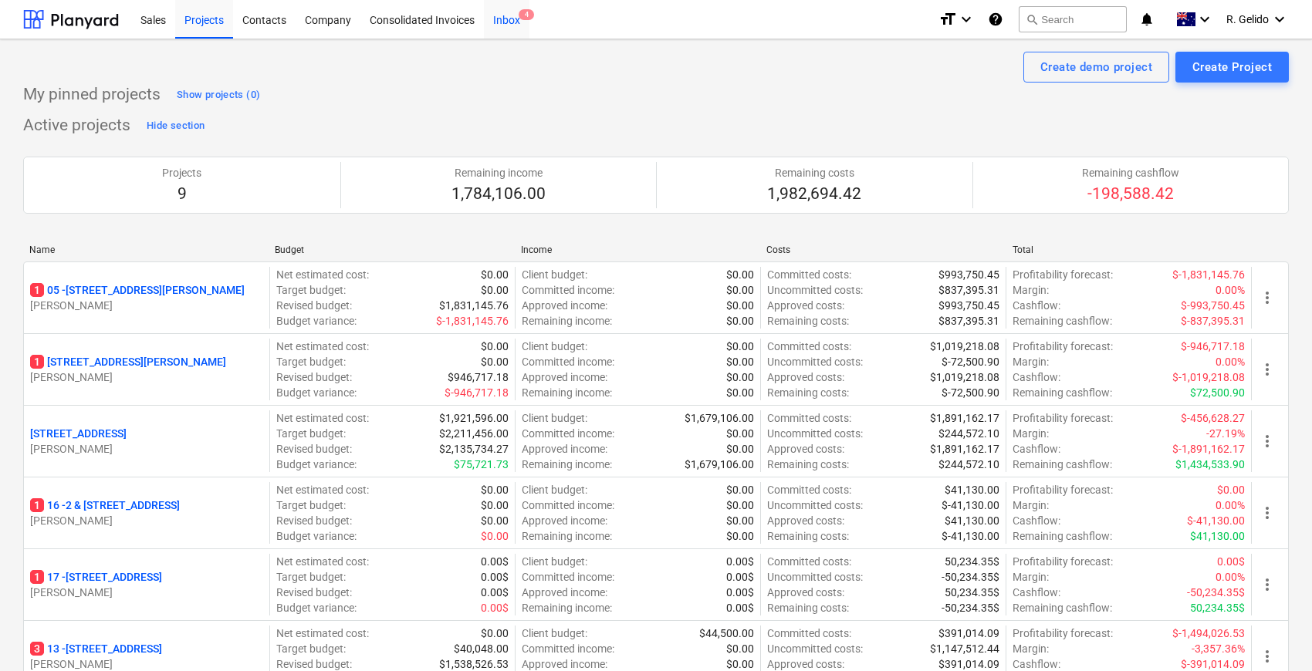
click at [495, 17] on div "Inbox 4" at bounding box center [507, 18] width 46 height 39
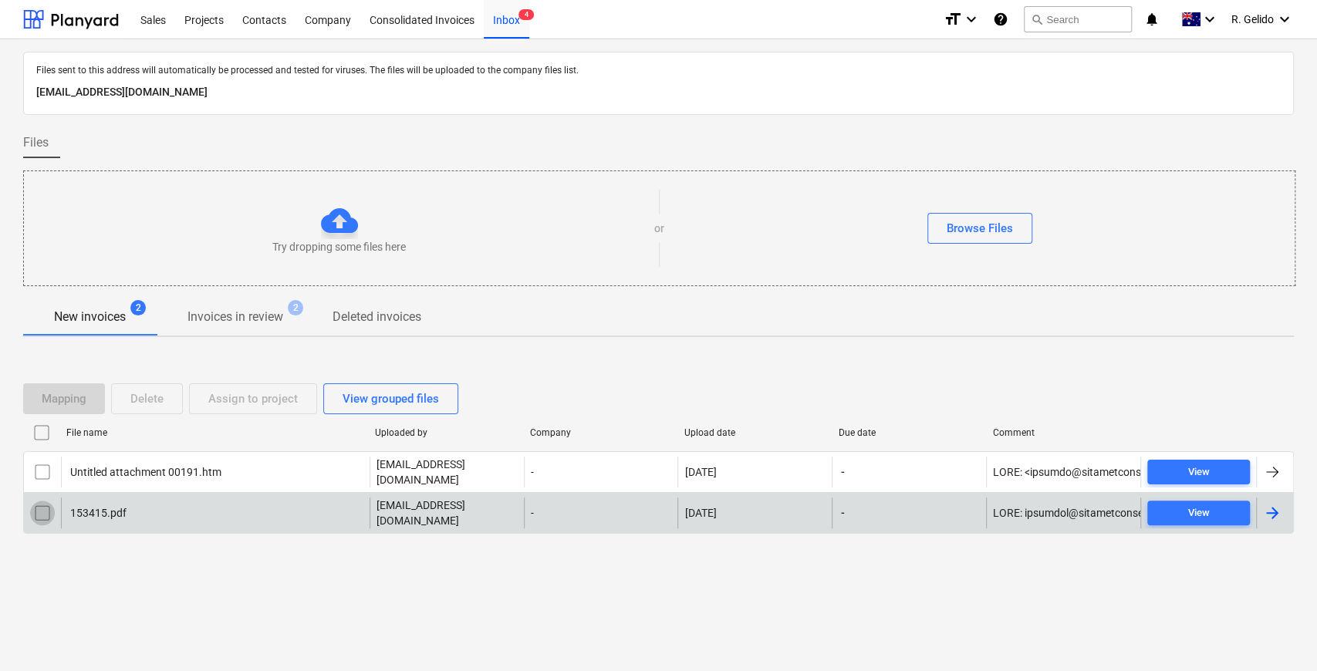
click at [37, 510] on input "checkbox" at bounding box center [42, 513] width 25 height 25
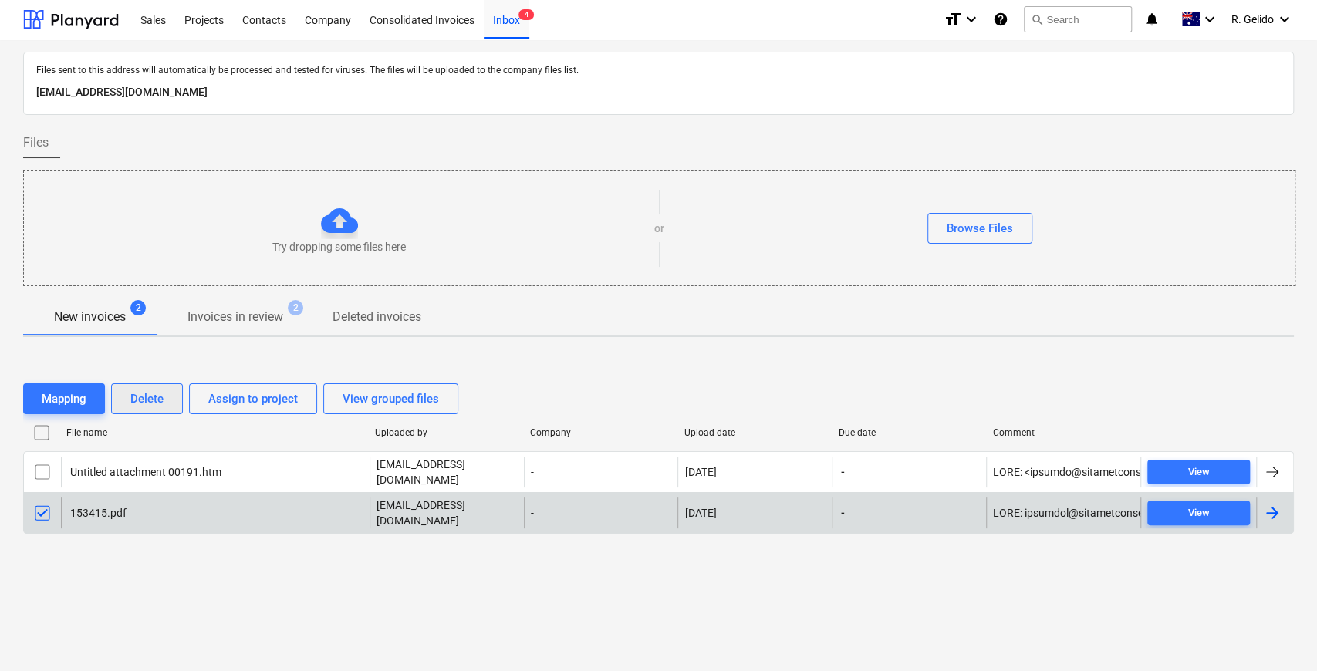
click at [153, 403] on div "Delete" at bounding box center [146, 399] width 33 height 20
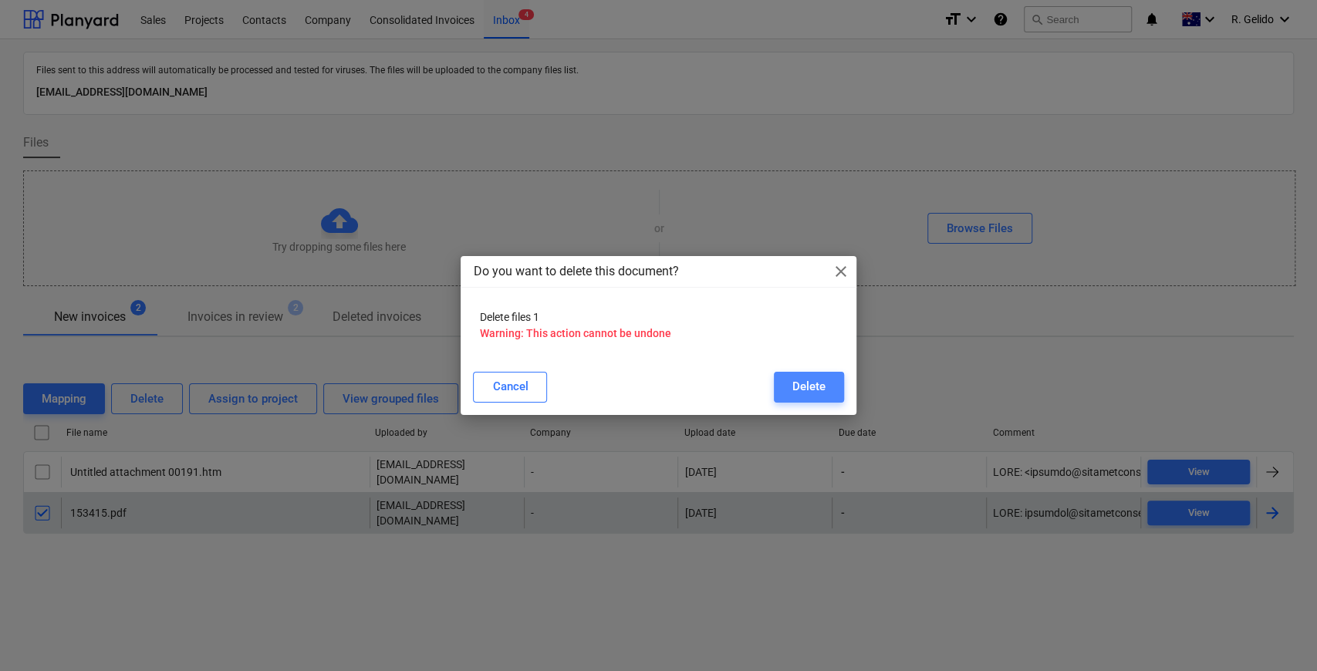
click at [810, 387] on div "Delete" at bounding box center [809, 387] width 33 height 20
